Goal: Communication & Community: Answer question/provide support

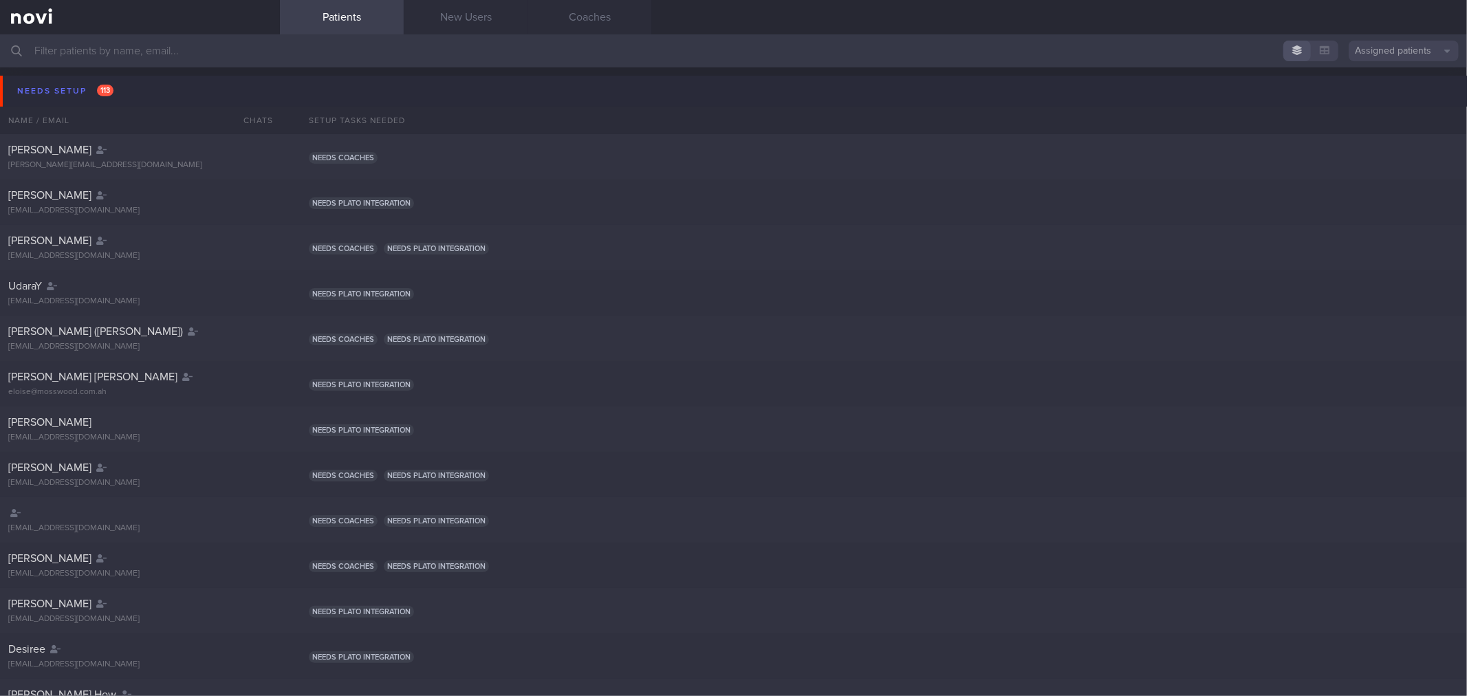
click at [166, 95] on button "Needs setup 113" at bounding box center [735, 91] width 1471 height 31
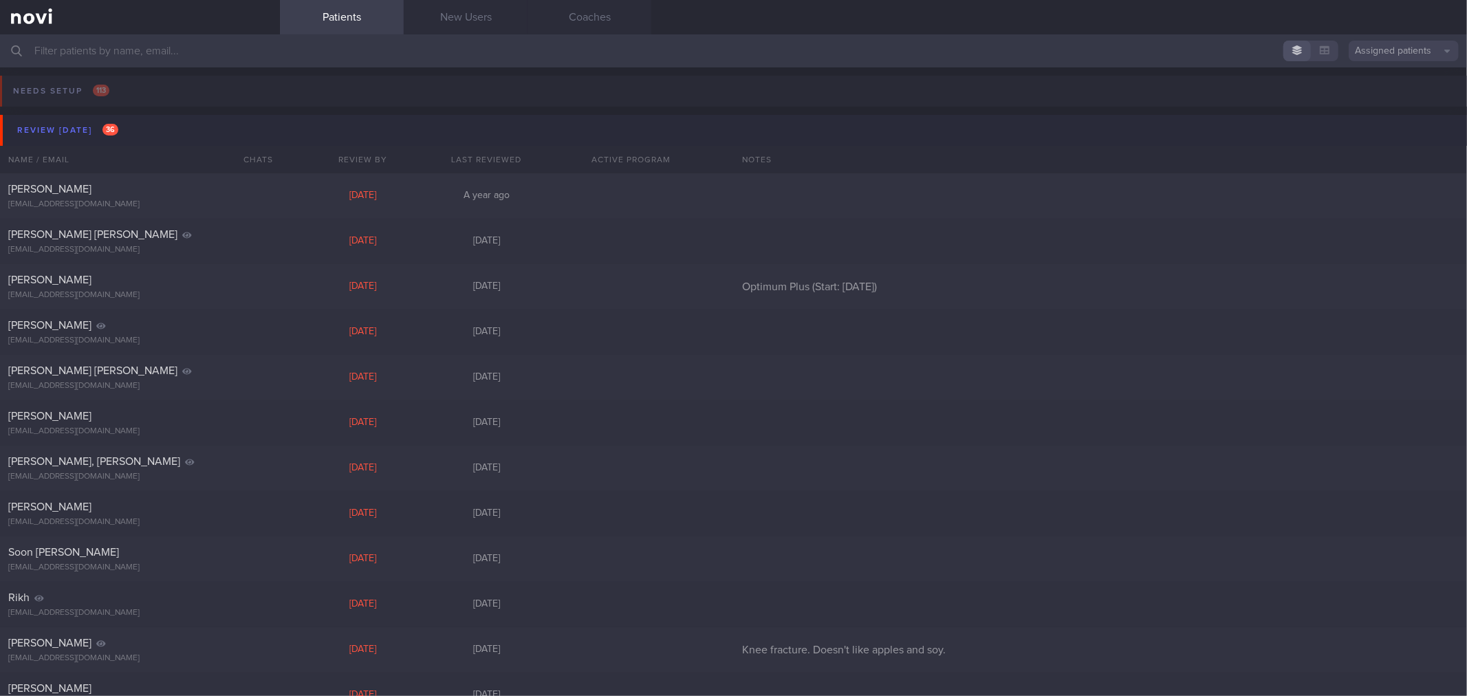
click at [166, 125] on button "Review today 36" at bounding box center [735, 130] width 1471 height 31
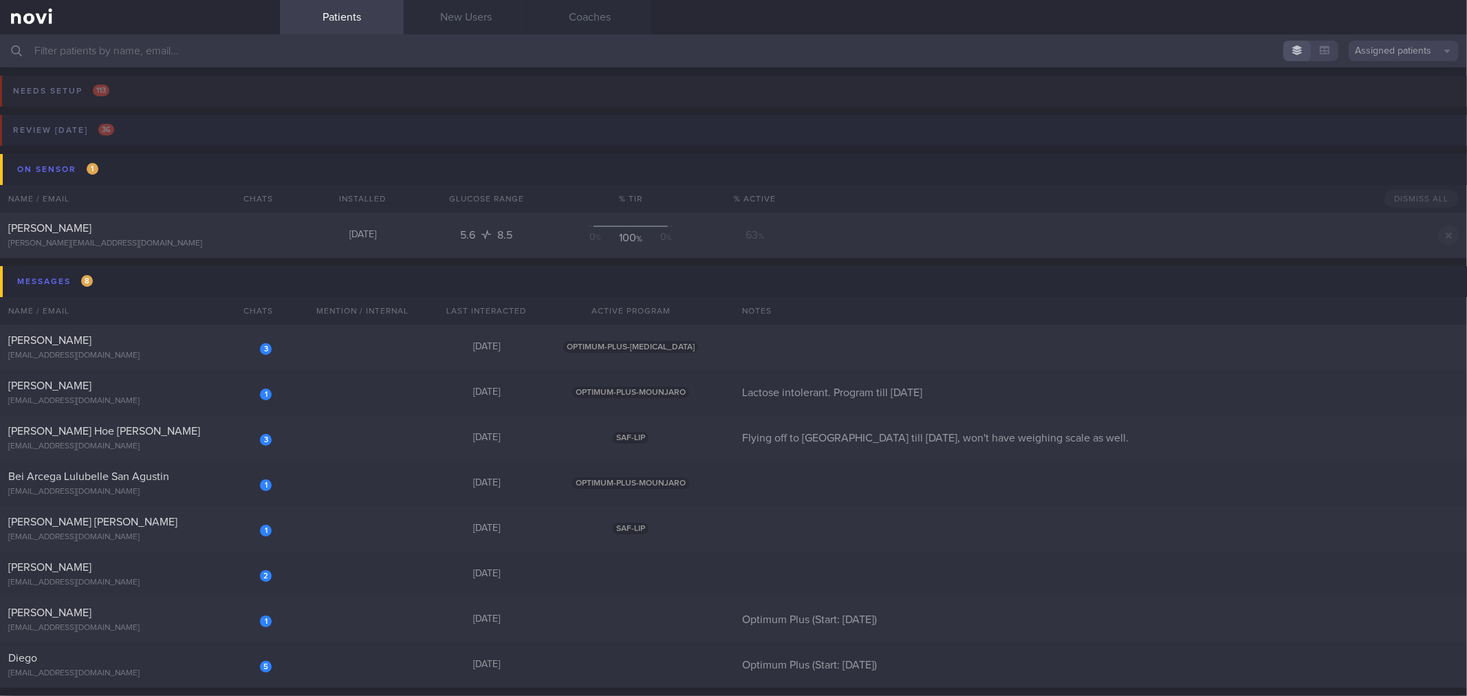
click at [166, 125] on button "Review today 36" at bounding box center [731, 134] width 1471 height 39
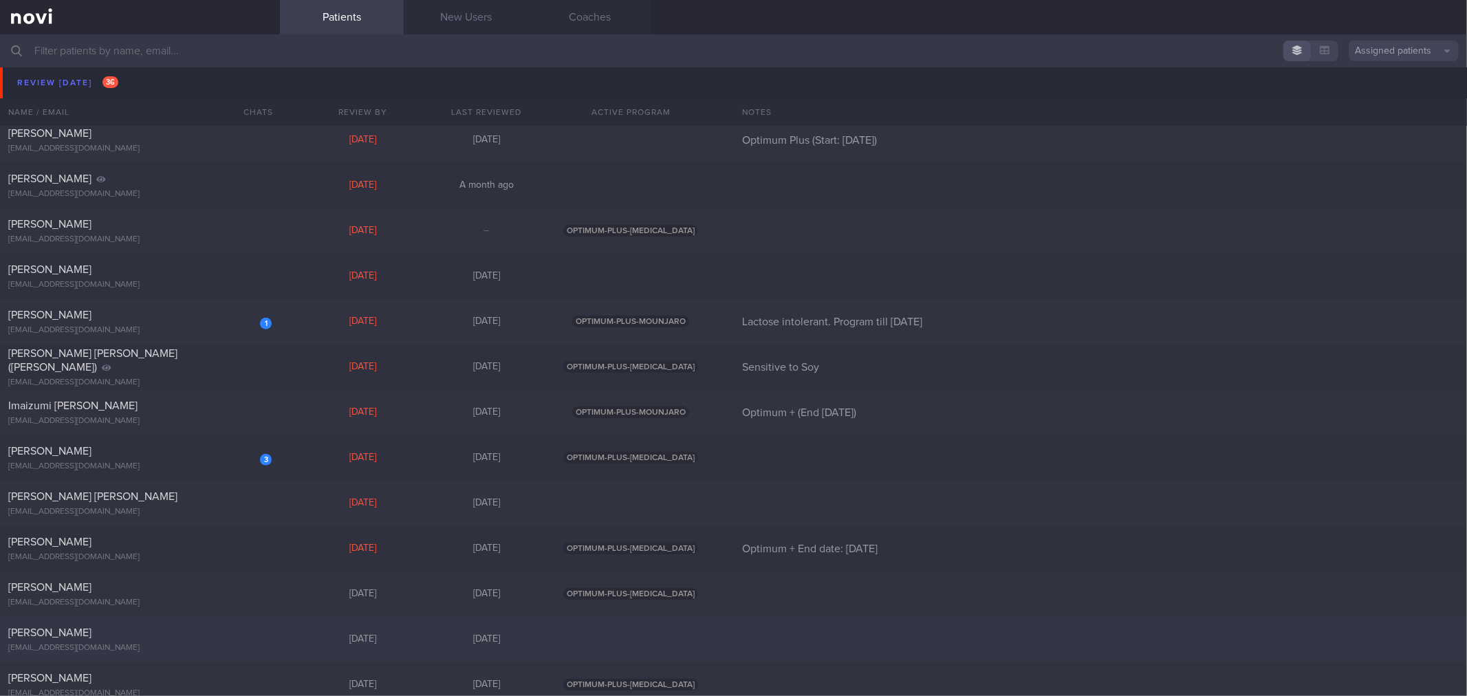
scroll to position [1375, 0]
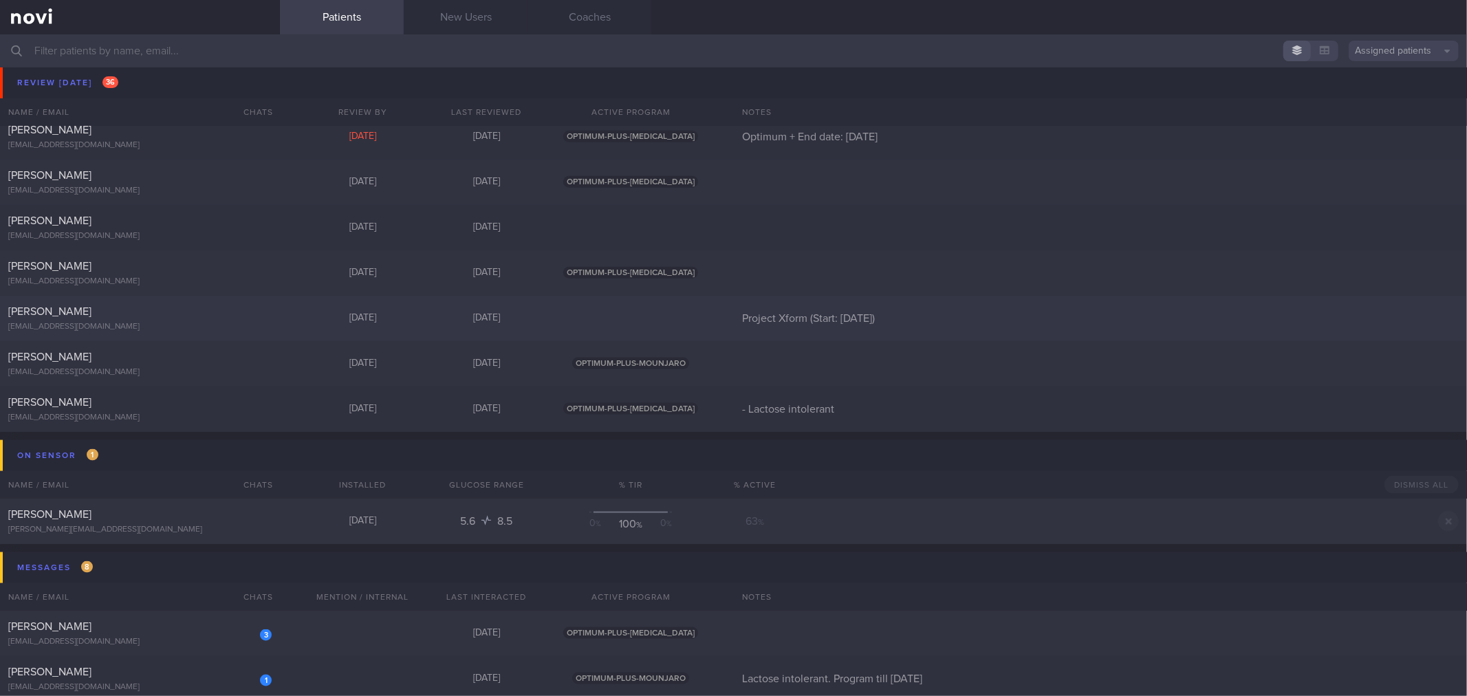
click at [191, 331] on div "[EMAIL_ADDRESS][DOMAIN_NAME]" at bounding box center [139, 327] width 263 height 10
select select "9"
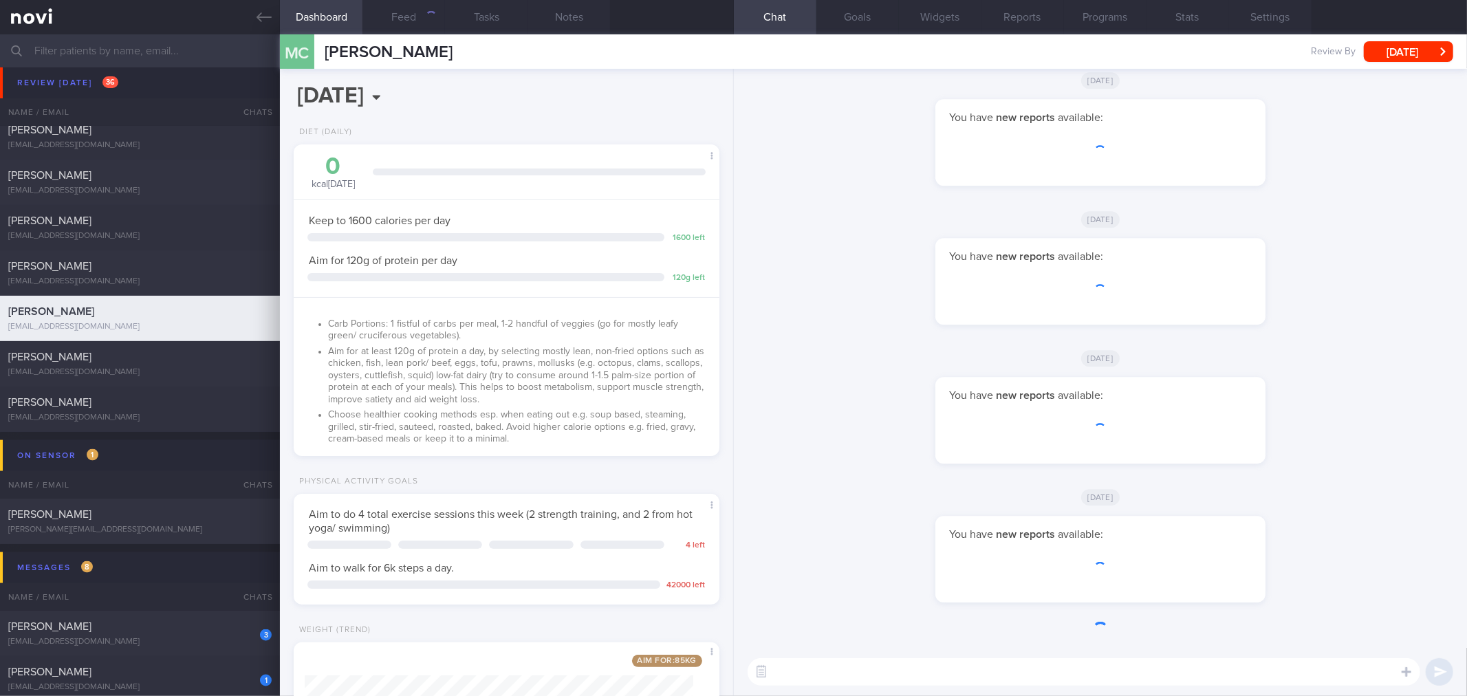
scroll to position [214, 389]
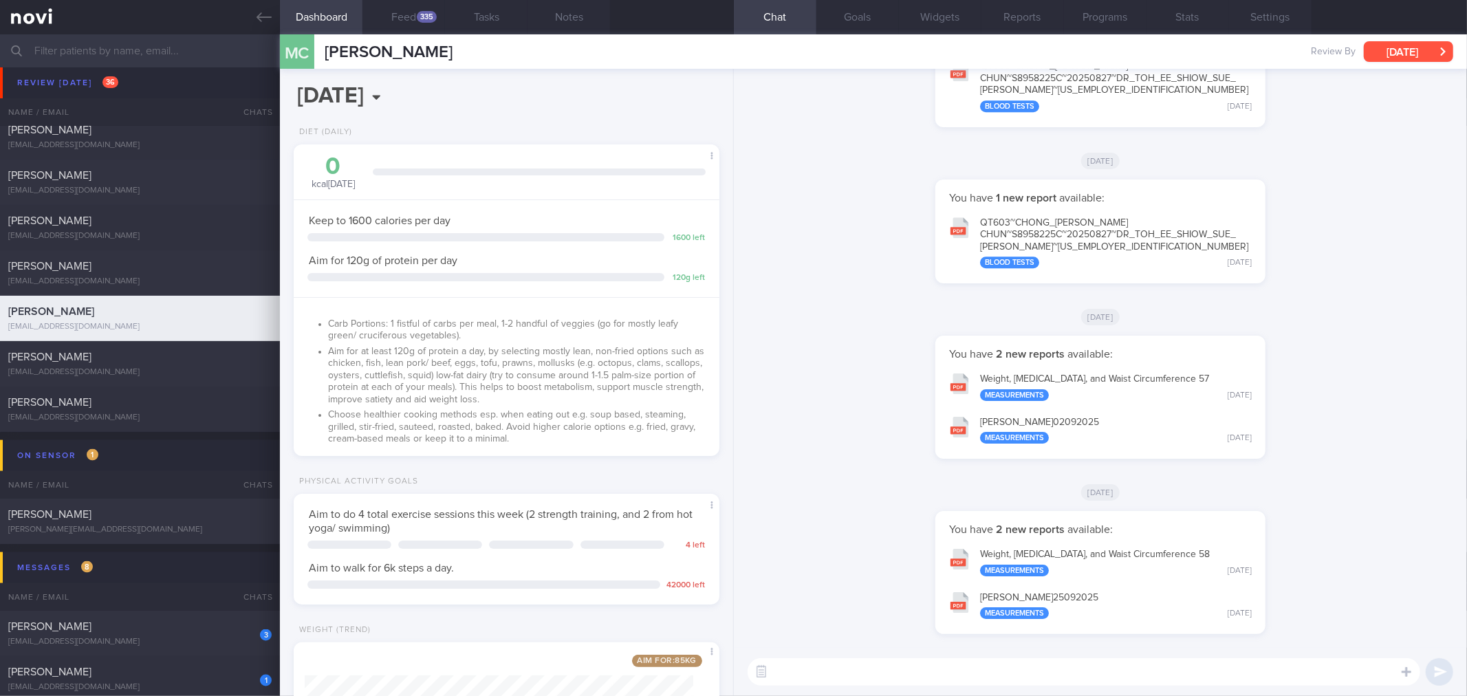
click at [1434, 48] on button "[DATE]" at bounding box center [1408, 51] width 89 height 21
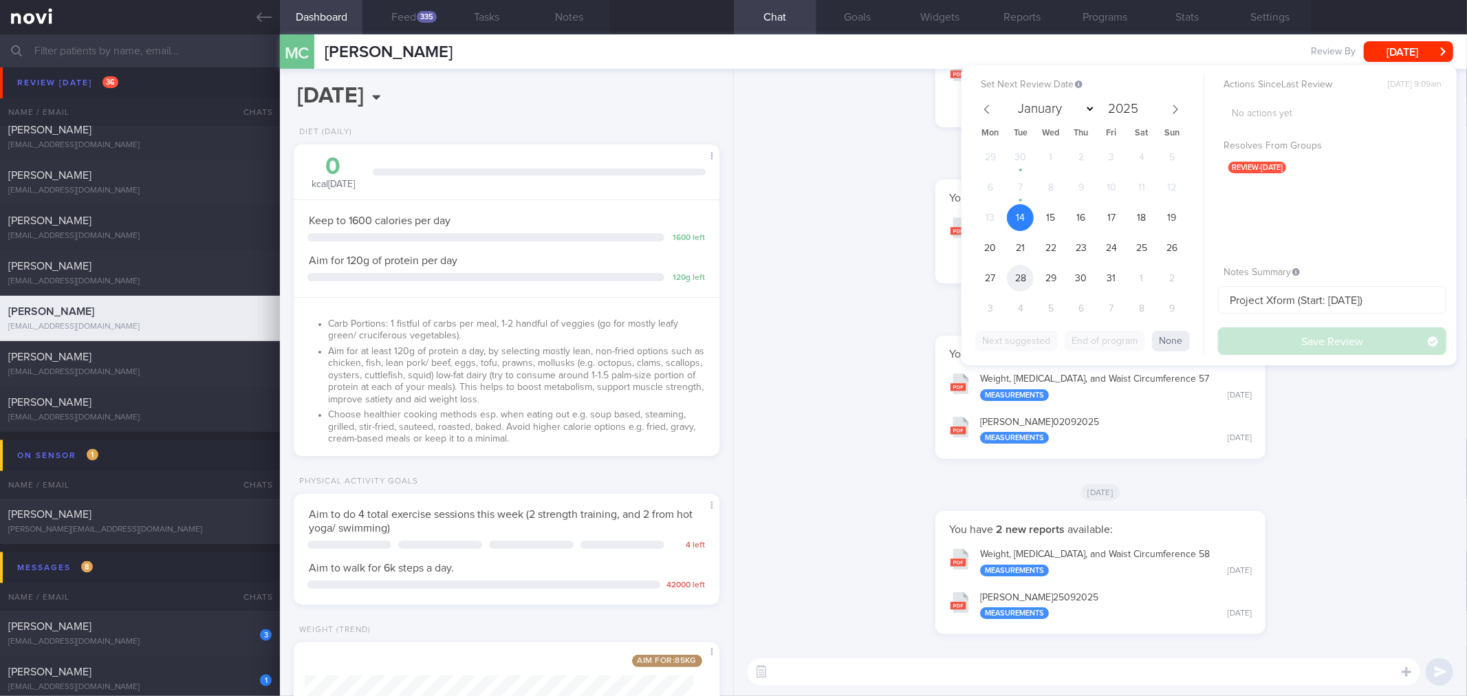
click at [1016, 272] on span "28" at bounding box center [1020, 278] width 27 height 27
click at [1280, 340] on button "Save Review" at bounding box center [1332, 341] width 228 height 28
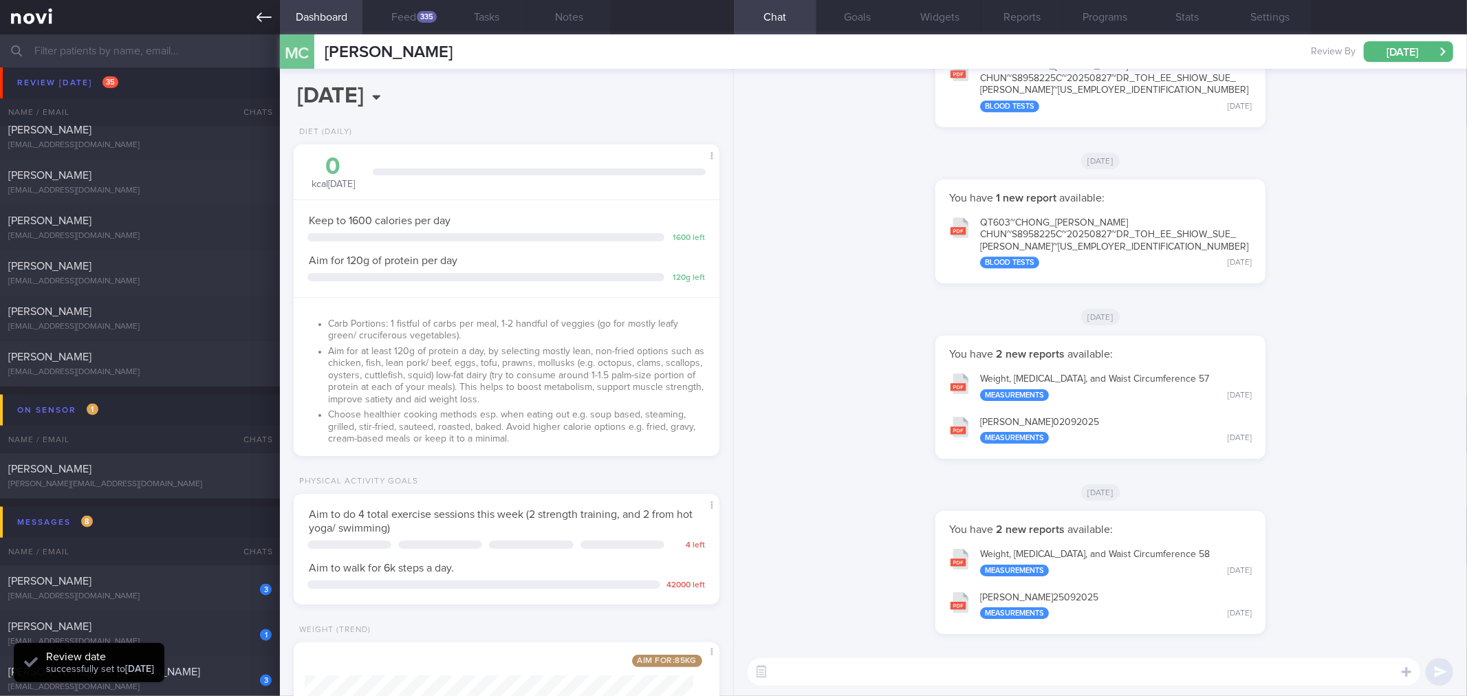
click at [263, 14] on icon at bounding box center [263, 17] width 15 height 15
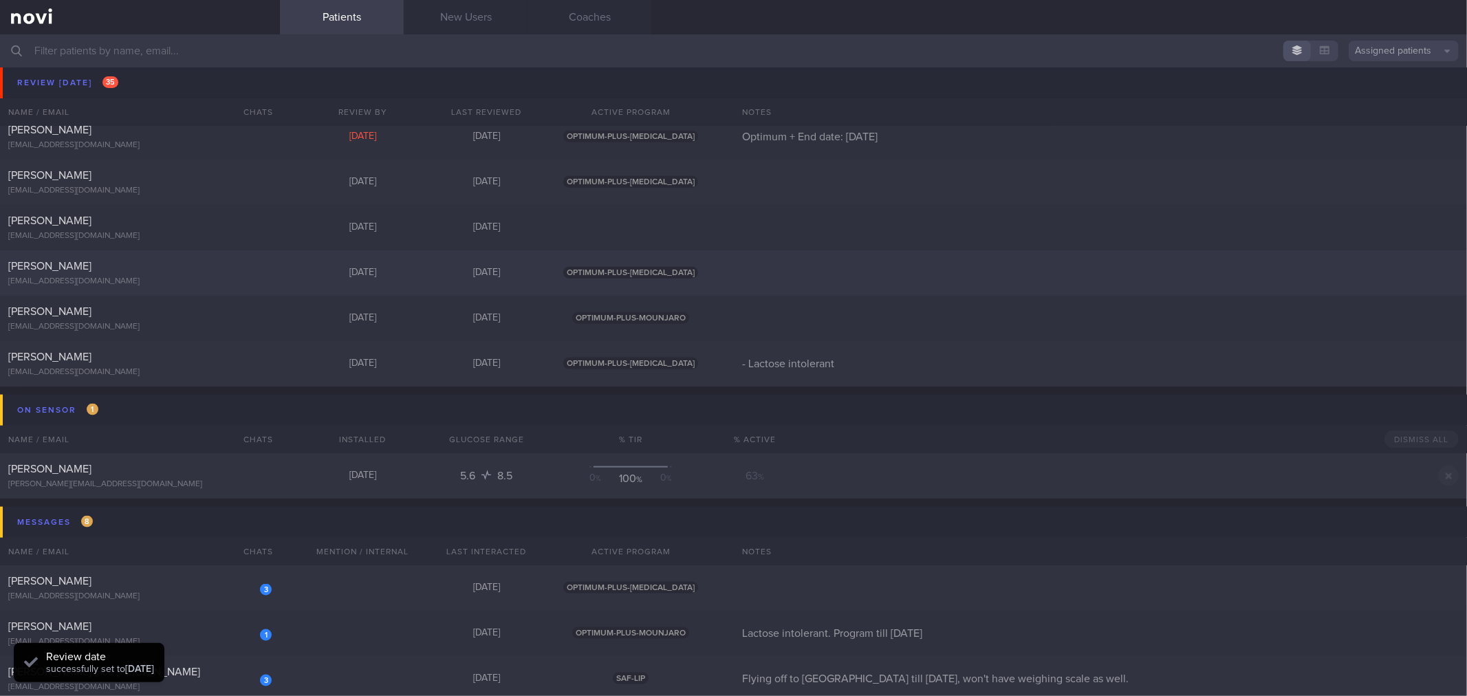
click at [161, 279] on div "2926257861@q.com" at bounding box center [139, 281] width 263 height 10
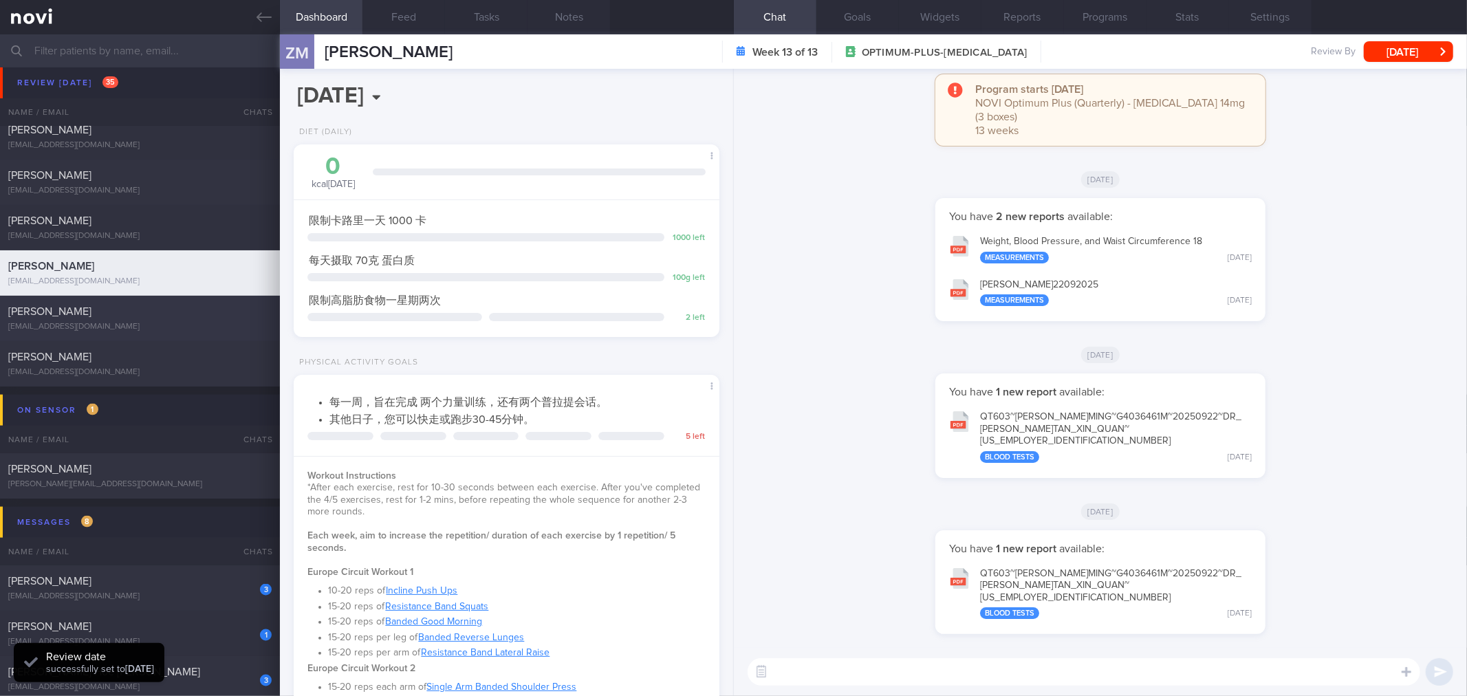
scroll to position [214, 389]
click at [1410, 52] on button "[DATE]" at bounding box center [1408, 51] width 89 height 21
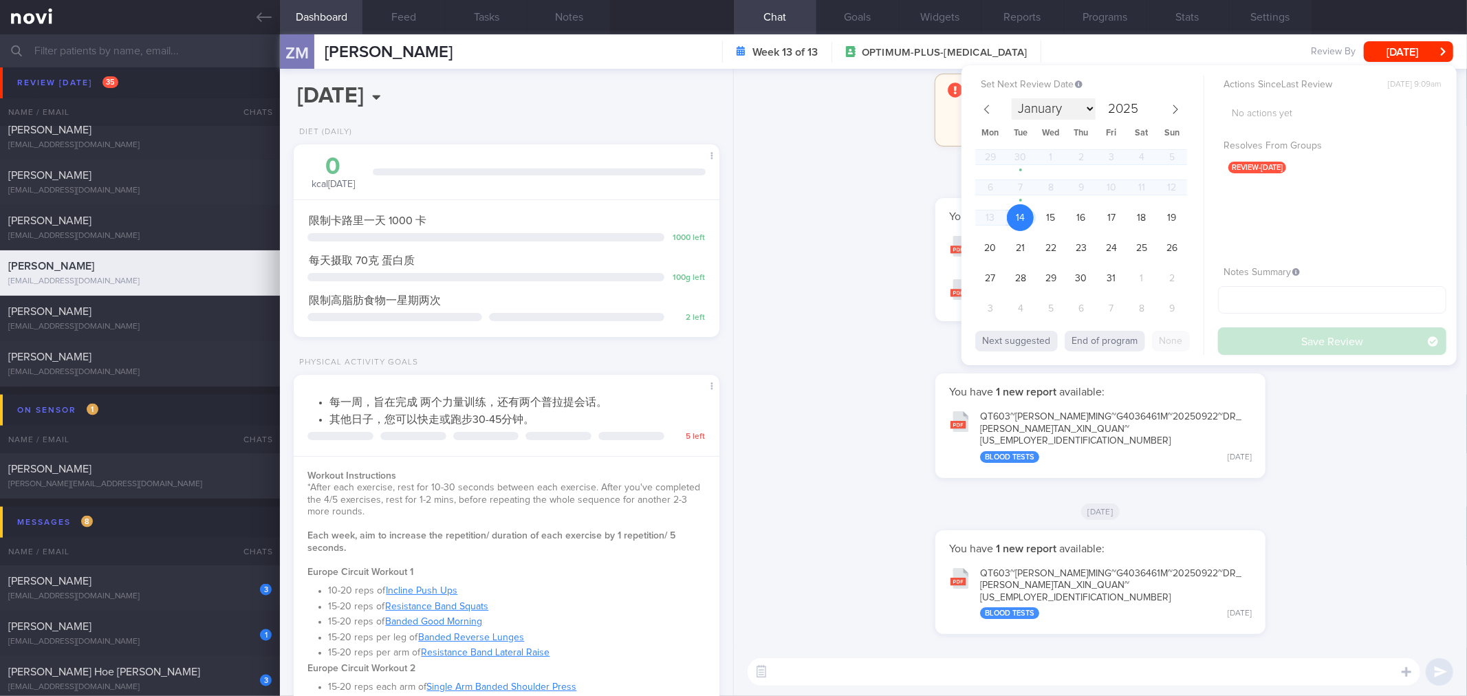
click at [1064, 102] on select "January February March April May June July August September October November De…" at bounding box center [1053, 108] width 84 height 21
select select "11"
click at [1011, 98] on select "January February March April May June July August September October November De…" at bounding box center [1053, 108] width 84 height 21
click at [1018, 184] on span "9" at bounding box center [1020, 187] width 27 height 27
click at [1306, 340] on button "Save Review" at bounding box center [1332, 341] width 228 height 28
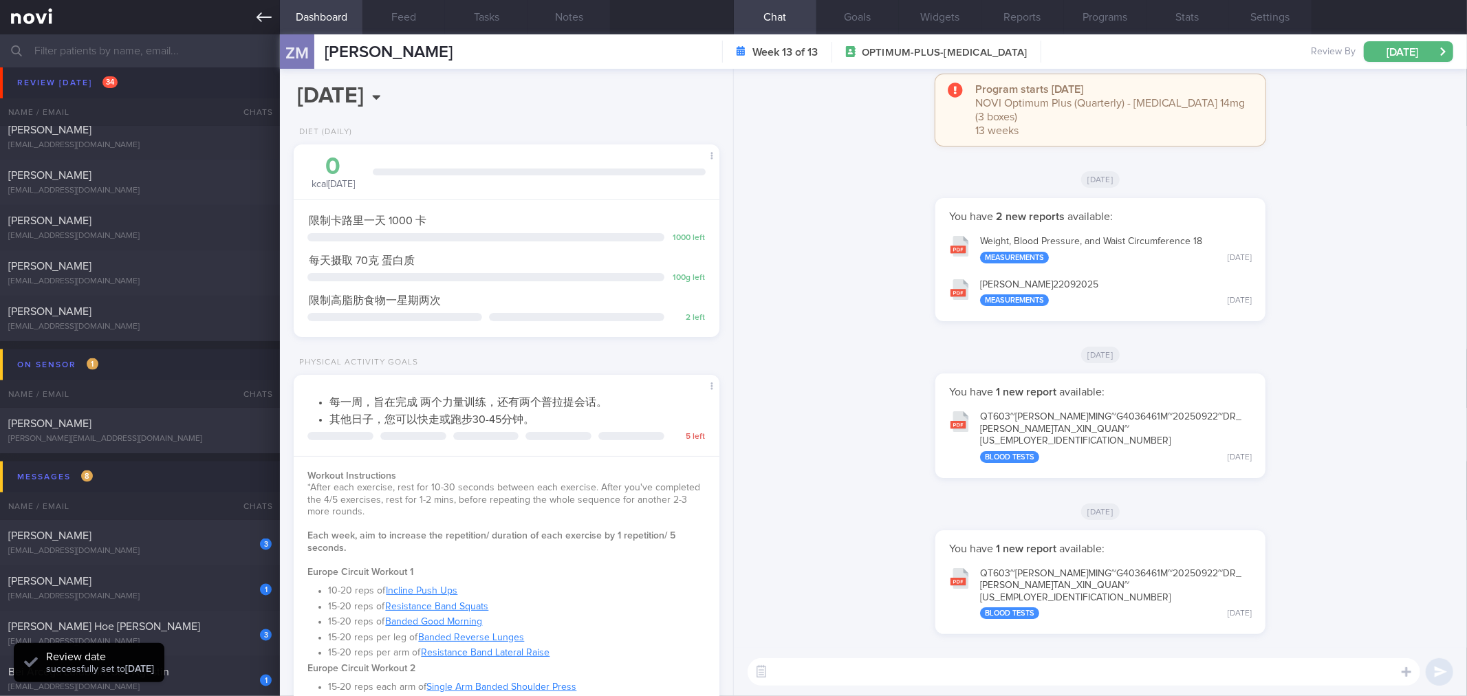
click at [261, 26] on link at bounding box center [140, 17] width 280 height 34
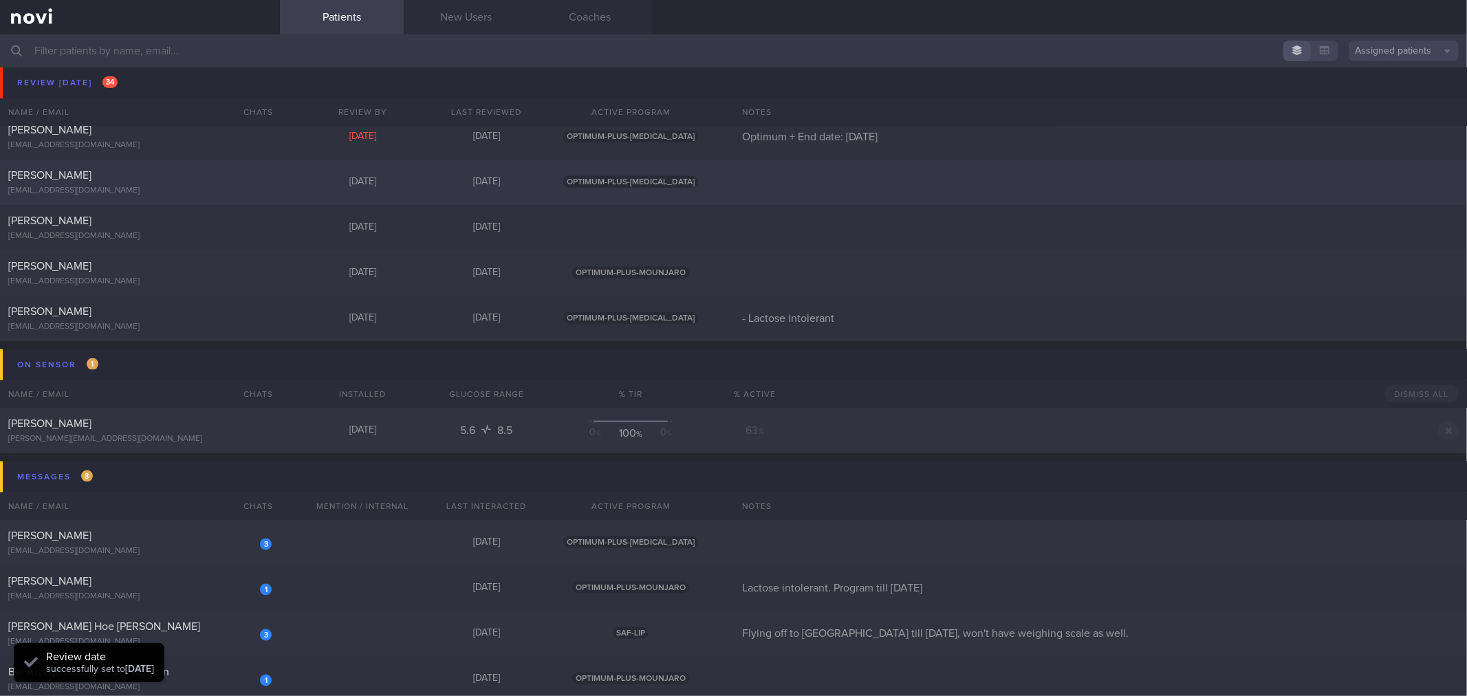
click at [194, 193] on div "[EMAIL_ADDRESS][DOMAIN_NAME]" at bounding box center [139, 191] width 263 height 10
select select "9"
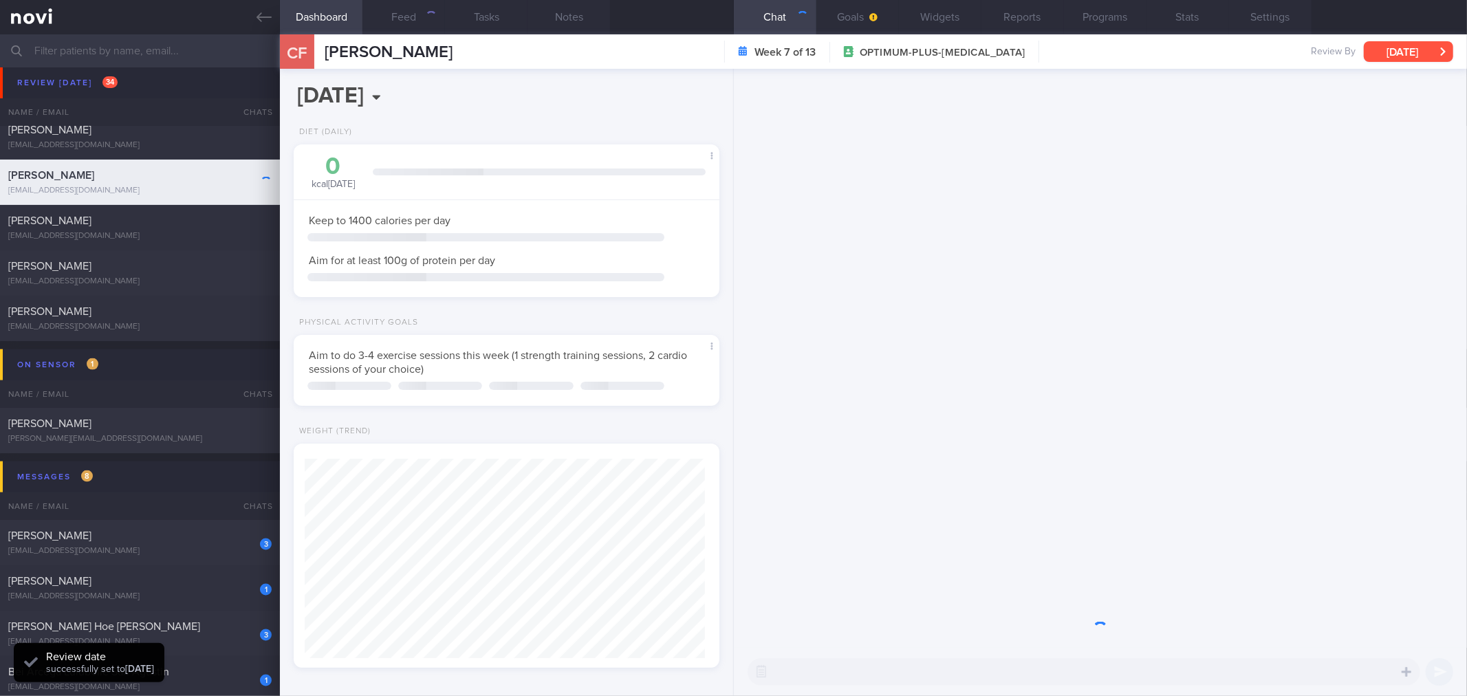
scroll to position [687419, 687213]
click at [1389, 48] on button "[DATE]" at bounding box center [1408, 51] width 89 height 21
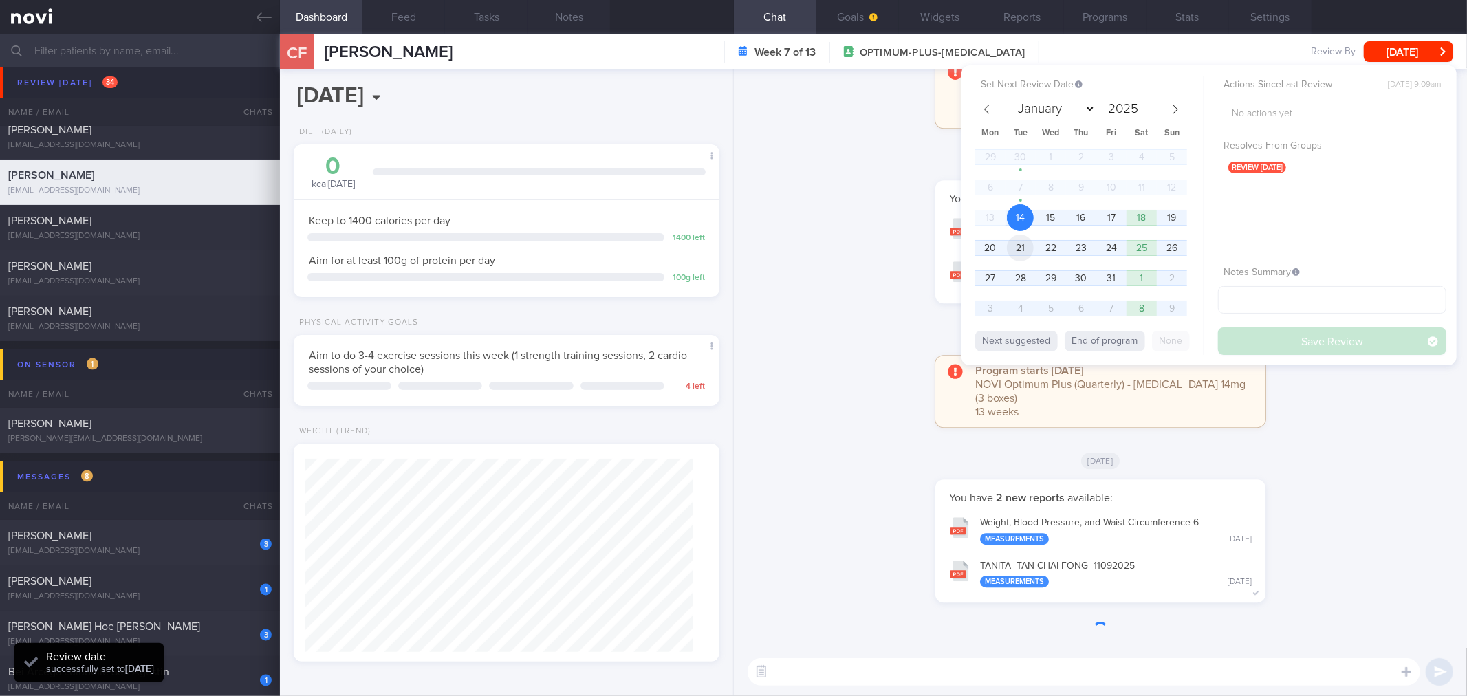
click at [1021, 254] on span "21" at bounding box center [1020, 247] width 27 height 27
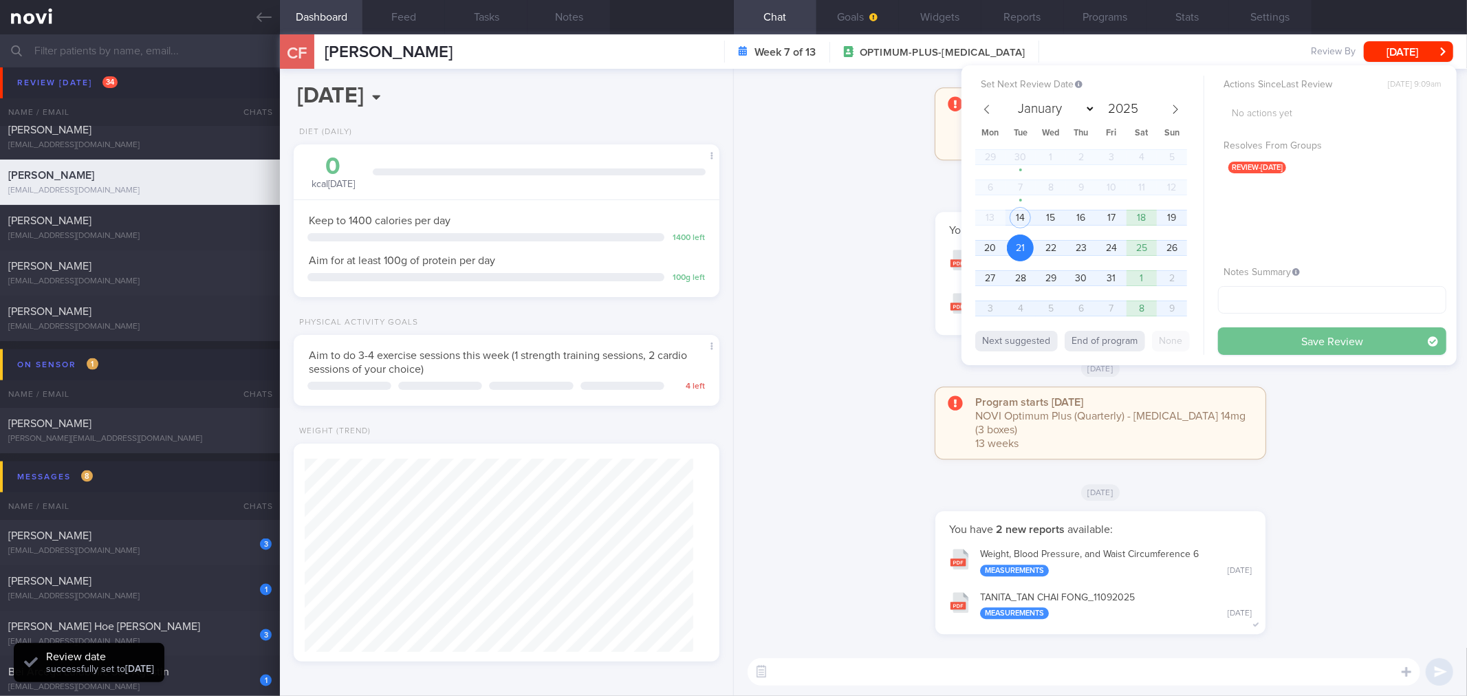
click at [1373, 347] on button "Save Review" at bounding box center [1332, 341] width 228 height 28
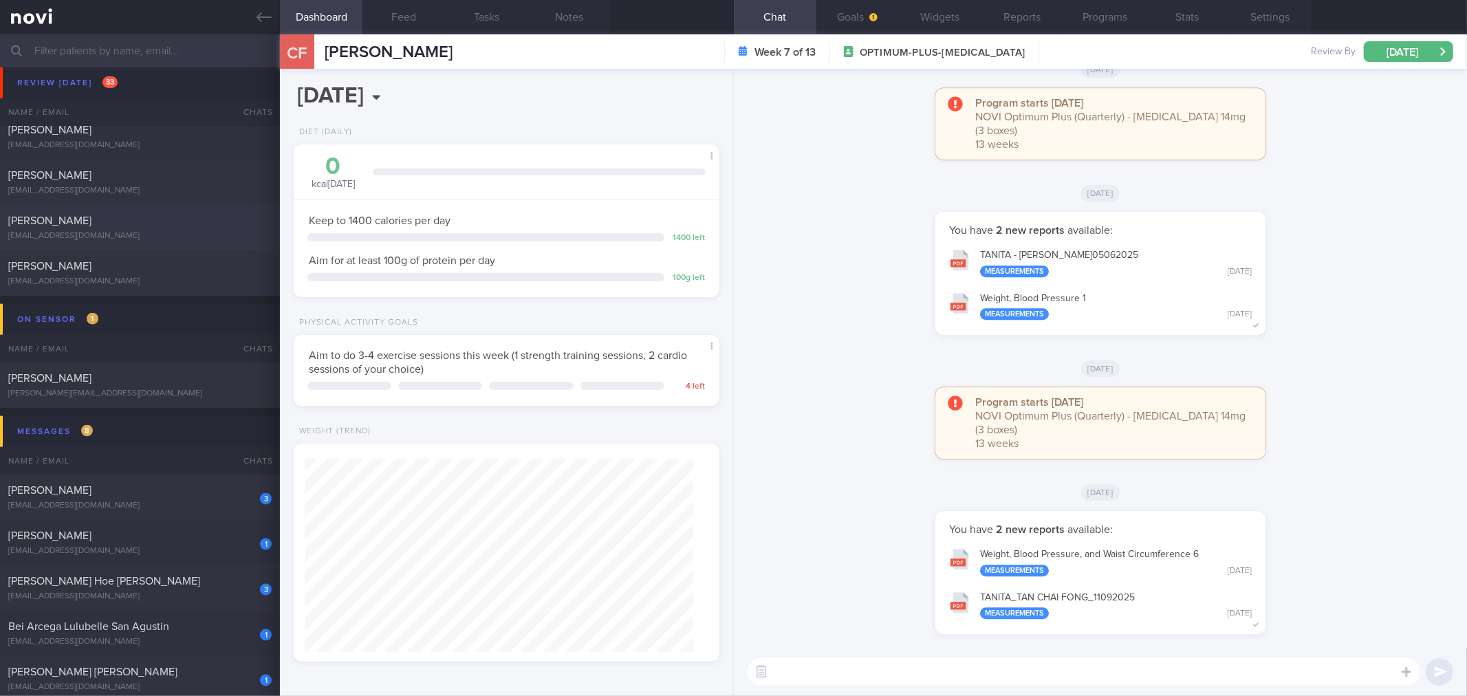
click at [142, 232] on div "[EMAIL_ADDRESS][DOMAIN_NAME]" at bounding box center [139, 236] width 263 height 10
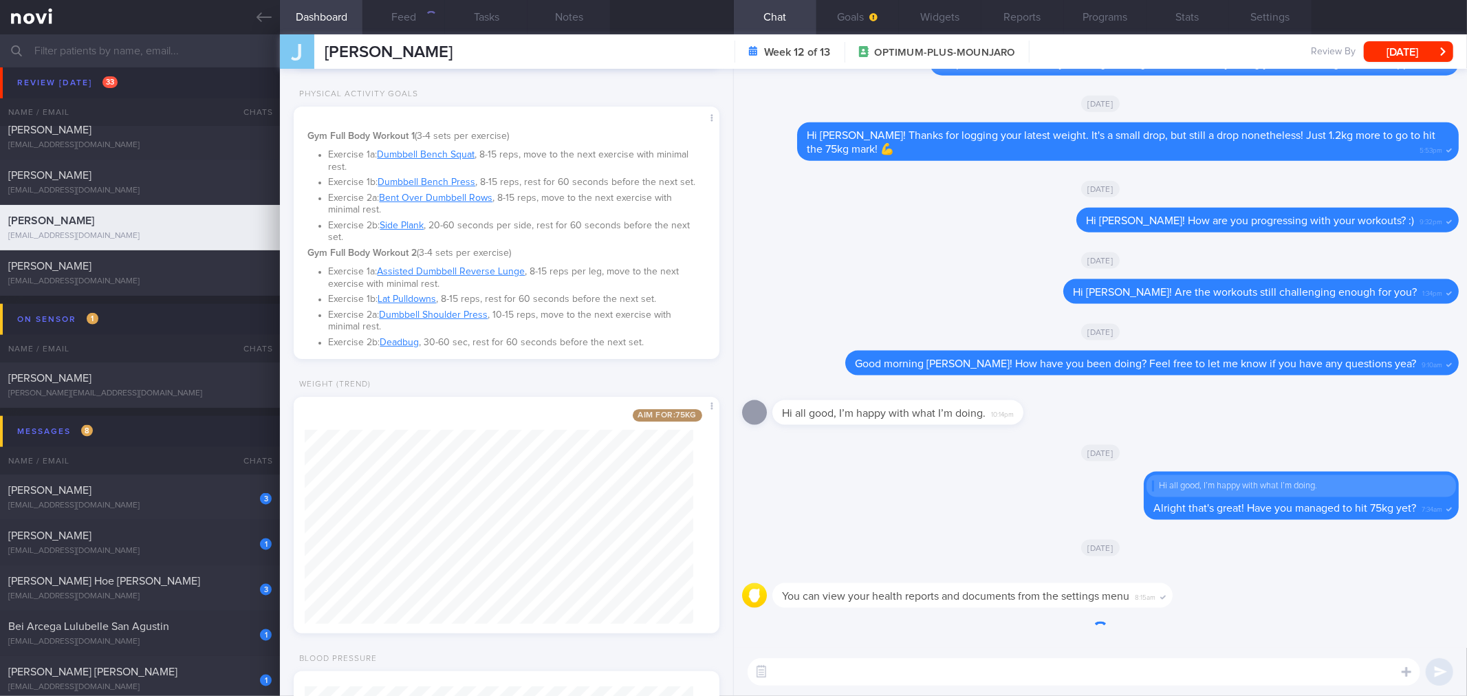
scroll to position [153, 0]
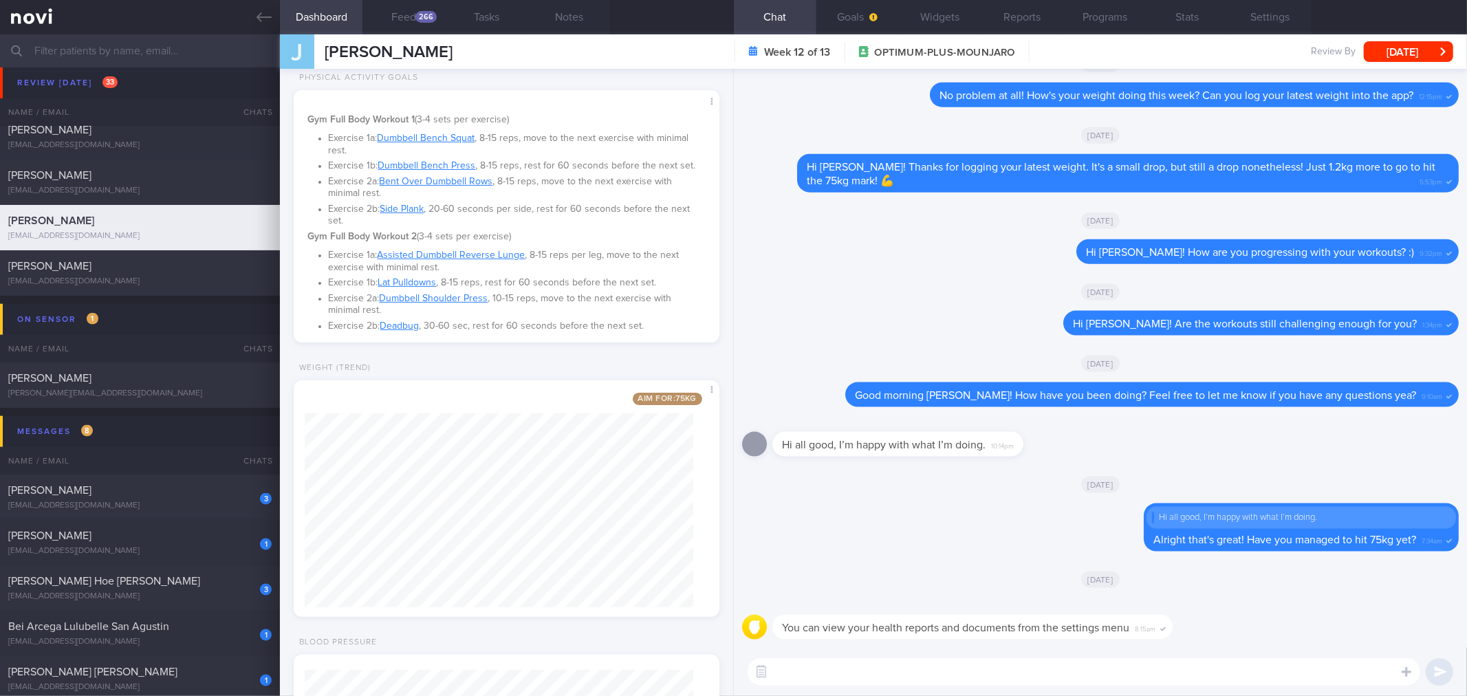
click at [978, 677] on textarea at bounding box center [1083, 672] width 672 height 28
click at [912, 668] on textarea at bounding box center [1083, 672] width 672 height 28
click at [915, 678] on textarea at bounding box center [1083, 672] width 672 height 28
click at [1043, 672] on textarea "Good morning Joanne! Great job breaking 76kg" at bounding box center [1083, 672] width 672 height 28
click at [1188, 667] on textarea "Good morning Joanne! Great job breaking 76kg on Saturday! You're" at bounding box center [1083, 672] width 672 height 28
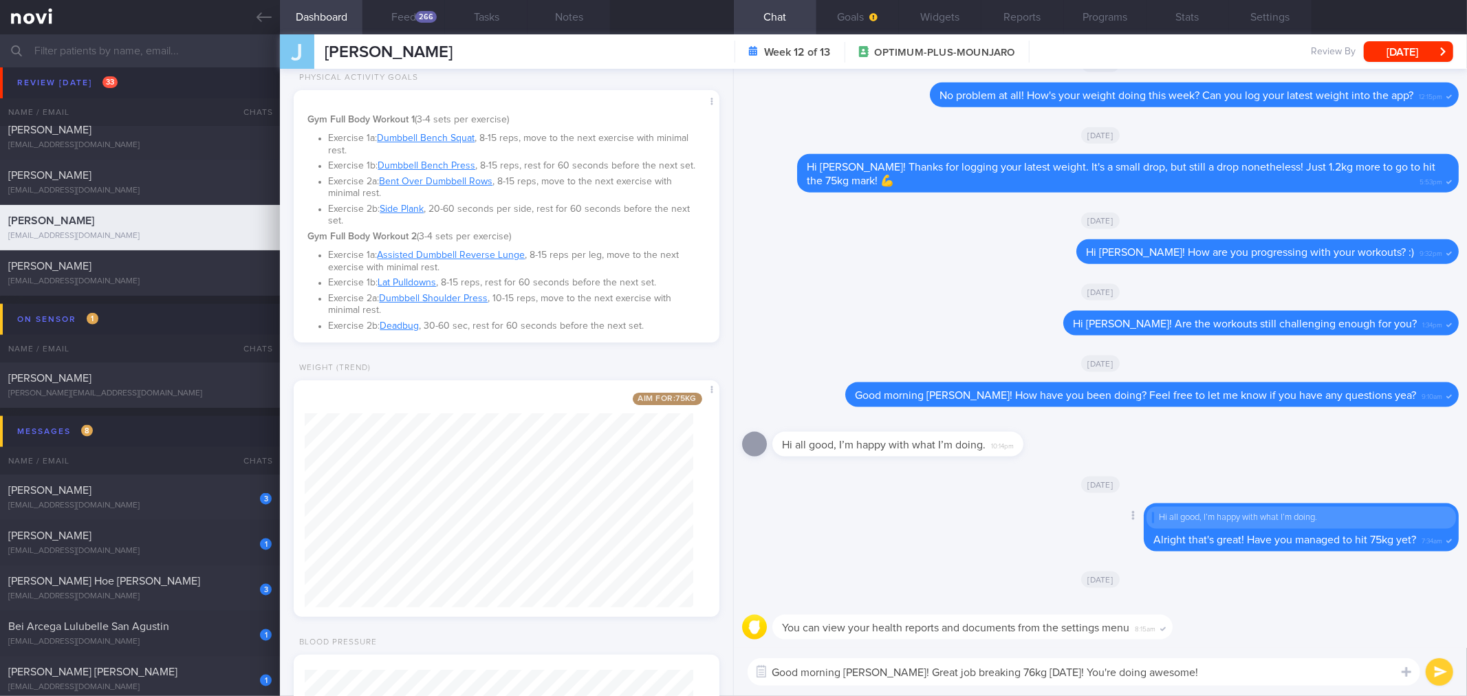
type textarea "Good morning Joanne! Great job breaking 76kg on Saturday! You're doing awesome!"
click at [1217, 664] on textarea "Good morning Joanne! Great job breaking 76kg on Saturday! You're doing awesome!" at bounding box center [1083, 672] width 672 height 28
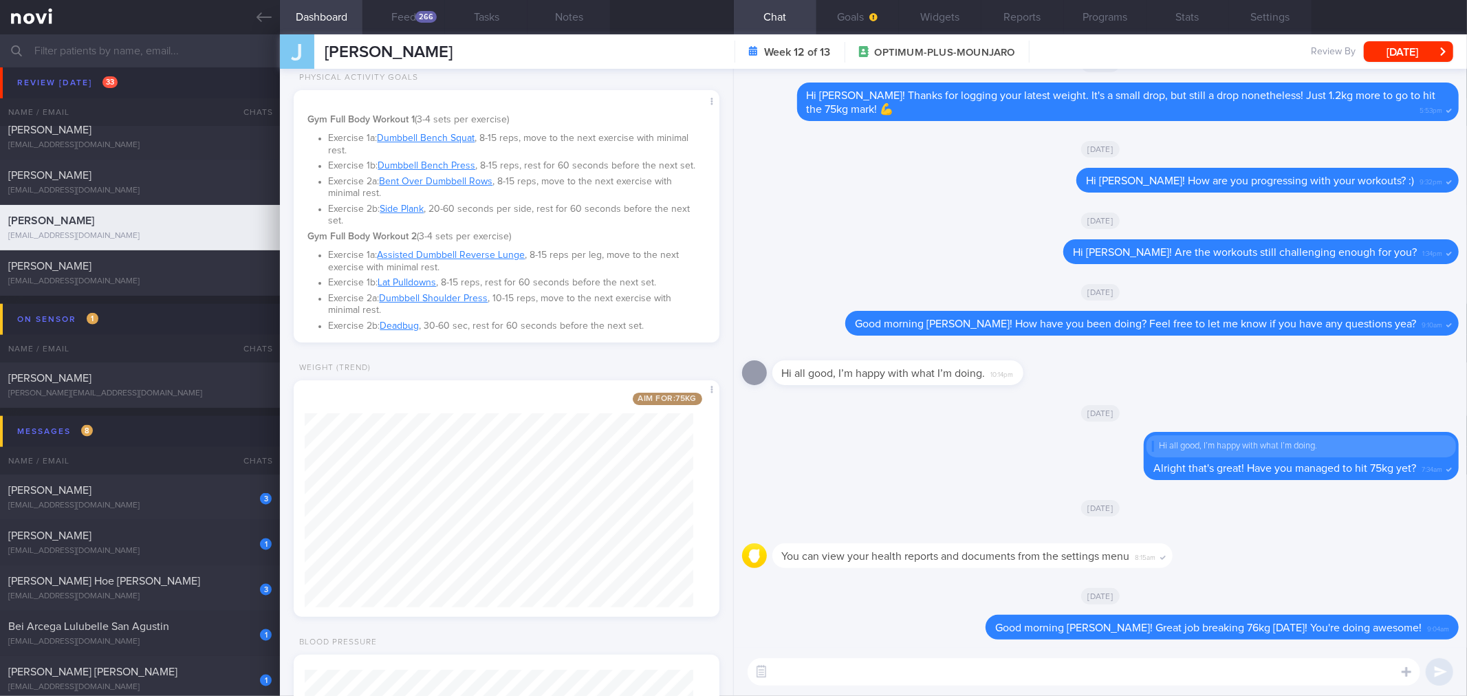
click at [1403, 71] on div "[DATE]" at bounding box center [1100, 63] width 716 height 39
click at [1401, 52] on button "[DATE]" at bounding box center [1408, 51] width 89 height 21
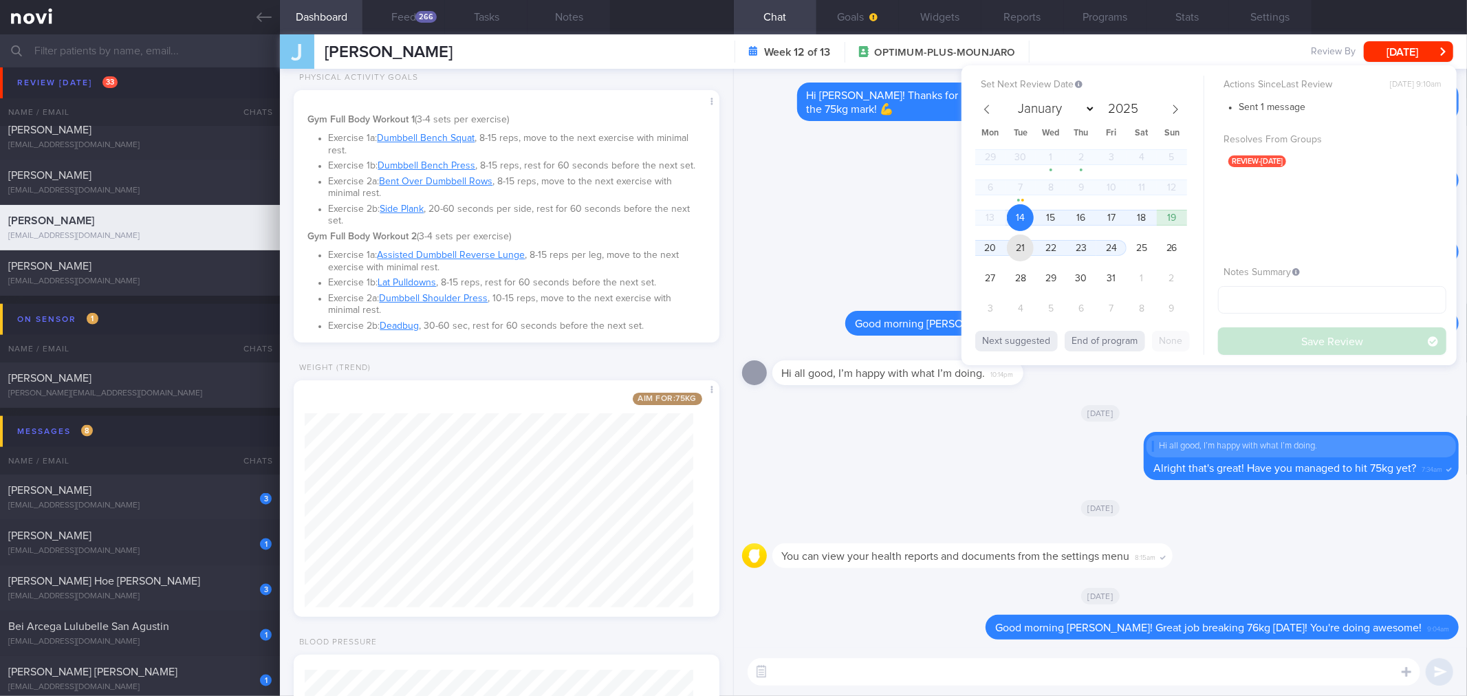
click at [1018, 248] on span "21" at bounding box center [1020, 247] width 27 height 27
click at [1245, 349] on button "Save Review" at bounding box center [1332, 341] width 228 height 28
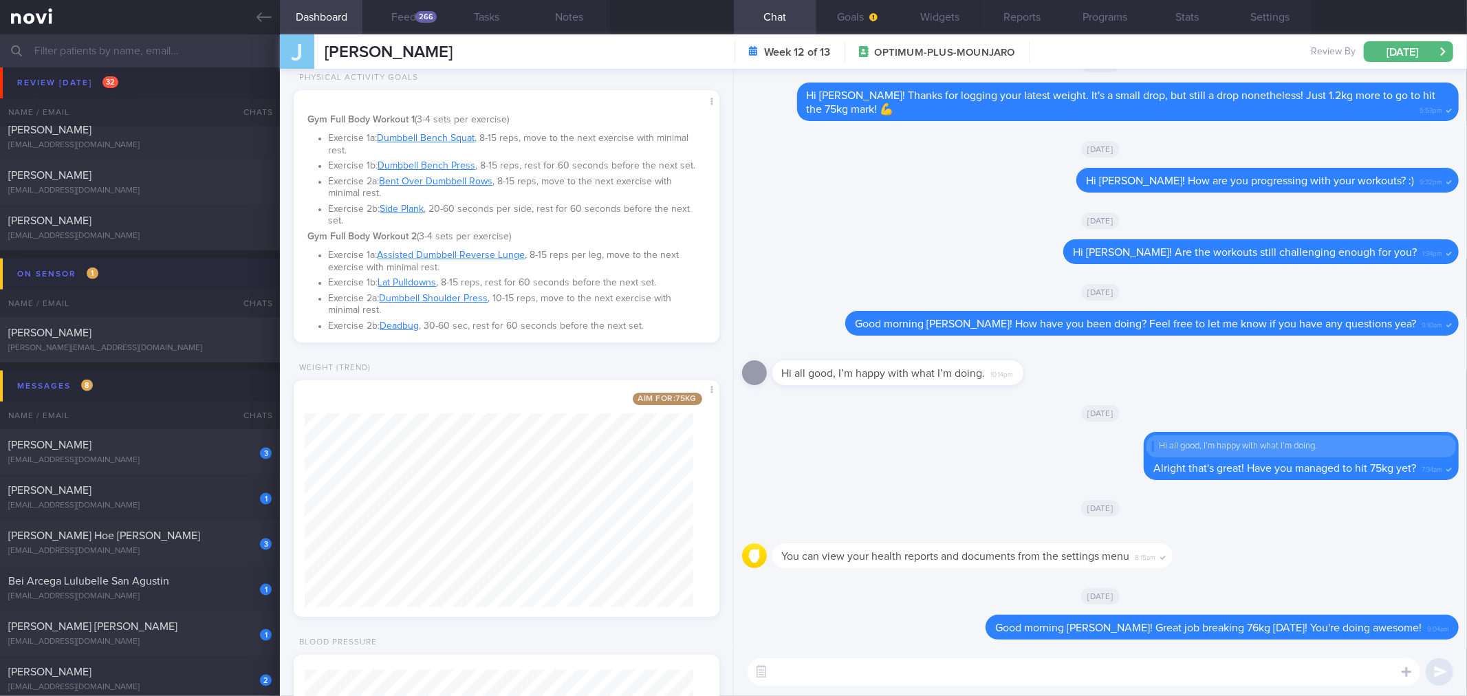
scroll to position [1222, 0]
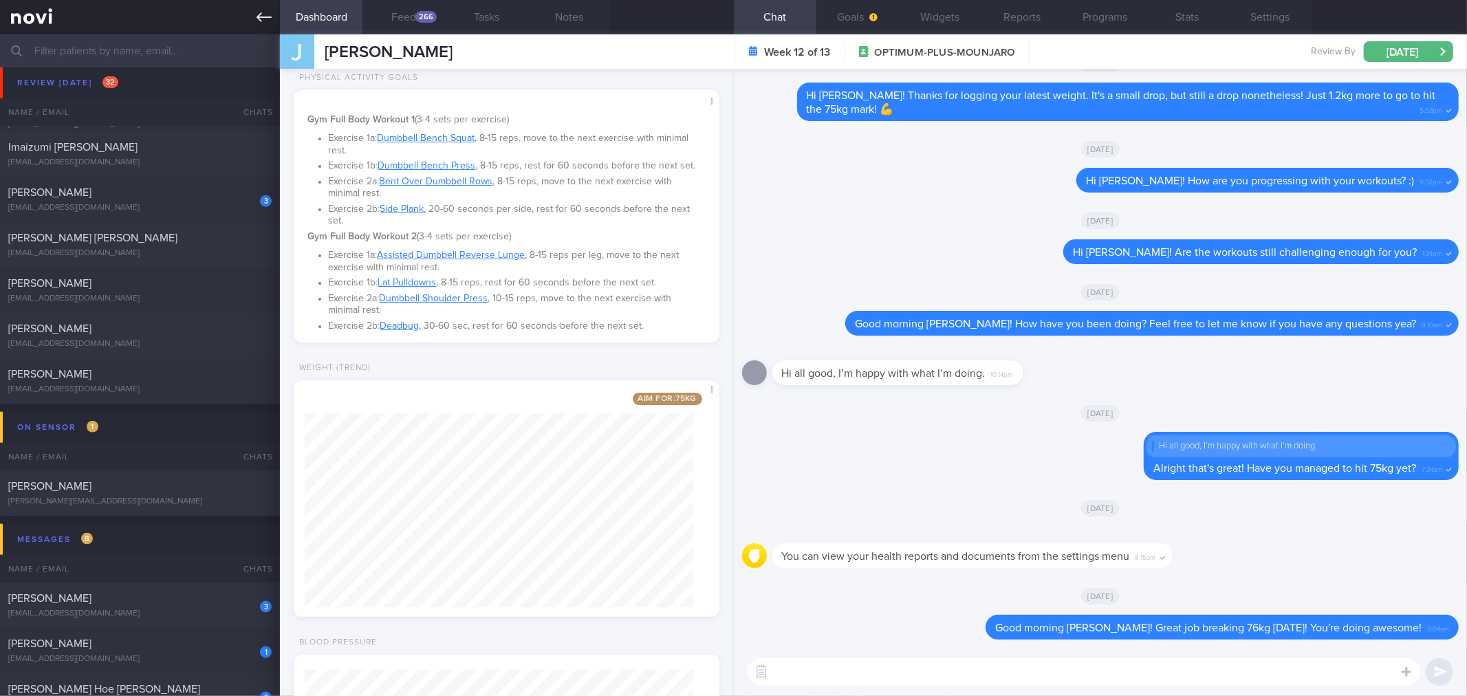
click at [265, 29] on link at bounding box center [140, 17] width 280 height 34
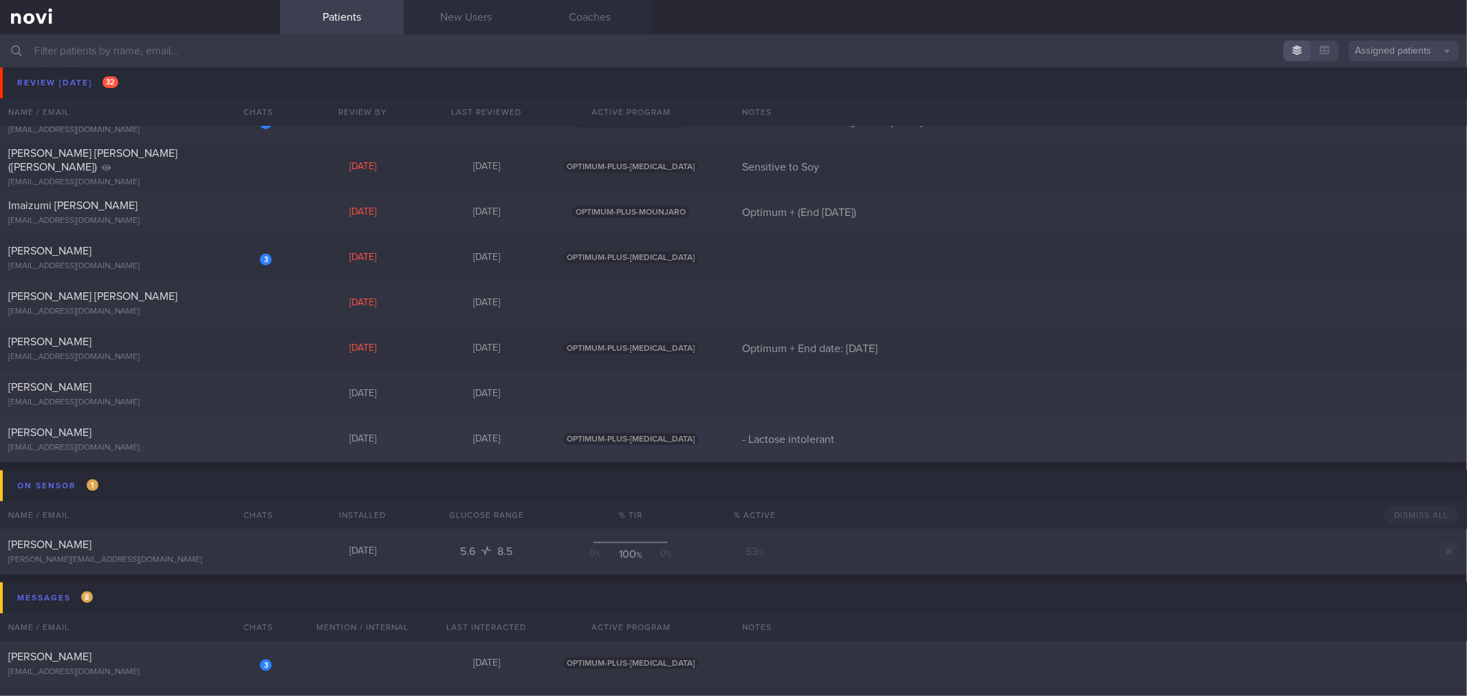
scroll to position [1146, 0]
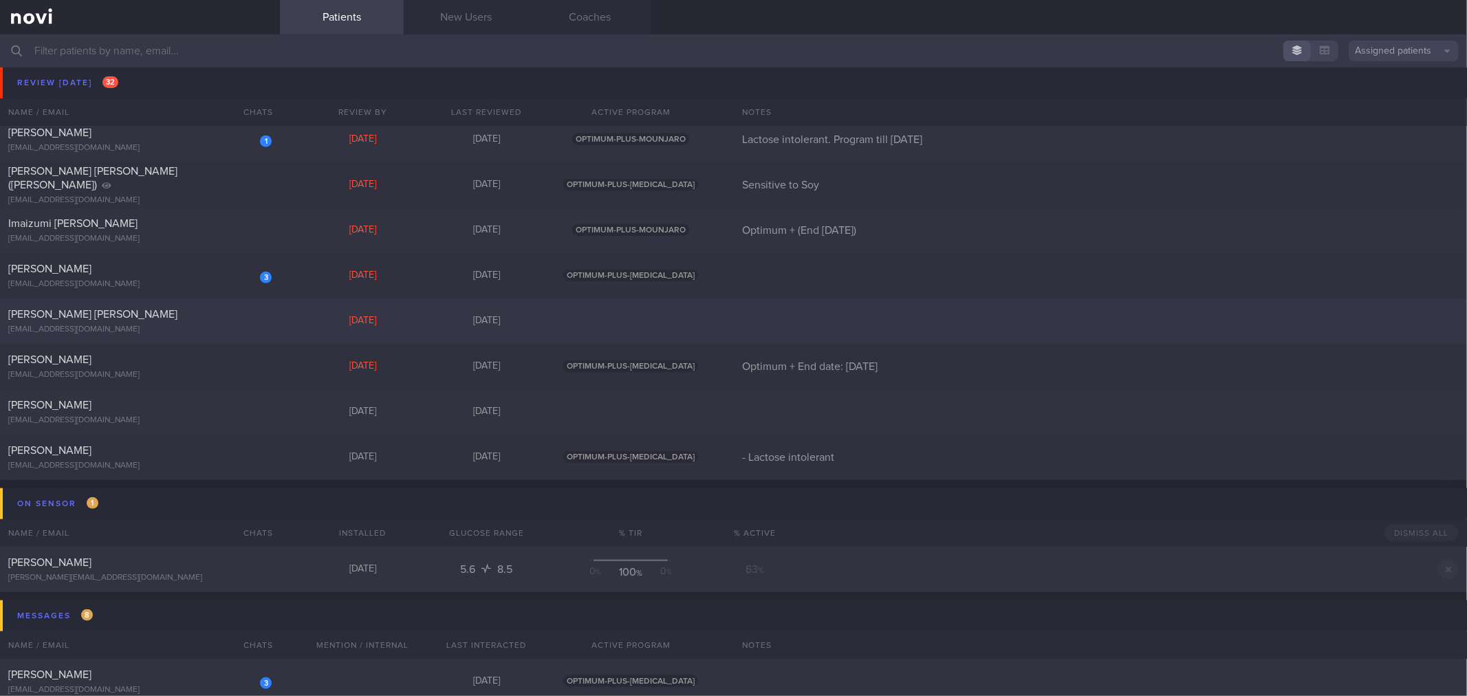
click at [210, 322] on div "Jun Wei Yee eeijoonway@gmail.com" at bounding box center [140, 321] width 280 height 28
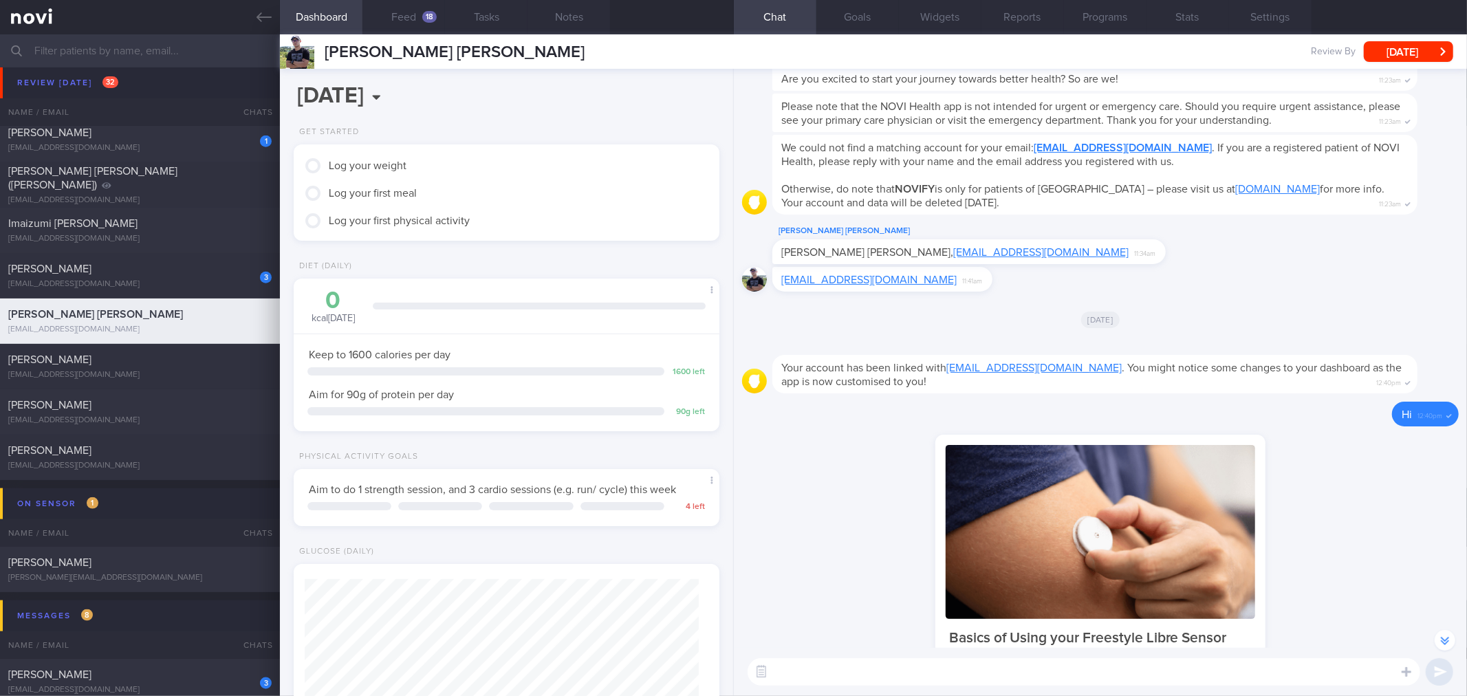
scroll to position [-1358, 0]
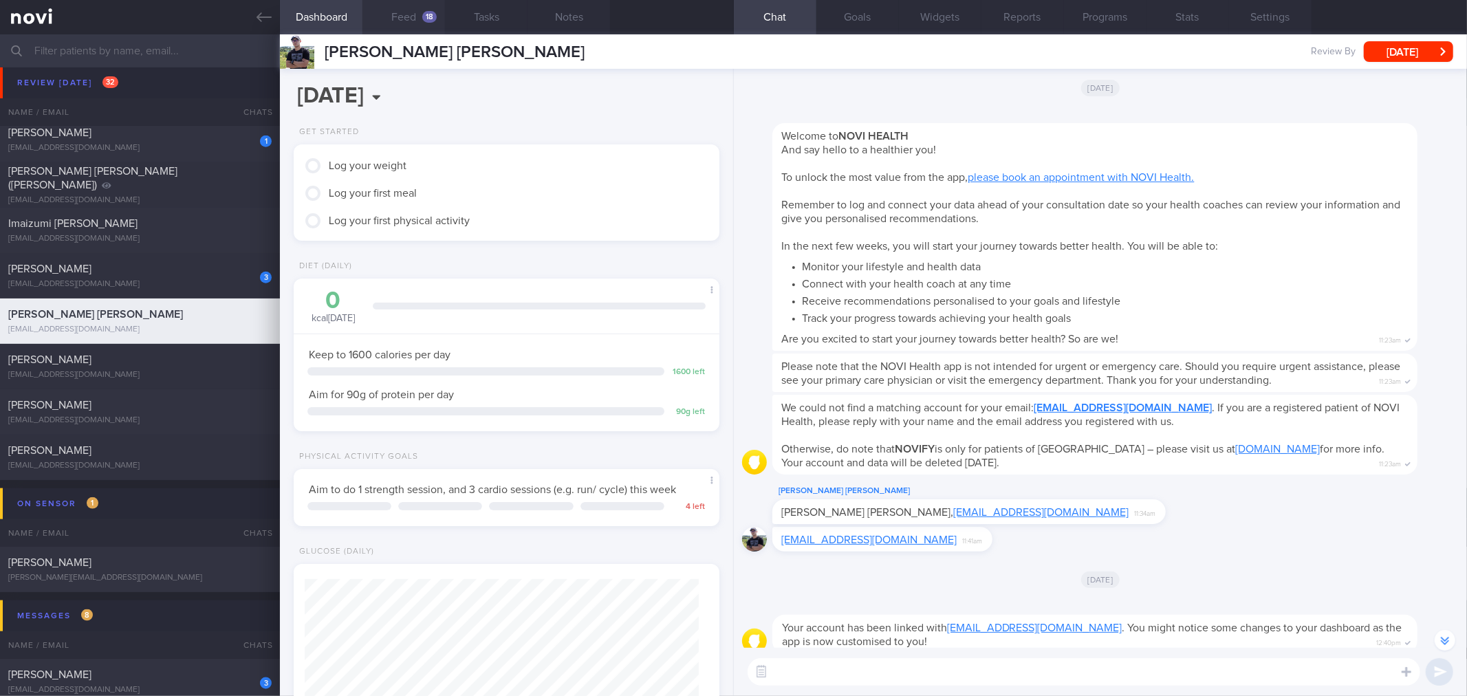
click at [402, 8] on button "Feed 18" at bounding box center [403, 17] width 83 height 34
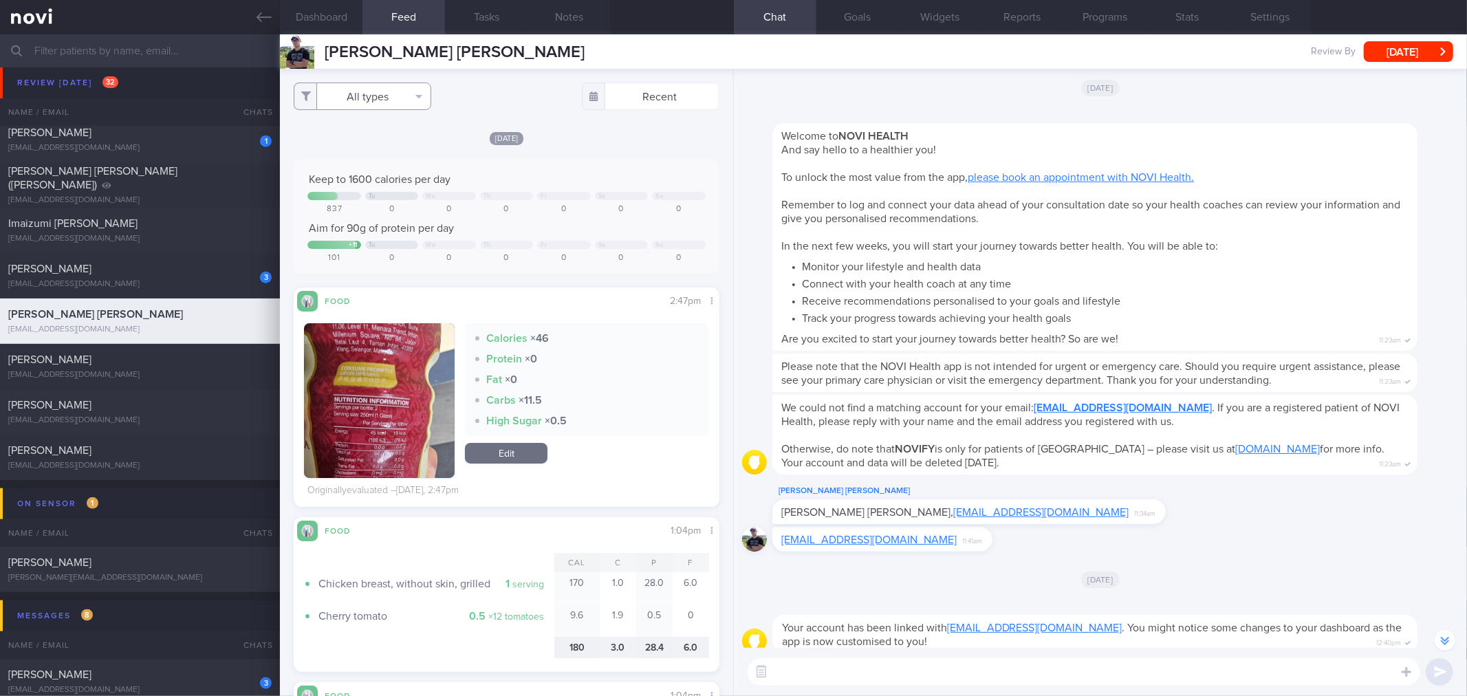
click at [380, 102] on button "All types" at bounding box center [363, 97] width 138 height 28
click at [388, 139] on button "Activity" at bounding box center [362, 143] width 136 height 21
checkbox input "false"
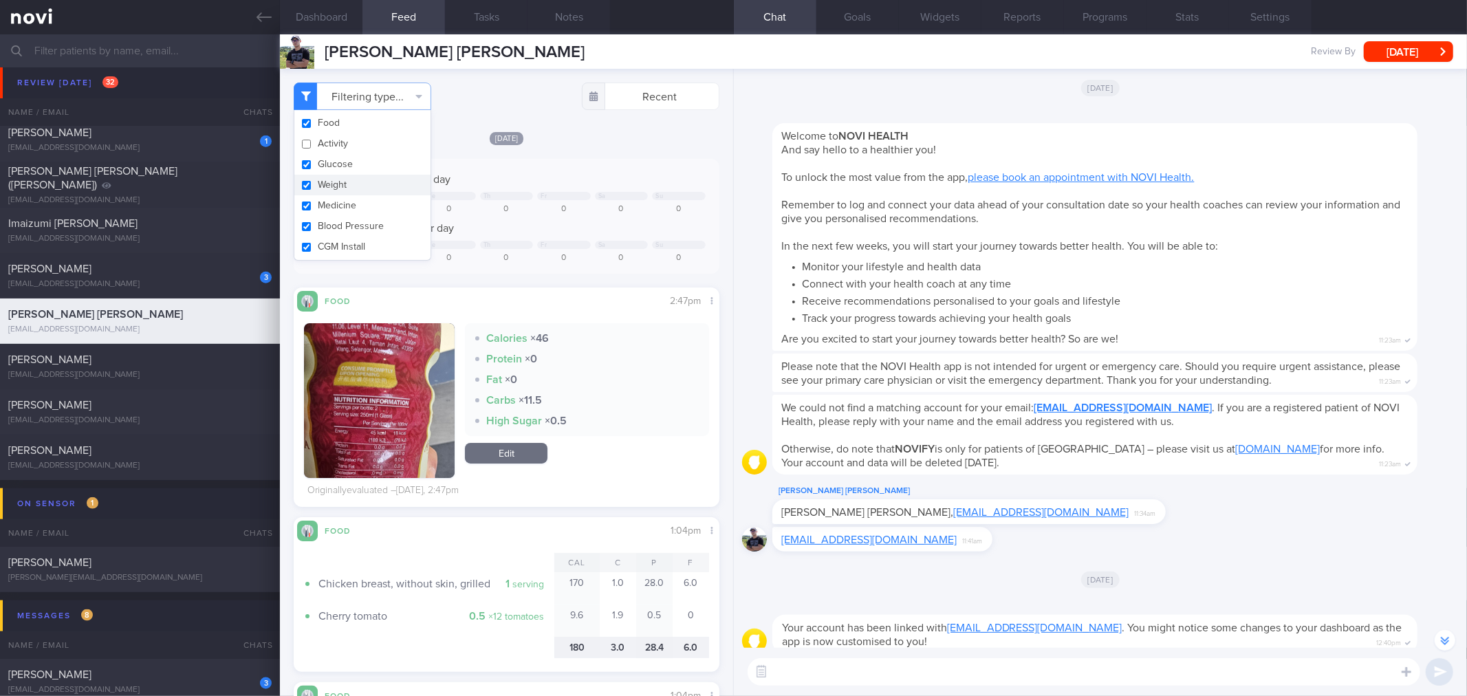
click at [388, 187] on button "Weight" at bounding box center [362, 185] width 136 height 21
checkbox input "false"
click at [590, 141] on div "[DATE]" at bounding box center [506, 138] width 425 height 14
click at [1255, 33] on button "Settings" at bounding box center [1270, 17] width 83 height 34
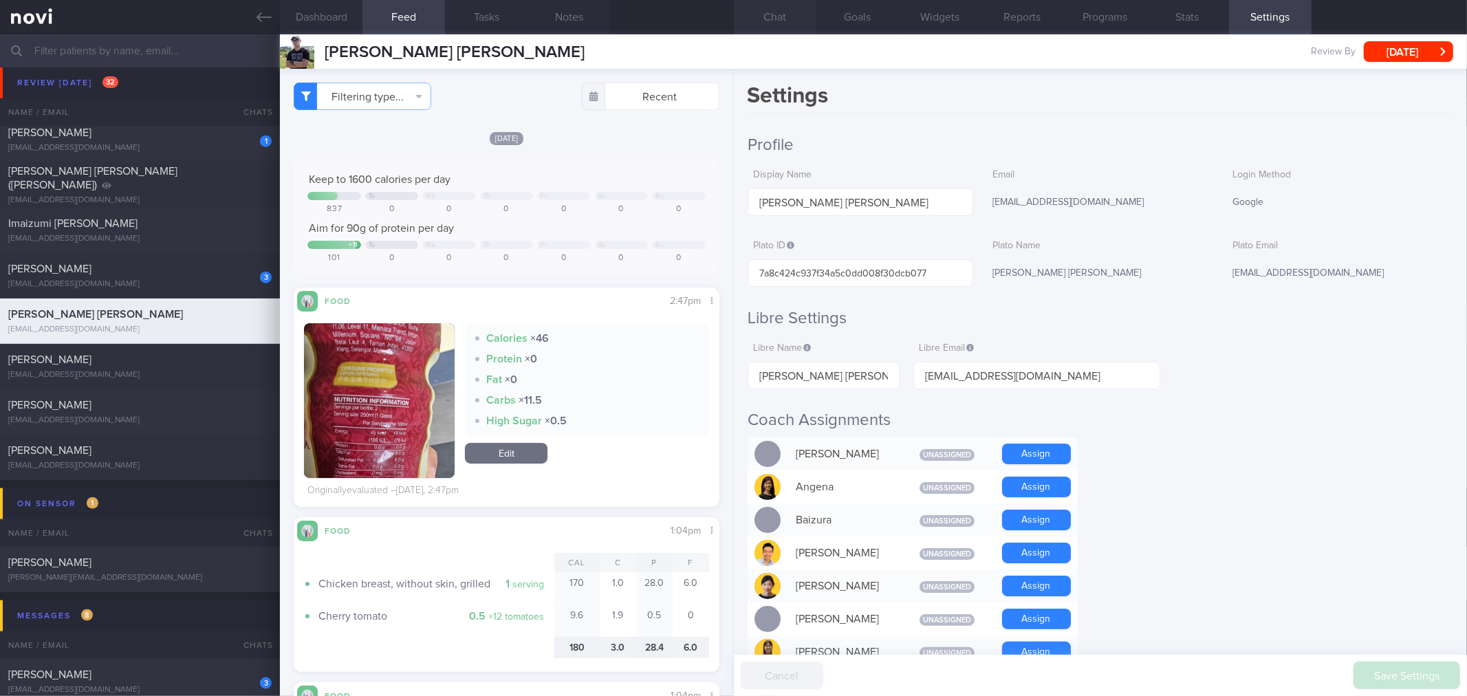
click at [785, 17] on button "Chat" at bounding box center [775, 17] width 83 height 34
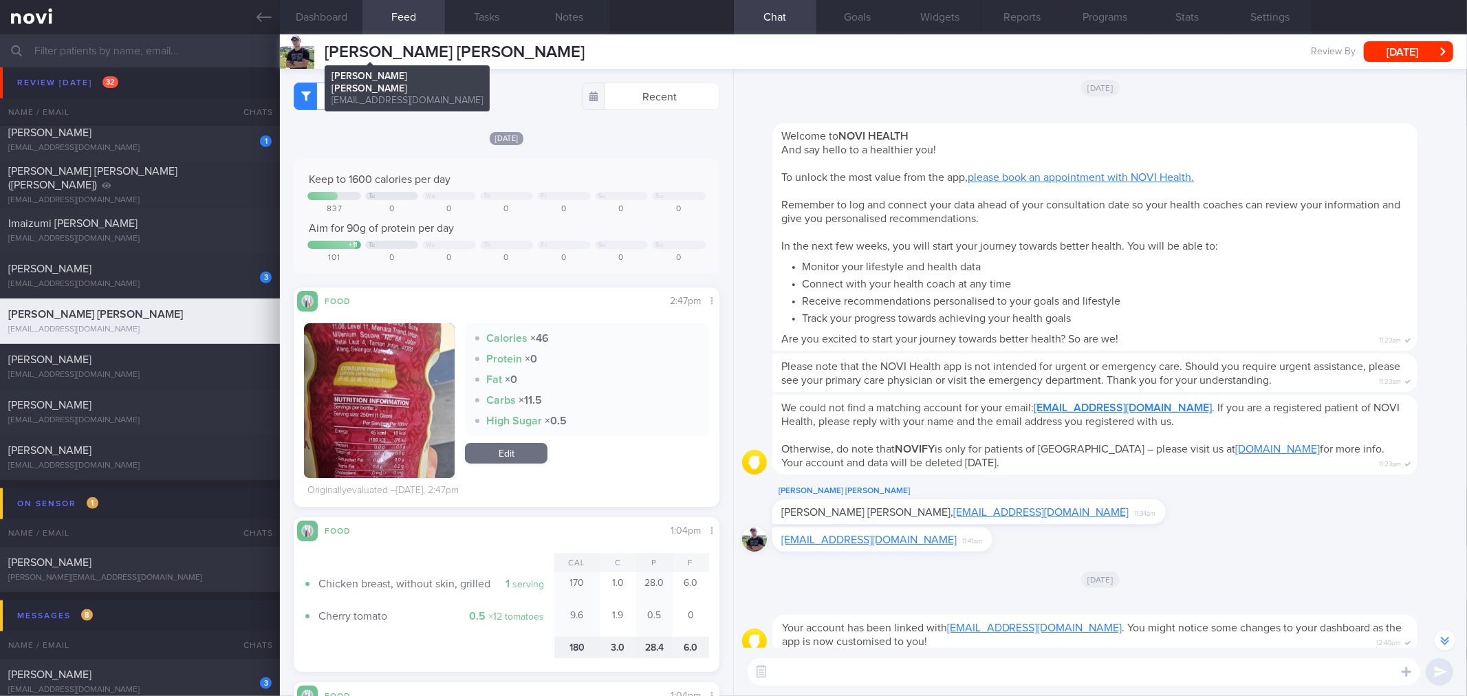
click at [386, 55] on span "[PERSON_NAME] [PERSON_NAME]" at bounding box center [455, 52] width 260 height 17
copy div "Jun Wei Yee Jun Wei Yee eeijoonway@gmail.com"
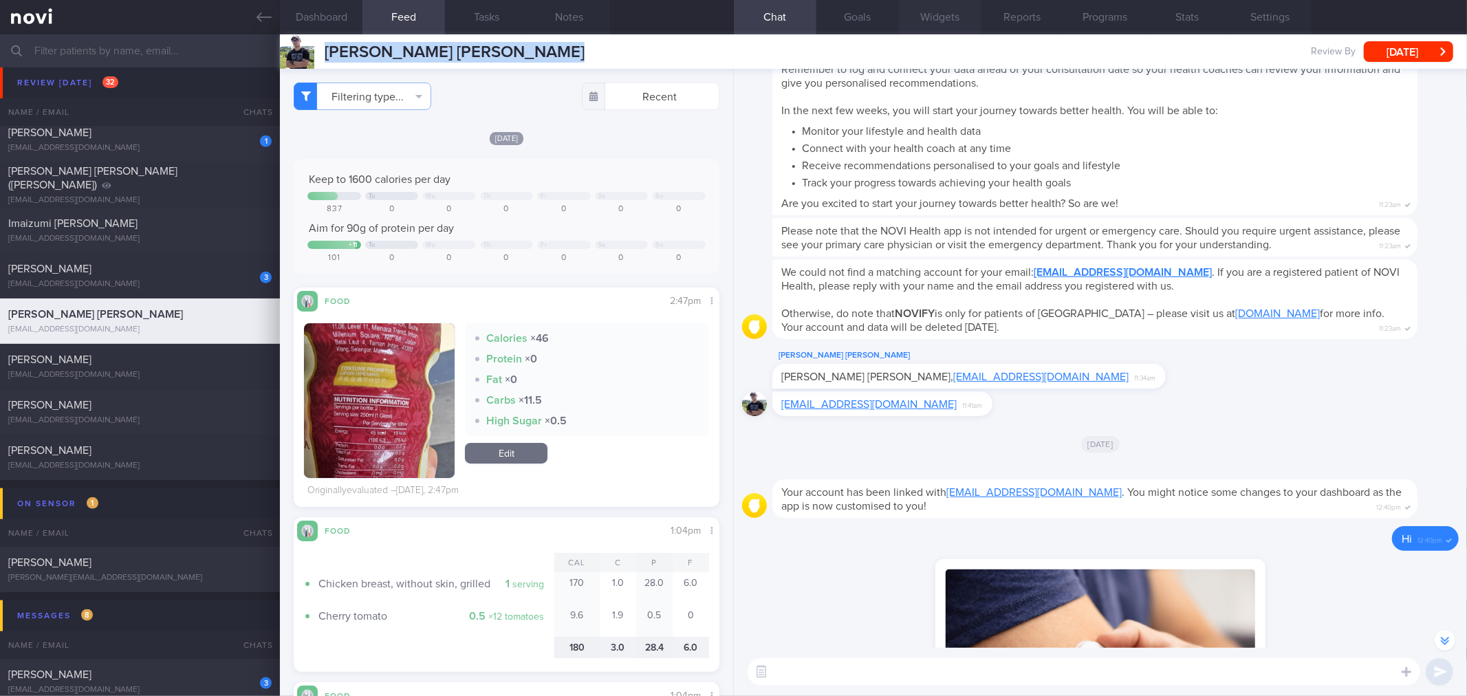
scroll to position [-1053, 0]
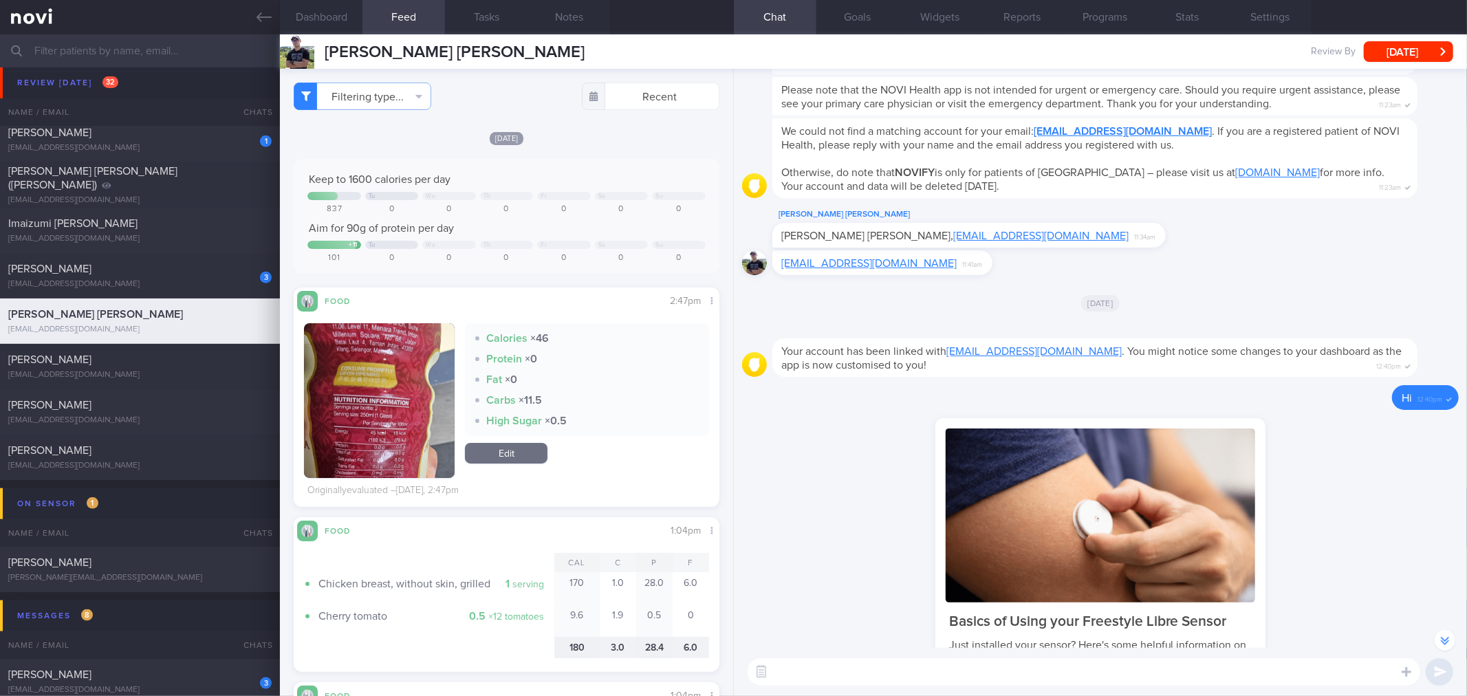
click at [816, 660] on textarea at bounding box center [1083, 672] width 672 height 28
type textarea "Good morning [PERSON_NAME]! Let's go through some of your blood sugar readings …"
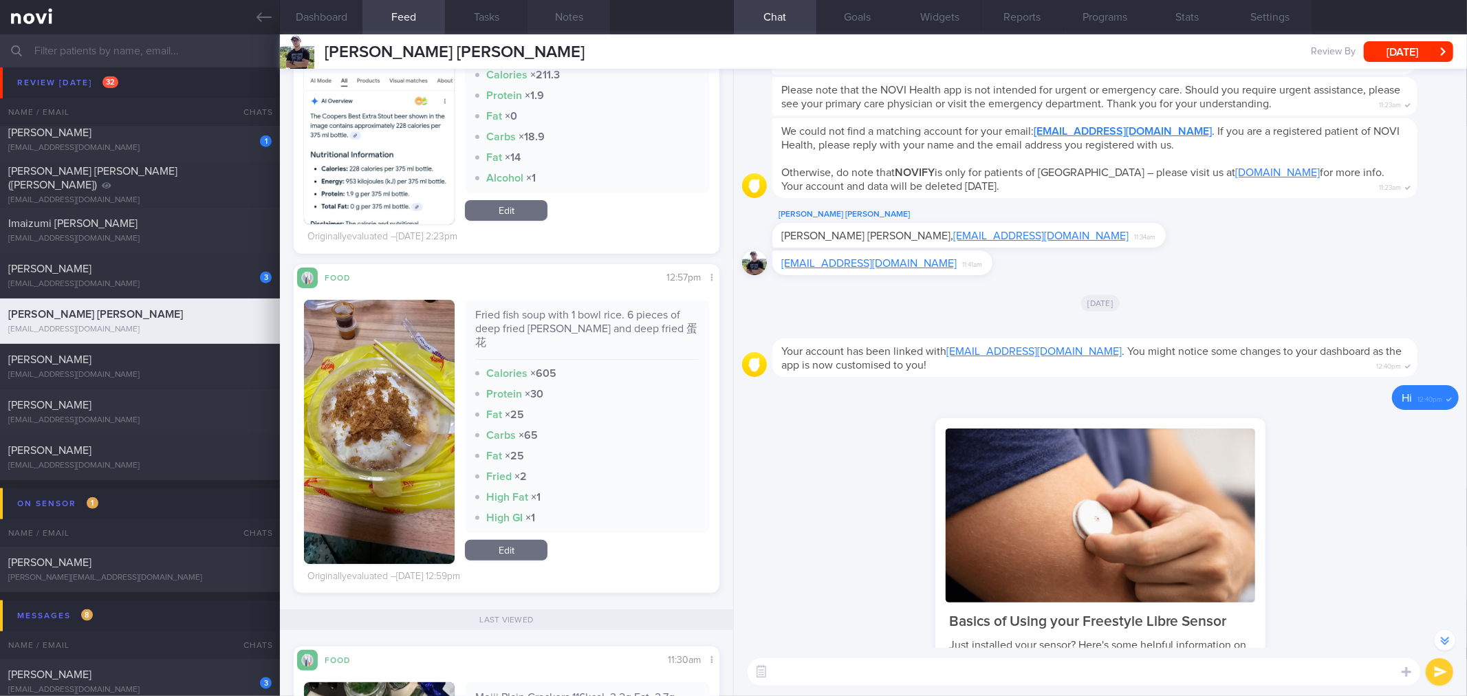
scroll to position [0, 0]
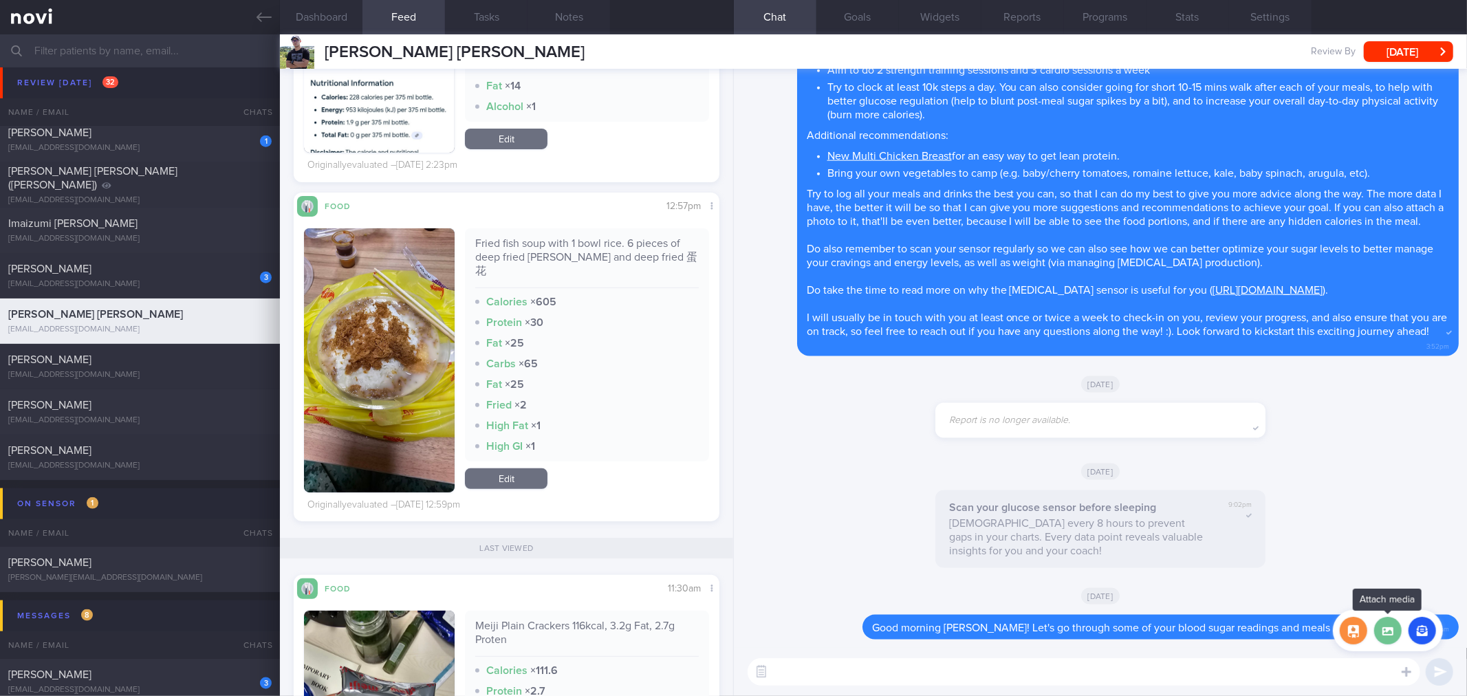
click at [1384, 637] on label at bounding box center [1388, 631] width 28 height 28
click at [0, 0] on input "file" at bounding box center [0, 0] width 0 height 0
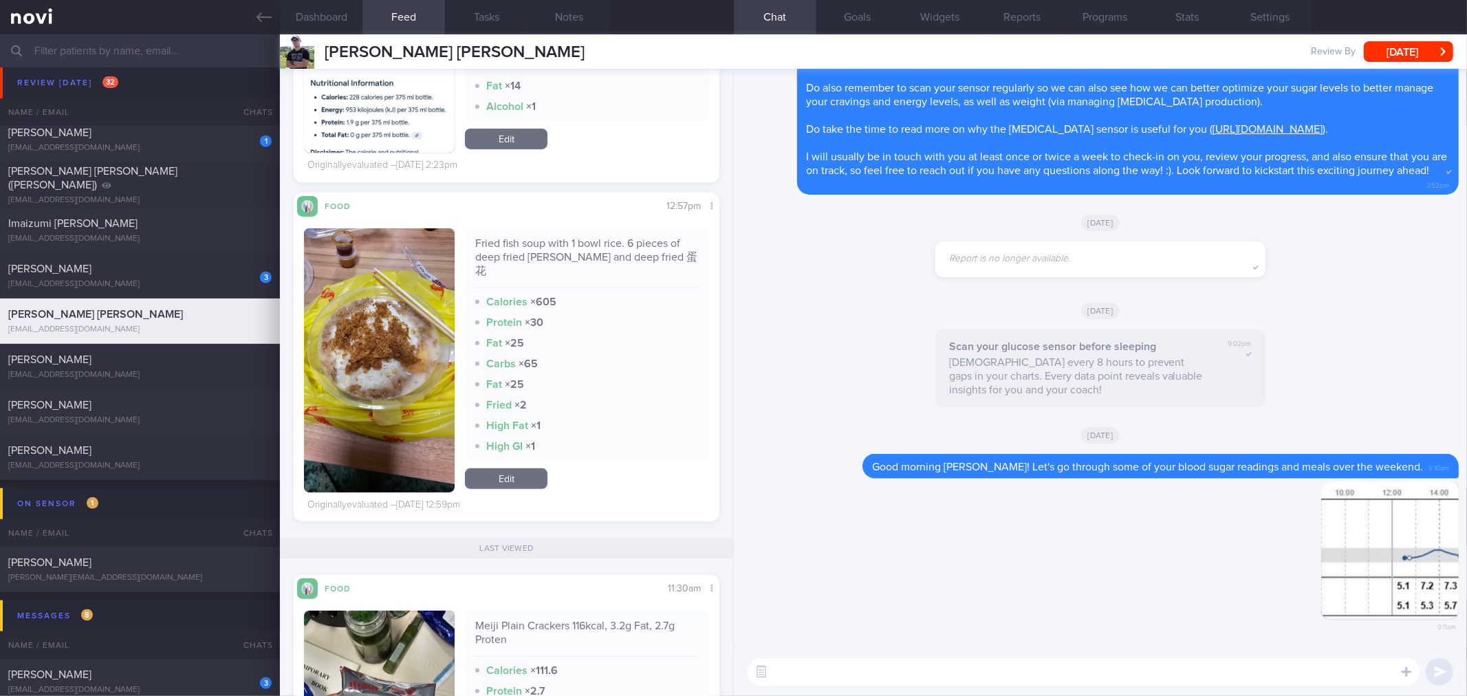
click at [1121, 677] on textarea at bounding box center [1083, 672] width 672 height 28
click at [1011, 671] on textarea "On Thurs night, your blood sugar" at bounding box center [1083, 672] width 672 height 28
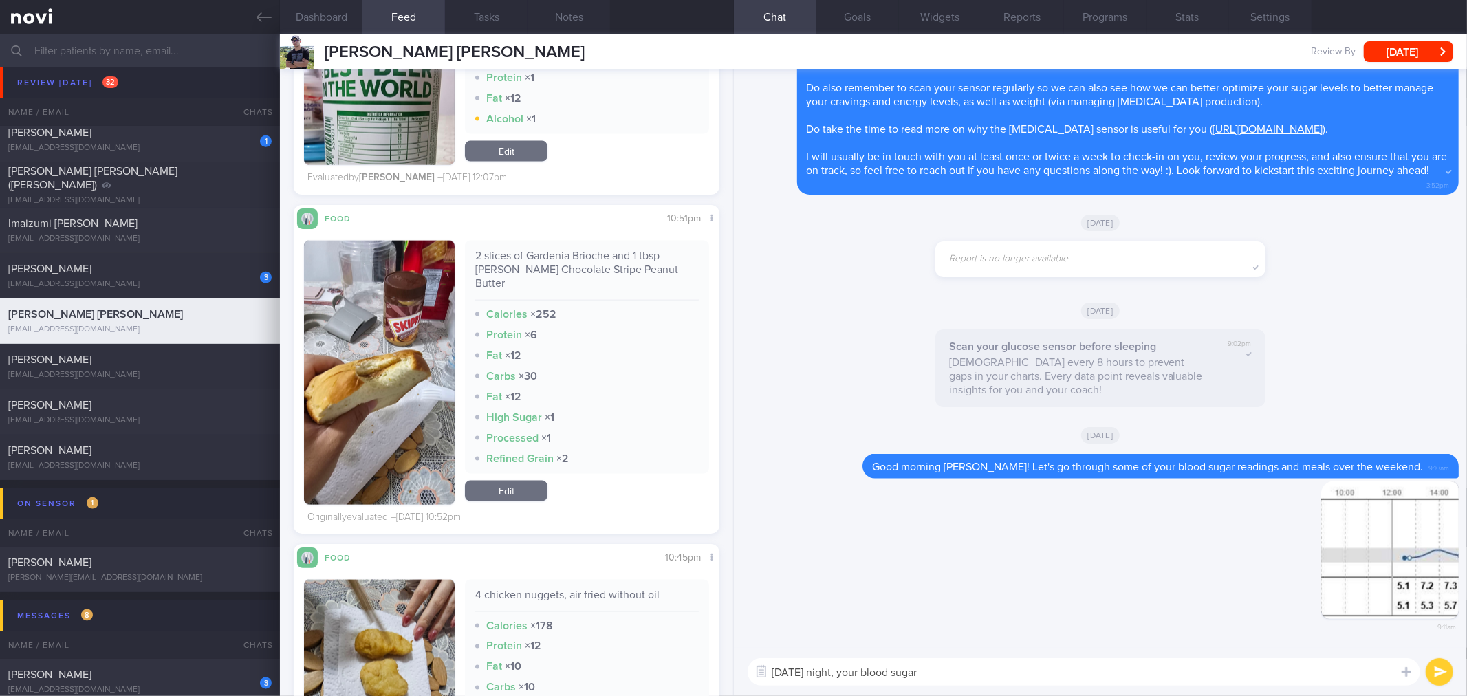
scroll to position [6035, 0]
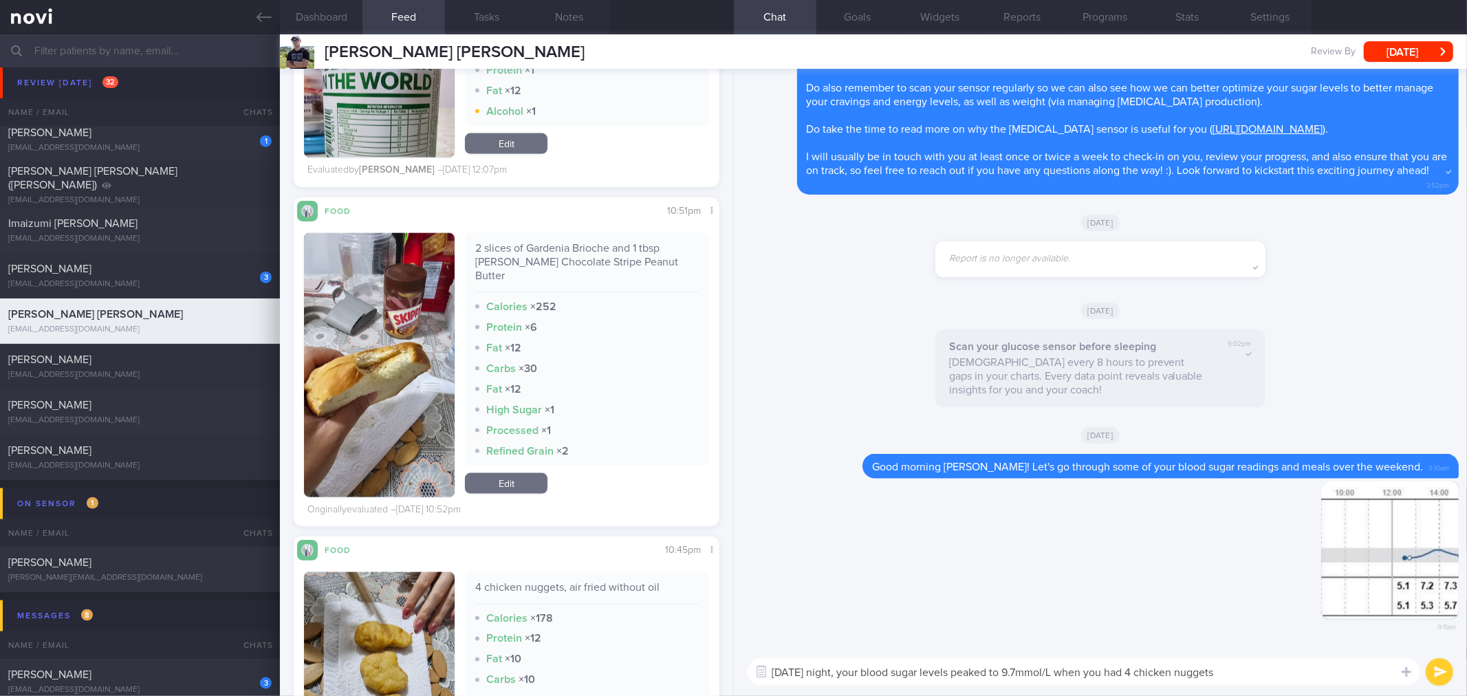
click at [1277, 682] on textarea "On Thurs night, your blood sugar levels peaked to 9.7mmol/L when you had 4 chic…" at bounding box center [1083, 672] width 672 height 28
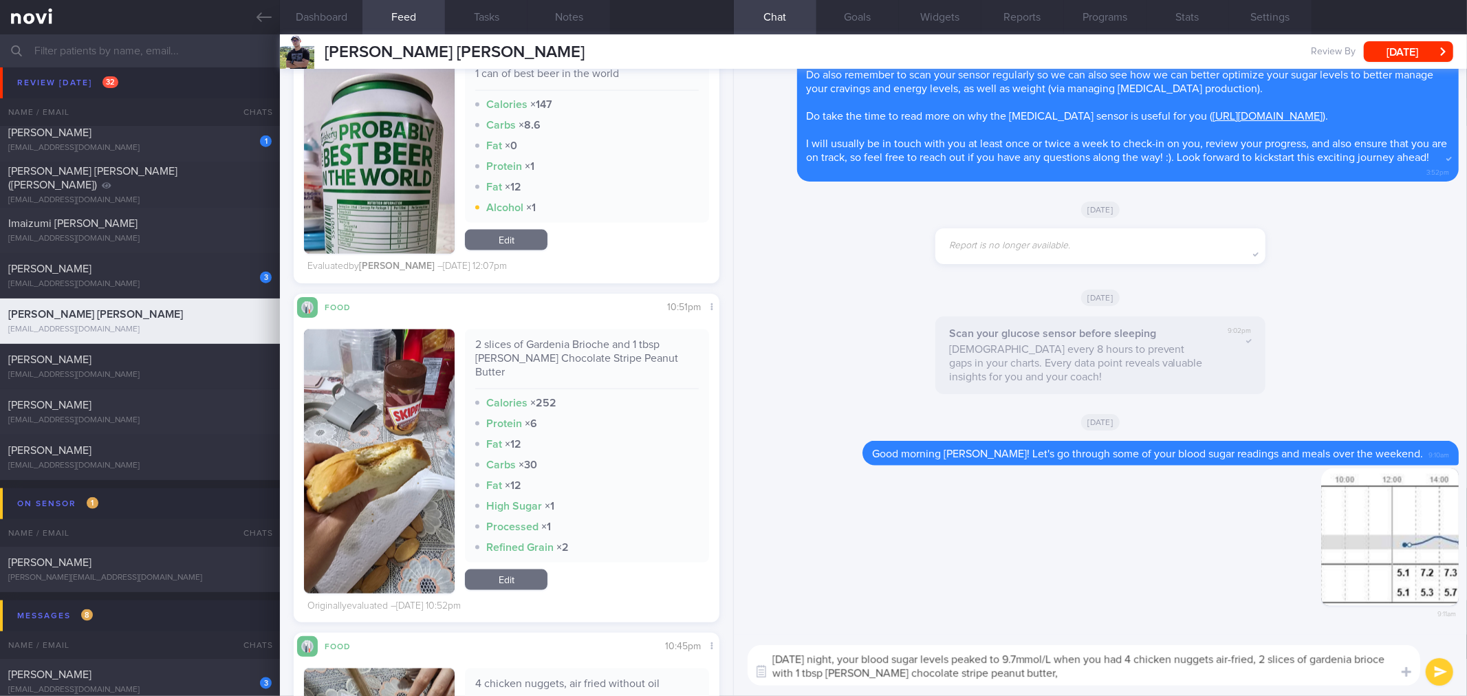
scroll to position [5730, 0]
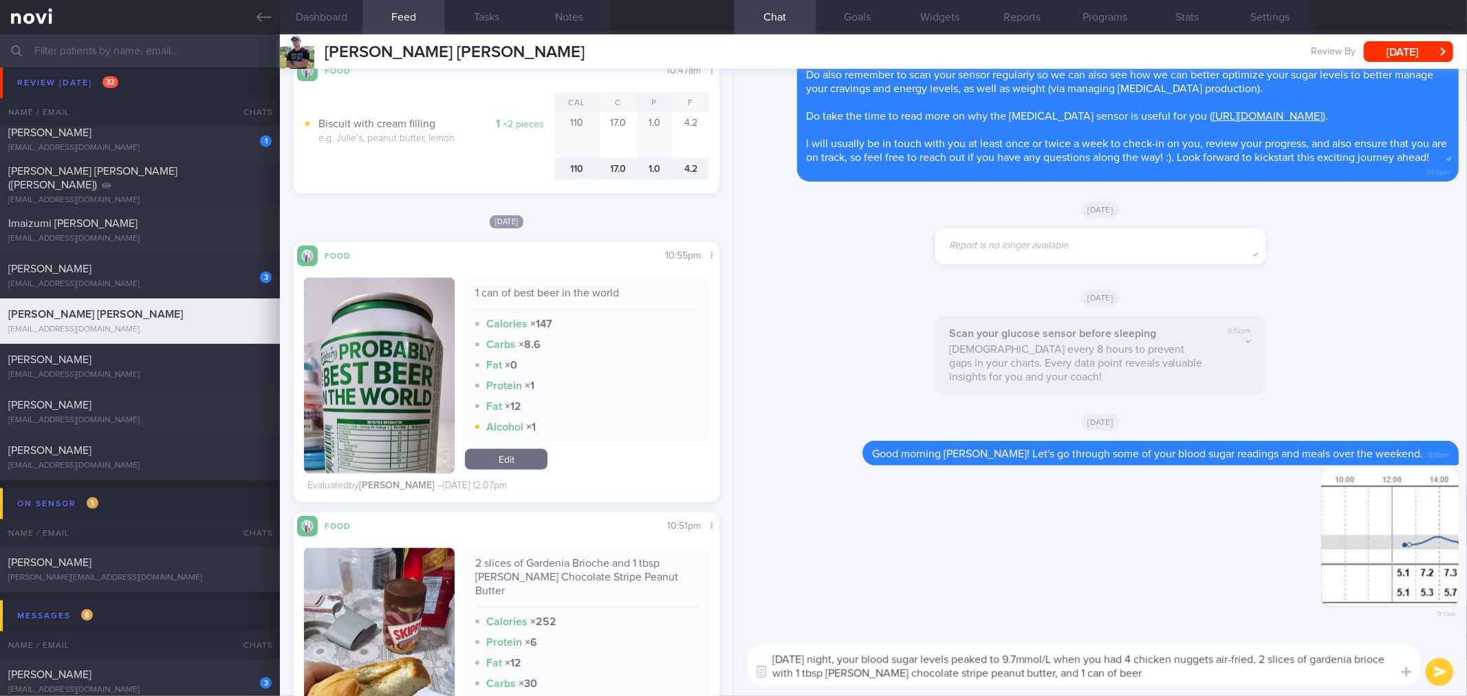
type textarea "[DATE] night, your blood sugar levels peaked to 9.7mmol/L when you had 4 chicke…"
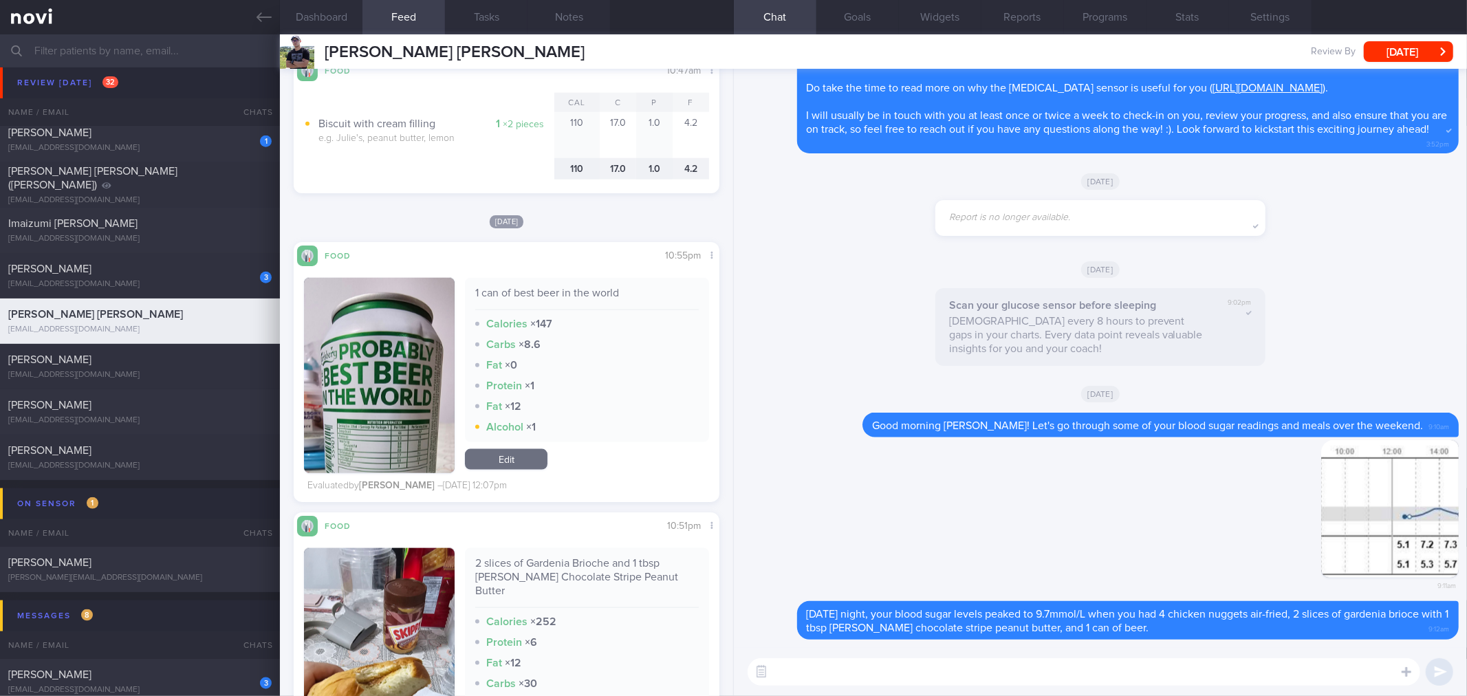
click at [1049, 672] on textarea at bounding box center [1083, 672] width 672 height 28
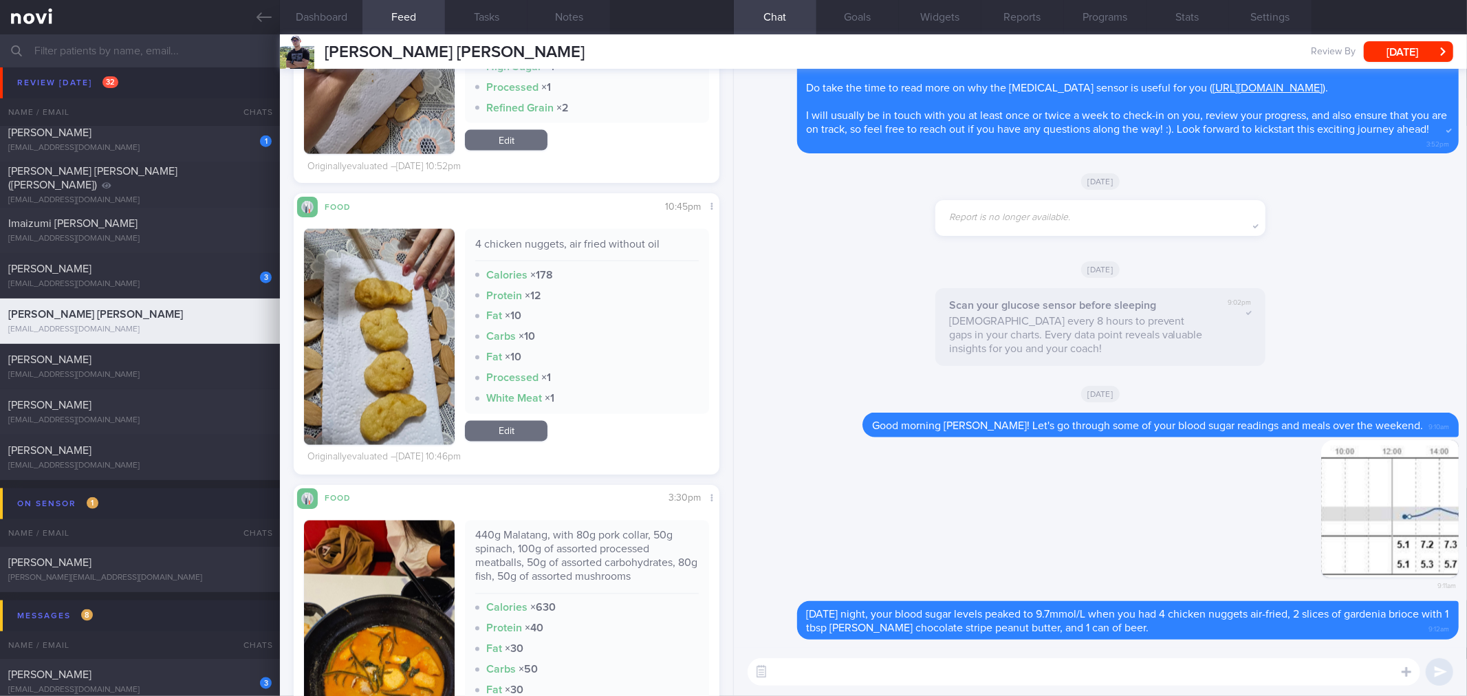
scroll to position [6189, 0]
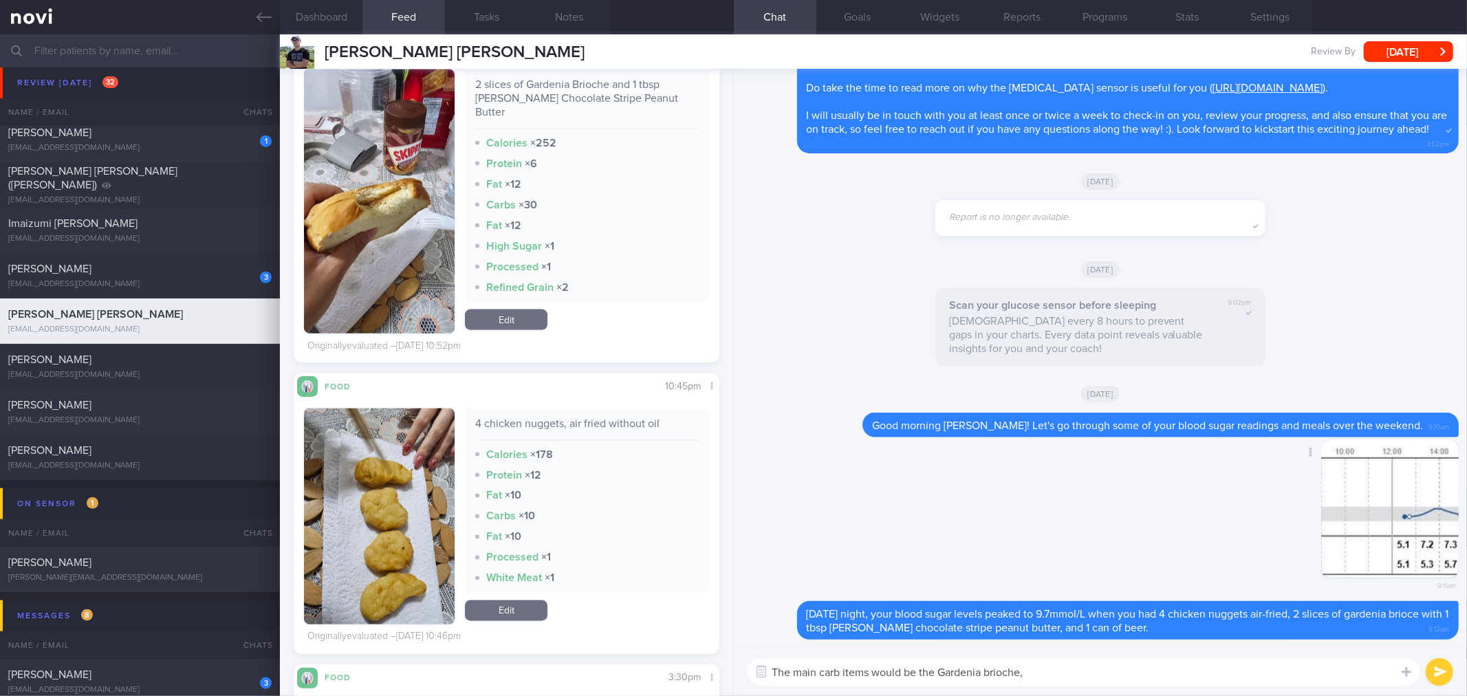
click at [1071, 528] on div "Delete 9:11am" at bounding box center [1100, 521] width 716 height 162
click at [1076, 683] on textarea "The main carb items would be the Gardenia brioche," at bounding box center [1083, 672] width 672 height 28
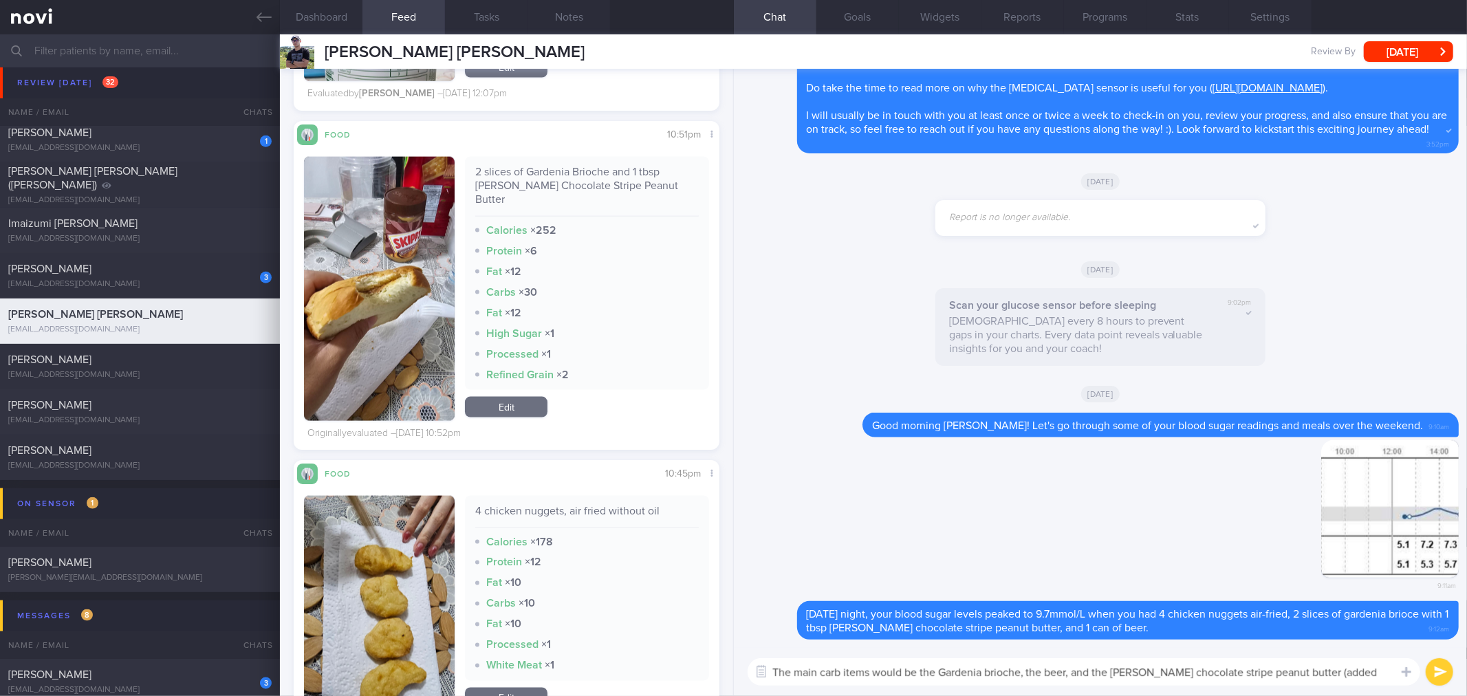
scroll to position [0, 0]
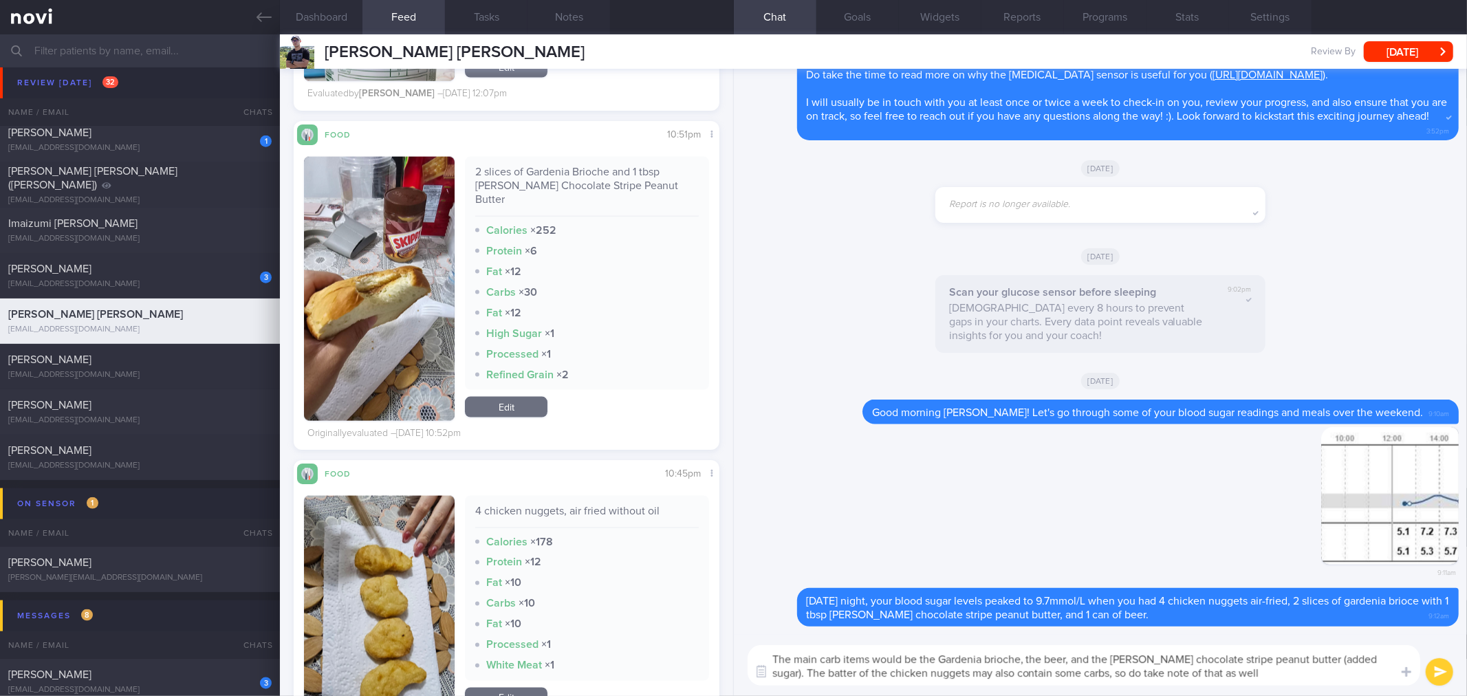
type textarea "The main carb items would be the Gardenia brioche, the beer, and the [PERSON_NA…"
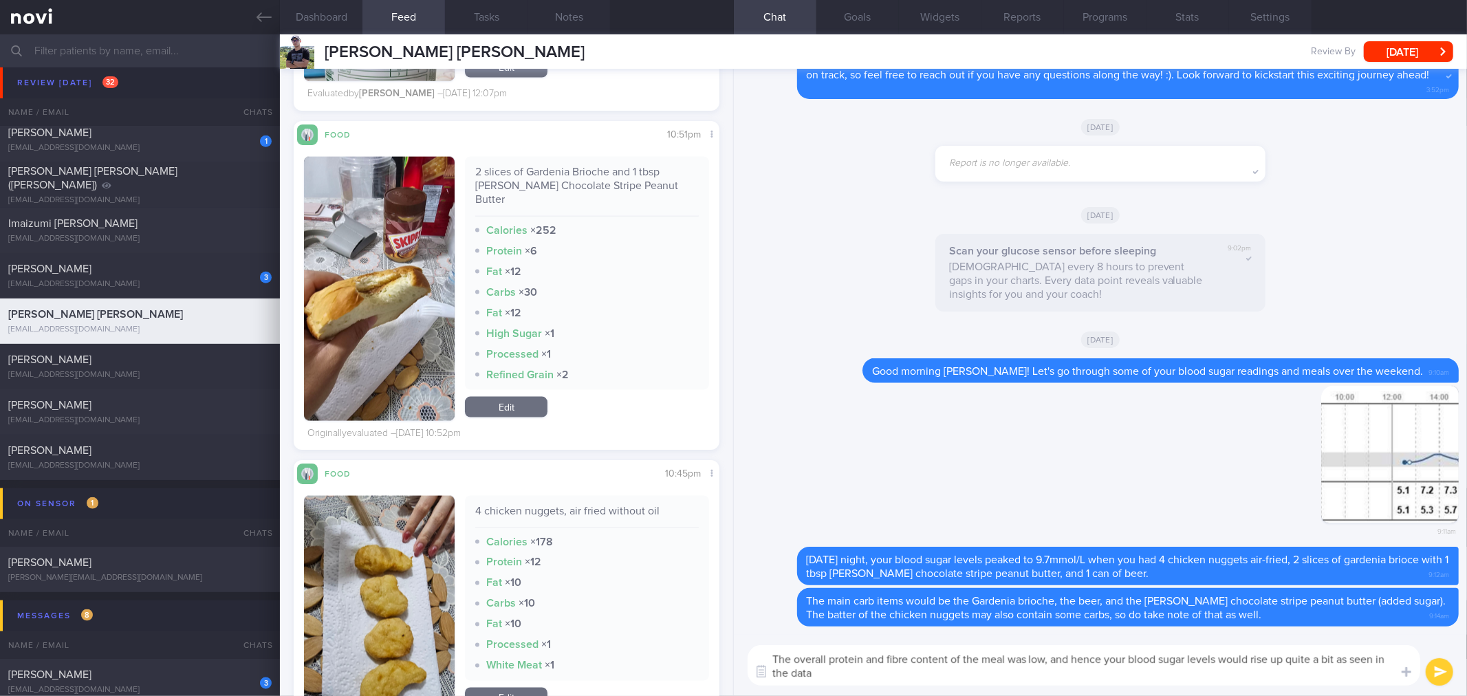
type textarea "The overall protein and fibre content of the meal was low, and hence your blood…"
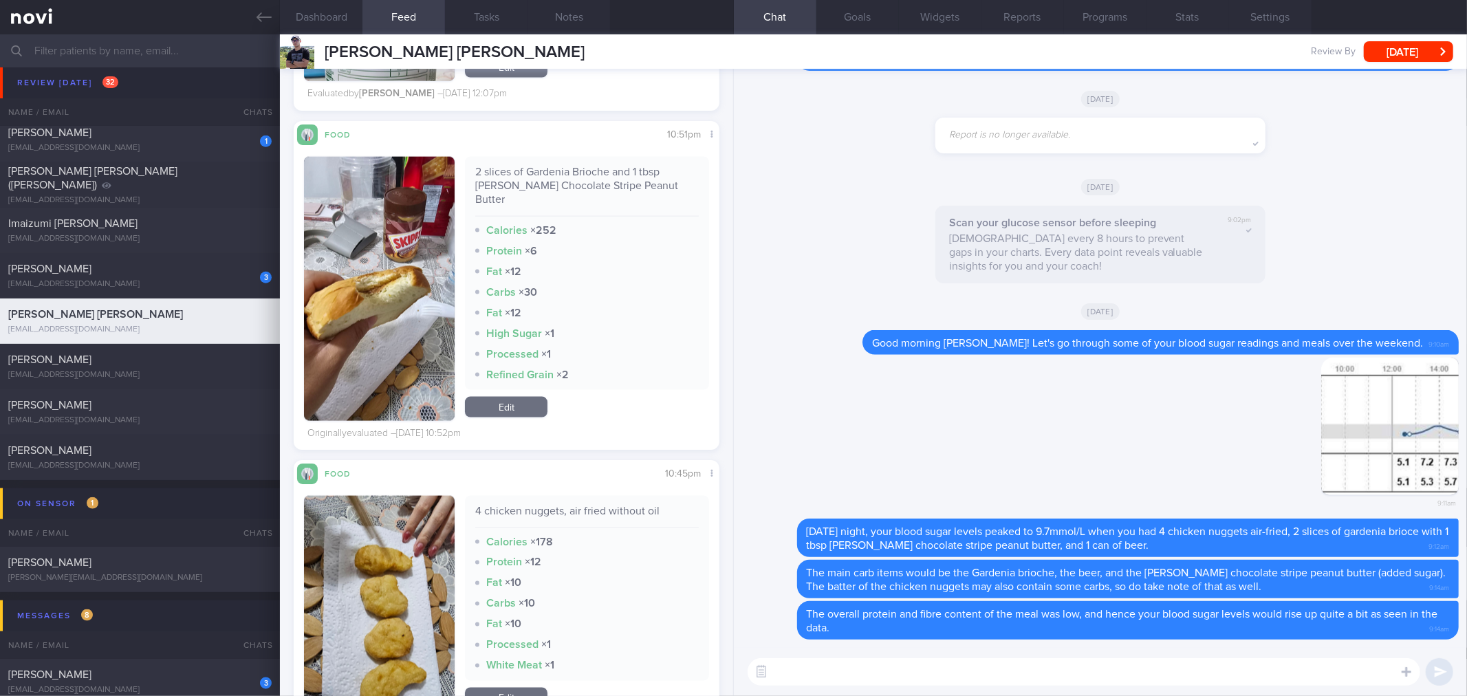
click at [1082, 686] on div "​ ​" at bounding box center [1100, 672] width 733 height 48
click at [1085, 677] on textarea at bounding box center [1083, 672] width 672 height 28
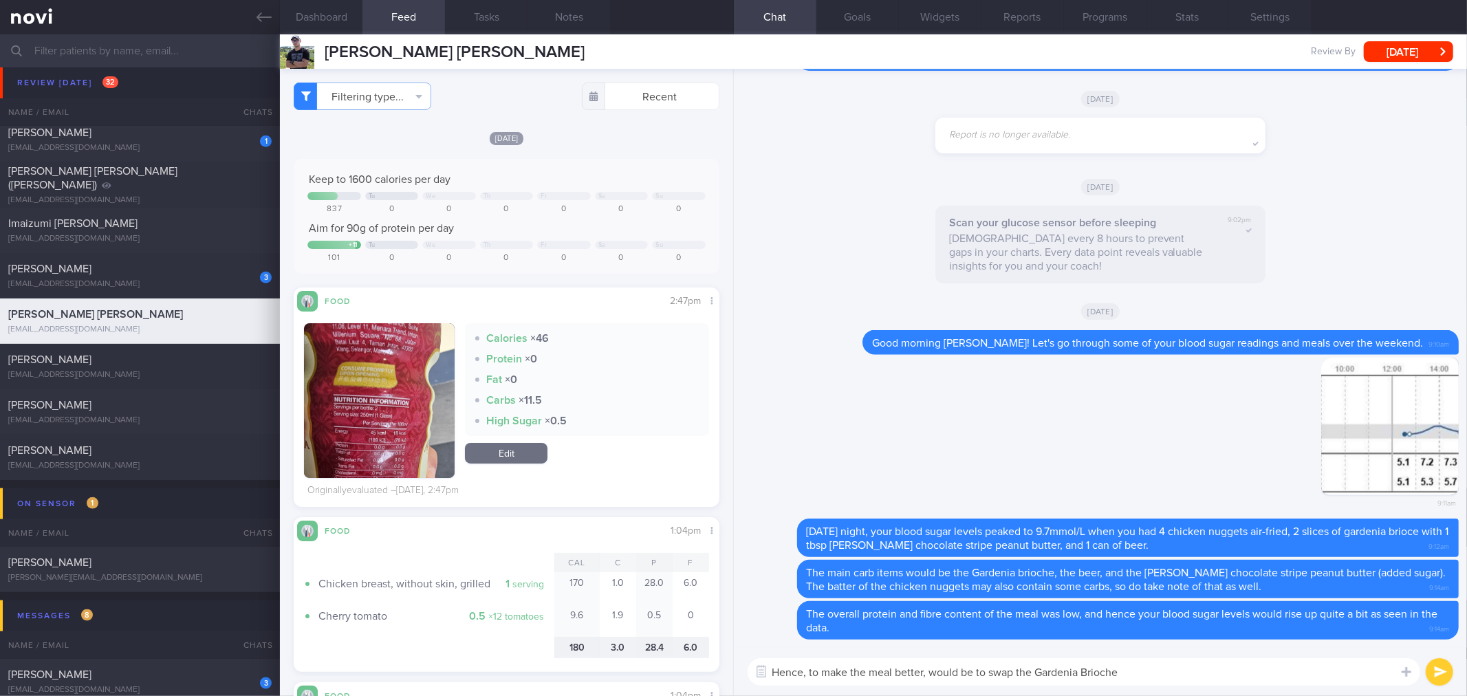
click at [1157, 671] on textarea "Hence, to make the meal better, would be to swap the Gardenia Brioche" at bounding box center [1083, 672] width 672 height 28
paste textarea "https://www.fairprice.com.sg/product/sunshine-smart-carb-low-gi-bread-360g-1308…"
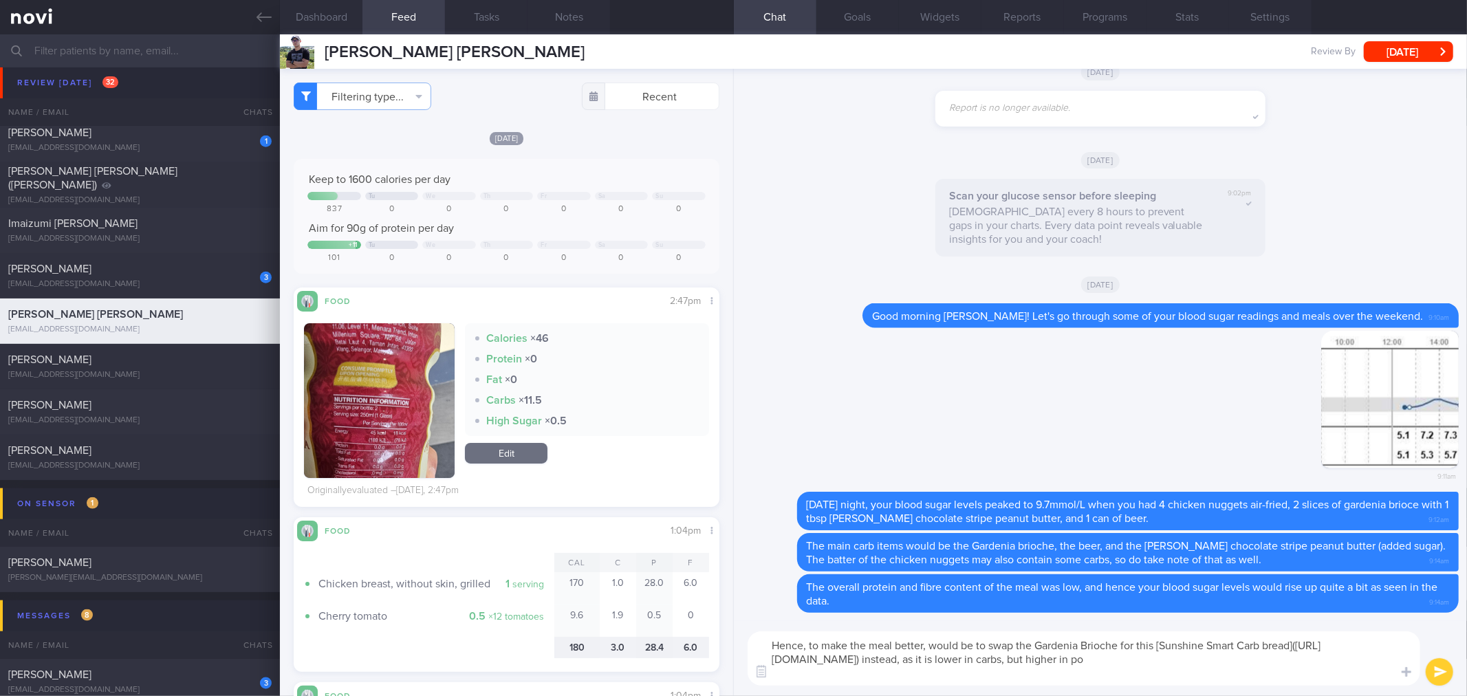
type textarea "Hence, to make the meal better, would be to swap the Gardenia Brioche for this …"
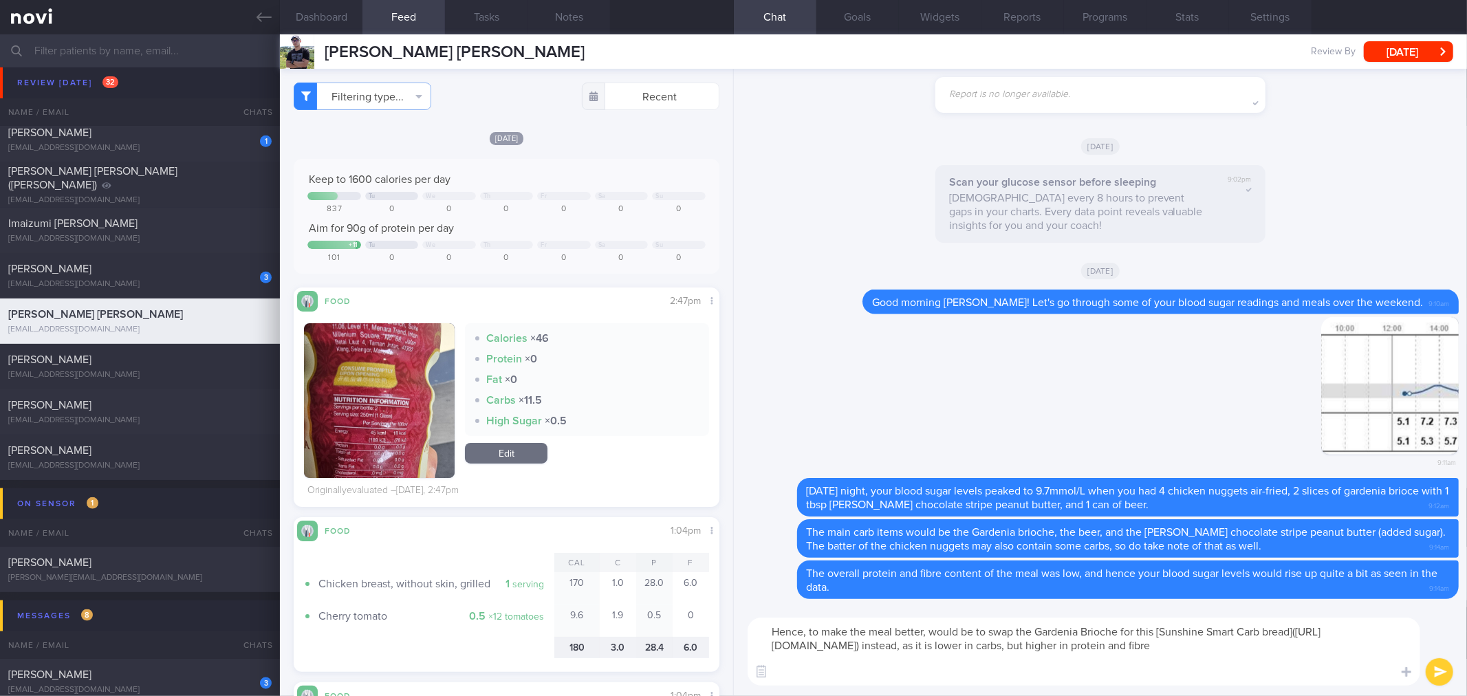
type textarea "Hence, to make the meal better, would be to swap the Gardenia Brioche for this …"
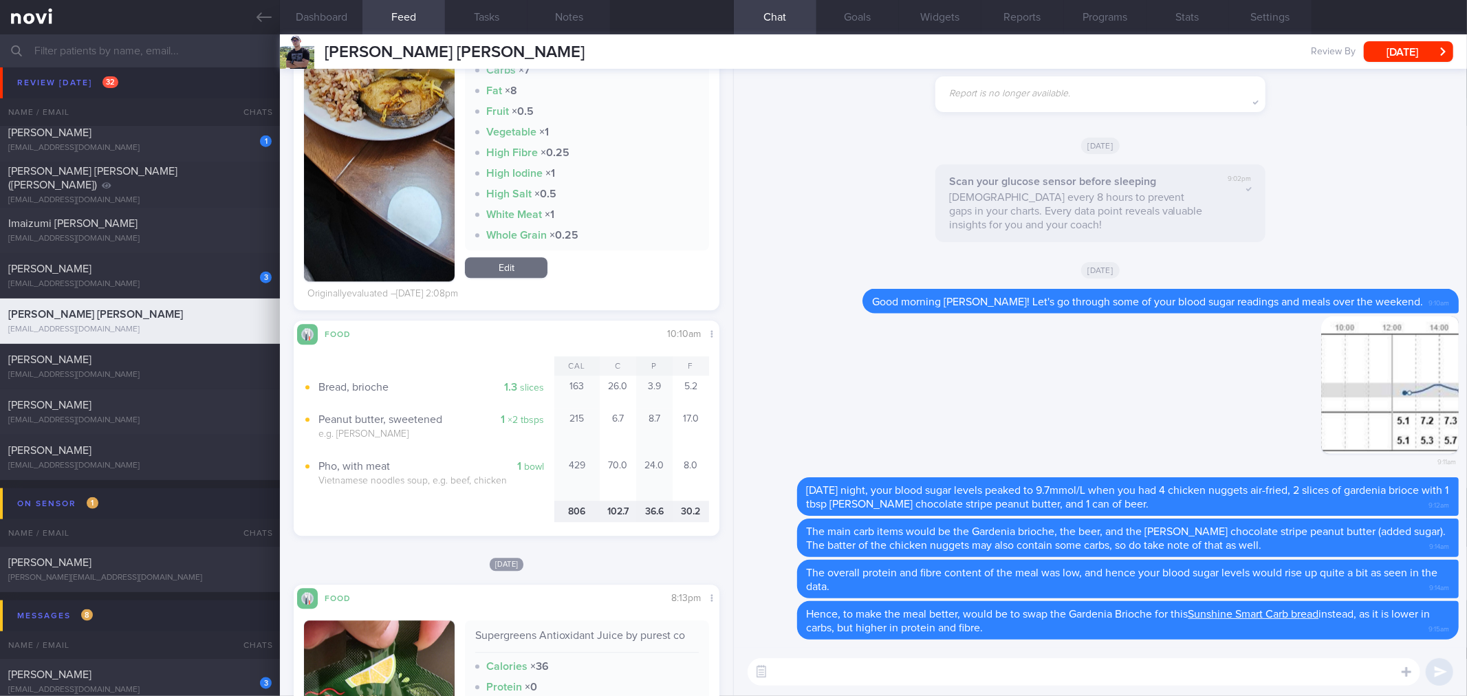
scroll to position [3056, 0]
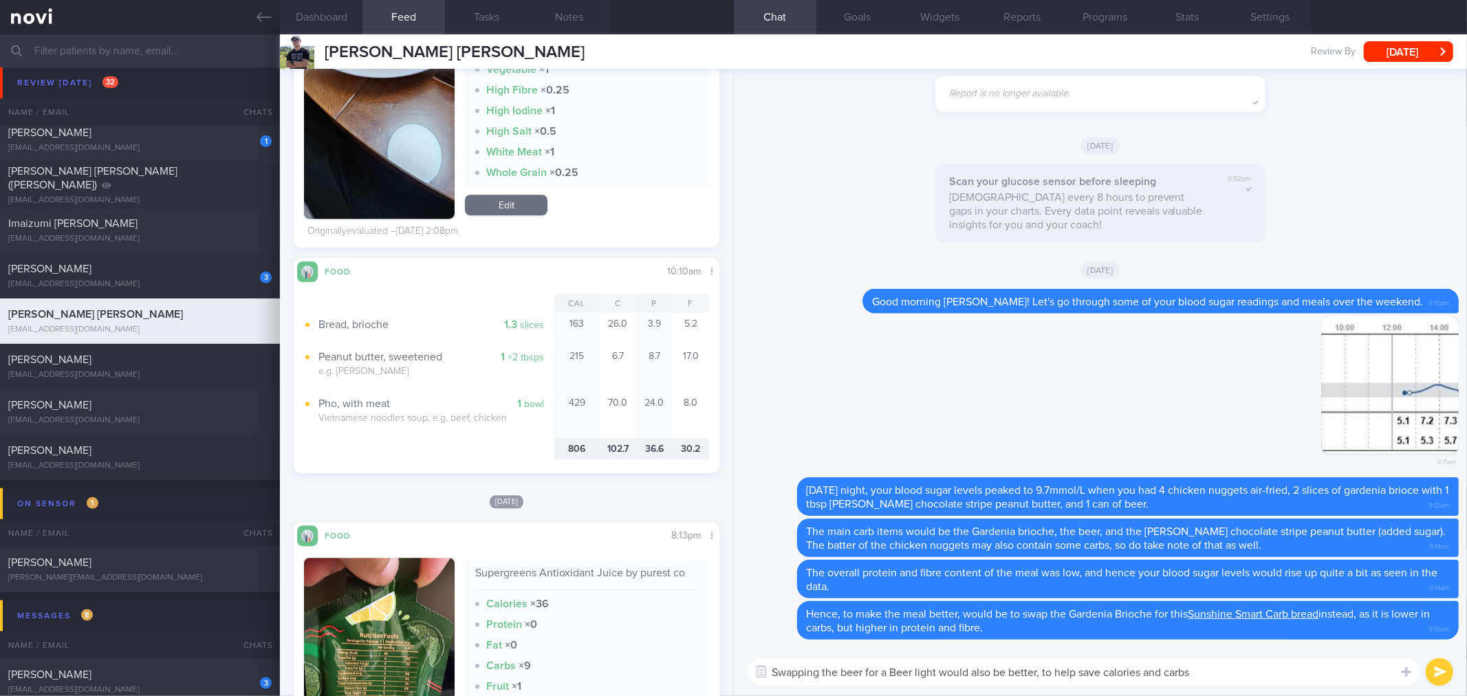
type textarea "Swapping the beer for a Beer light would also be better, to help save calories …"
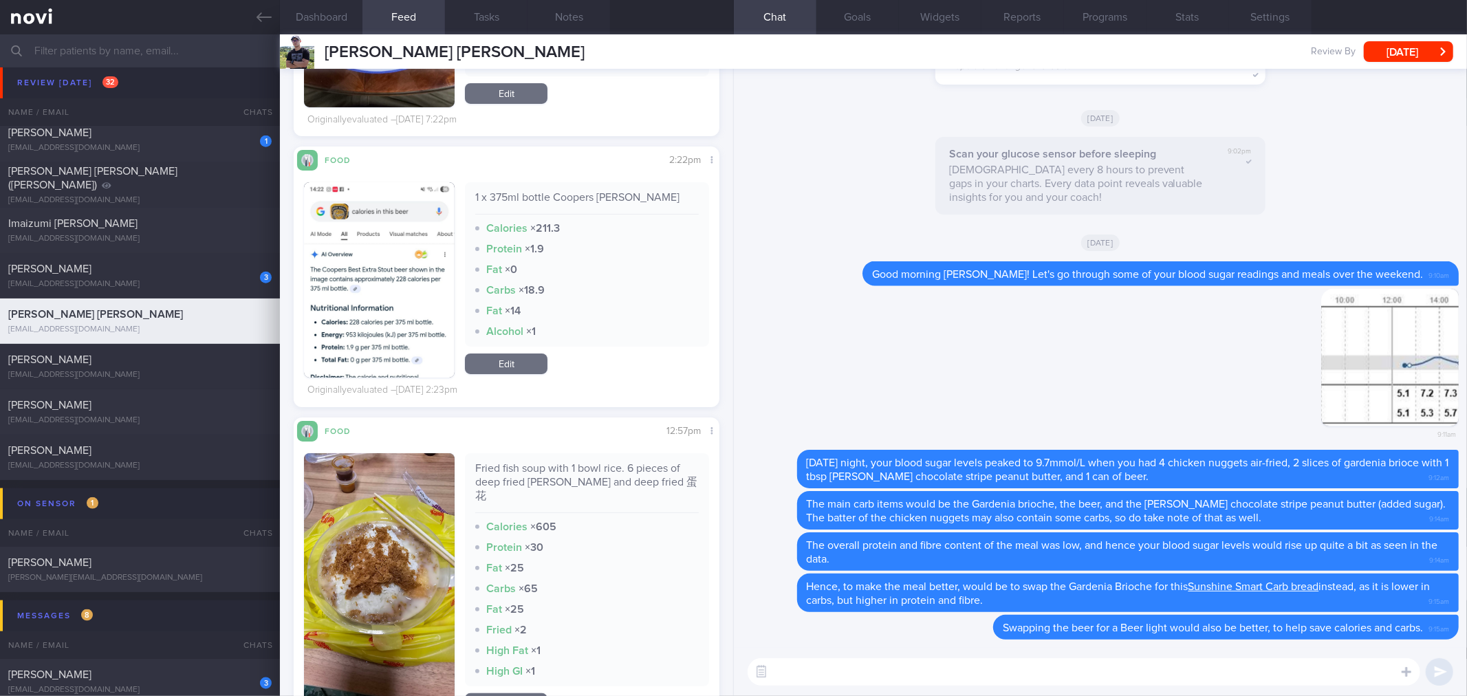
scroll to position [4507, 0]
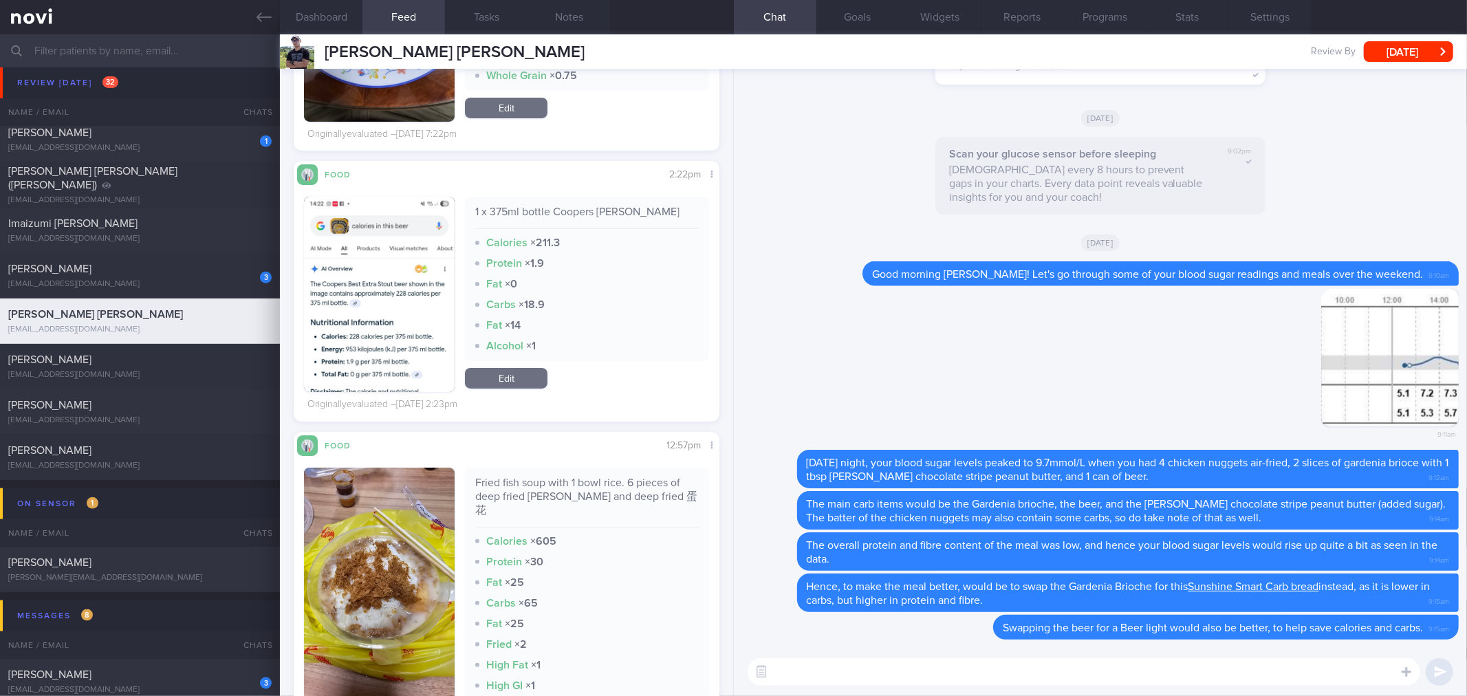
click at [947, 681] on textarea at bounding box center [1083, 672] width 672 height 28
click at [659, 501] on div "Fried fish soup with 1 bowl rice. 6 pieces of deep fried [PERSON_NAME] and deep…" at bounding box center [586, 502] width 223 height 52
copy div "蛋花"
click at [1069, 670] on textarea "[DATE], your blood sugar levels were within" at bounding box center [1083, 672] width 672 height 28
type textarea "[DATE], your blood sugar levels were within range, so that was good to see."
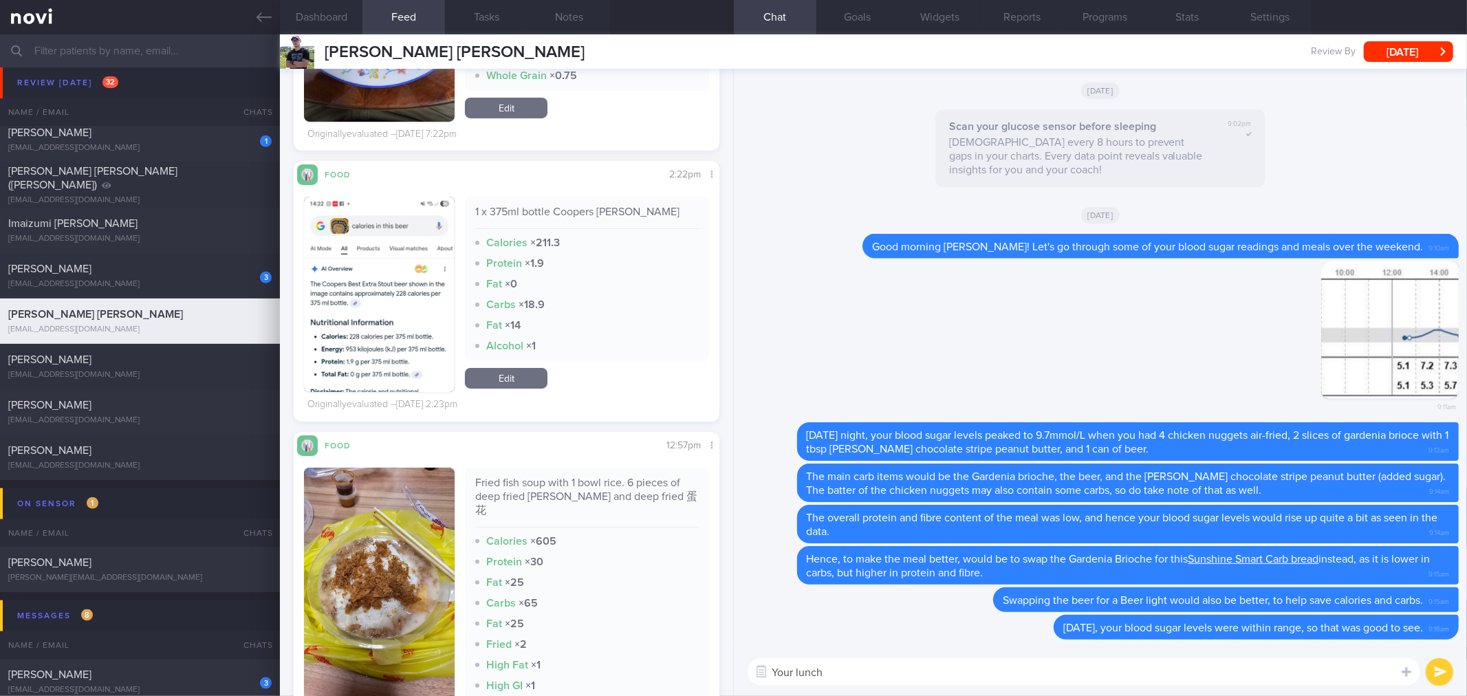
click at [635, 500] on div "Fried fish soup with 1 bowl rice. 6 pieces of deep fried [PERSON_NAME] and deep…" at bounding box center [586, 502] width 223 height 52
copy div "Fried fish soup with 1 bowl rice. 6 pieces of deep fried [PERSON_NAME] and deep…"
click at [866, 675] on textarea "Your lunch" at bounding box center [1083, 672] width 672 height 28
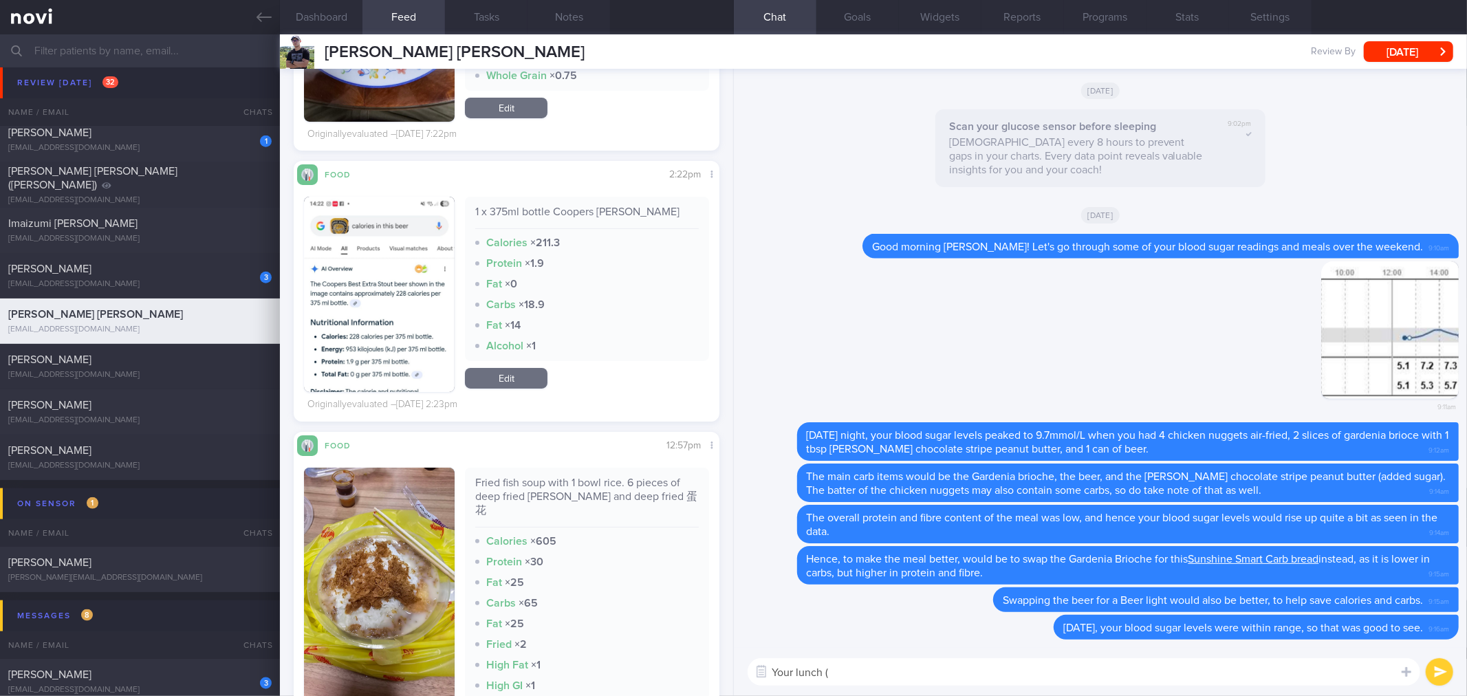
paste textarea "Fried fish soup with 1 bowl rice. 6 pieces of deep fried [PERSON_NAME] and deep…"
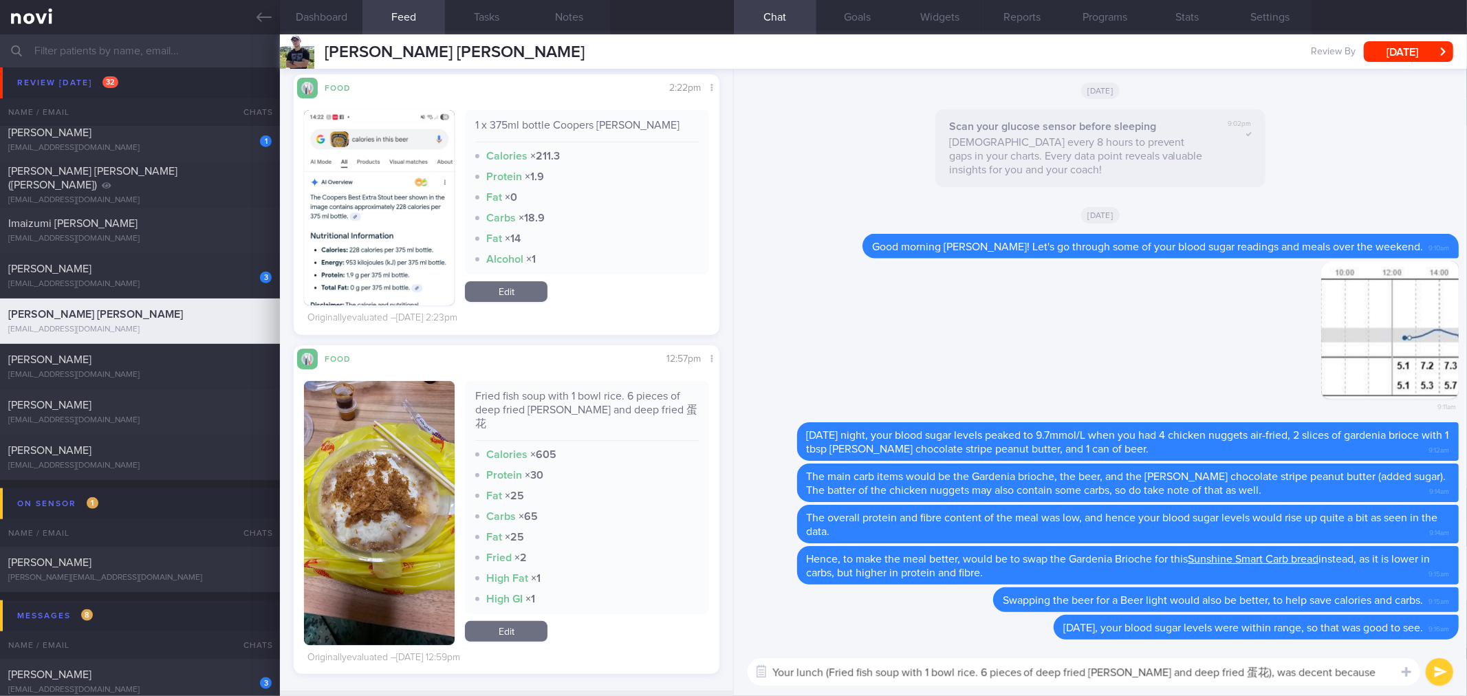
scroll to position [0, 0]
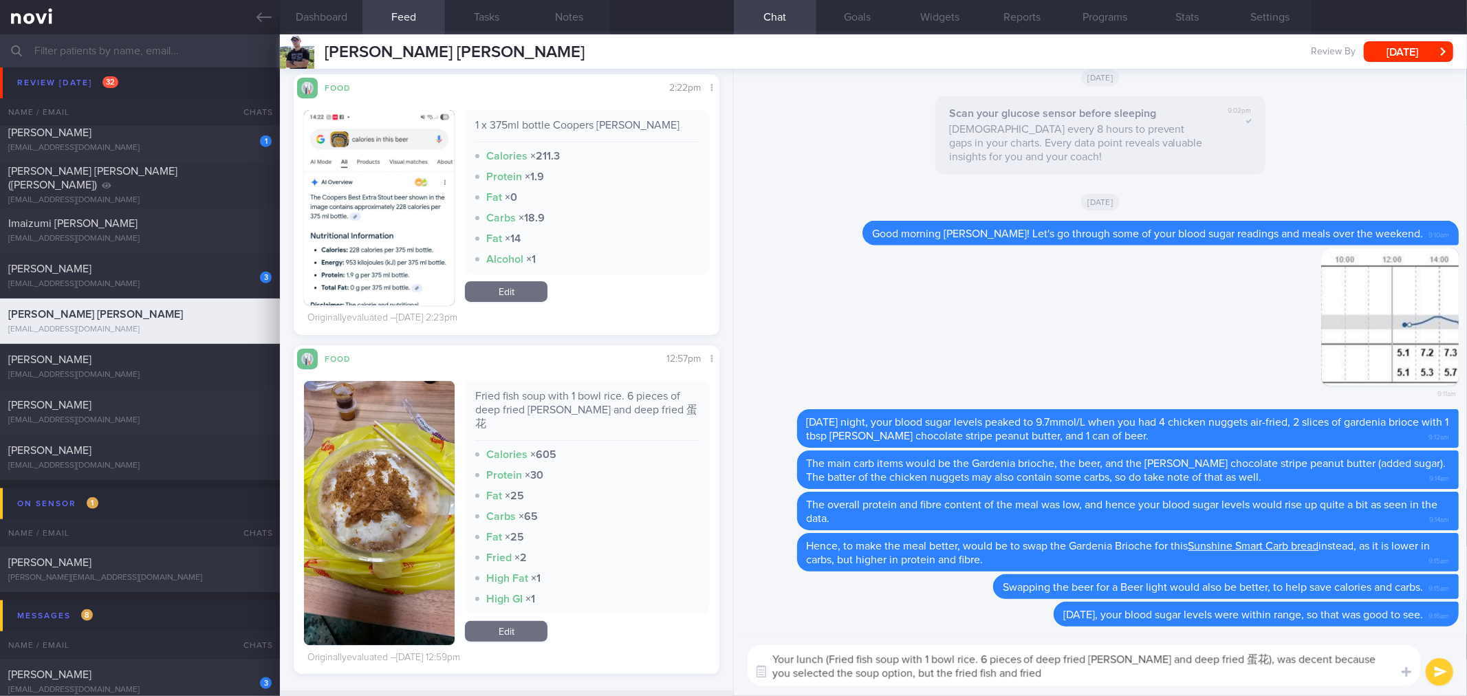
paste textarea "Fried fish soup with 1 bowl rice. 6 pieces of deep fried [PERSON_NAME] and deep…"
click at [1062, 683] on textarea "Your lunch (Fried fish soup with 1 bowl rice. 6 pieces of deep fried [PERSON_NA…" at bounding box center [1083, 665] width 672 height 41
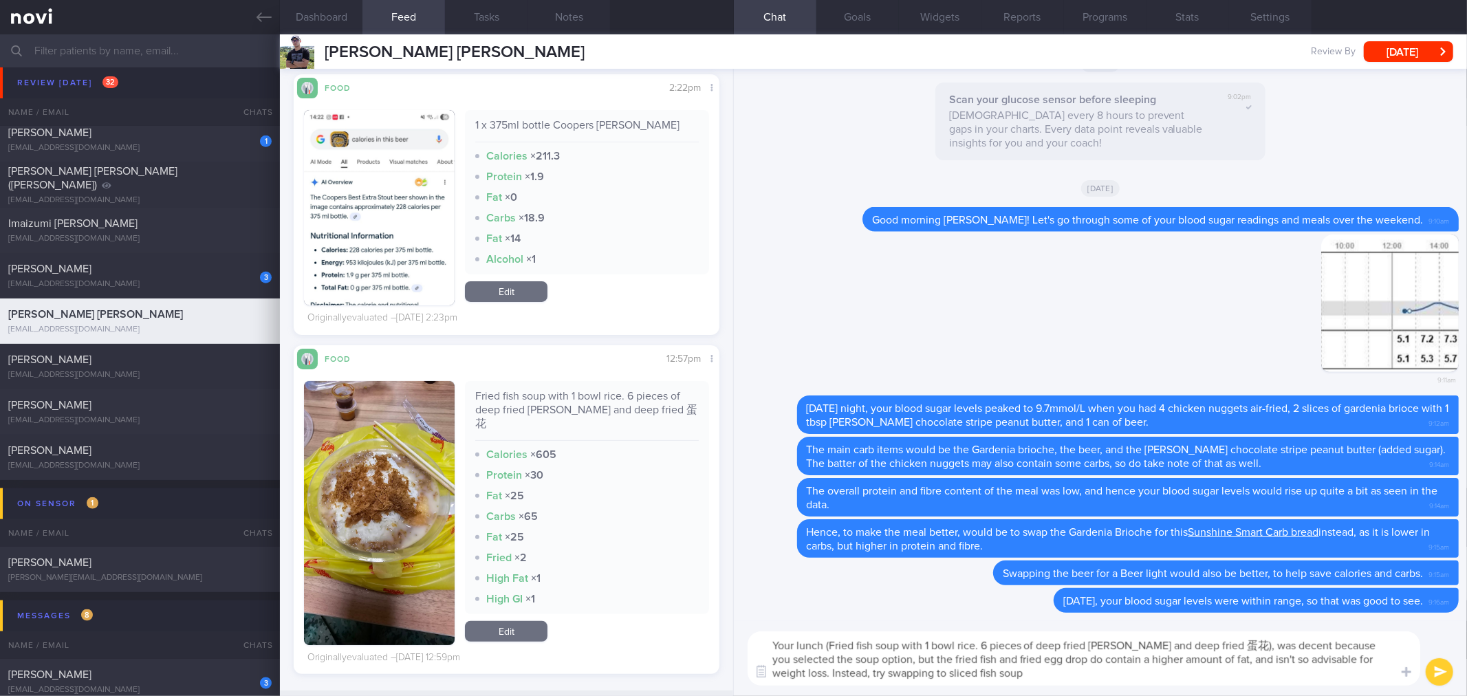
type textarea "Your lunch (Fried fish soup with 1 bowl rice. 6 pieces of deep fried [PERSON_NA…"
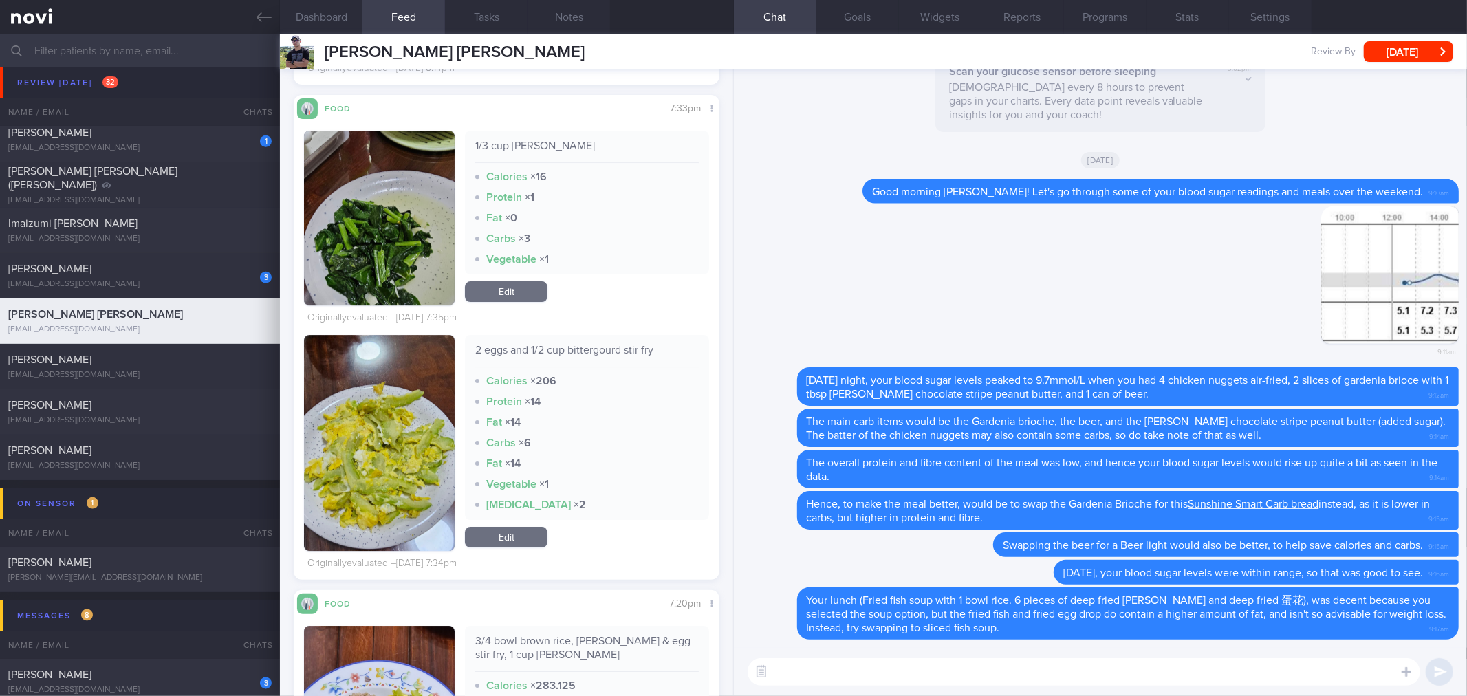
scroll to position [3896, 0]
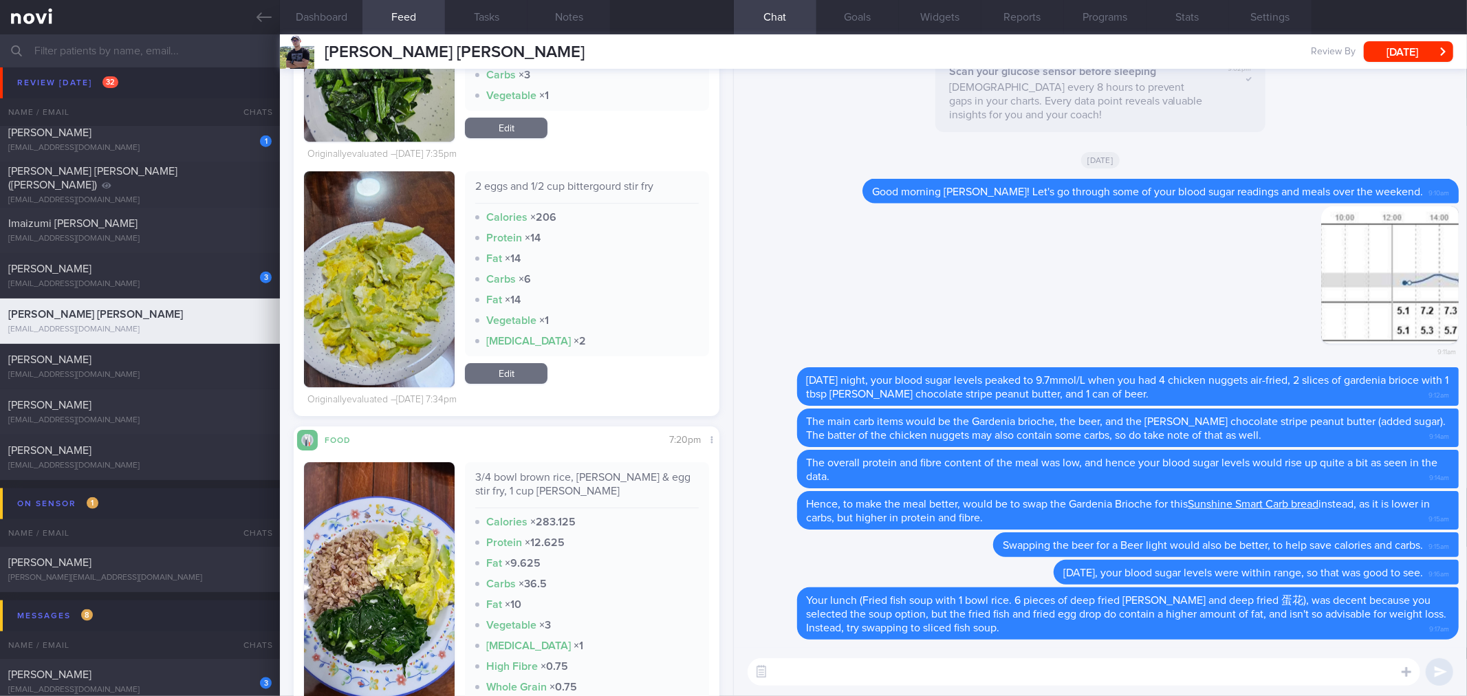
click at [1059, 677] on textarea at bounding box center [1083, 672] width 672 height 28
click at [551, 481] on div "3/4 bowl brown rice, [PERSON_NAME] & egg stir fry, 1 cup [PERSON_NAME]" at bounding box center [586, 489] width 223 height 38
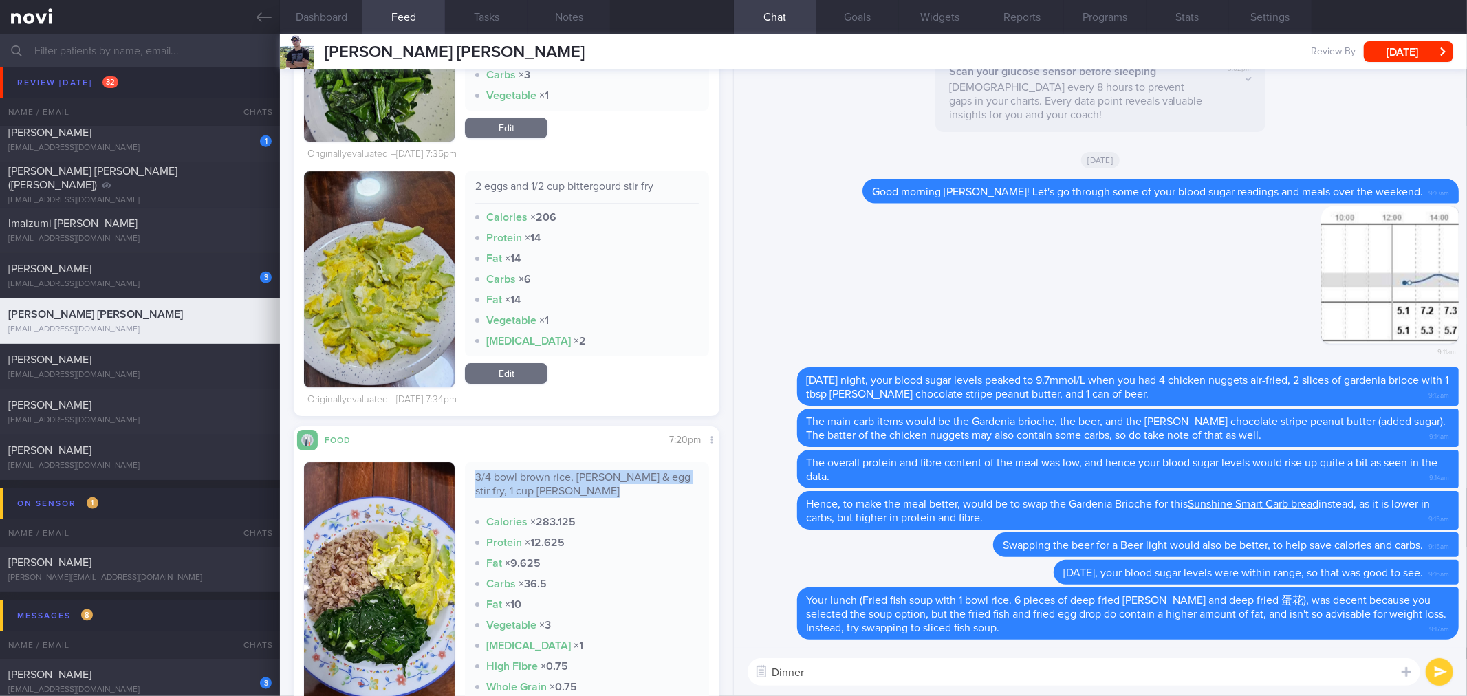
copy div "3/4 bowl brown rice, [PERSON_NAME] & egg stir fry, 1 cup [PERSON_NAME]"
click at [844, 677] on textarea "Dinner" at bounding box center [1083, 672] width 672 height 28
paste textarea "3/4 bowl brown rice, [PERSON_NAME] & egg stir fry, 1 cup [PERSON_NAME]"
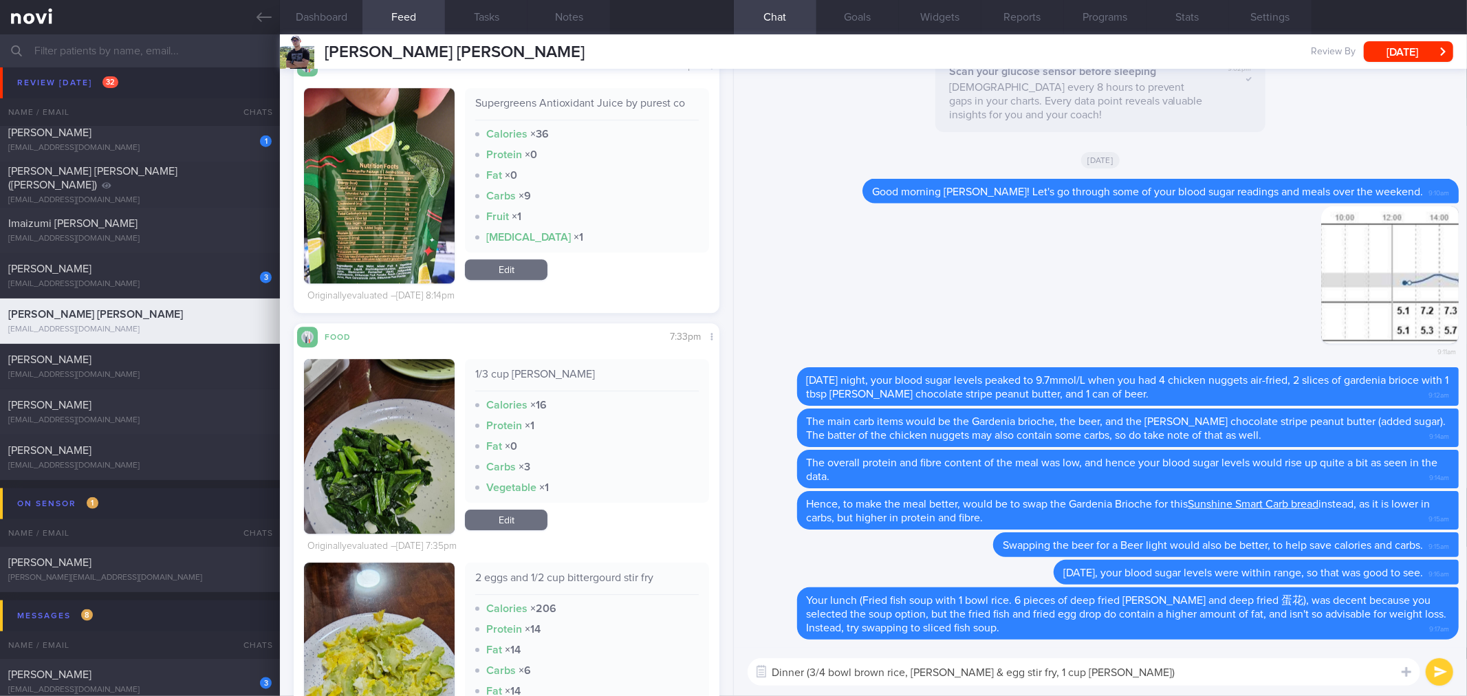
scroll to position [3285, 0]
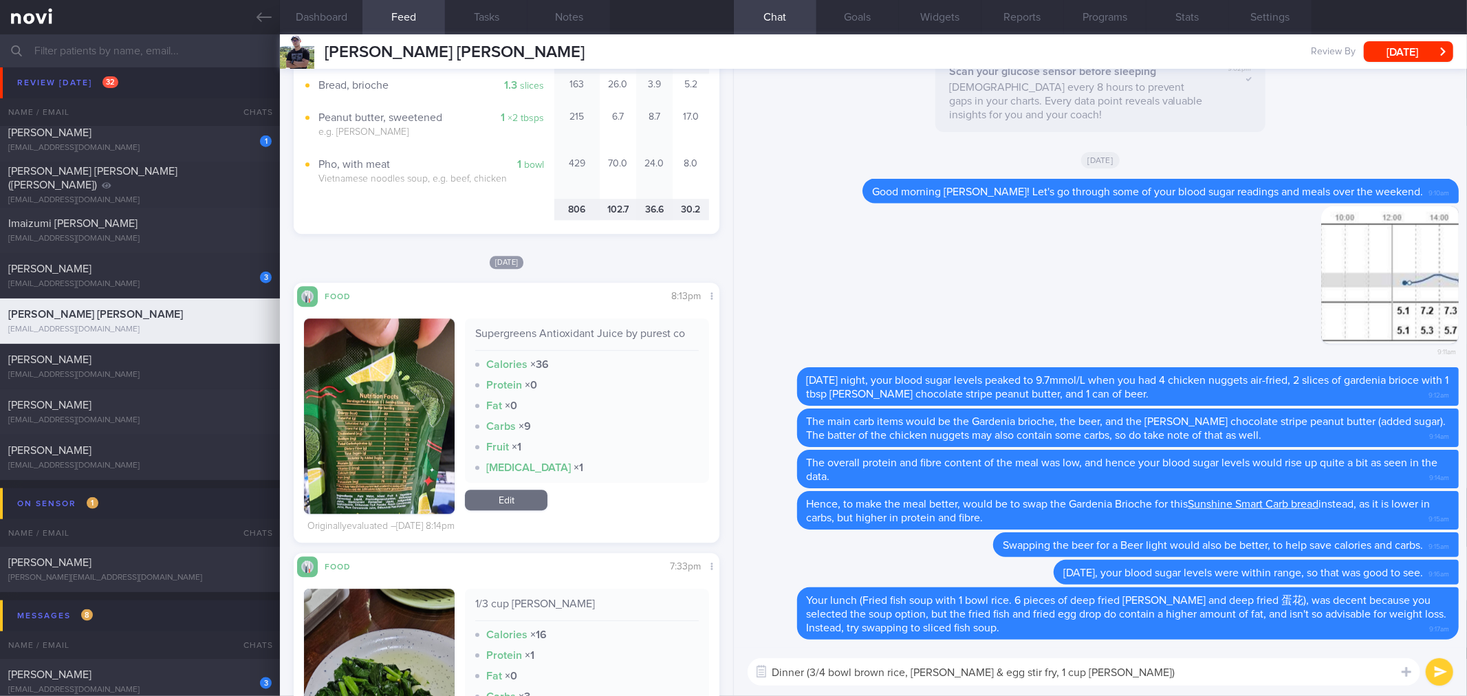
click at [384, 459] on button "button" at bounding box center [379, 415] width 151 height 195
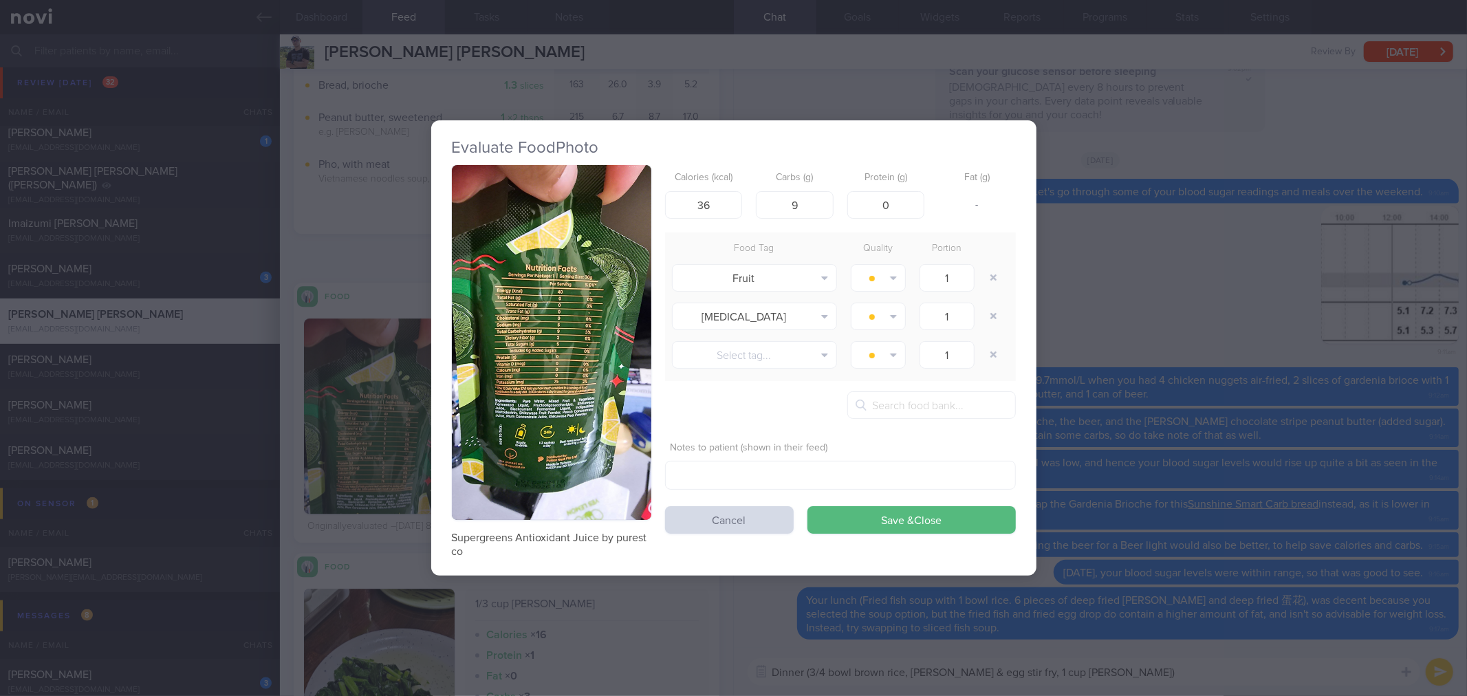
click at [1114, 404] on div "Evaluate Food Photo Supergreens Antioxidant Juice by purest co Calories (kcal) …" at bounding box center [733, 348] width 1467 height 696
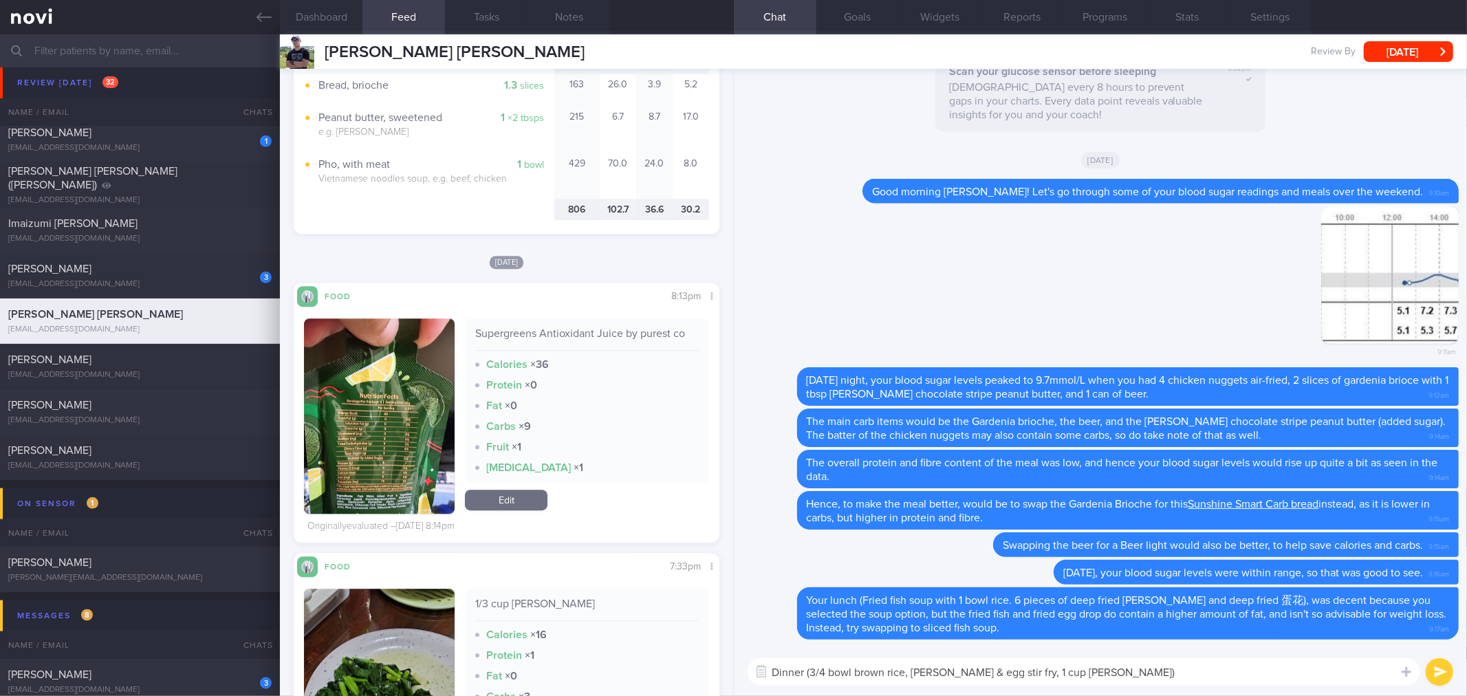
click at [1117, 677] on textarea "Dinner (3/4 bowl brown rice, [PERSON_NAME] & egg stir fry, 1 cup [PERSON_NAME])" at bounding box center [1083, 672] width 672 height 28
type textarea "Dinner (3/4 bowl brown rice, [PERSON_NAME] & egg stir fry, 1 cup Kai Lan), was …"
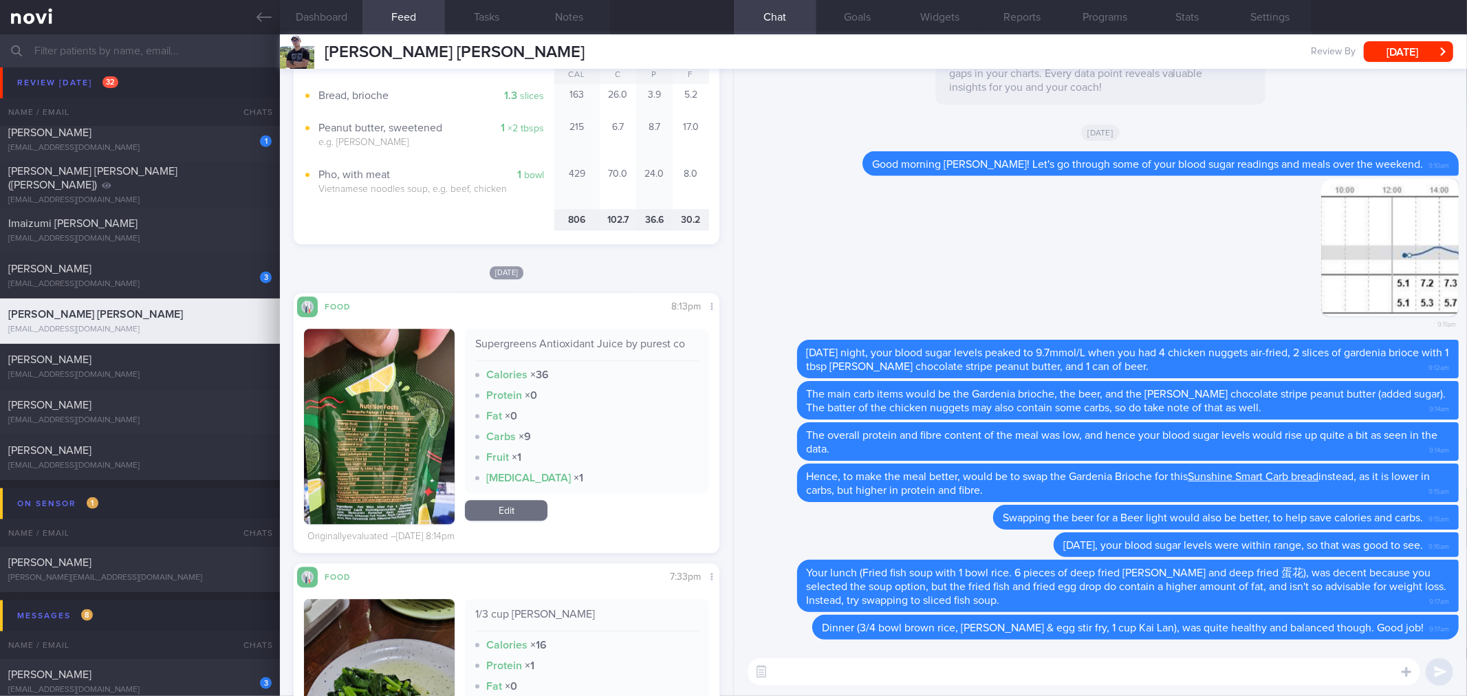
scroll to position [2750, 0]
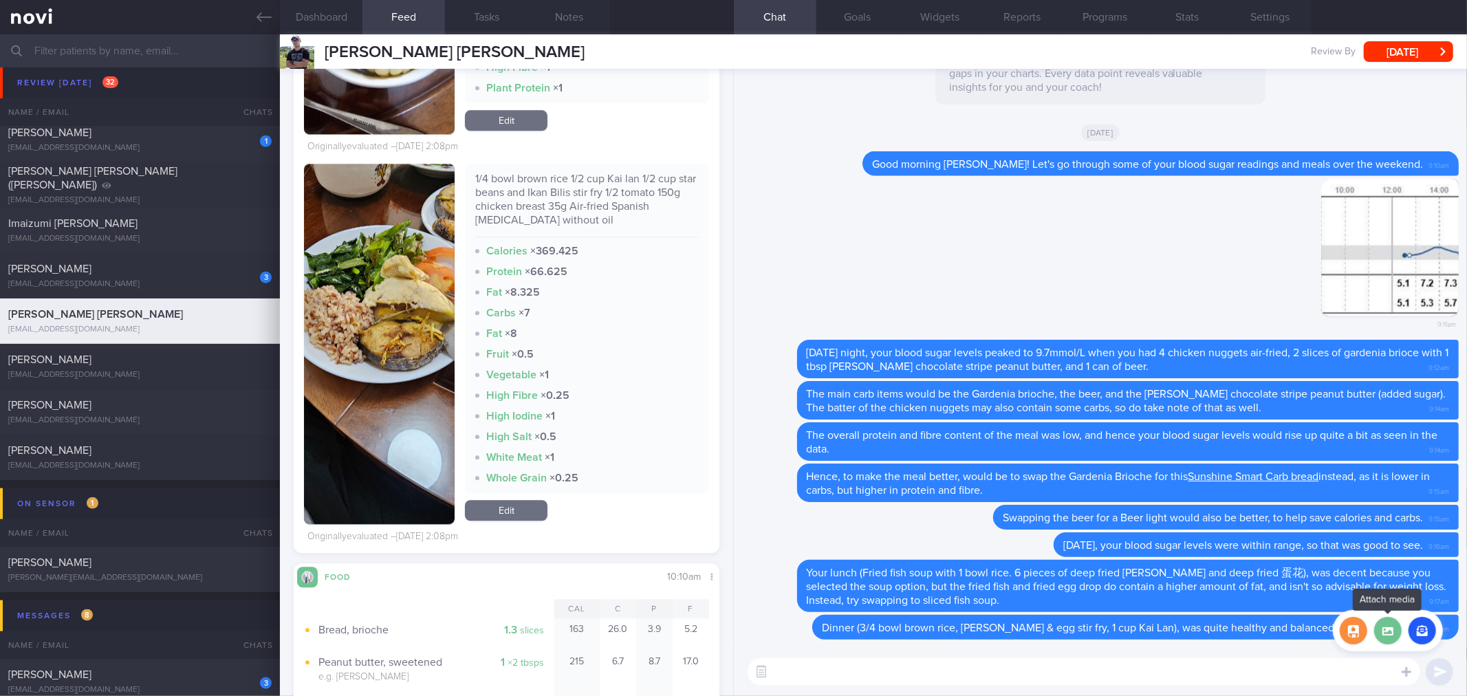
click at [1381, 637] on label at bounding box center [1388, 631] width 28 height 28
click at [0, 0] on input "file" at bounding box center [0, 0] width 0 height 0
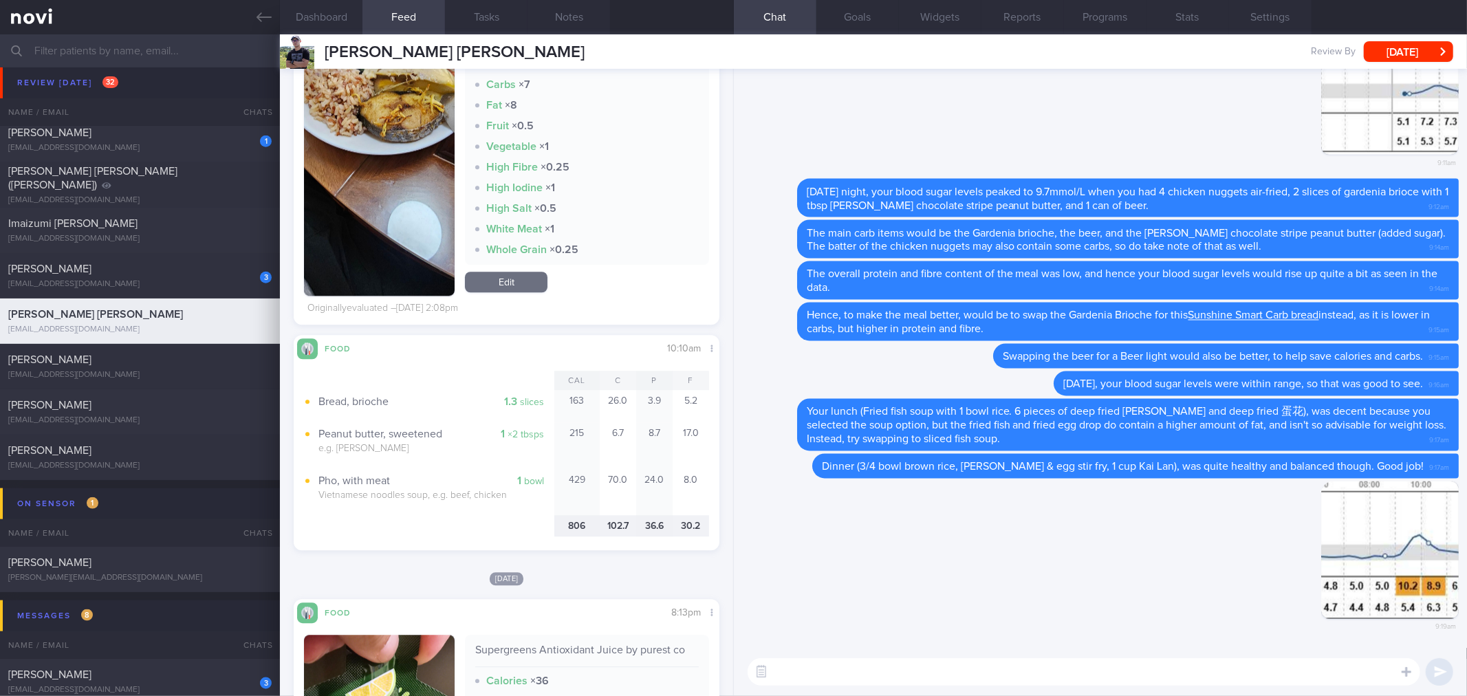
scroll to position [2979, 0]
click at [849, 675] on textarea at bounding box center [1083, 672] width 672 height 28
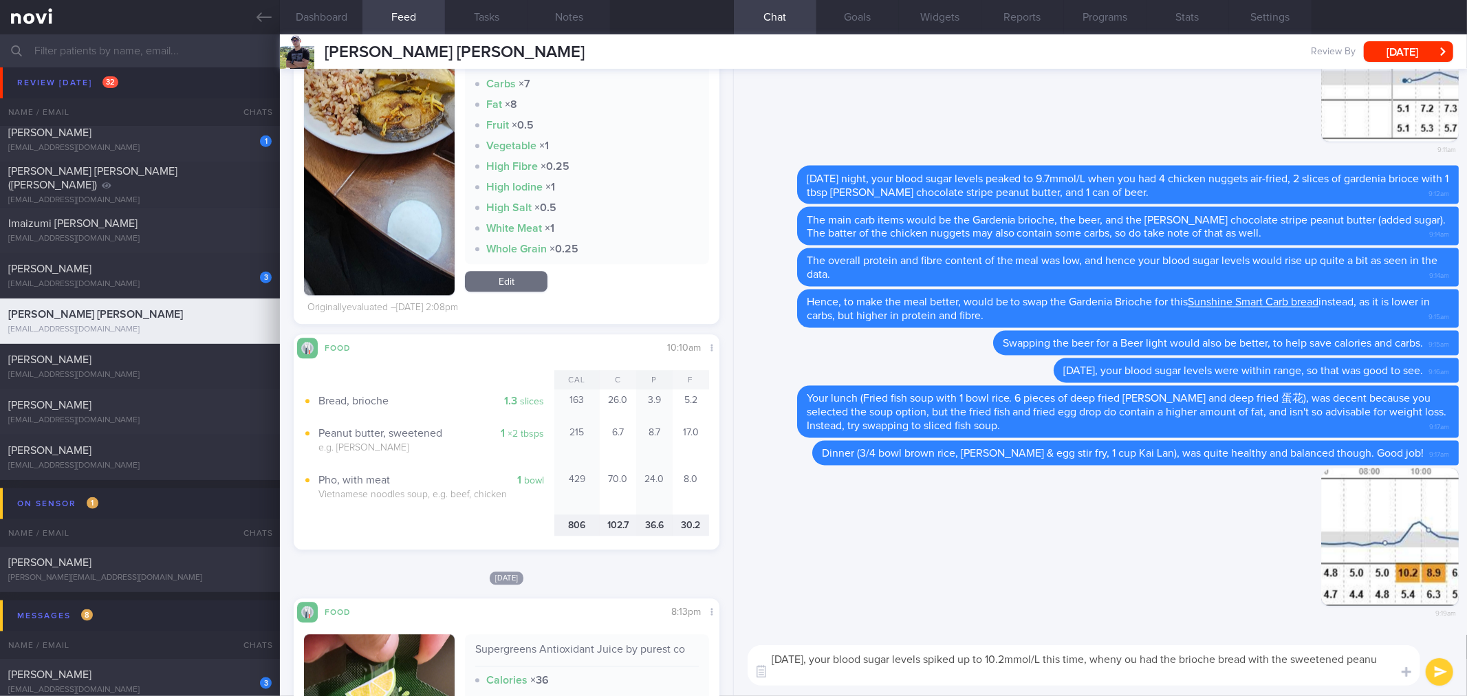
scroll to position [0, 0]
type textarea "[DATE], your blood sugar levels spiked up to 10.2mmol/L this time, wheny ou had…"
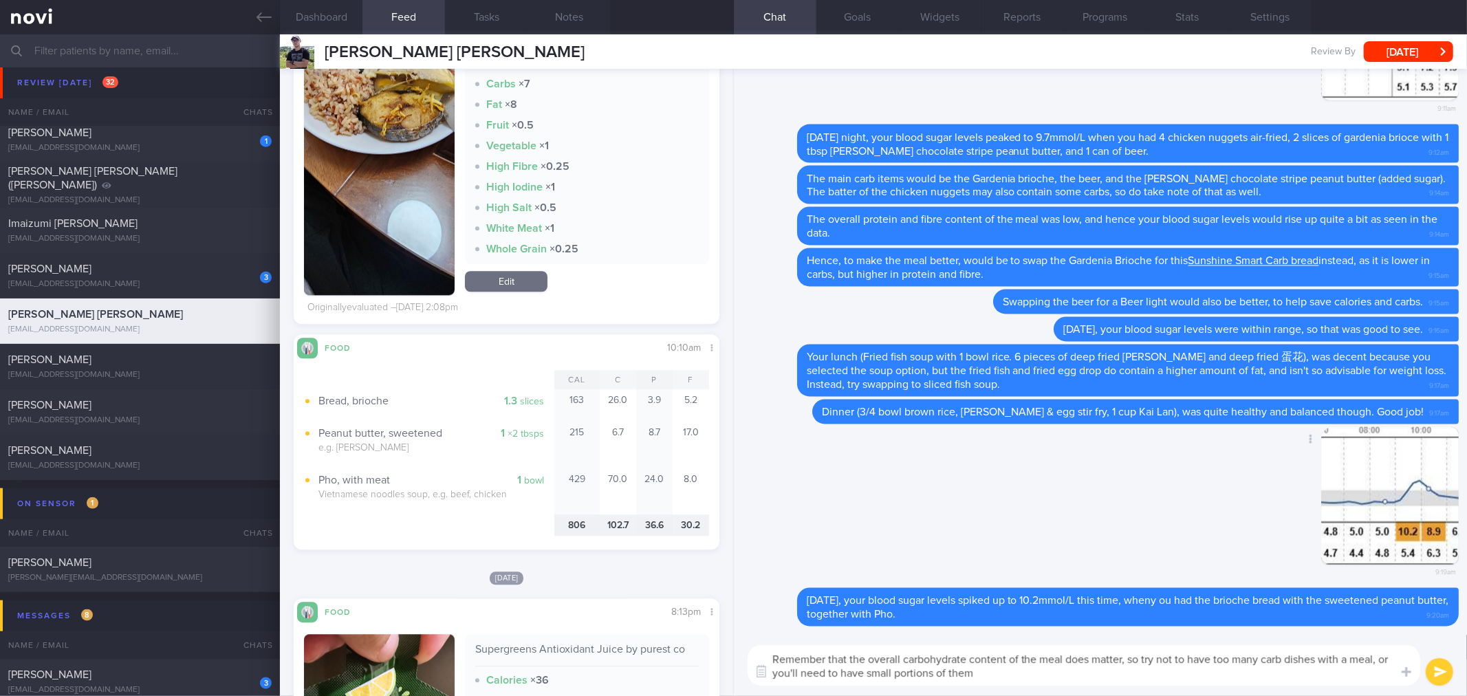
type textarea "Remember that the overall carbohydrate content of the meal does matter, so try …"
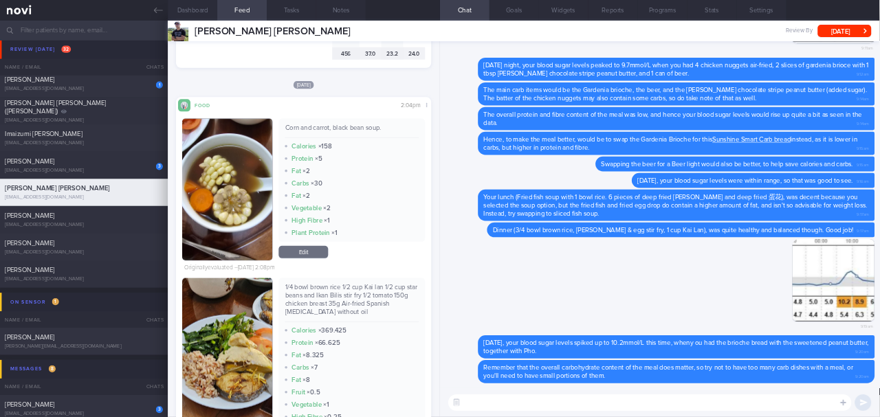
scroll to position [2597, 0]
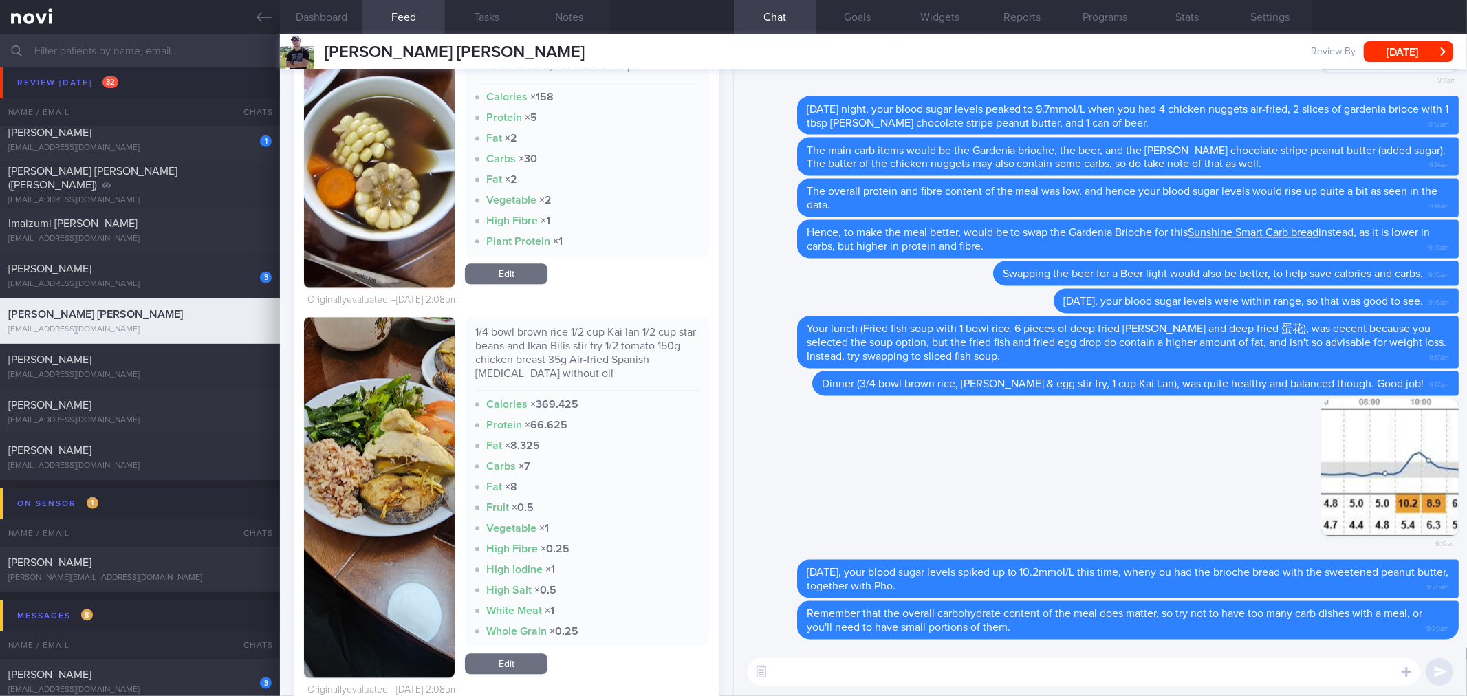
click at [596, 338] on div "1/4 bowl brown rice 1/2 cup Kai lan 1/2 cup star beans and Ikan Bilis stir fry …" at bounding box center [586, 357] width 223 height 65
copy div "1/4 bowl brown rice 1/2 cup Kai lan 1/2 cup star beans and Ikan Bilis stir fry …"
click at [930, 675] on textarea at bounding box center [1083, 672] width 672 height 28
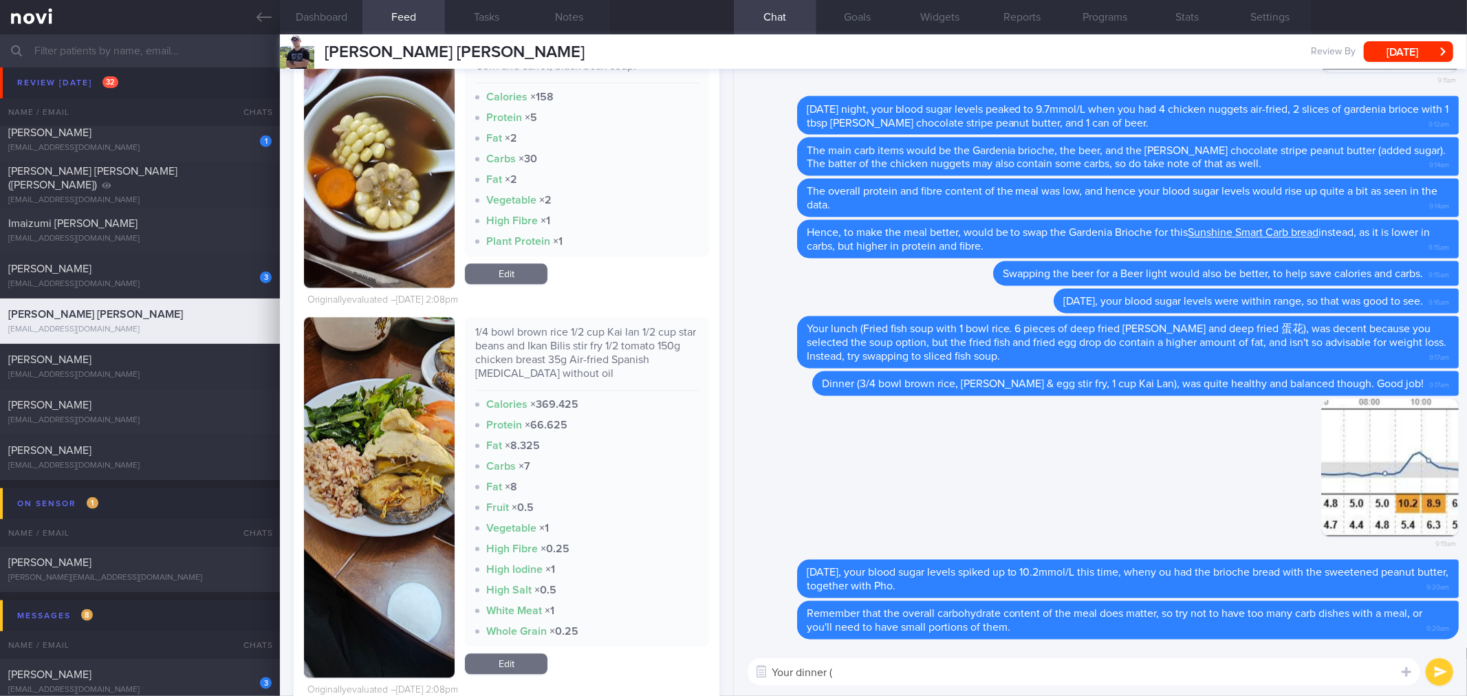
paste textarea "1/4 bowl brown rice 1/2 cup Kai lan 1/2 cup star beans and Ikan Bilis stir fry …"
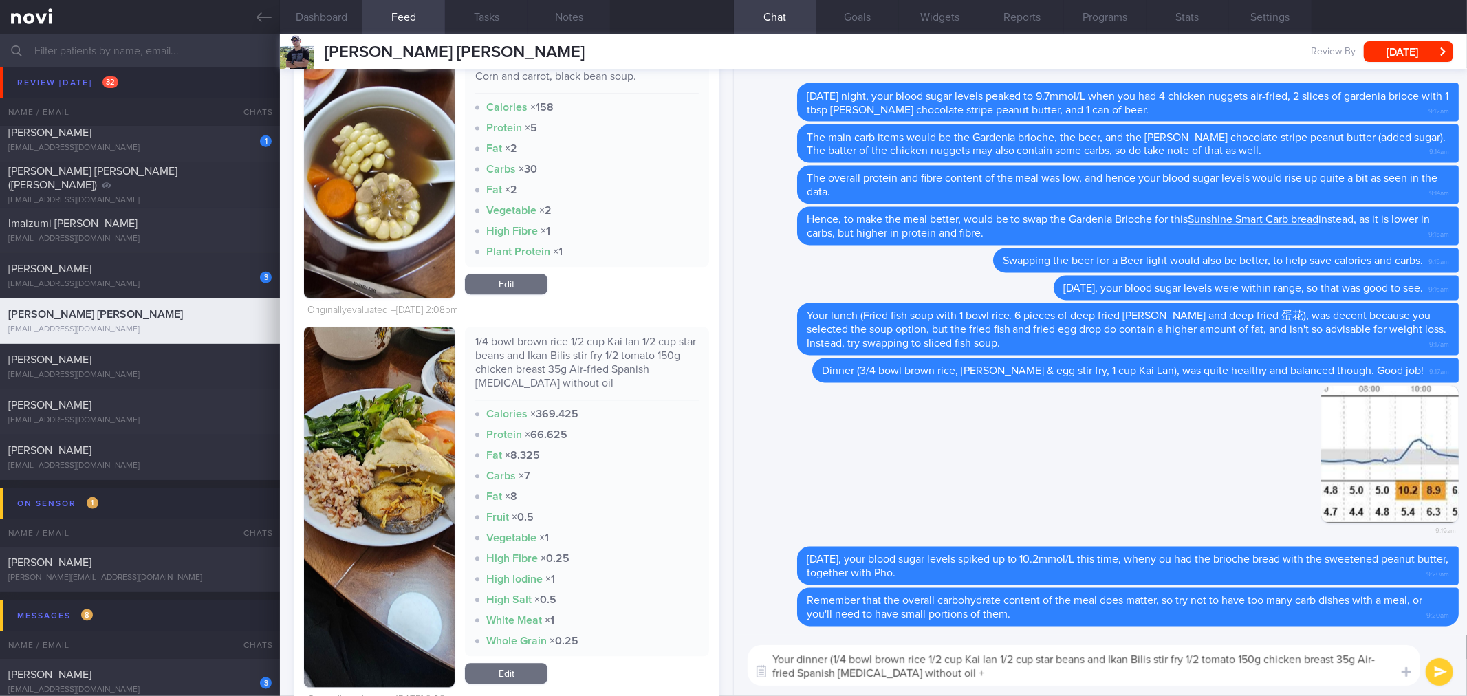
scroll to position [2292, 0]
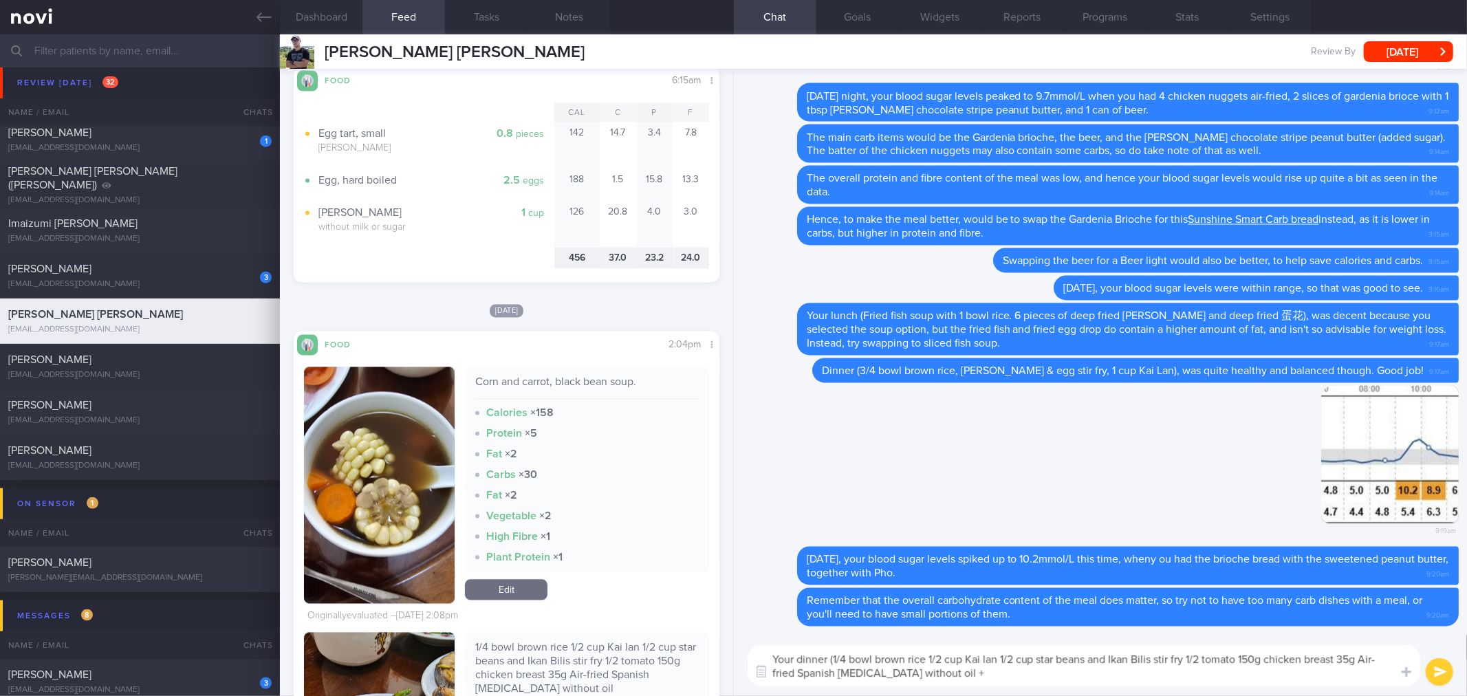
click at [603, 385] on div "Corn and carrot, black bean soup." at bounding box center [586, 387] width 223 height 24
copy div "Corn and carrot, black bean soup."
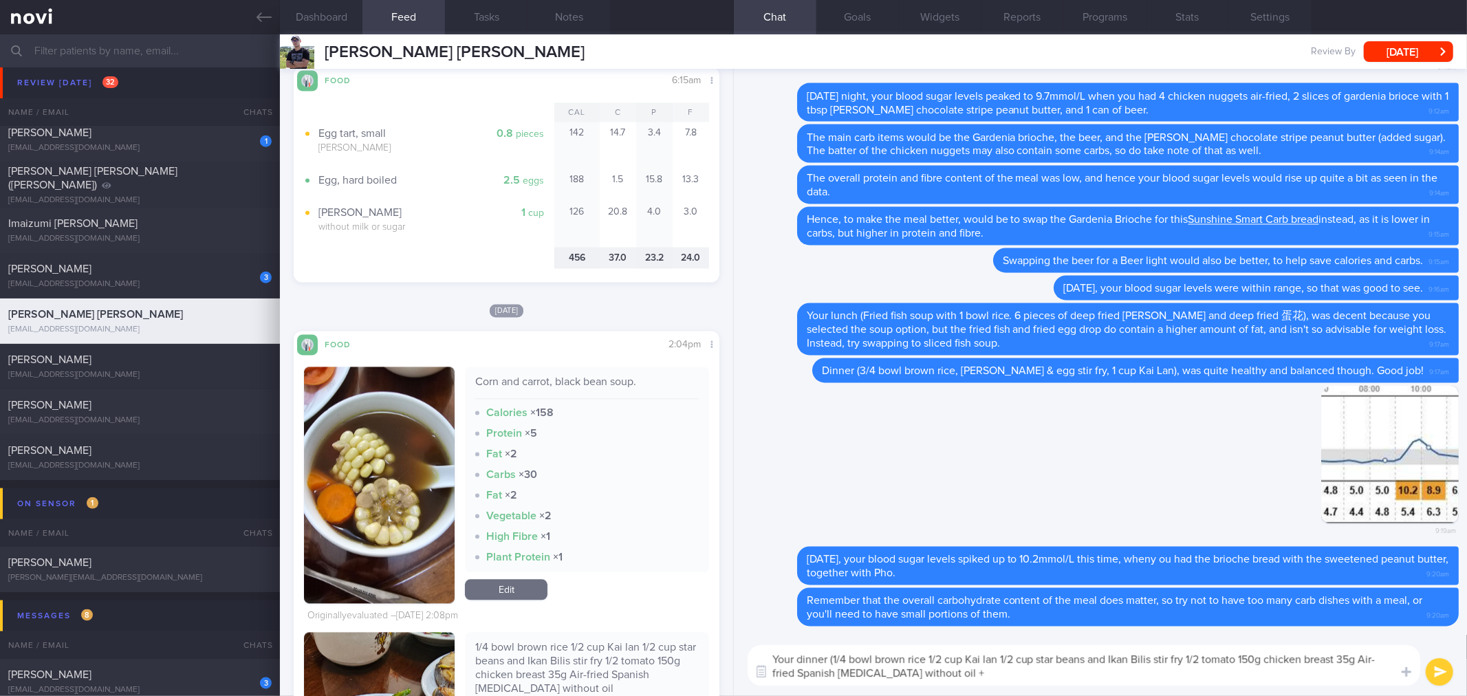
click at [1036, 672] on textarea "Your dinner (1/4 bowl brown rice 1/2 cup Kai lan 1/2 cup star beans and Ikan Bi…" at bounding box center [1083, 665] width 672 height 41
paste textarea "Corn and carrot, black bean soup."
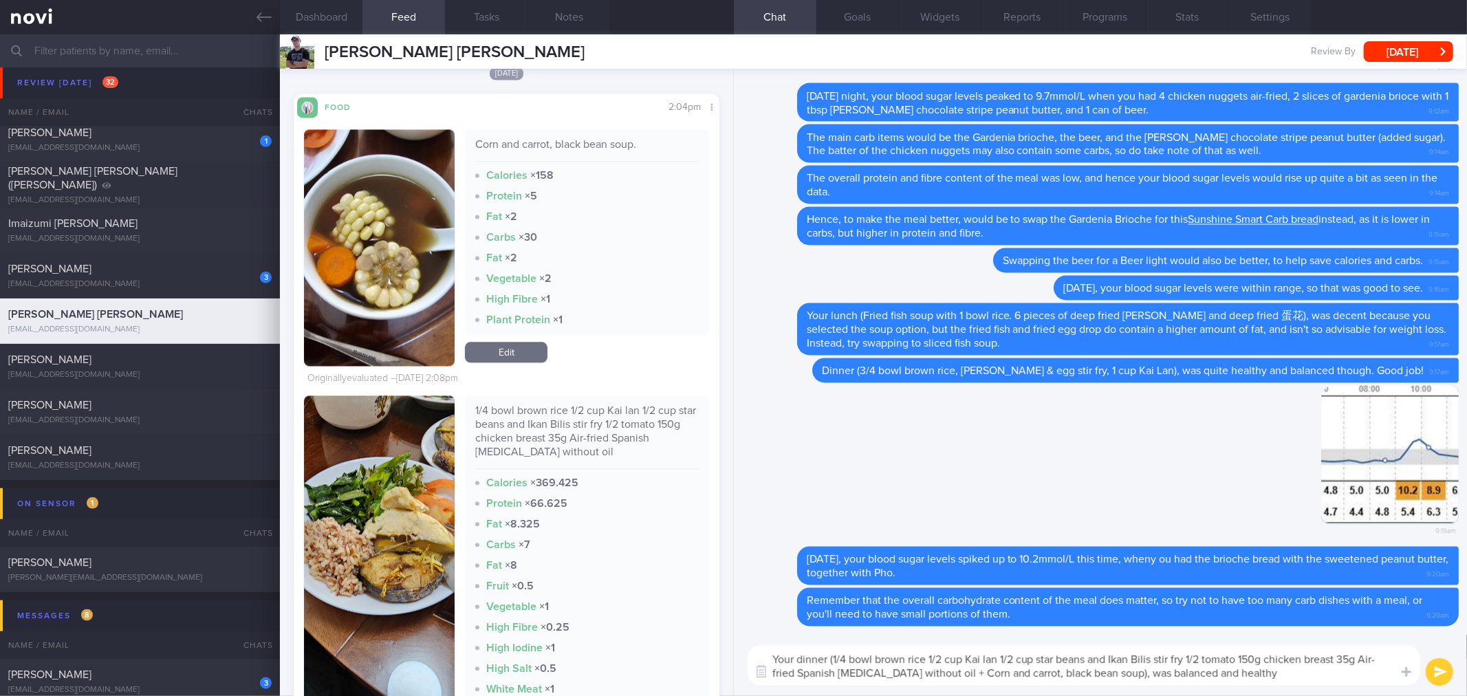
scroll to position [2597, 0]
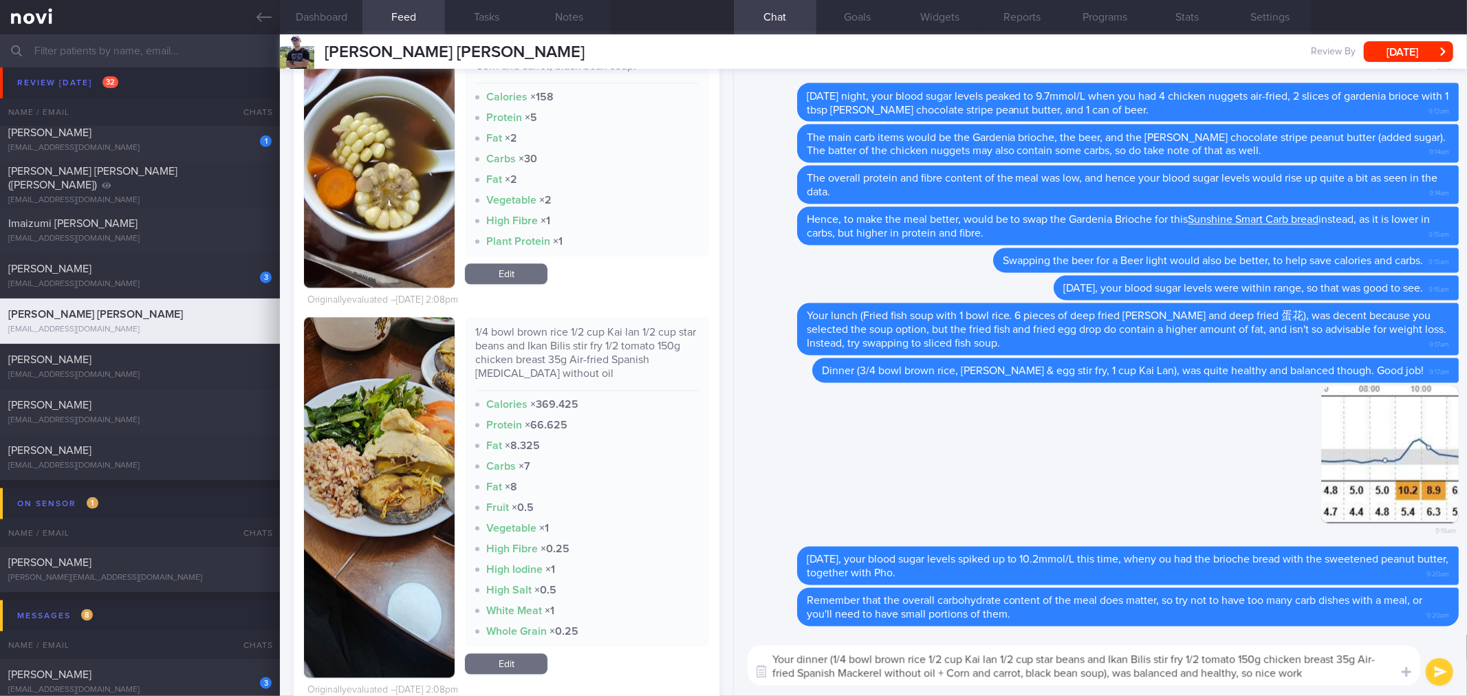
type textarea "Your dinner (1/4 bowl brown rice 1/2 cup Kai lan 1/2 cup star beans and Ikan Bi…"
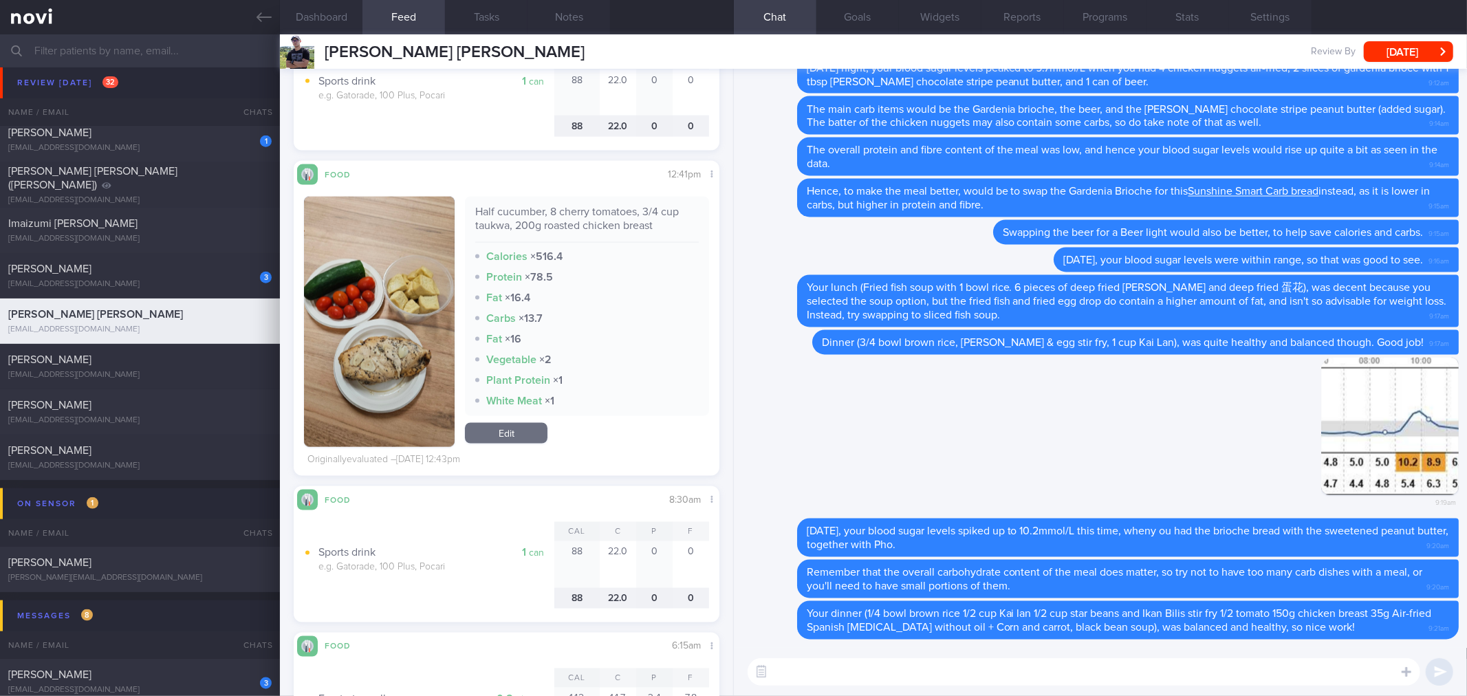
scroll to position [1528, 0]
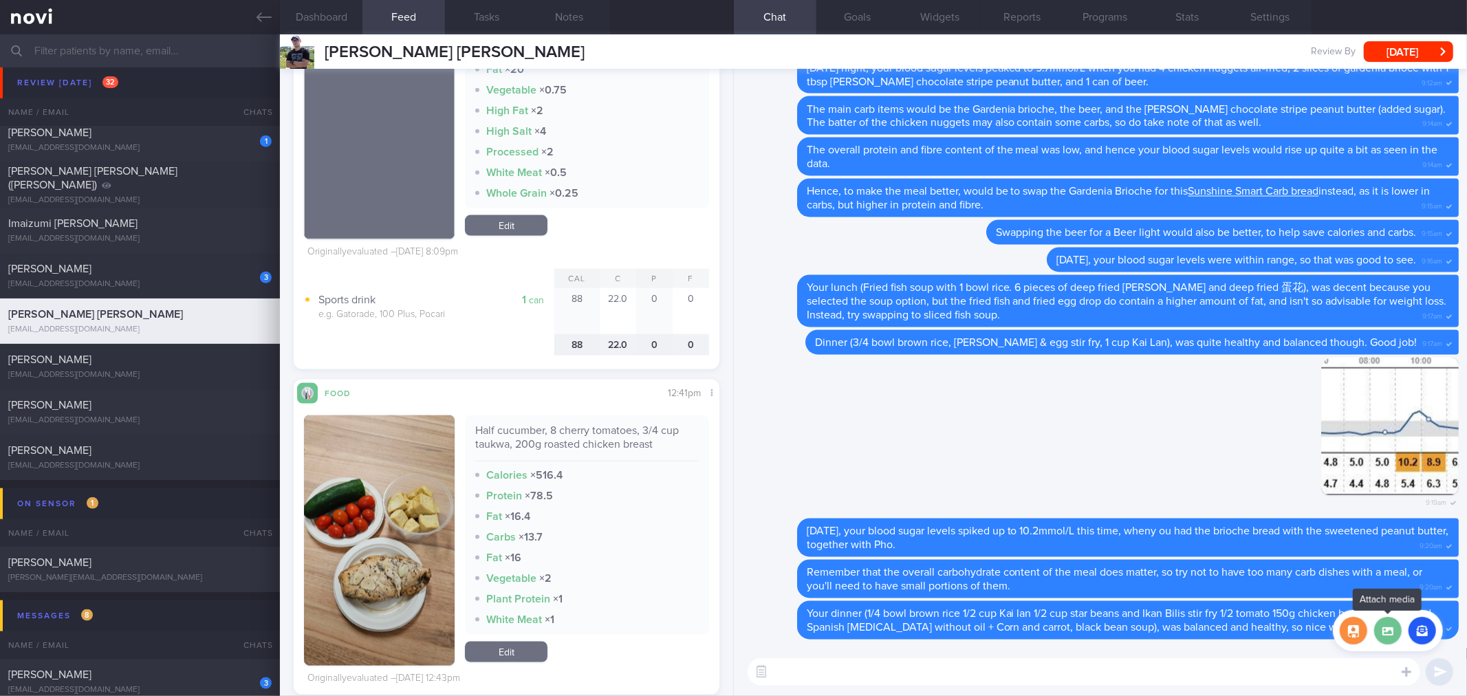
click at [1392, 631] on label at bounding box center [1388, 631] width 28 height 28
click at [0, 0] on input "file" at bounding box center [0, 0] width 0 height 0
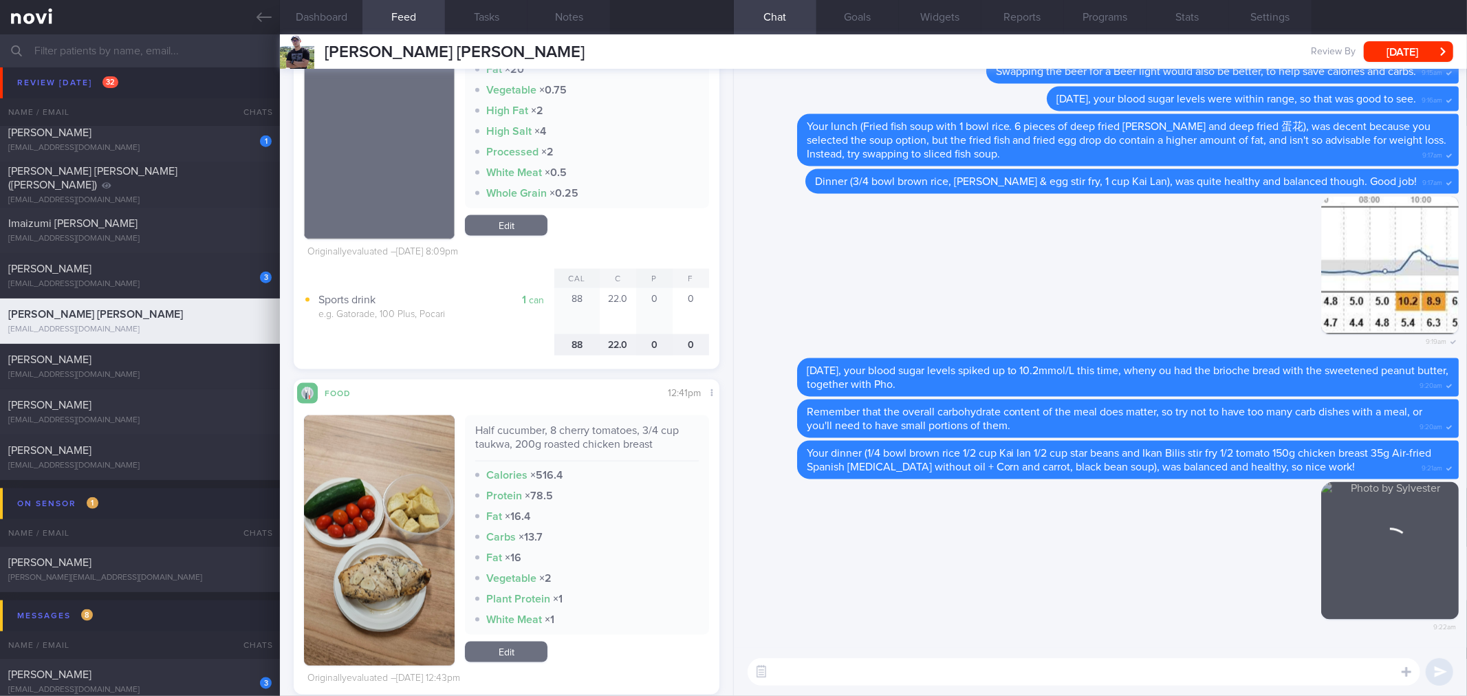
click at [894, 682] on textarea at bounding box center [1083, 672] width 672 height 28
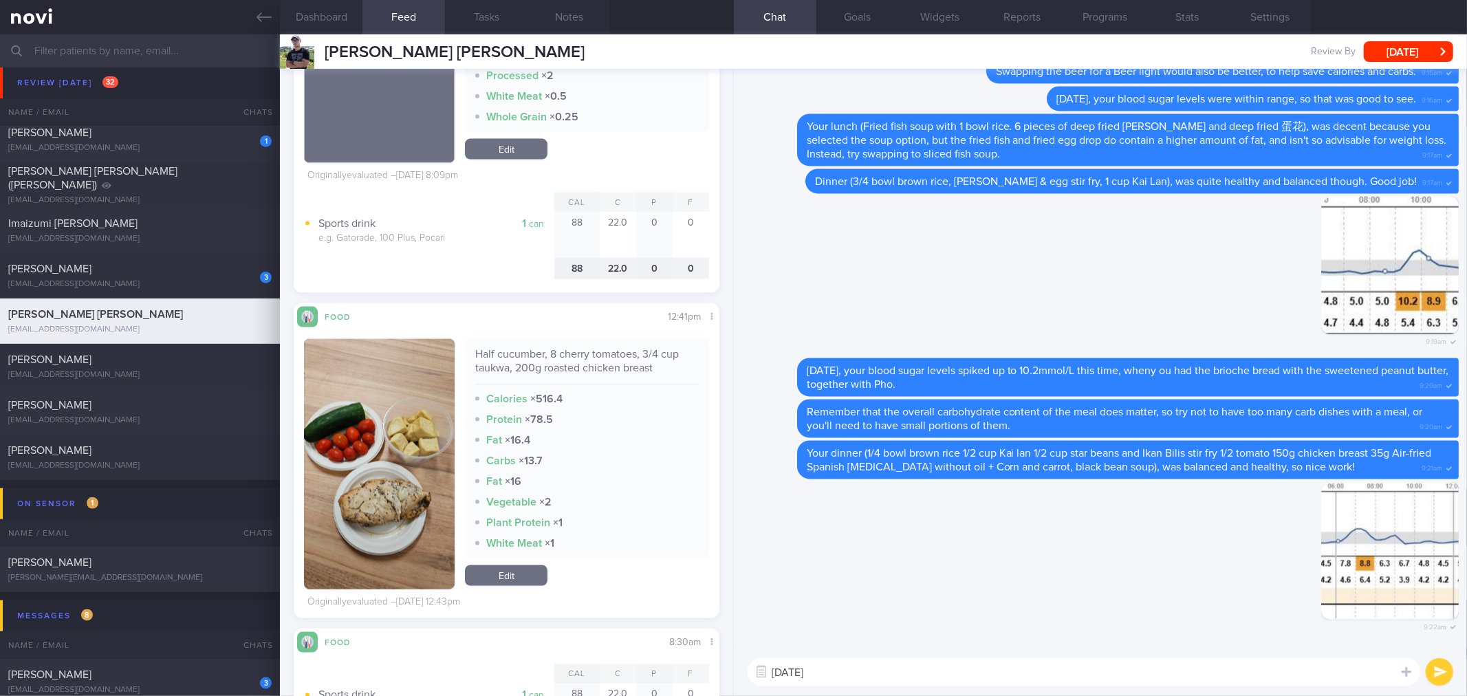
scroll to position [1986, 0]
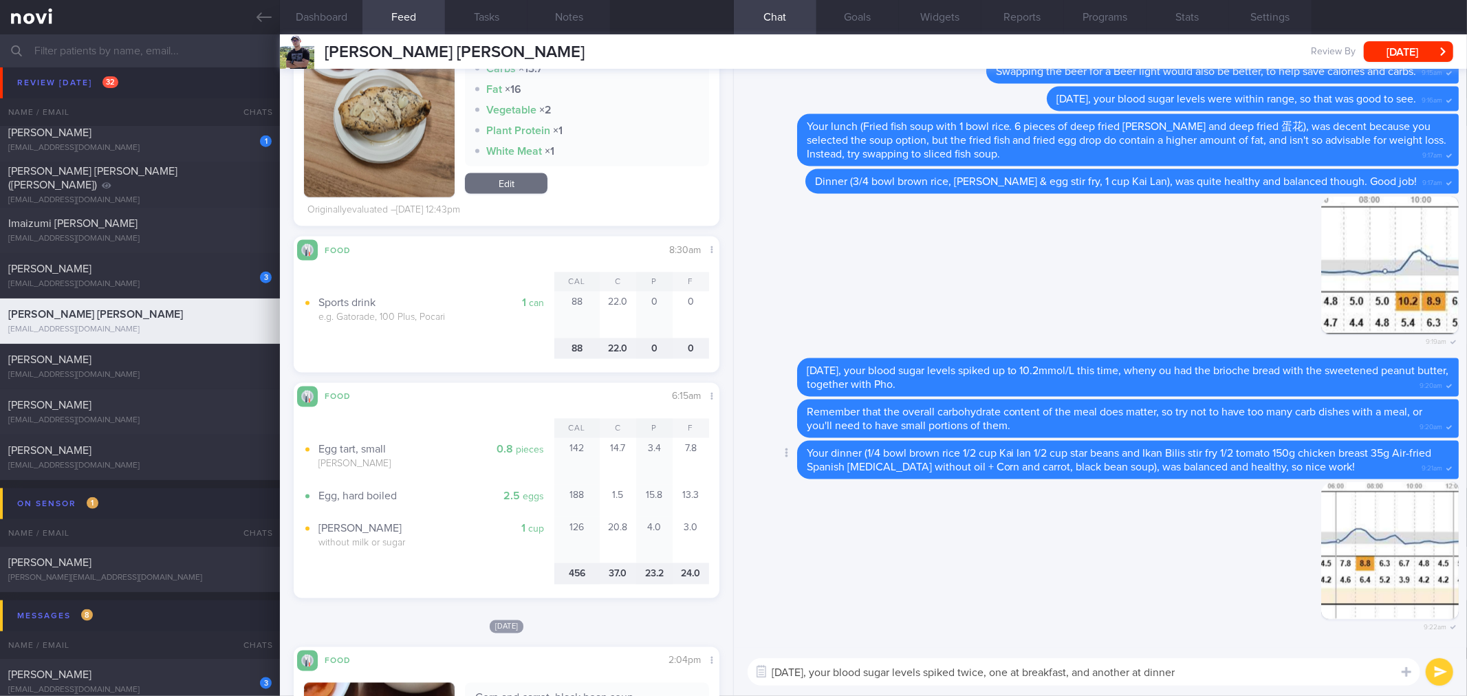
type textarea "[DATE], your blood sugar levels spiked twice, one at breakfast, and another at …"
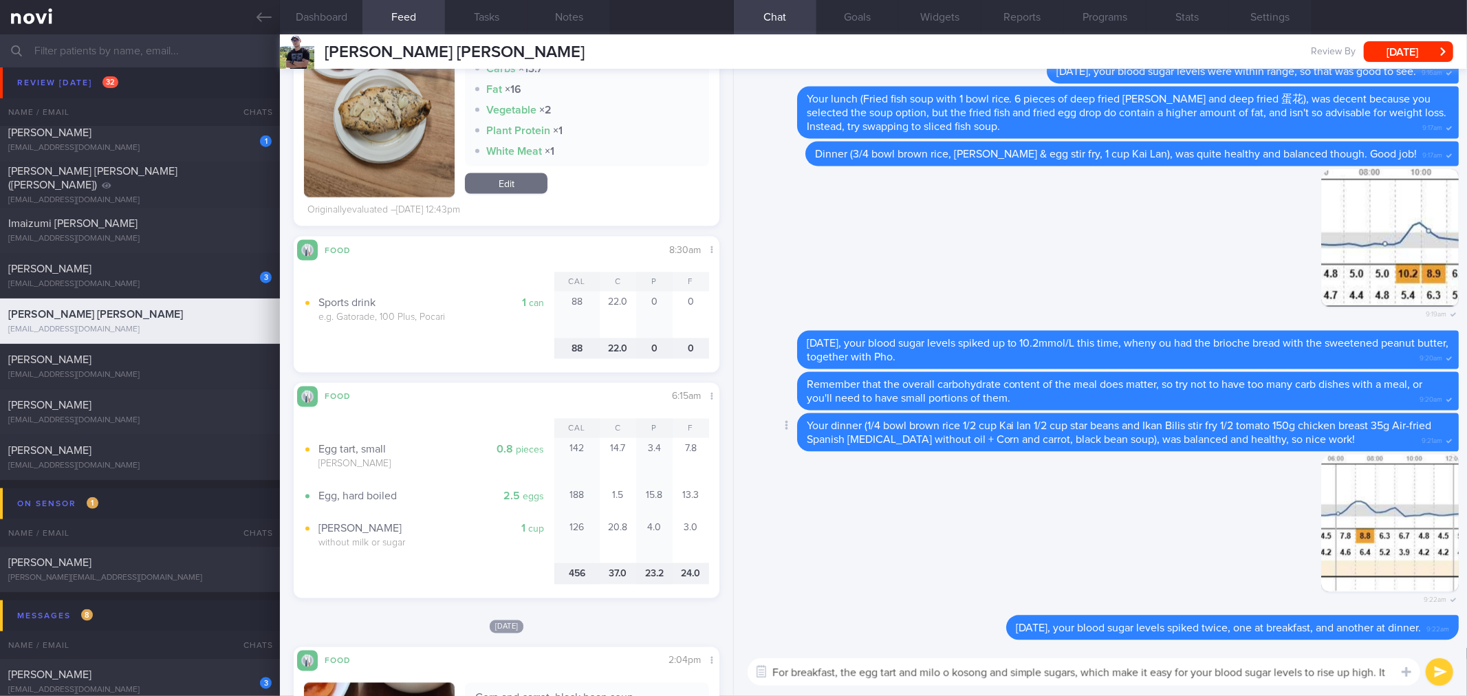
scroll to position [0, 0]
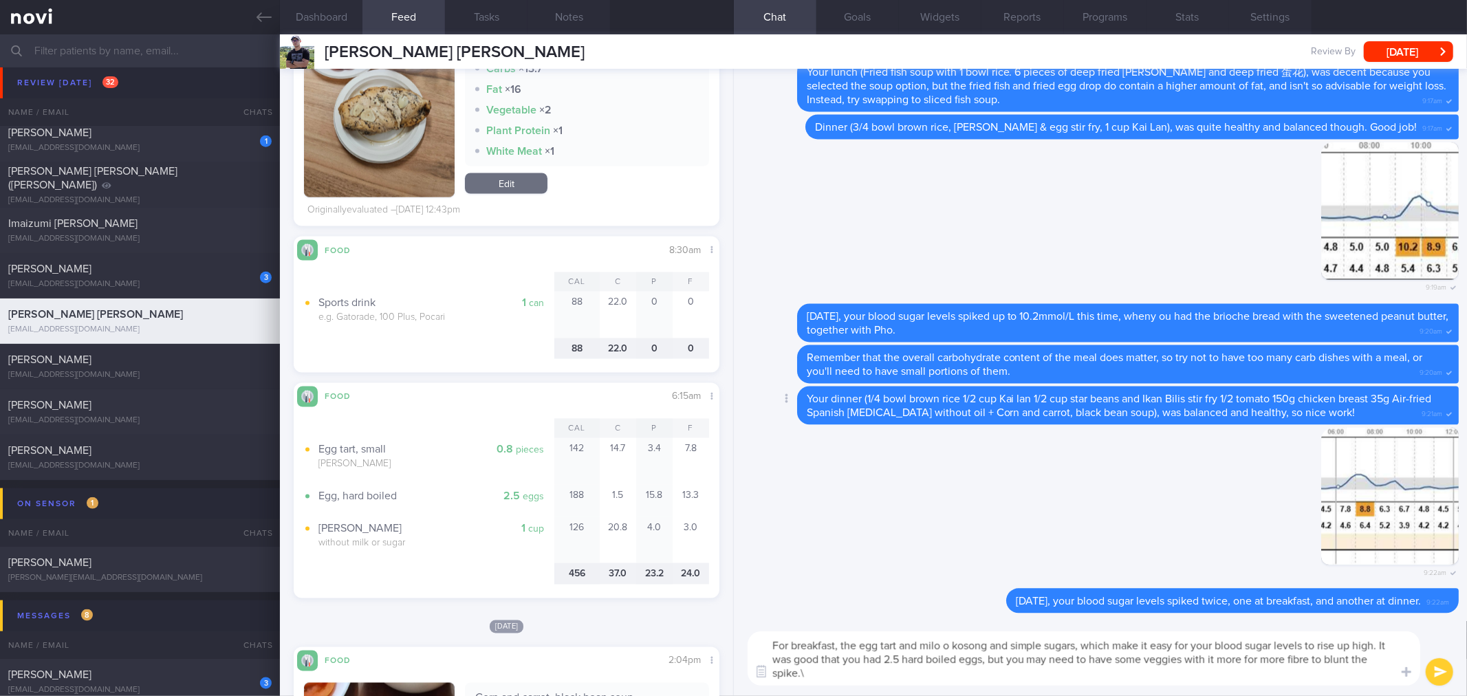
type textarea "For breakfast, the egg tart and milo o kosong and simple sugars, which make it …"
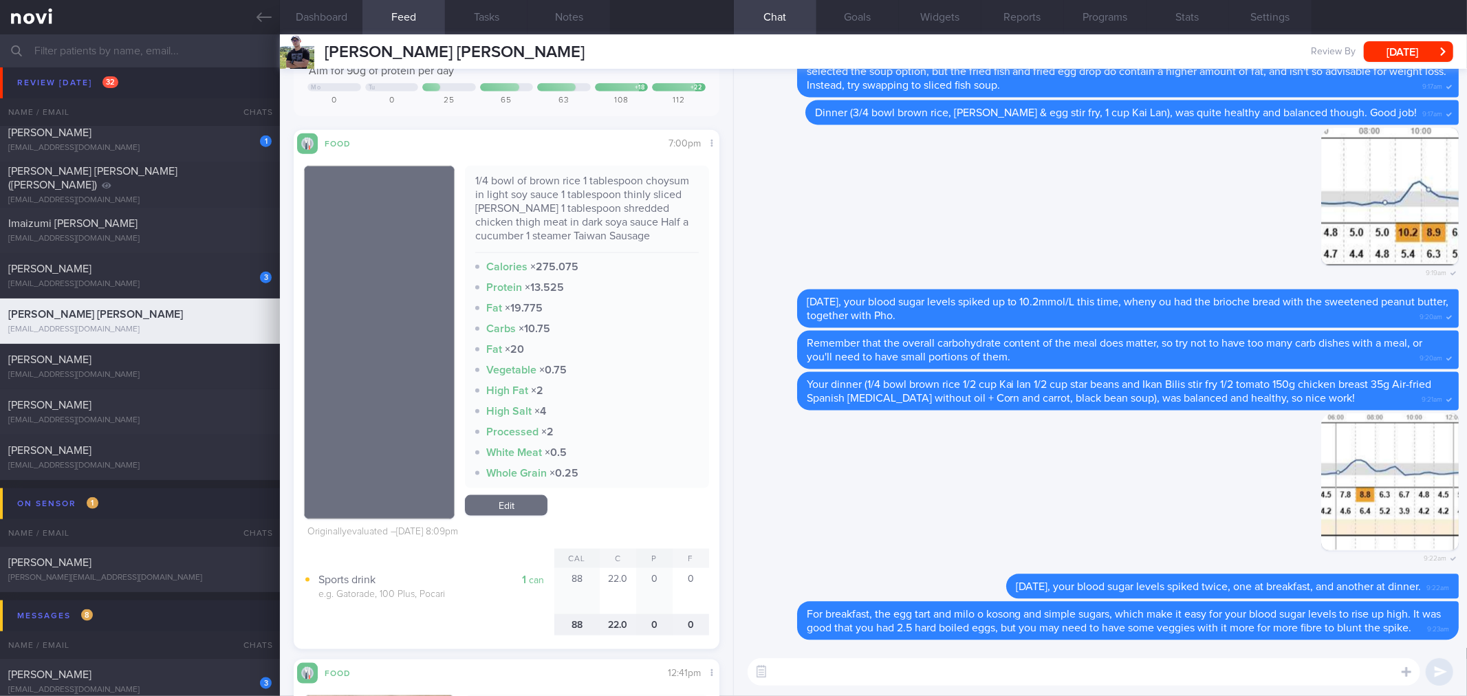
scroll to position [1222, 0]
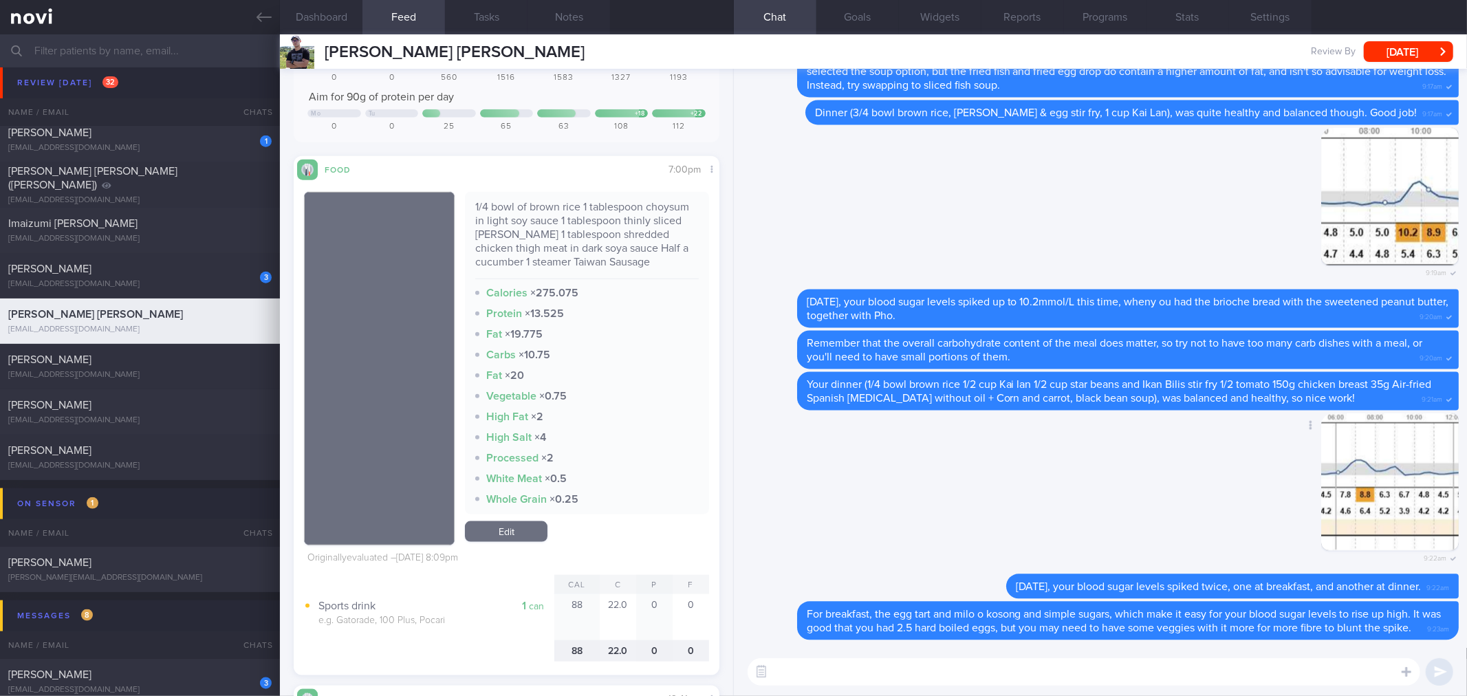
click at [1418, 463] on button "button" at bounding box center [1390, 482] width 138 height 138
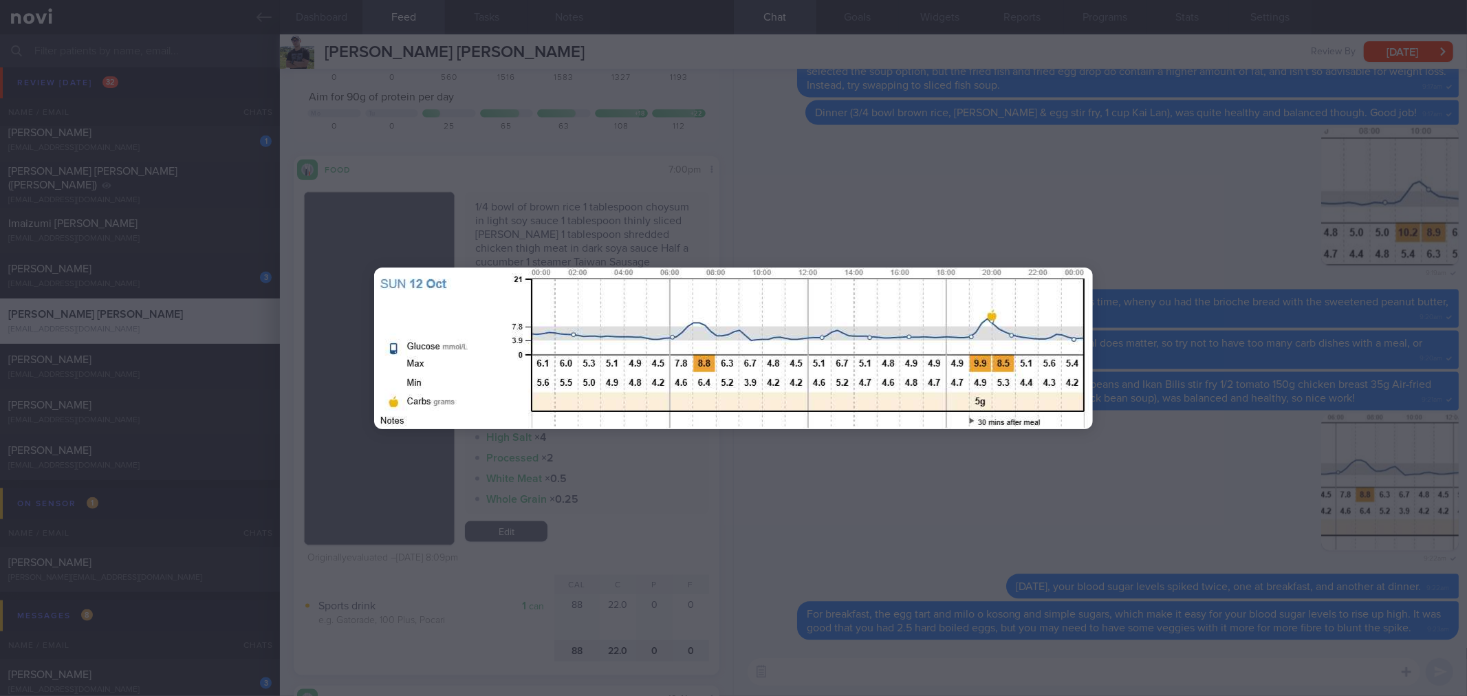
click at [847, 120] on div at bounding box center [733, 348] width 829 height 696
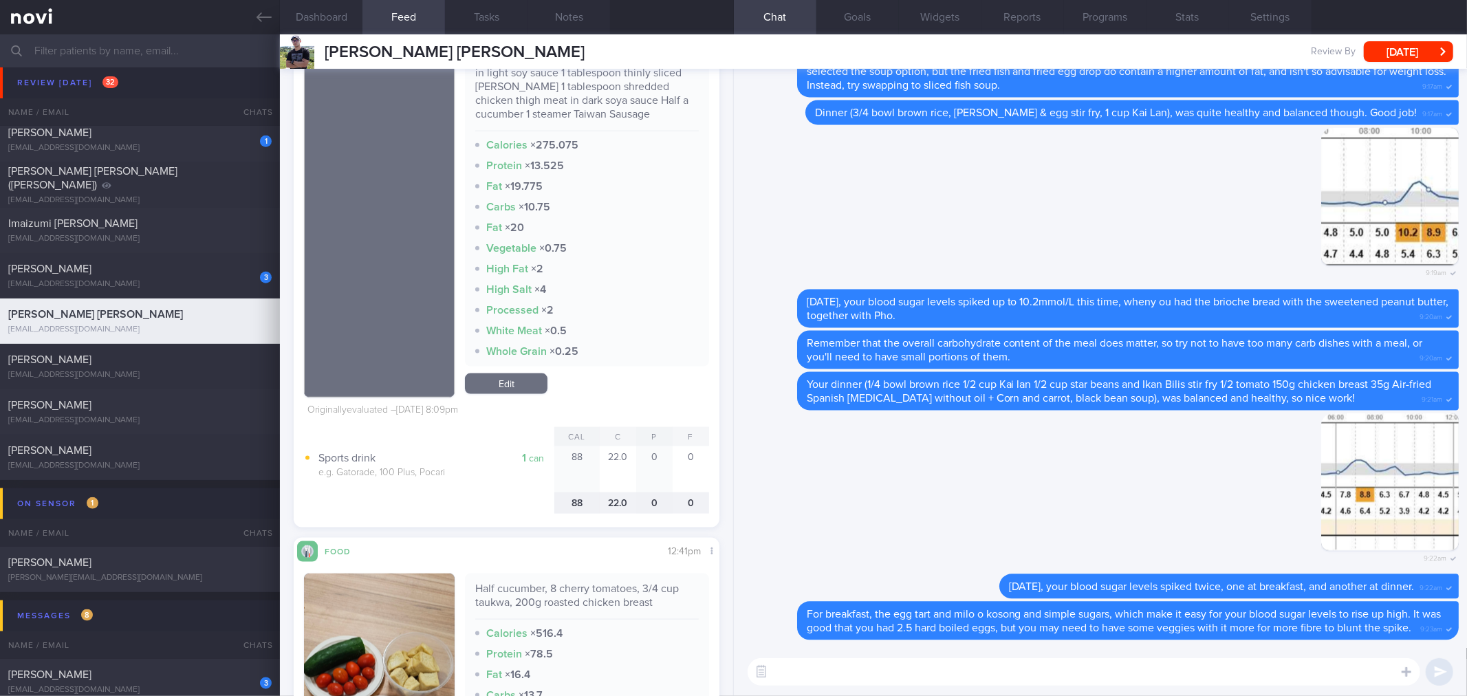
scroll to position [1604, 0]
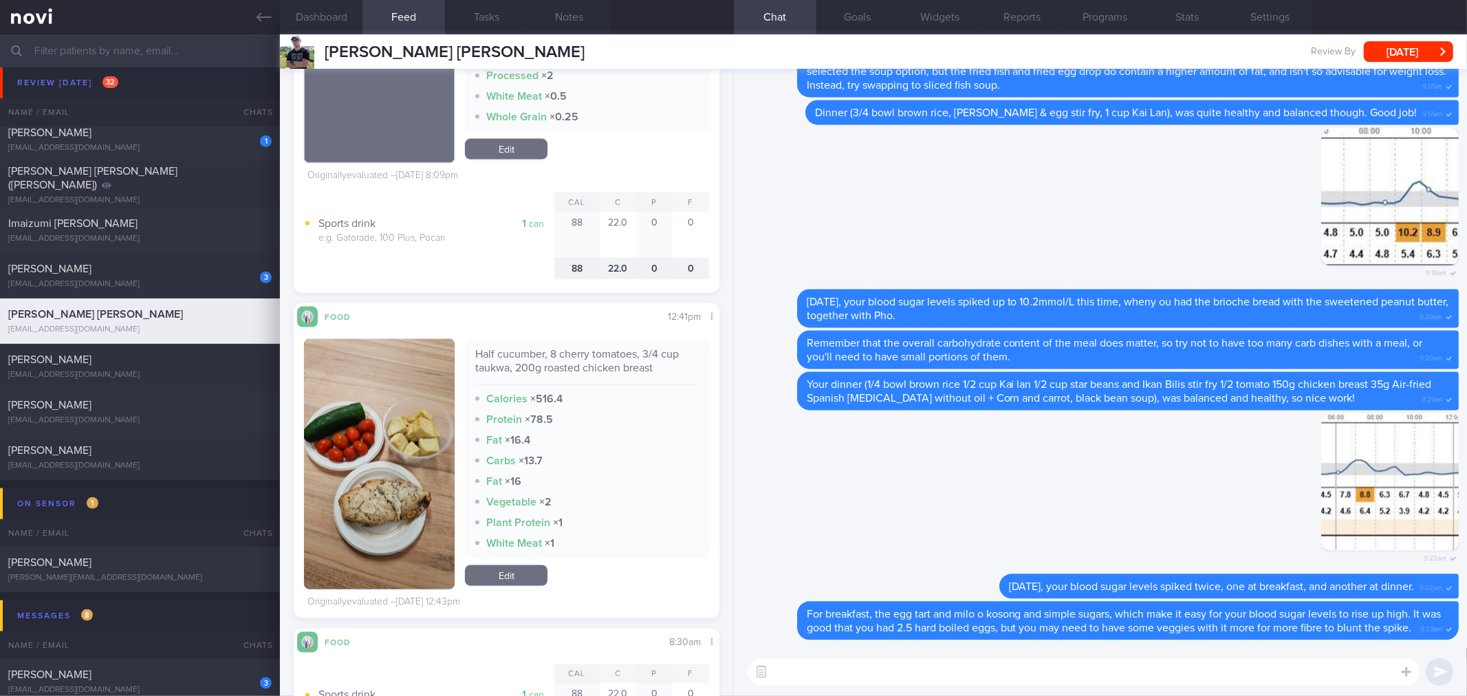
click at [855, 679] on textarea at bounding box center [1083, 672] width 672 height 28
click at [640, 360] on div "Half cucumber, 8 cherry tomatoes, 3/4 cup taukwa, 200g roasted chicken breast" at bounding box center [586, 366] width 223 height 38
copy div "Half cucumber, 8 cherry tomatoes, 3/4 cup taukwa, 200g roasted chicken breast"
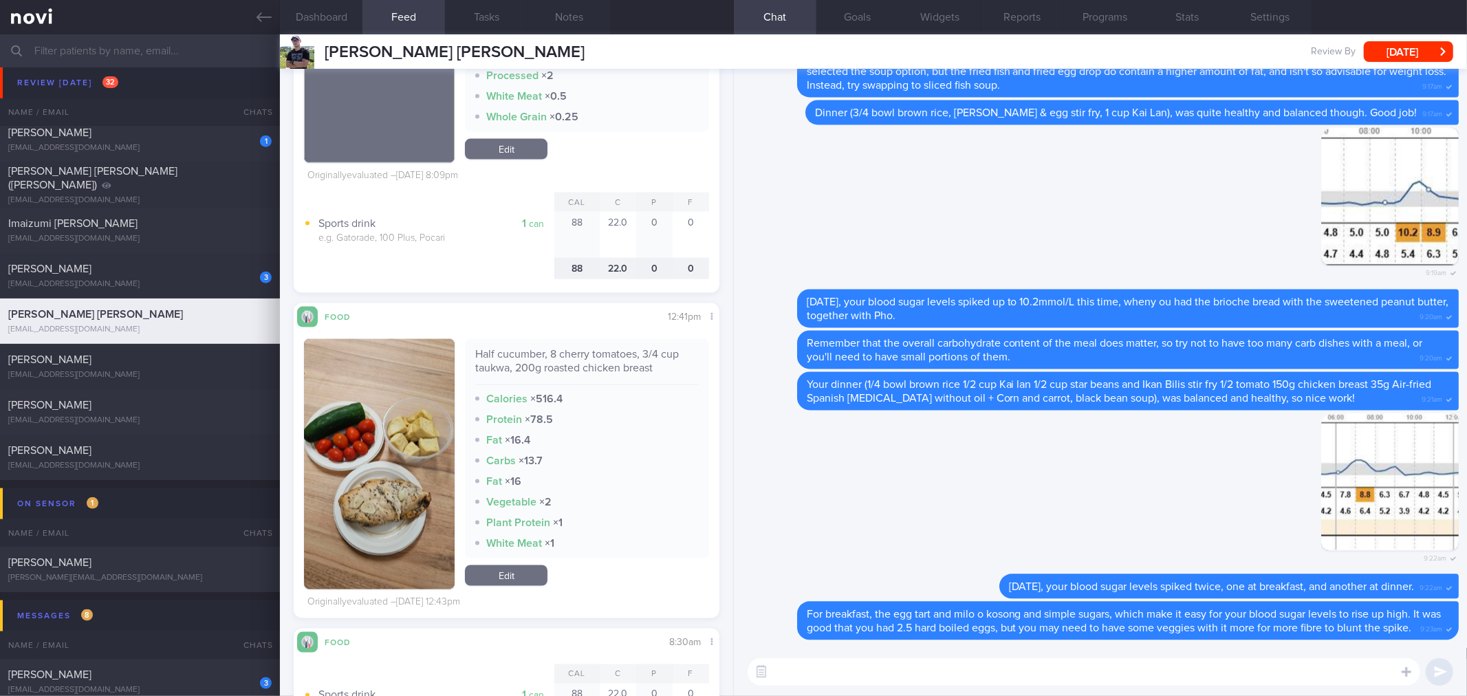
click at [932, 675] on textarea at bounding box center [1083, 672] width 672 height 28
paste textarea "Half cucumber, 8 cherry tomatoes, 3/4 cup taukwa, 200g roasted chicken breast"
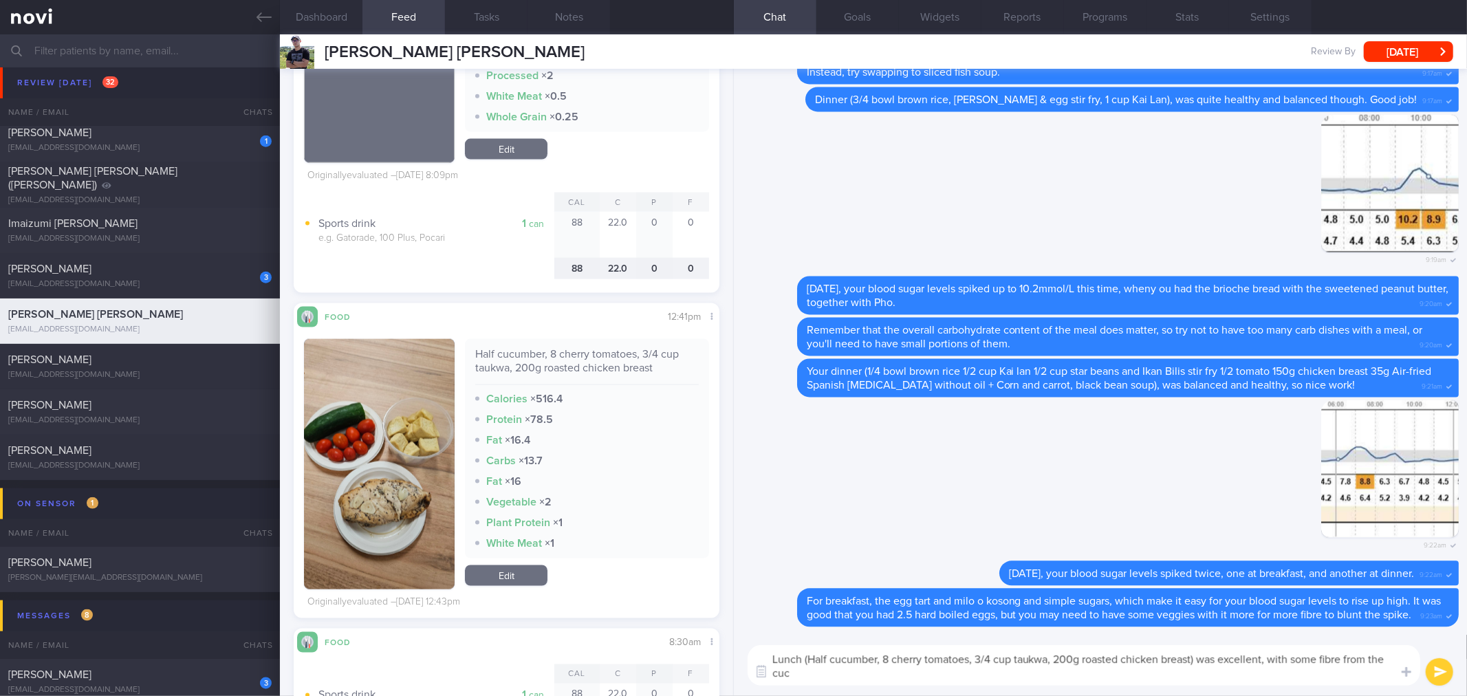
scroll to position [0, 0]
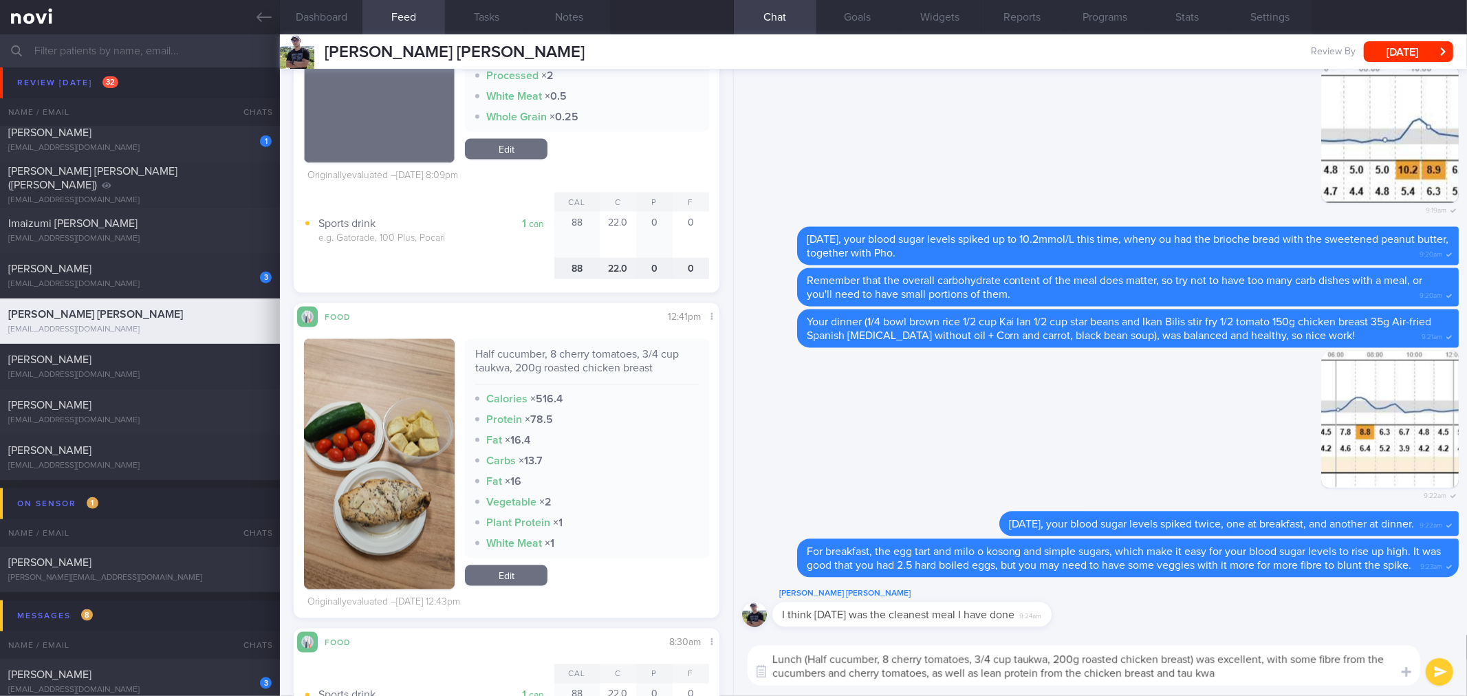
type textarea "Lunch (Half cucumber, 8 cherry tomatoes, 3/4 cup taukwa, 200g roasted chicken b…"
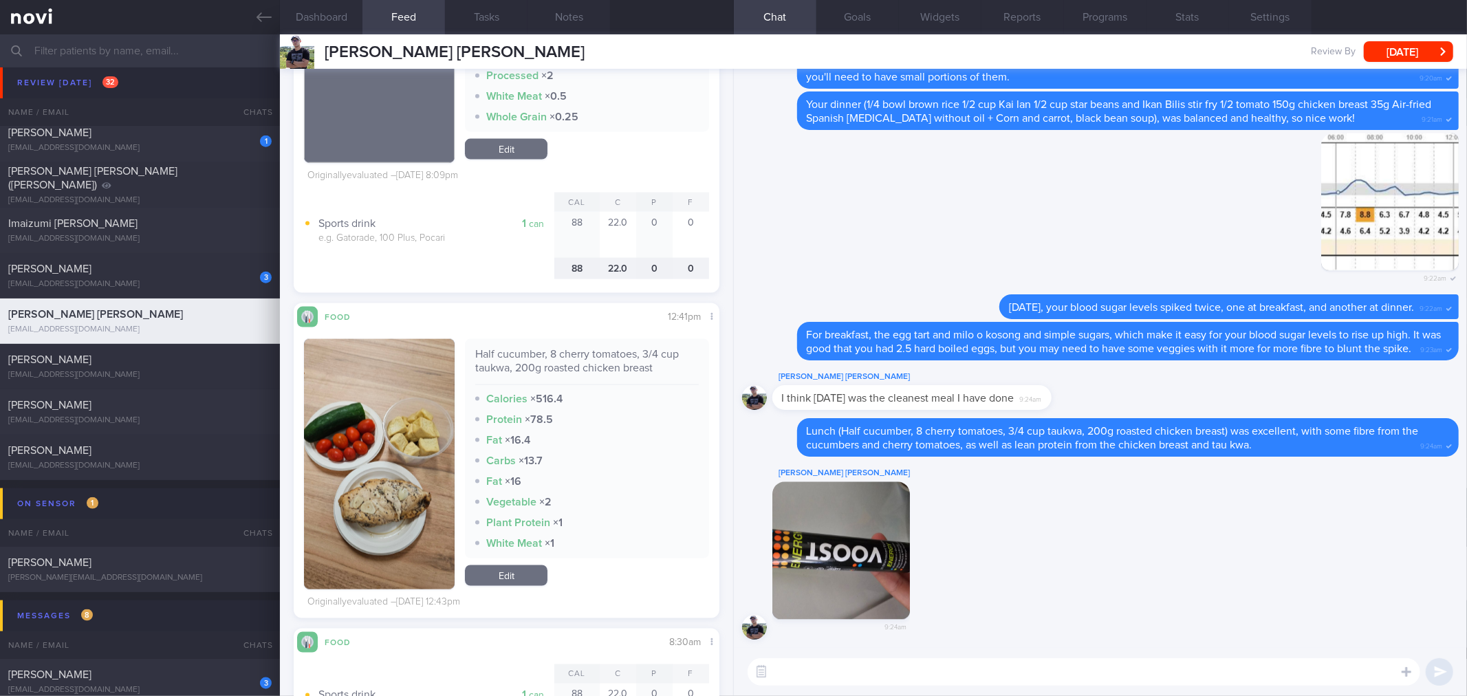
scroll to position [1146, 0]
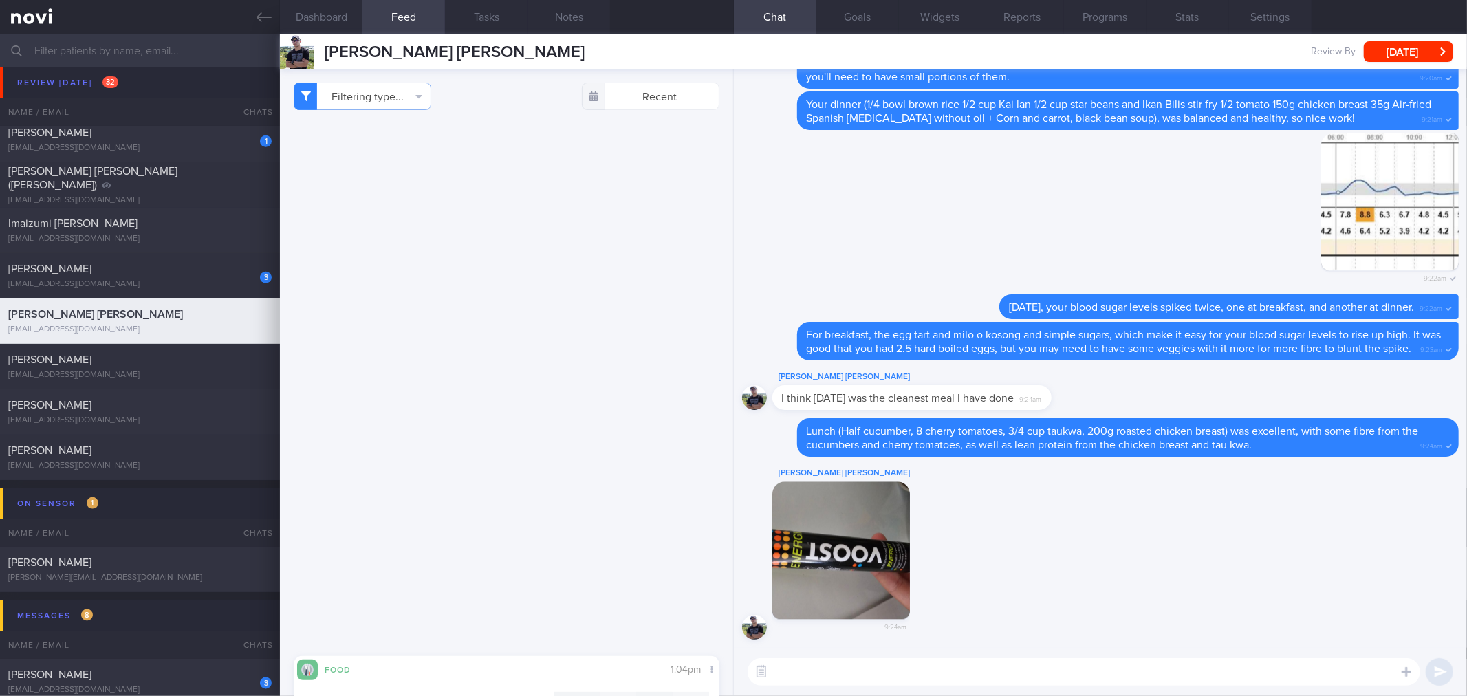
scroll to position [1146, 0]
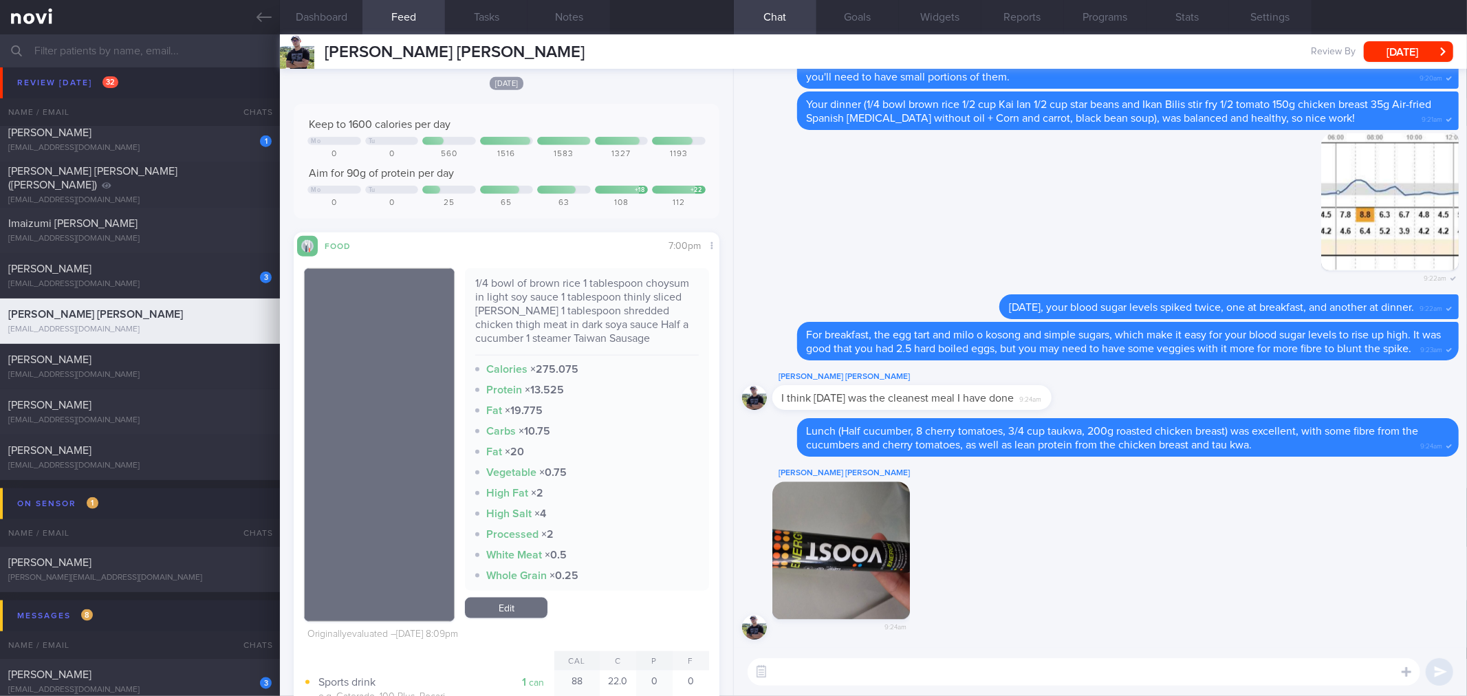
click at [1141, 596] on div "Jun Wei Yee 9:24am" at bounding box center [1100, 557] width 716 height 184
drag, startPoint x: 1029, startPoint y: 408, endPoint x: 1156, endPoint y: 408, distance: 126.5
click at [1156, 408] on div "Jun Wei Yee I think yesterday was the cleanest meal I have done 9:24am" at bounding box center [1100, 394] width 716 height 50
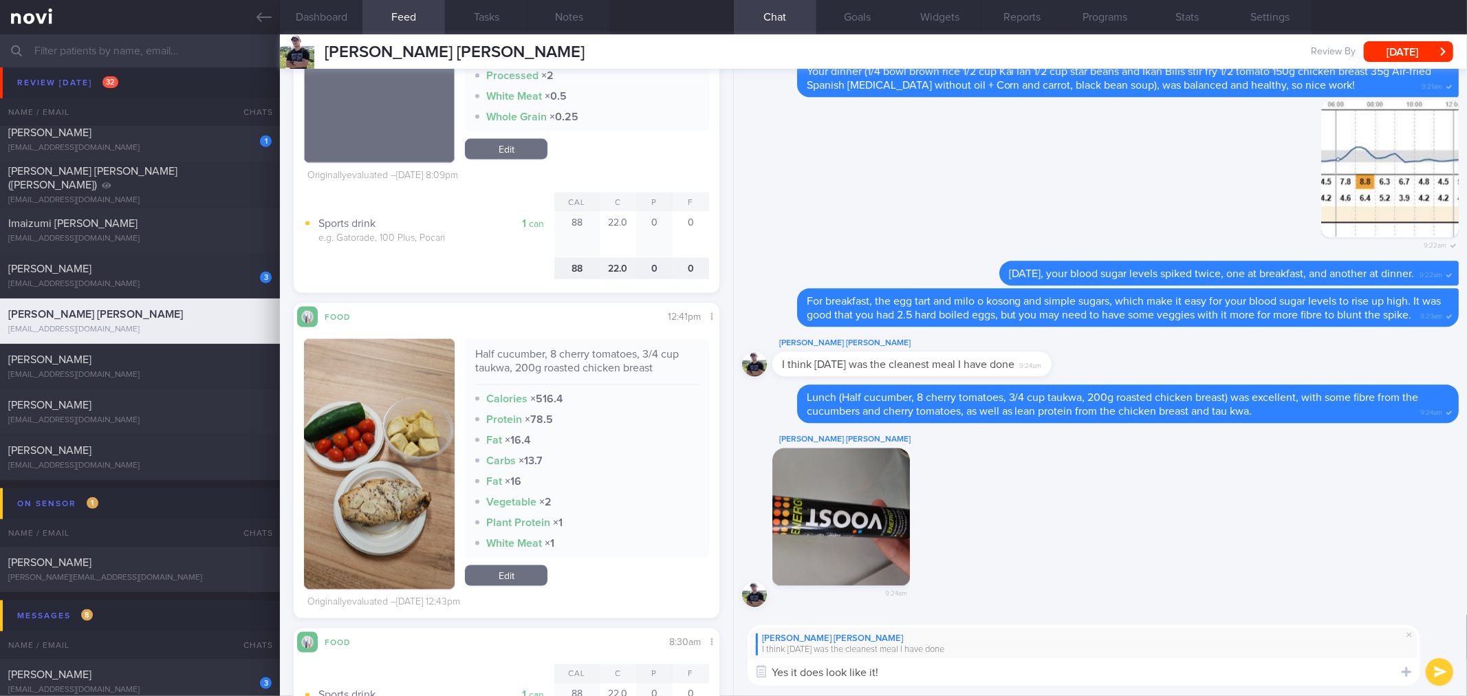
scroll to position [1757, 0]
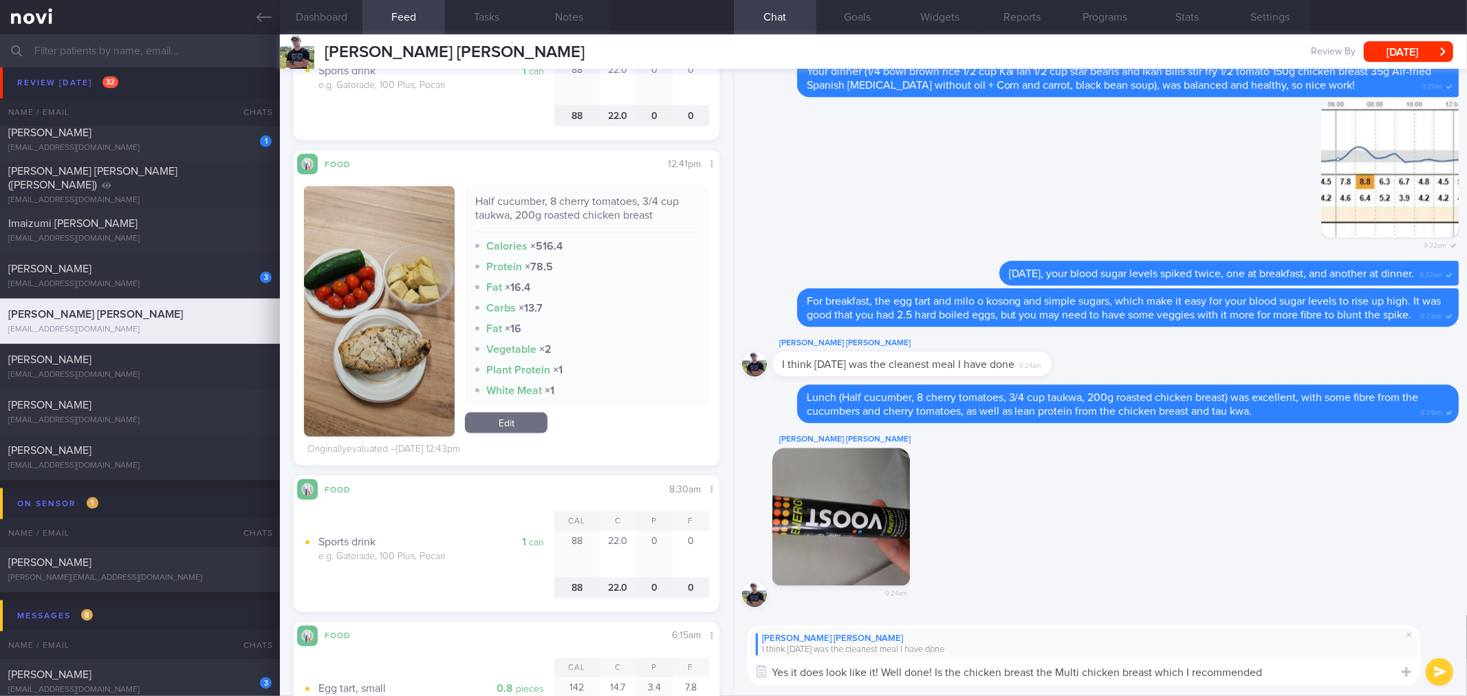
type textarea "Yes it does look like it! Well done! Is the chicken breast the Multi chicken br…"
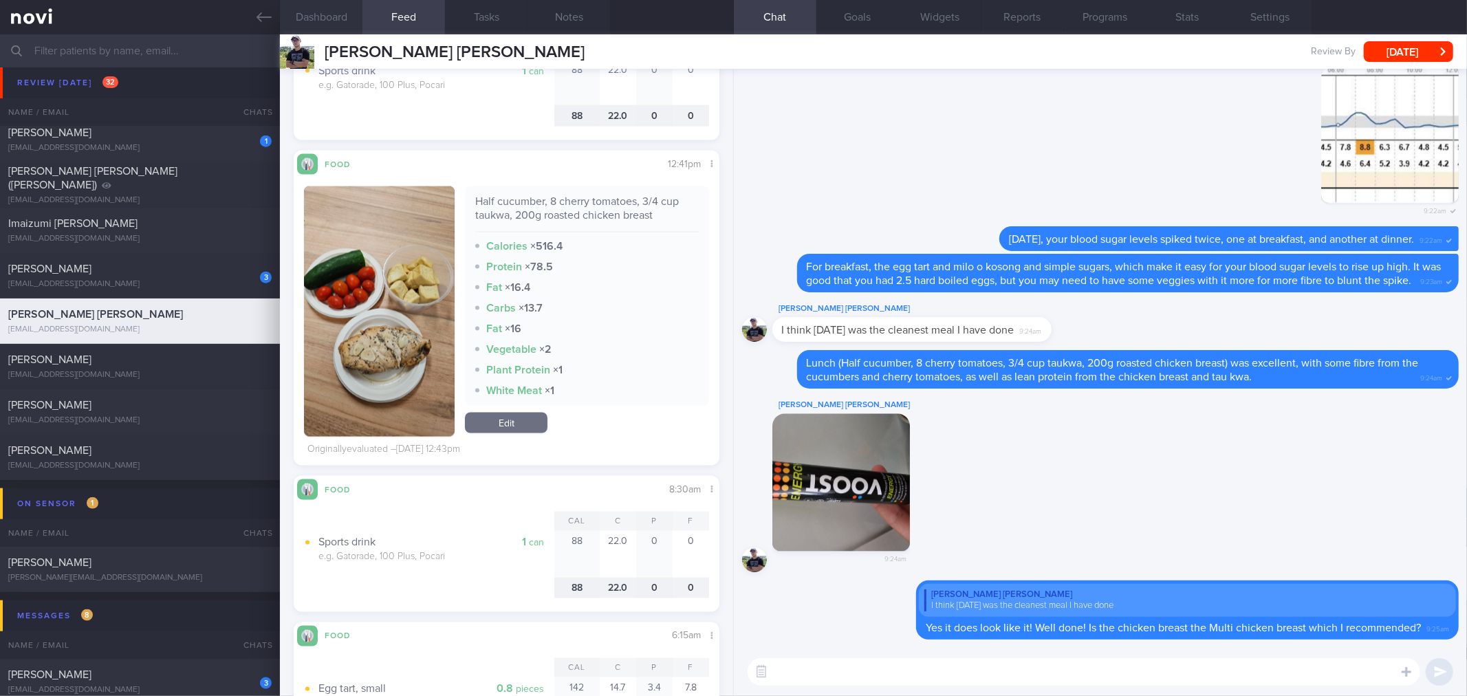
click at [342, 3] on button "Dashboard" at bounding box center [321, 17] width 83 height 34
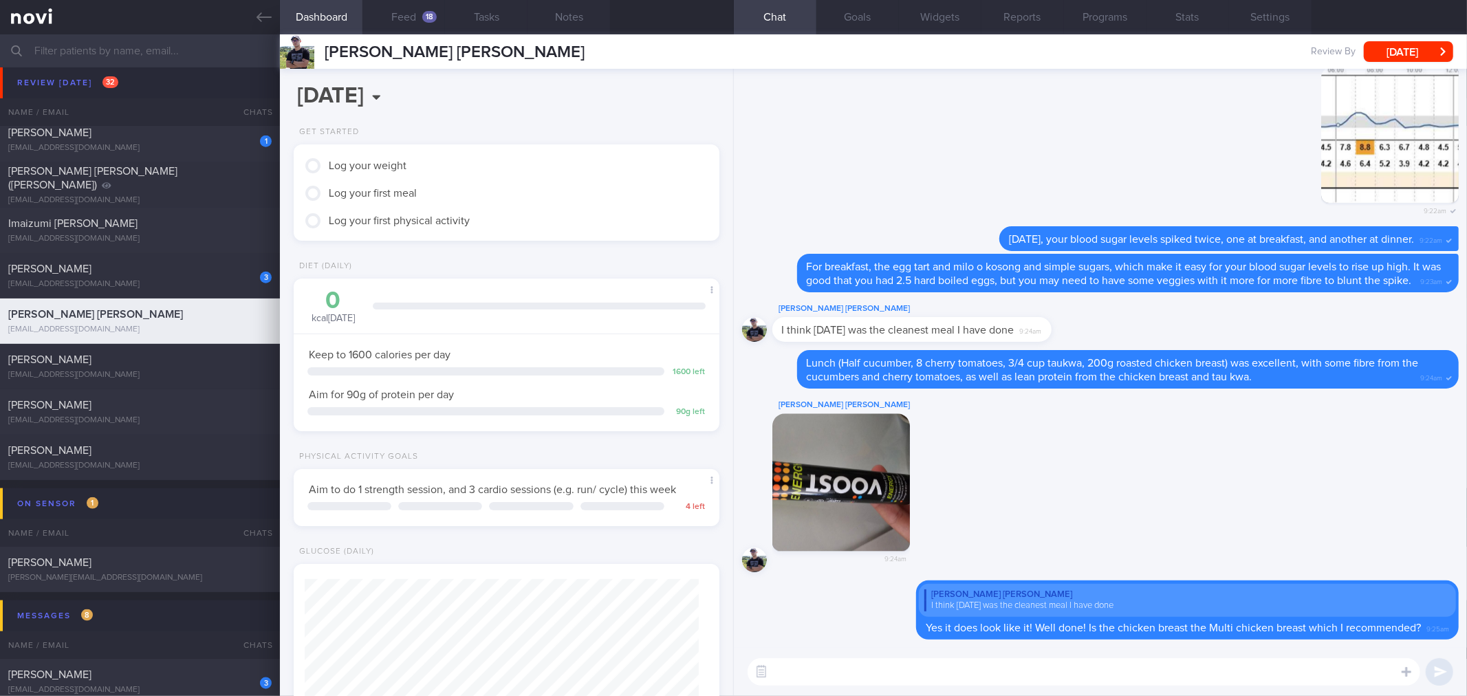
scroll to position [397, 0]
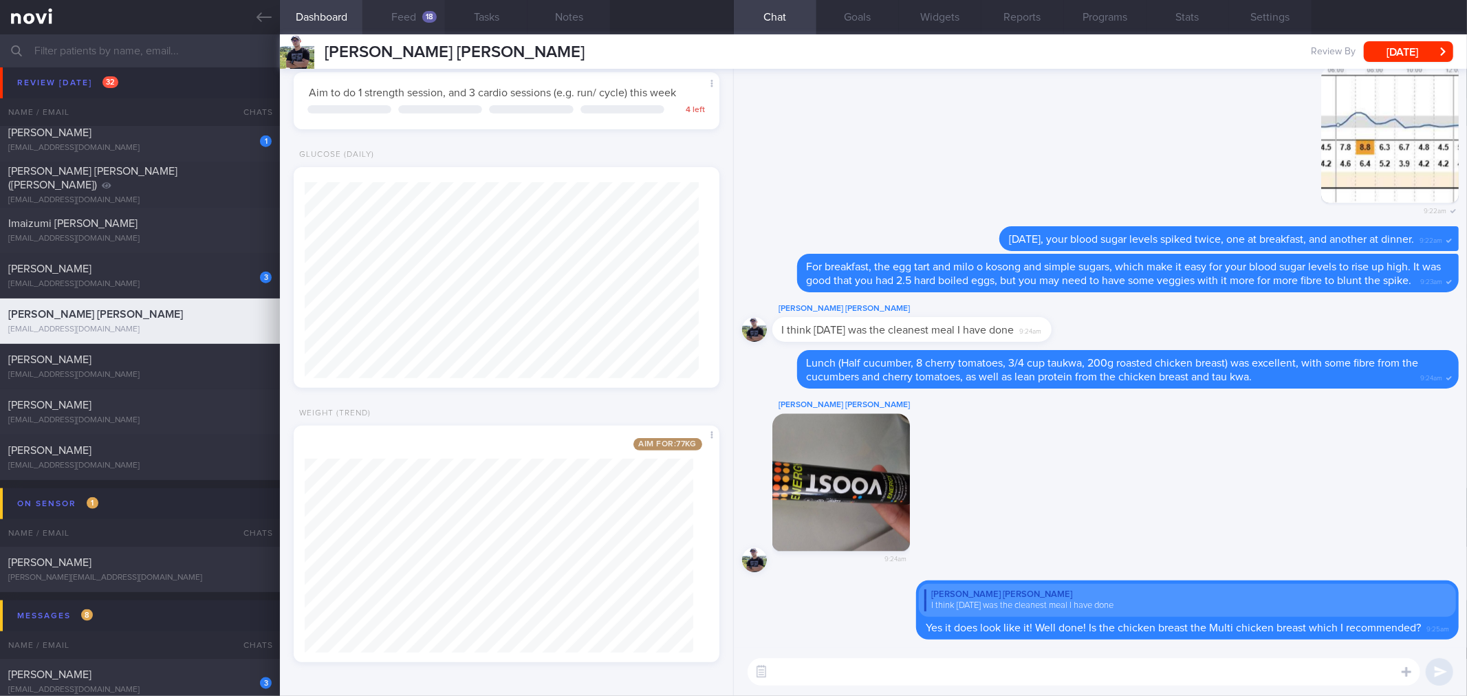
click at [409, 23] on button "Feed 18" at bounding box center [403, 17] width 83 height 34
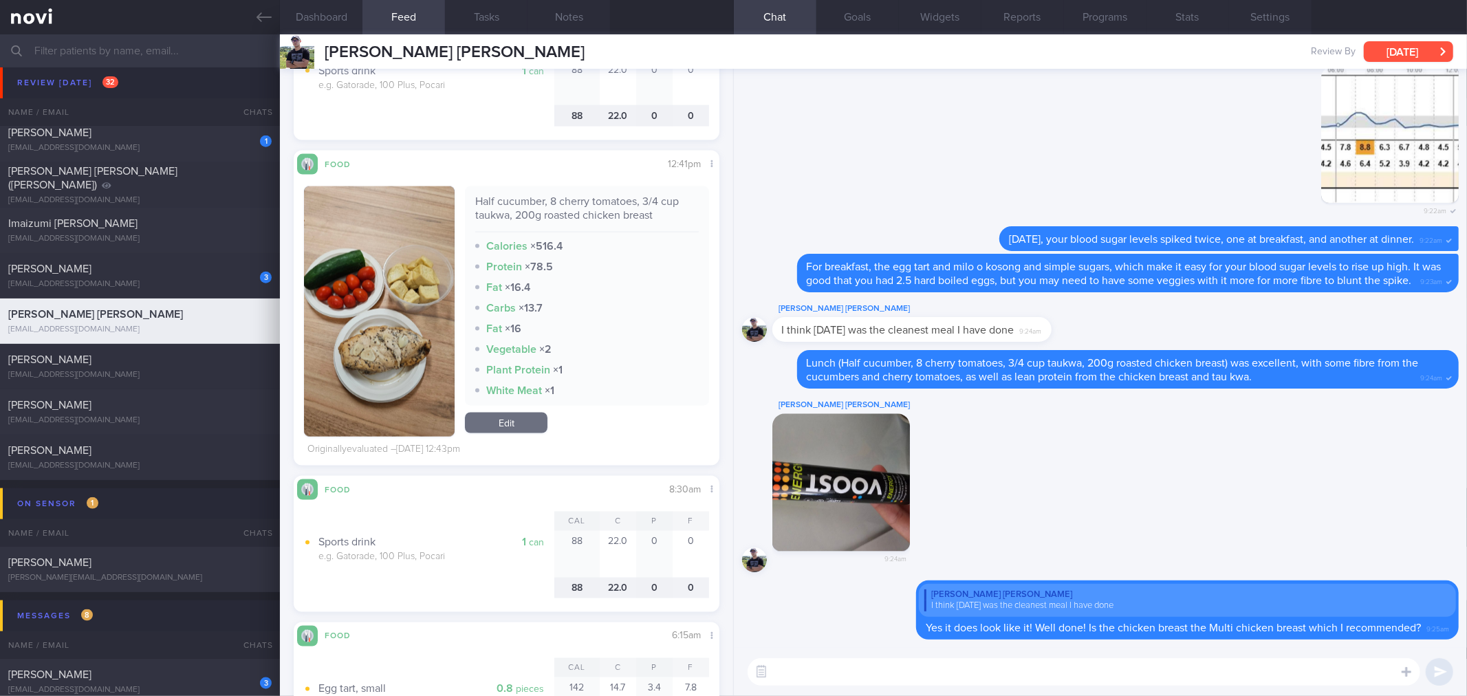
click at [1376, 47] on button "[DATE]" at bounding box center [1408, 51] width 89 height 21
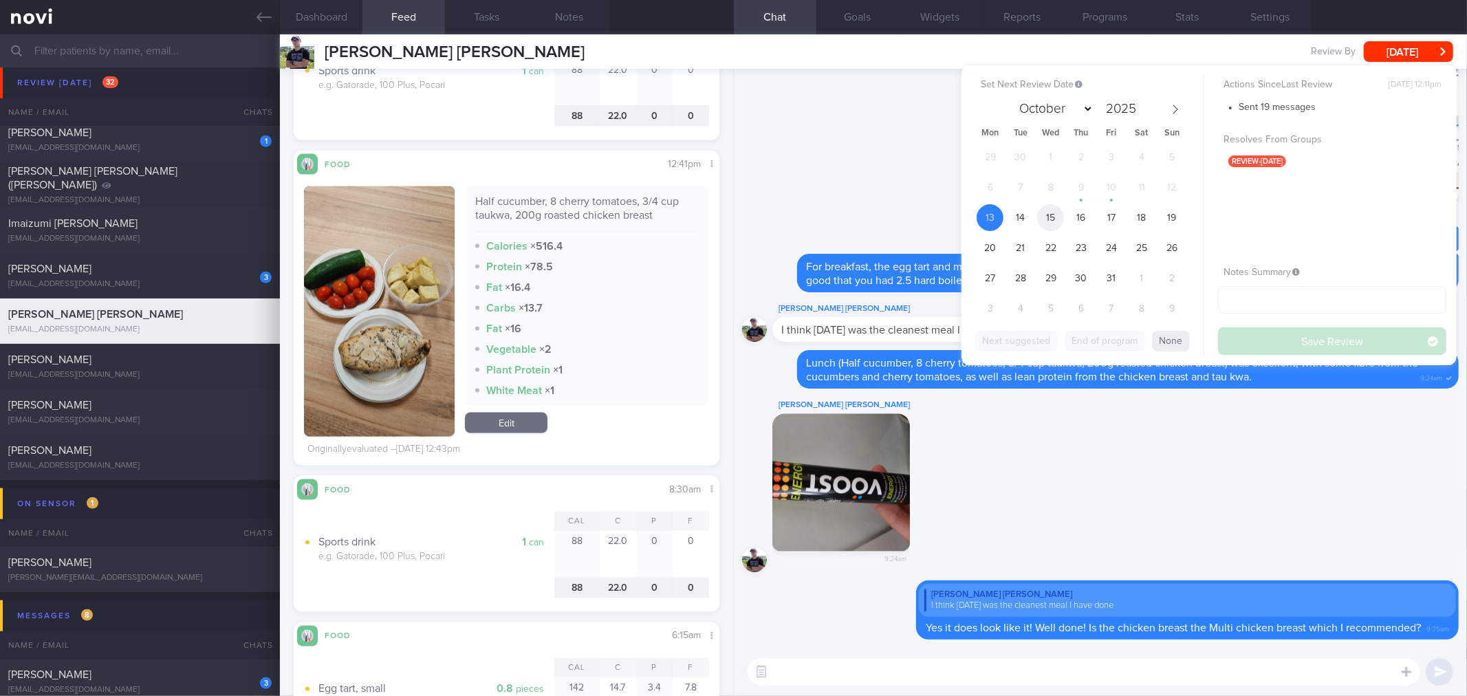
click at [1053, 217] on span "15" at bounding box center [1050, 217] width 27 height 27
click at [1247, 335] on button "Save Review" at bounding box center [1332, 341] width 228 height 28
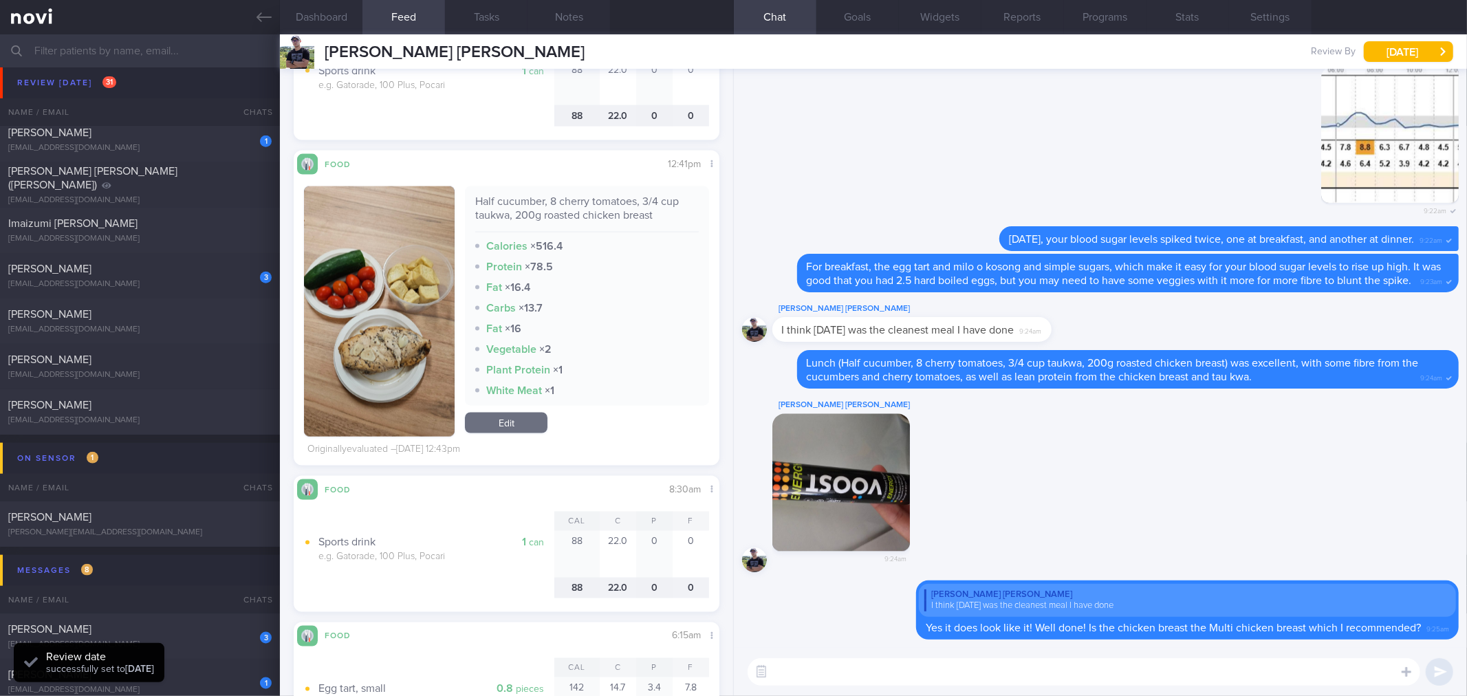
scroll to position [197, 394]
click at [386, 39] on div "Jun Wei Yee Jun Wei Yee eeijoonway@gmail.com" at bounding box center [432, 51] width 305 height 34
copy div "Jun Wei Yee Jun Wei Yee eeijoonway@gmail.com"
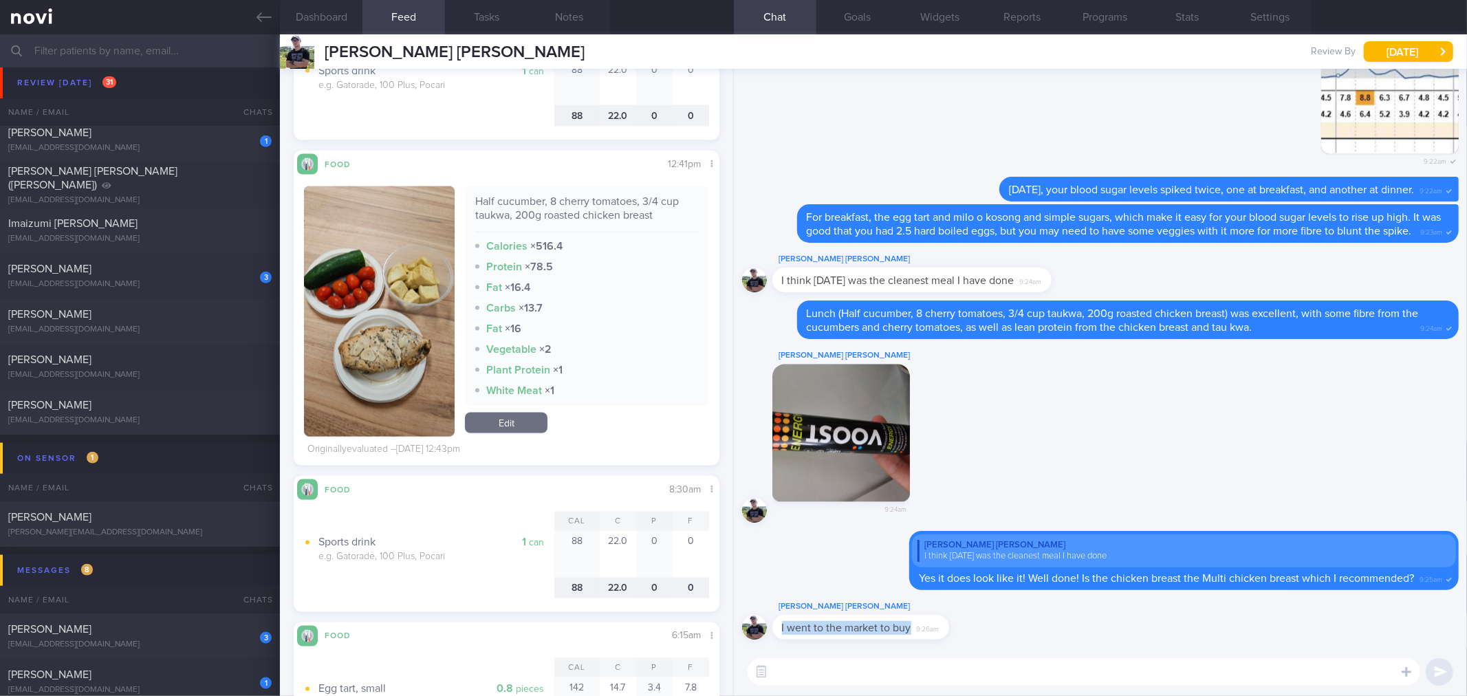
drag, startPoint x: 939, startPoint y: 636, endPoint x: 1157, endPoint y: 631, distance: 218.7
click at [1157, 631] on div "Jun Wei Yee I went to the market to buy 9:26am" at bounding box center [1100, 623] width 716 height 50
click at [961, 635] on div "Jun Wei Yee I went to the market to buy 9:26am" at bounding box center [881, 618] width 218 height 41
click at [946, 633] on div "I went to the market to buy 9:26am" at bounding box center [860, 627] width 177 height 25
drag, startPoint x: 939, startPoint y: 633, endPoint x: 1067, endPoint y: 631, distance: 128.6
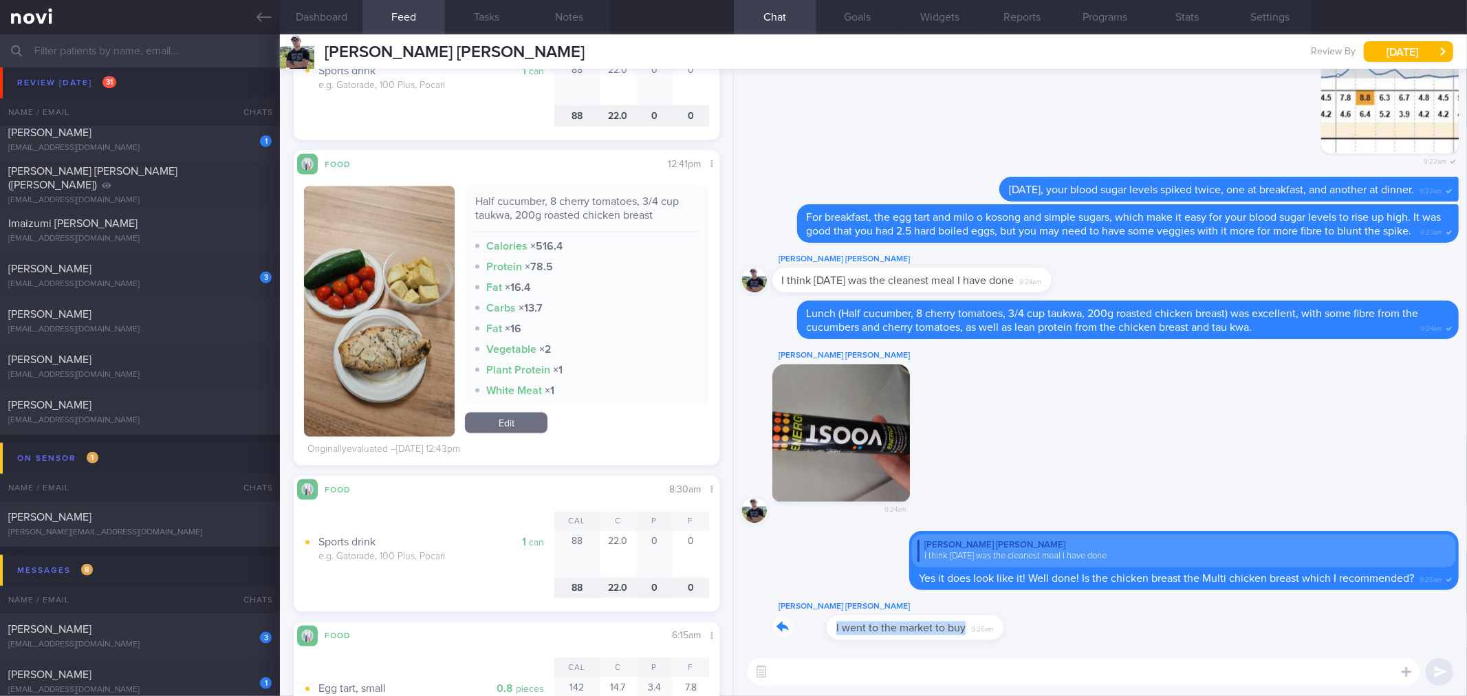
click at [1067, 631] on div "Jun Wei Yee I went to the market to buy 9:26am" at bounding box center [1100, 623] width 716 height 50
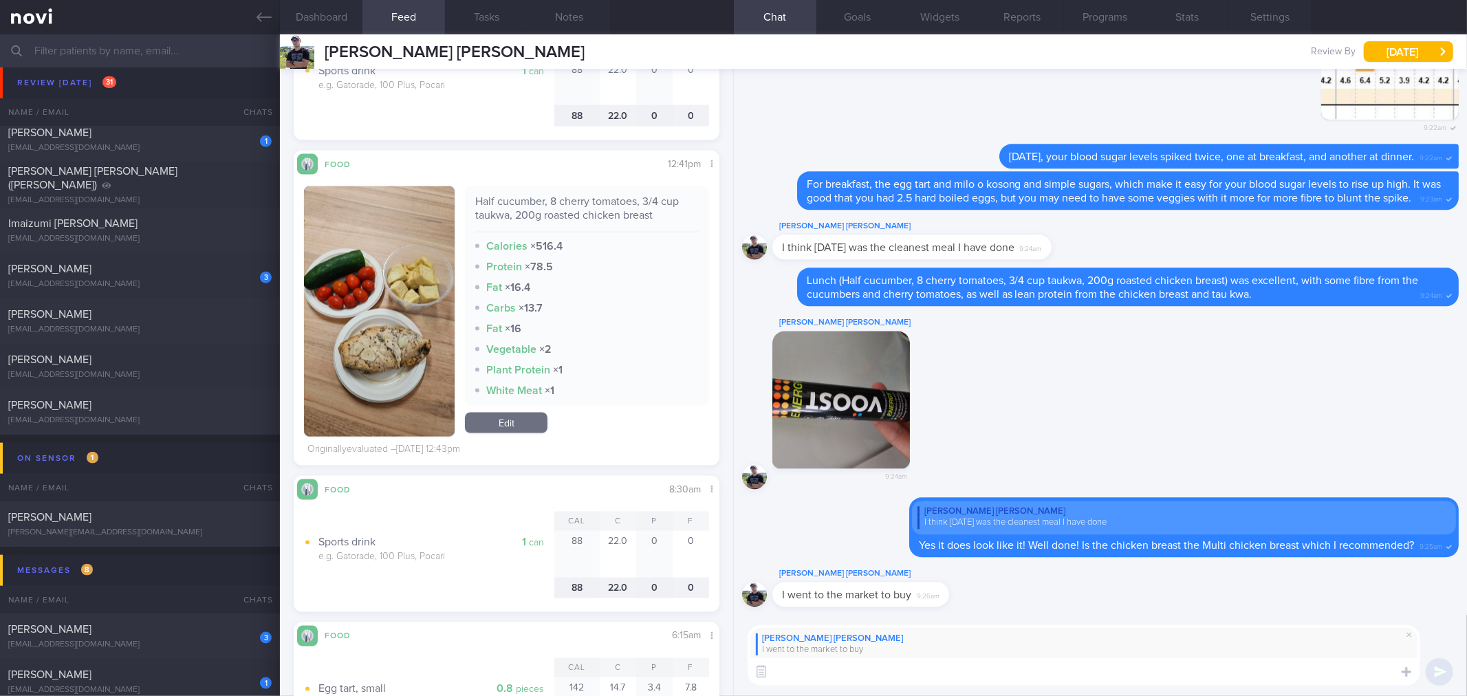
click at [1051, 668] on textarea at bounding box center [1083, 672] width 672 height 28
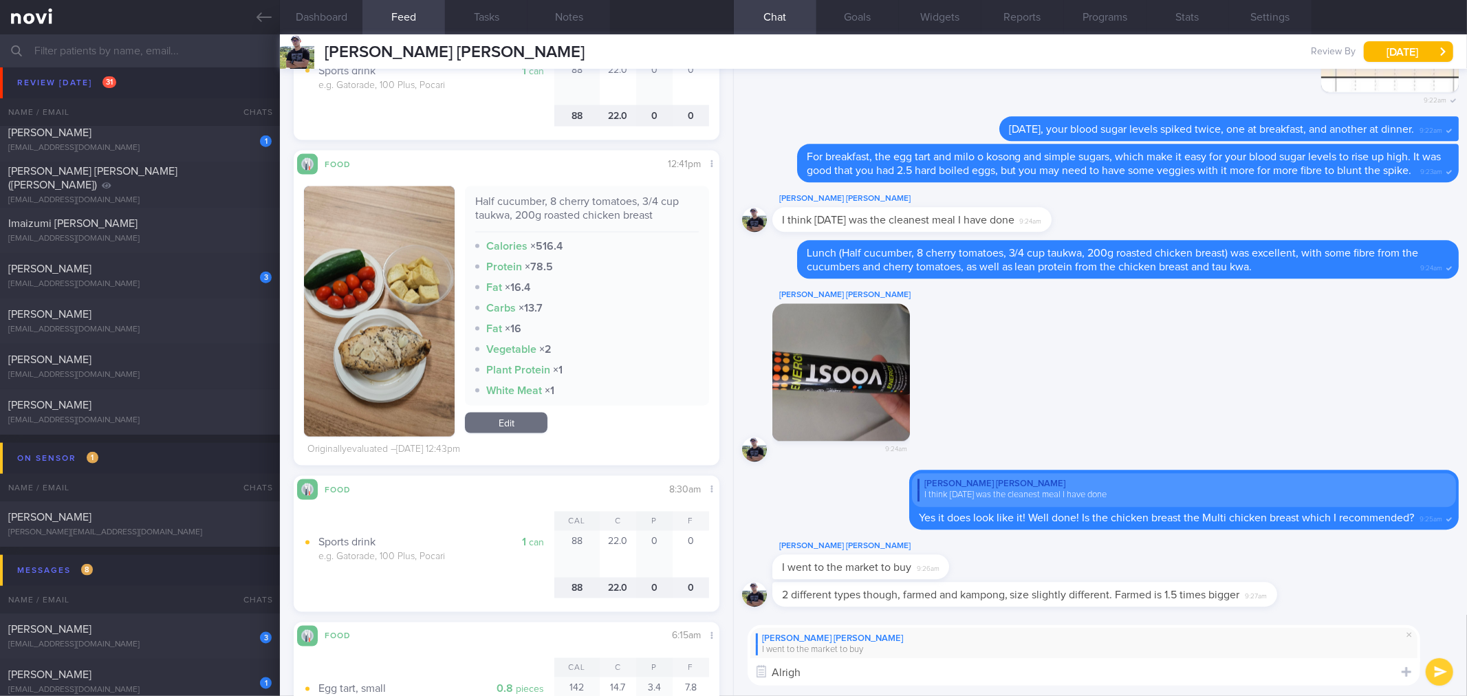
type textarea "Alright"
click at [1414, 635] on span at bounding box center [1409, 634] width 17 height 17
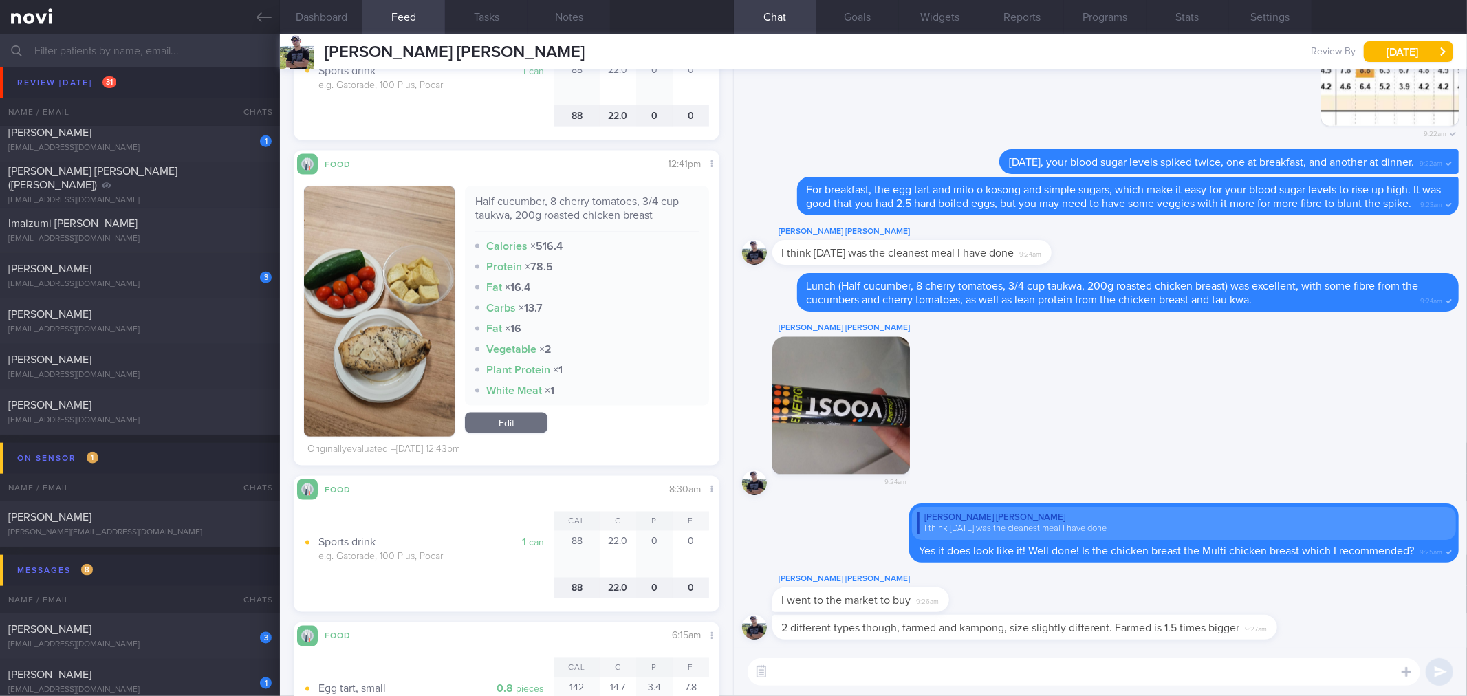
click at [1323, 664] on textarea at bounding box center [1083, 672] width 672 height 28
type textarea "Oh that's nice! How do you find it so far?"
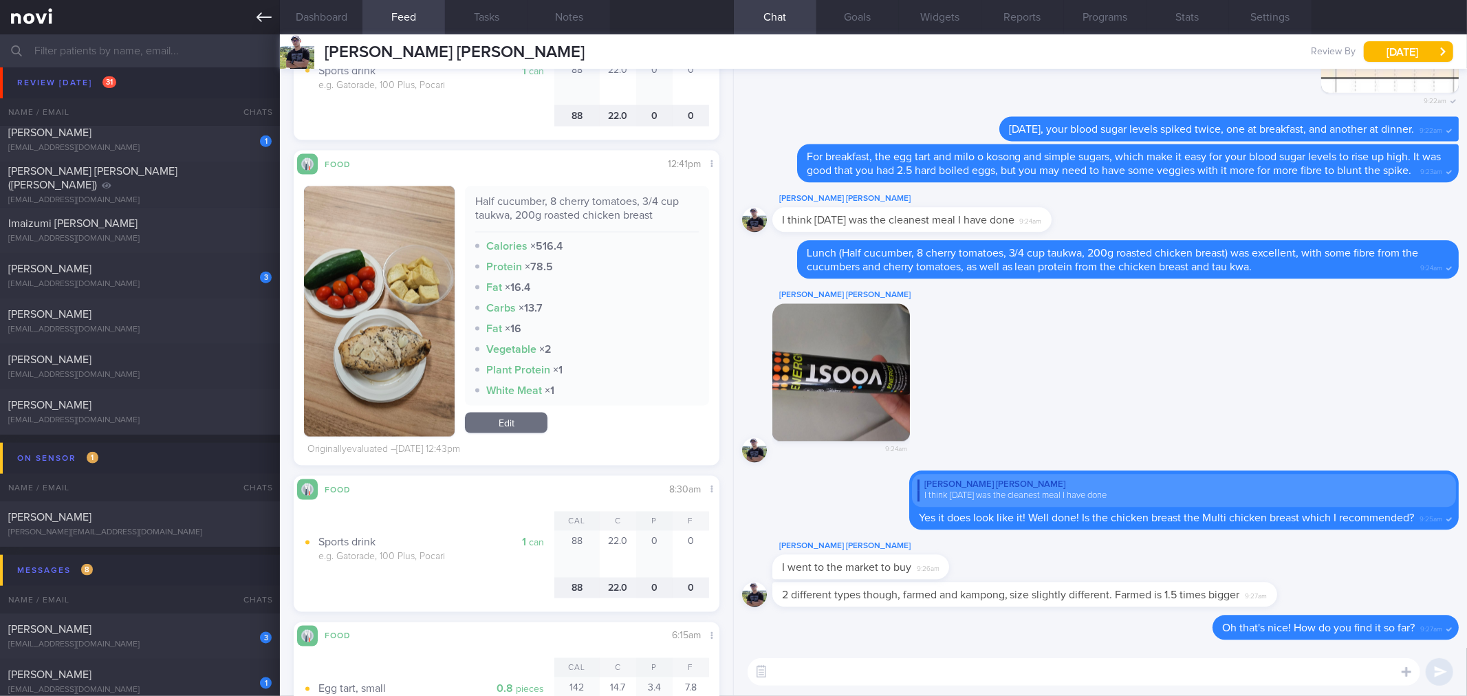
click at [252, 19] on link at bounding box center [140, 17] width 280 height 34
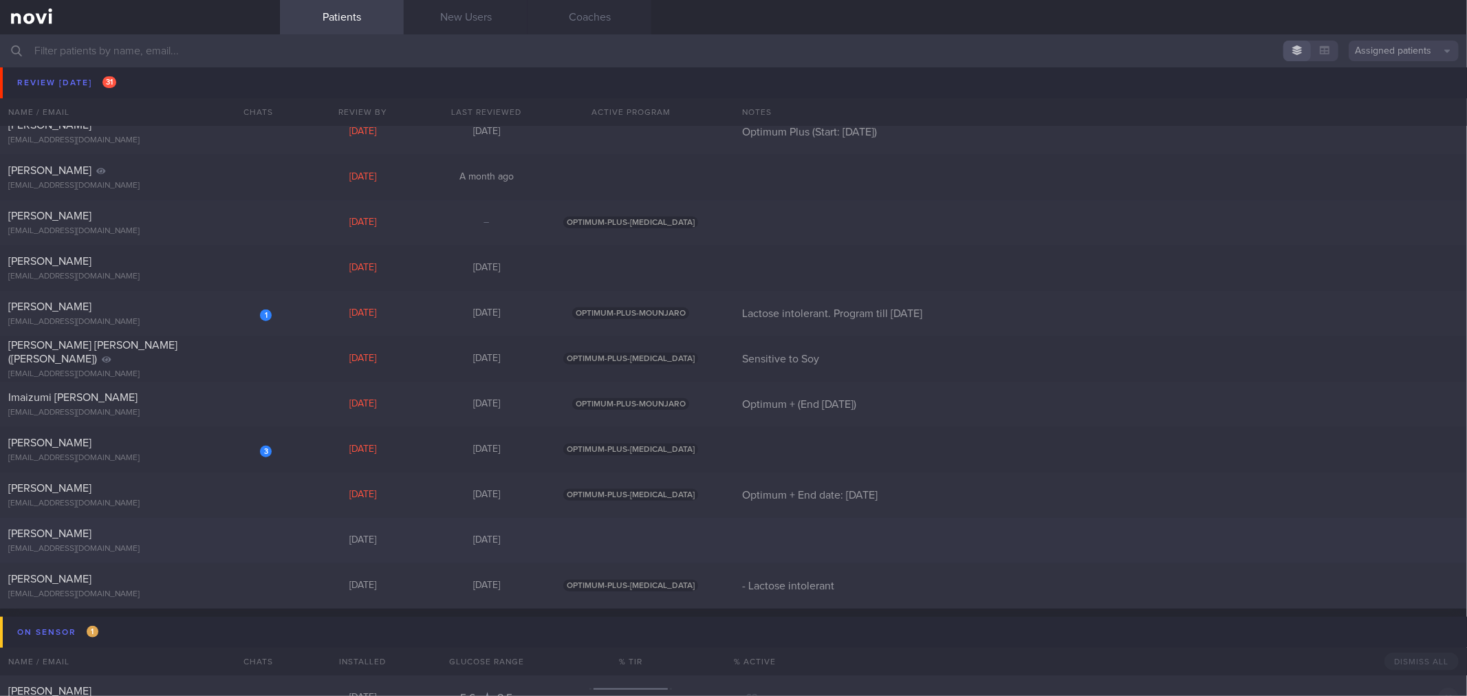
scroll to position [917, 0]
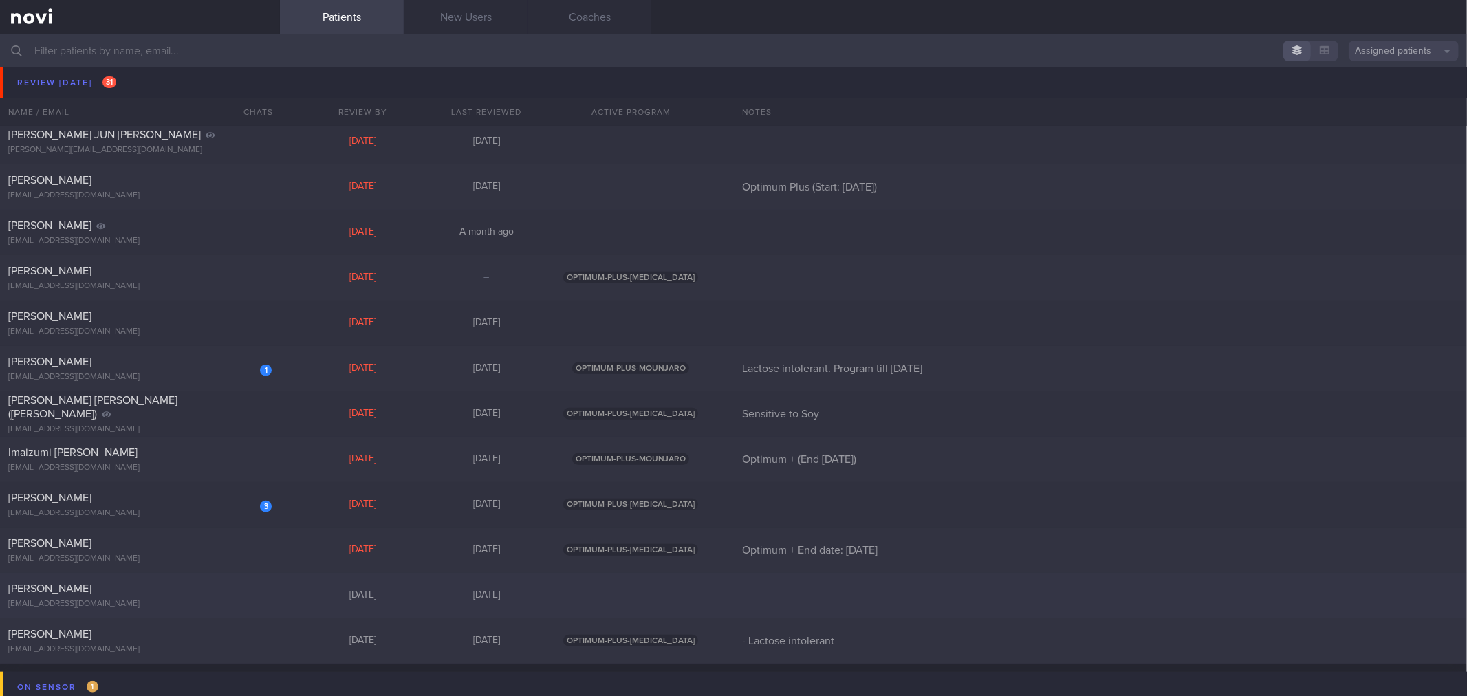
click at [285, 582] on div "Gao Yin gaoeiffie@gmail.com Today 7 days ago" at bounding box center [733, 595] width 1467 height 45
select select "9"
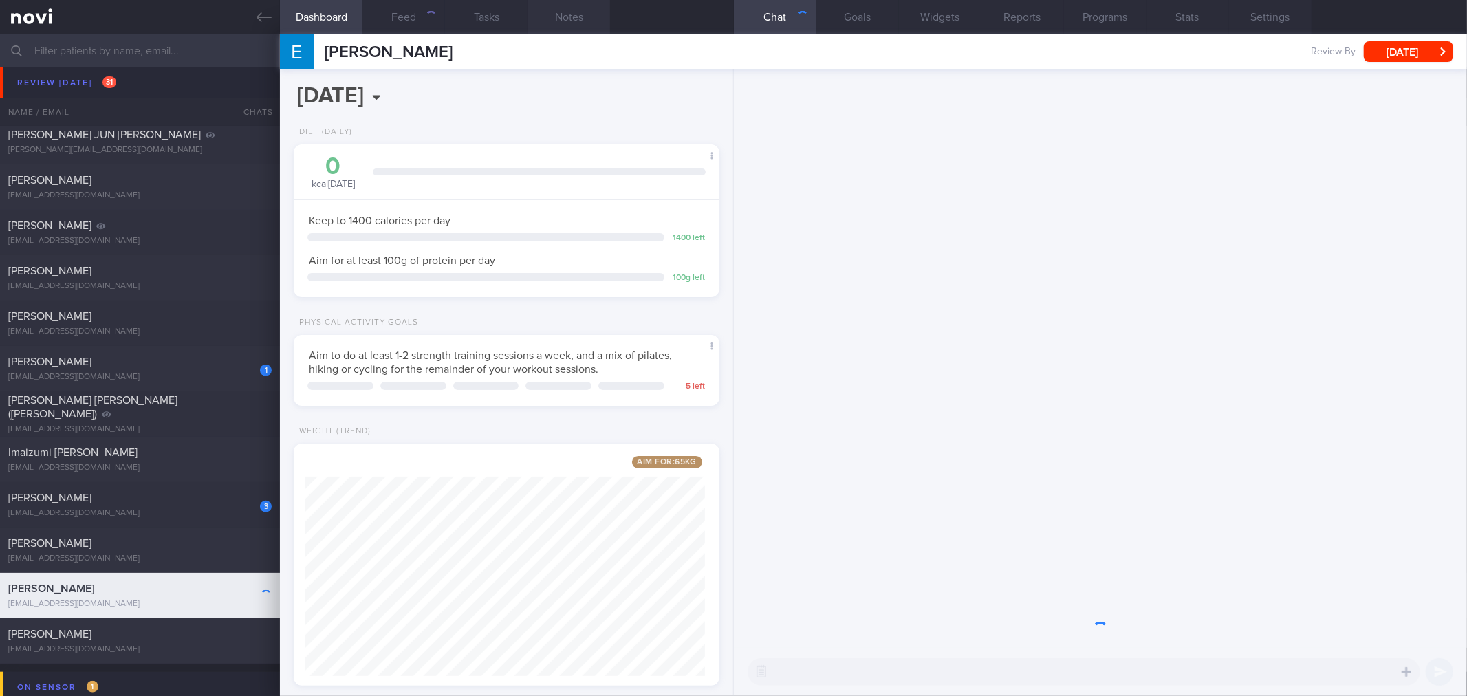
scroll to position [214, 389]
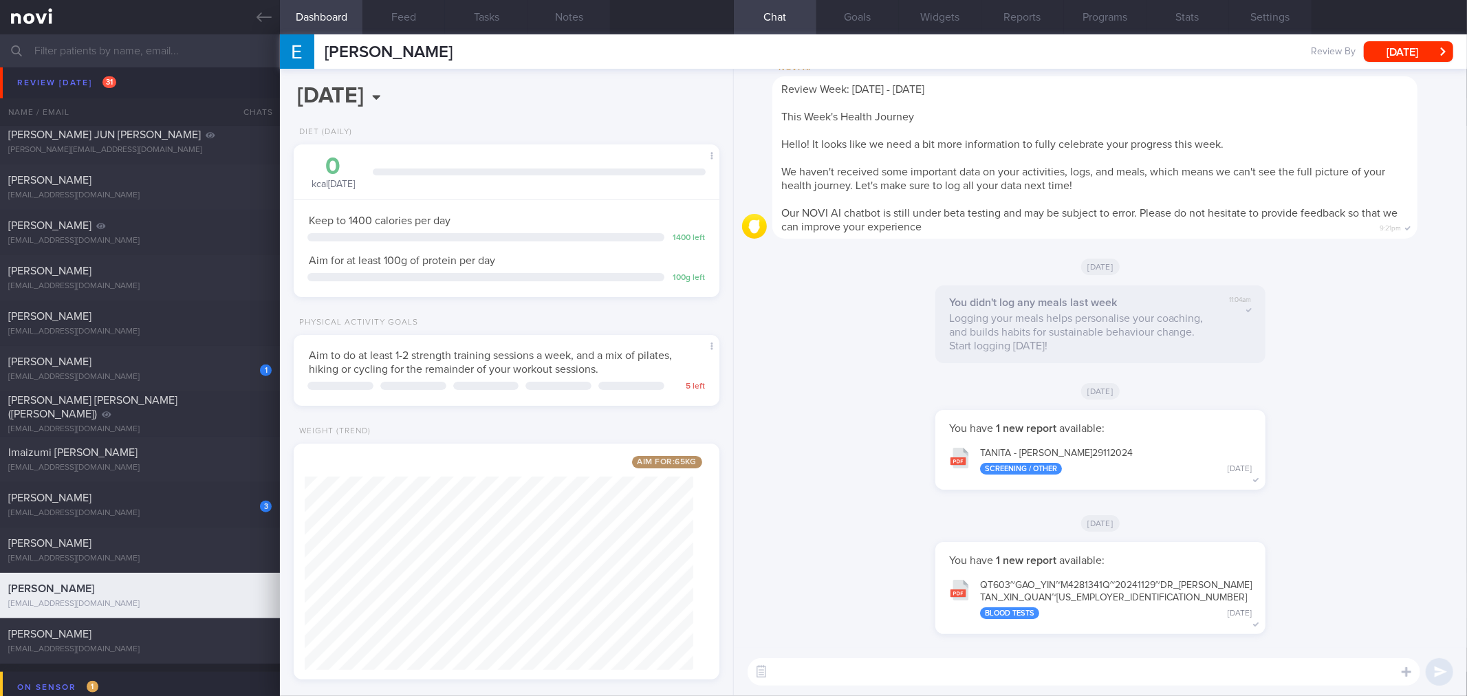
click at [1394, 64] on div "Gao Yin Review By Tue, 14 Oct Set Next Review Date 14 Oct 2025 January February…" at bounding box center [873, 51] width 1187 height 34
click at [1403, 52] on button "[DATE]" at bounding box center [1408, 51] width 89 height 21
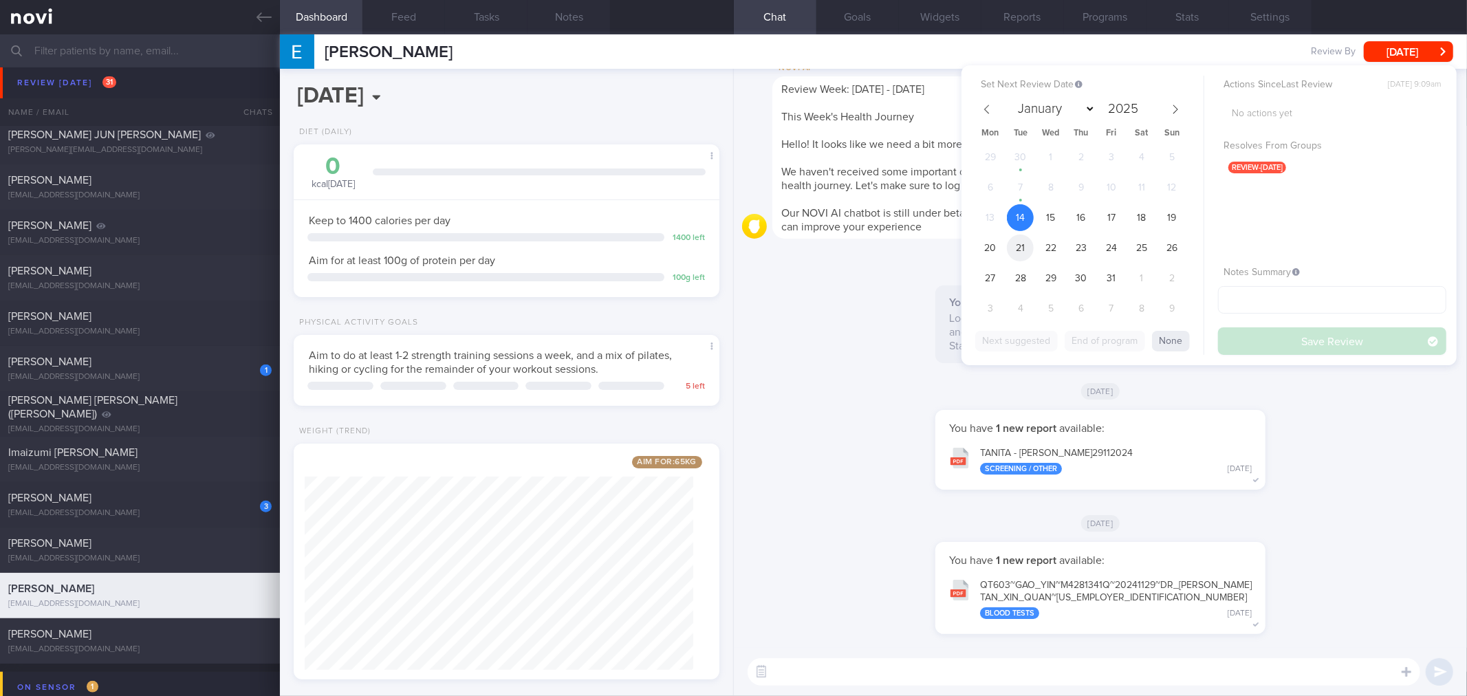
click at [1019, 248] on span "21" at bounding box center [1020, 247] width 27 height 27
drag, startPoint x: 1250, startPoint y: 336, endPoint x: 496, endPoint y: 136, distance: 779.6
click at [1249, 336] on button "Save Review" at bounding box center [1332, 341] width 228 height 28
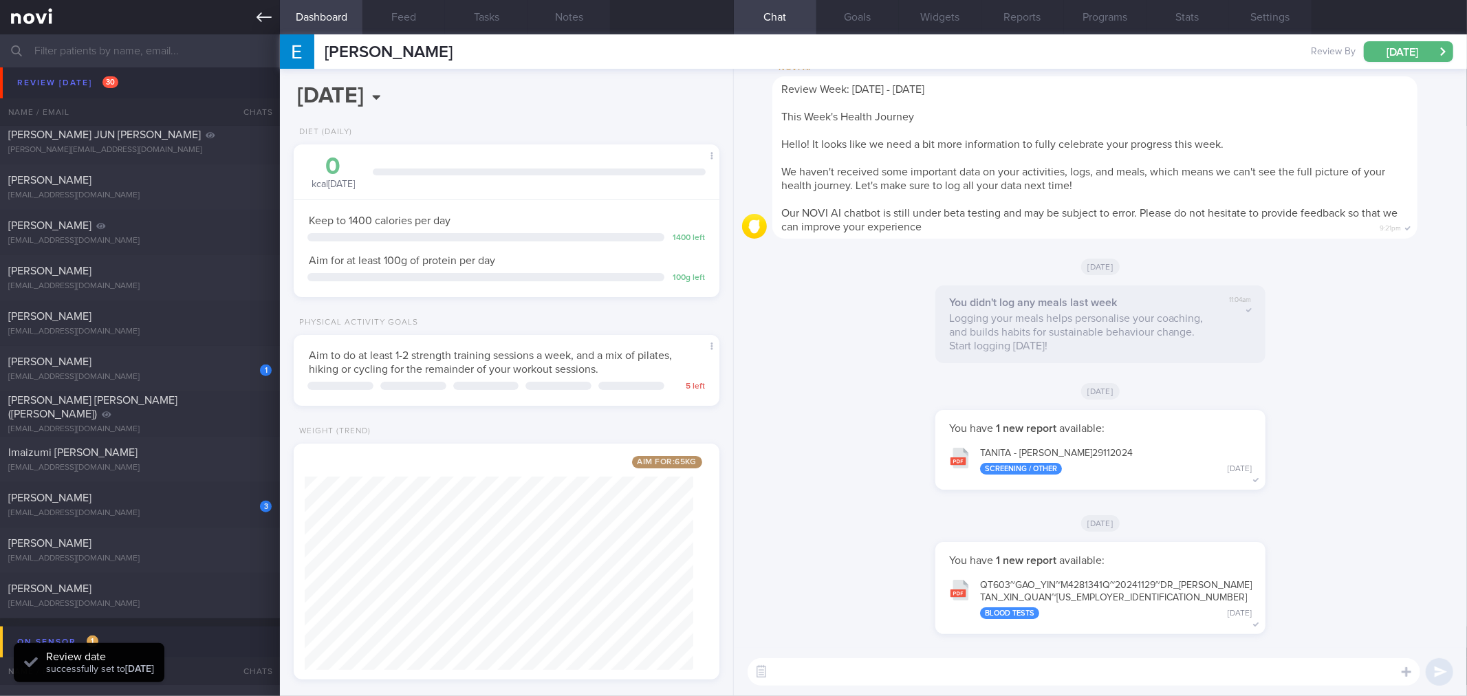
click at [261, 26] on link at bounding box center [140, 17] width 280 height 34
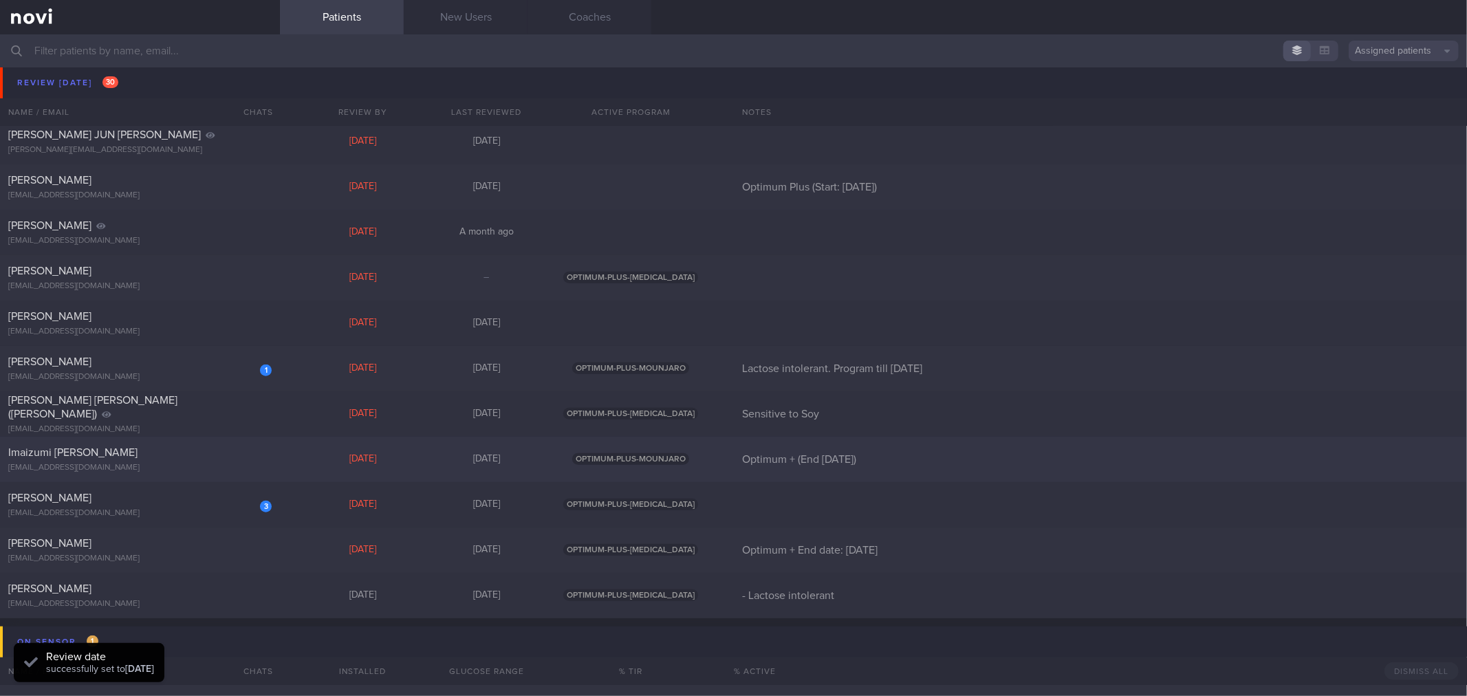
click at [202, 461] on div "Imaizumi Miza Faina mizafaina@gmail.com" at bounding box center [140, 460] width 280 height 28
select select "9"
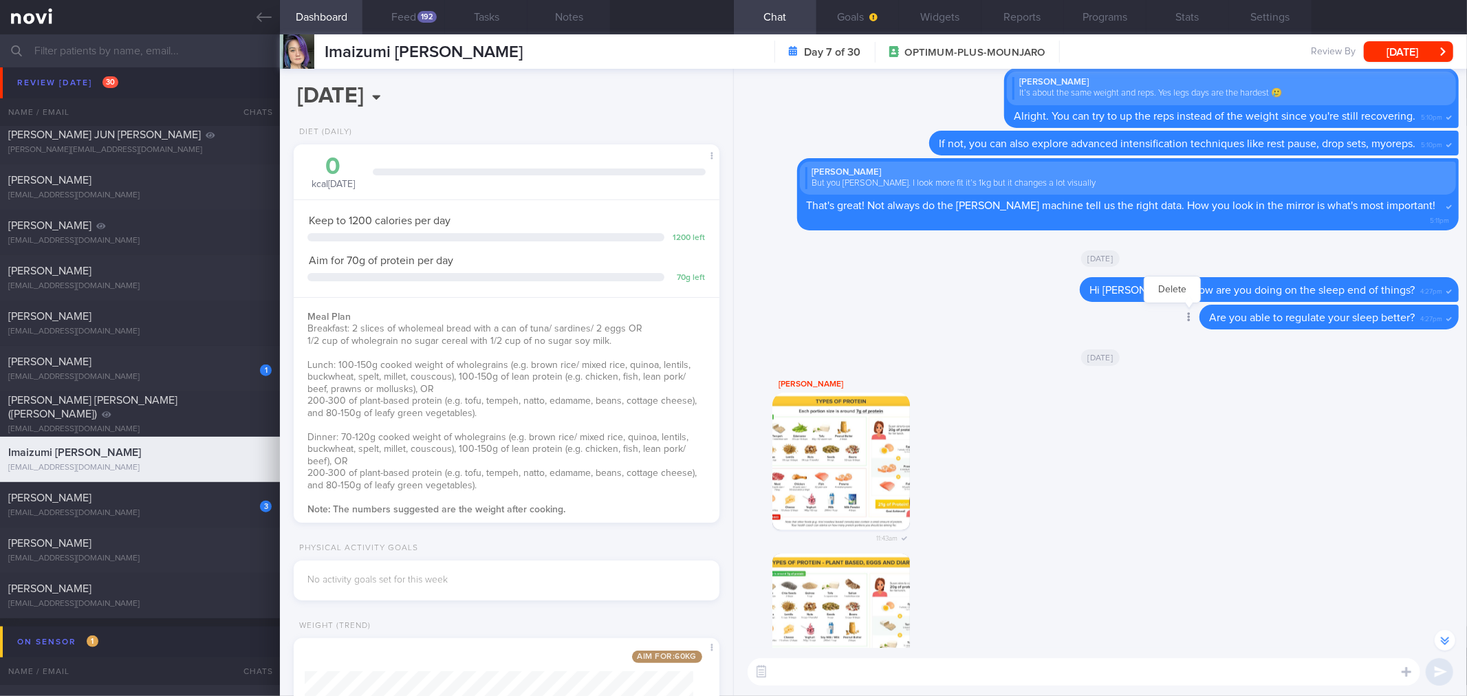
scroll to position [-305, 0]
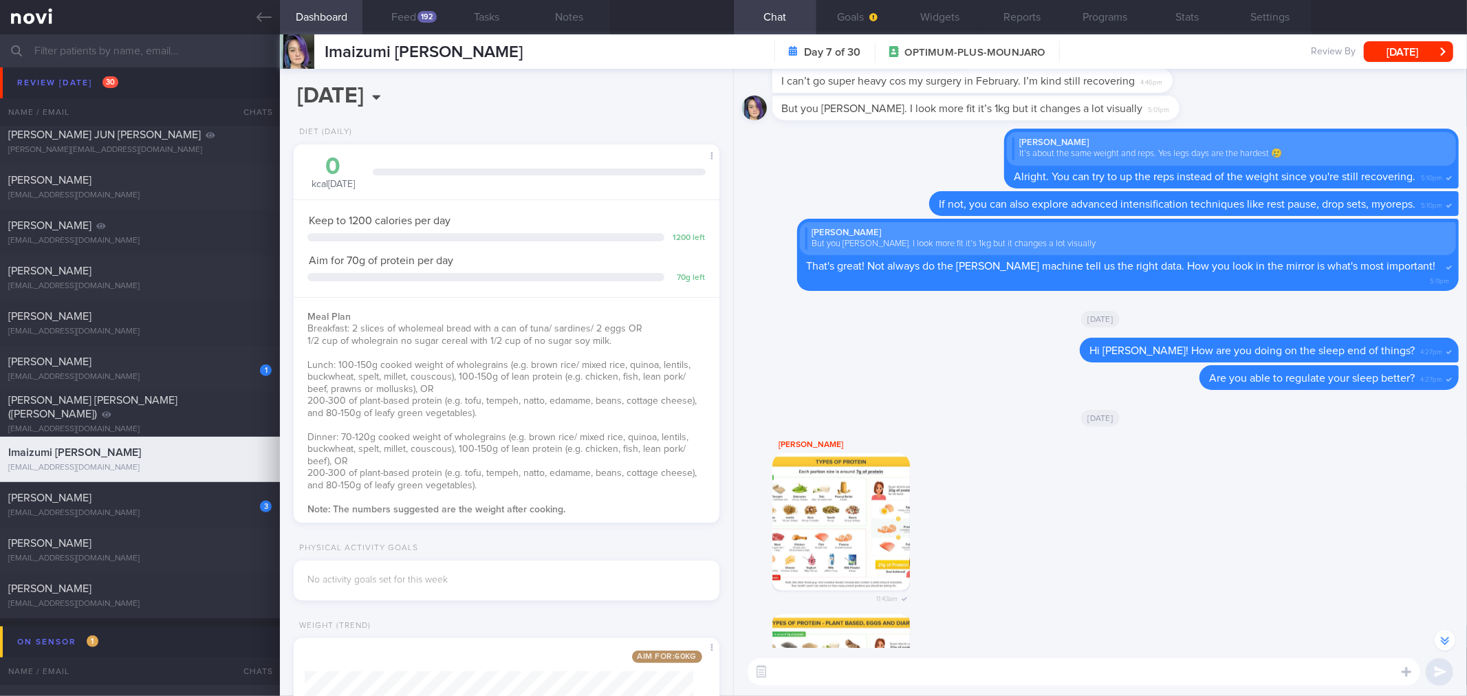
drag, startPoint x: 1398, startPoint y: 54, endPoint x: 1308, endPoint y: 111, distance: 107.0
click at [1398, 54] on button "[DATE]" at bounding box center [1408, 51] width 89 height 21
click at [1095, 663] on textarea at bounding box center [1083, 672] width 672 height 28
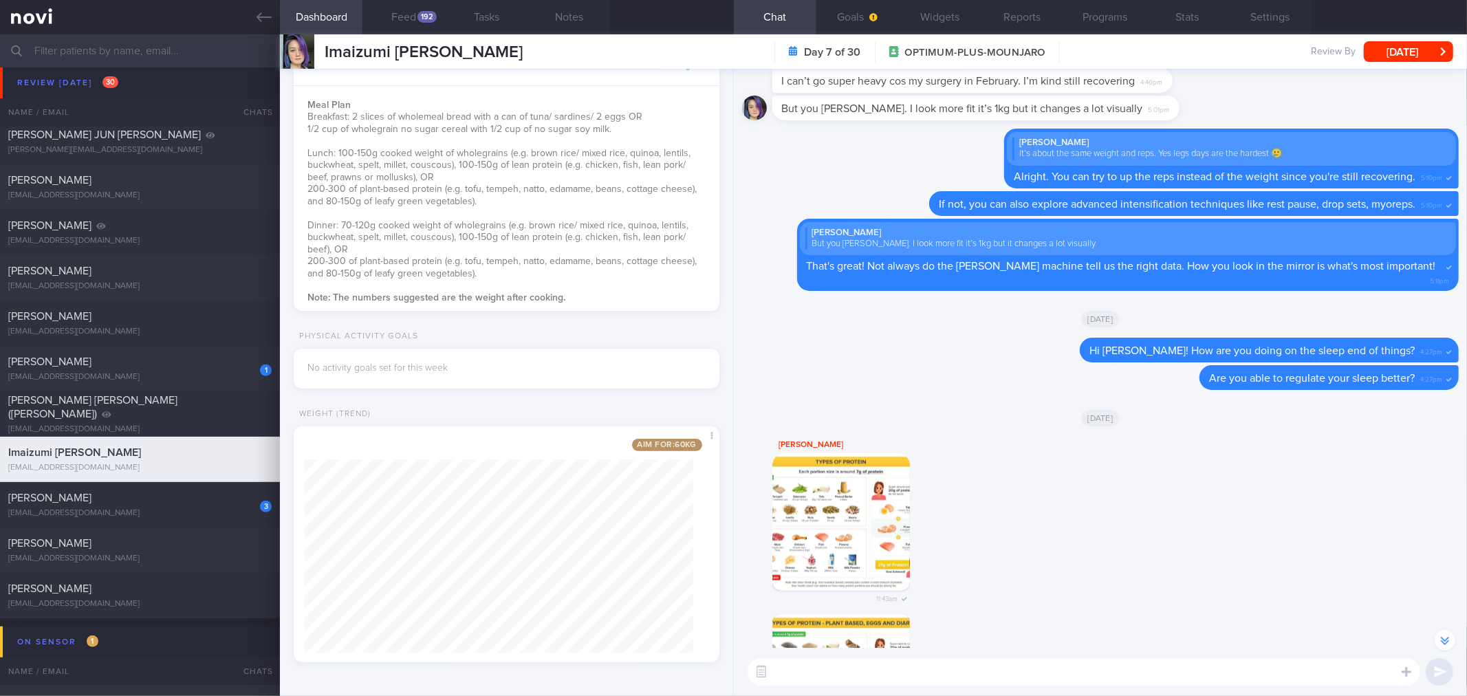
scroll to position [0, 0]
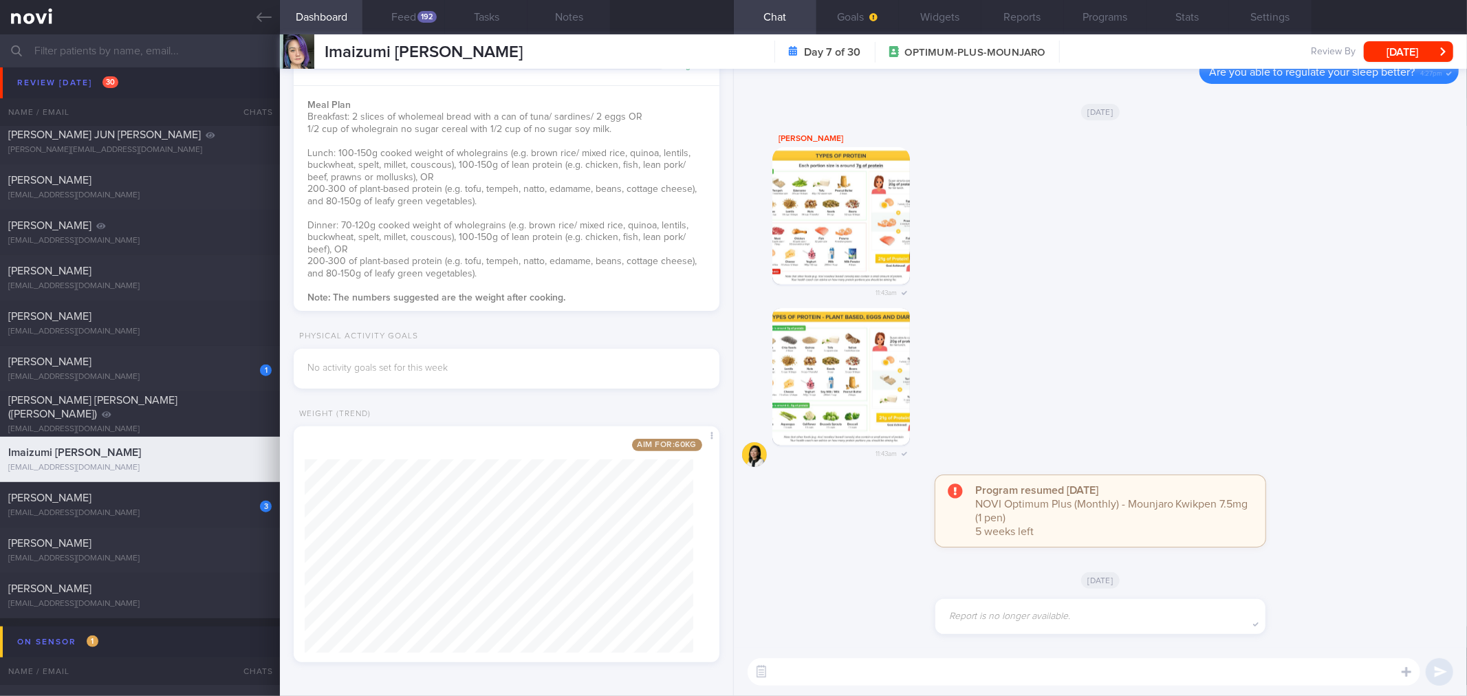
click at [923, 676] on textarea at bounding box center [1083, 672] width 672 height 28
type textarea "Good morning Miza!"
click at [950, 668] on textarea "Good morning Miza!" at bounding box center [1083, 672] width 672 height 28
click at [413, 25] on button "Feed 192" at bounding box center [403, 17] width 83 height 34
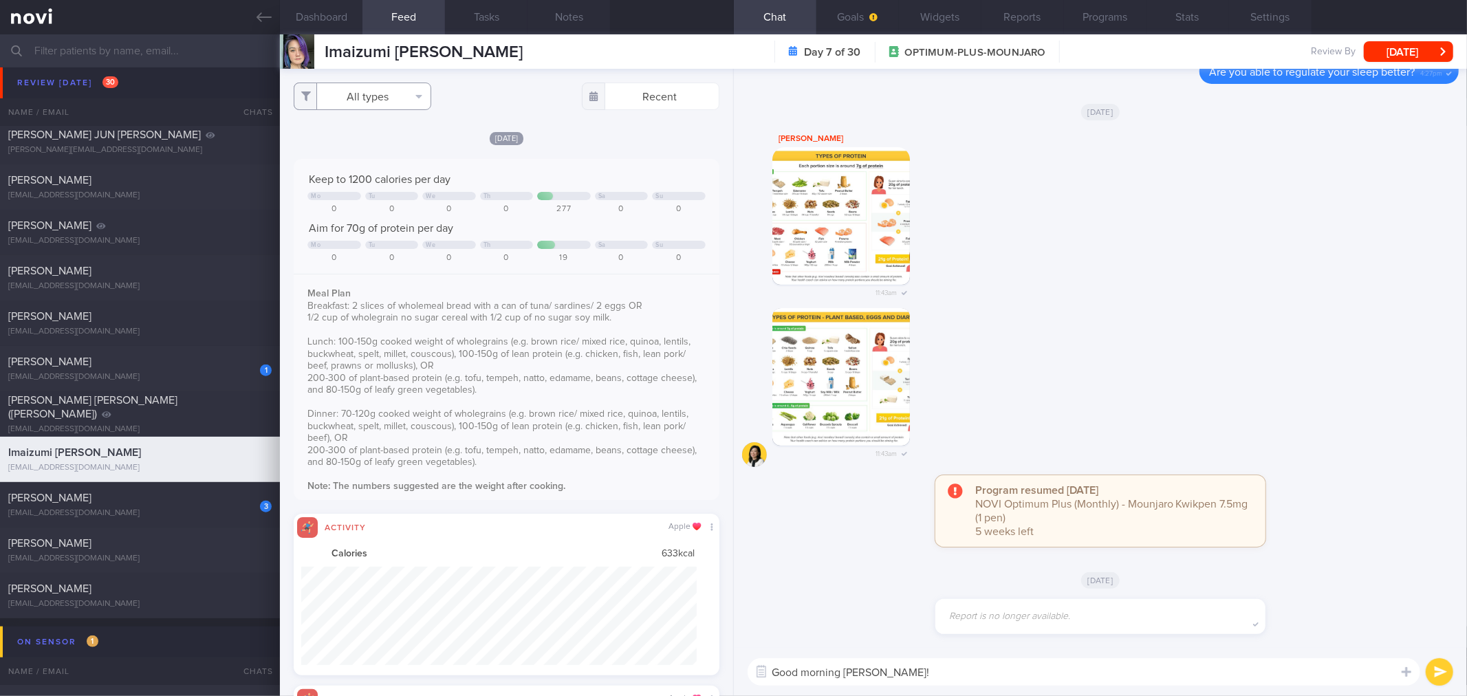
click at [386, 100] on button "All types" at bounding box center [363, 97] width 138 height 28
click at [383, 144] on button "Activity" at bounding box center [362, 143] width 136 height 21
click at [383, 186] on button "Weight" at bounding box center [362, 185] width 136 height 21
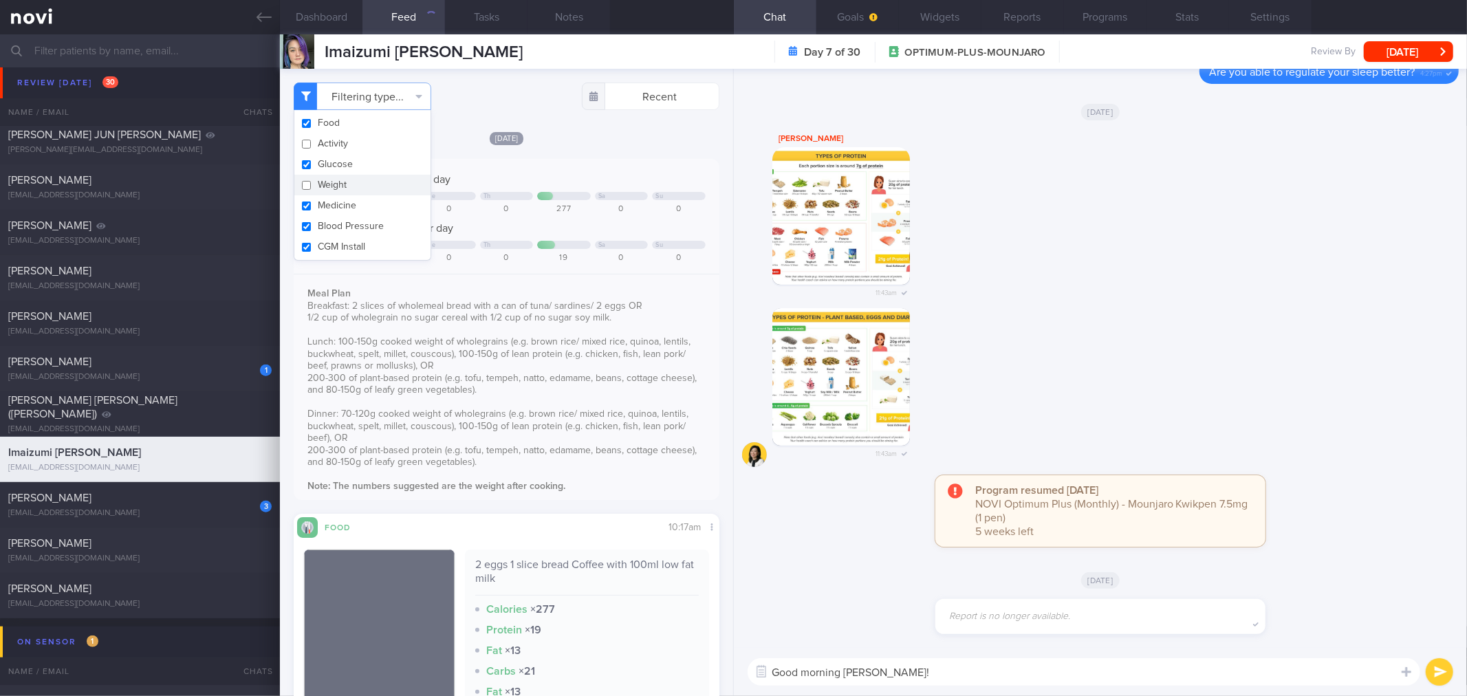
checkbox input "false"
click at [547, 142] on div "[DATE]" at bounding box center [506, 138] width 425 height 14
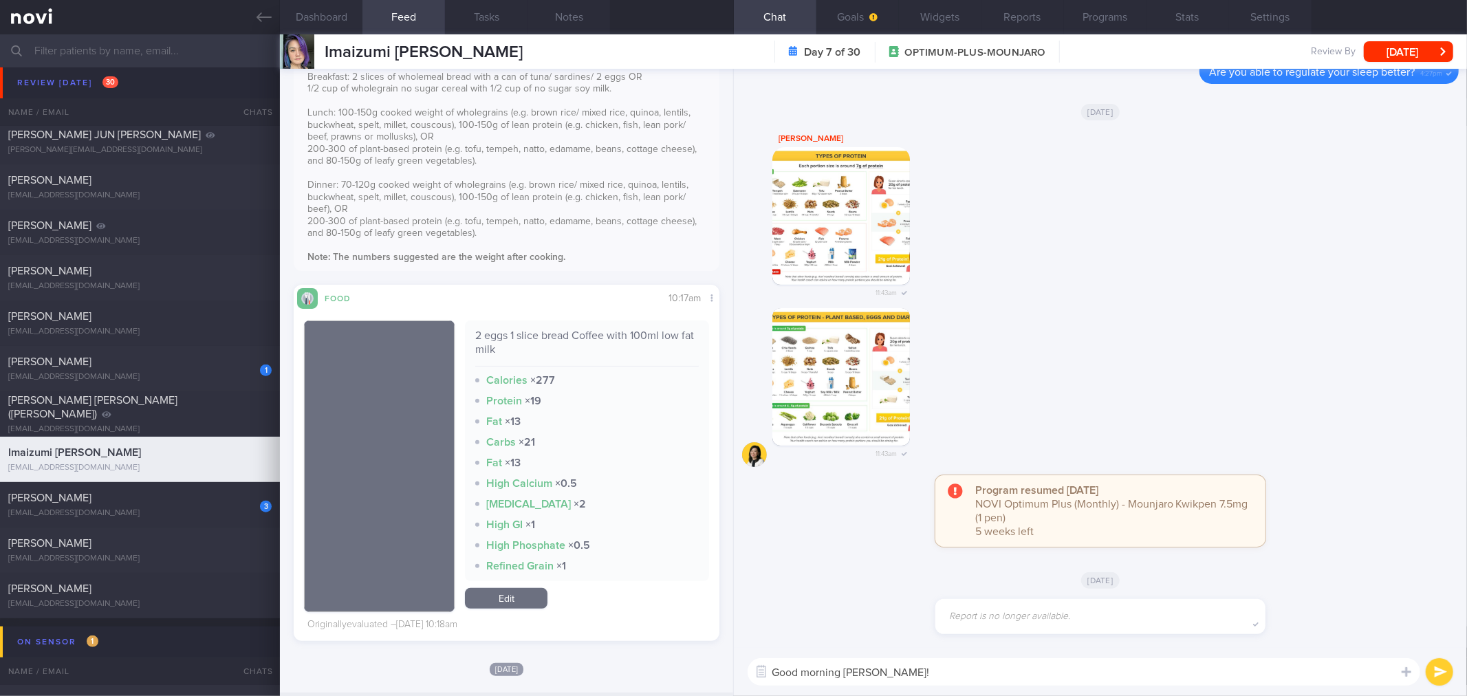
click at [931, 670] on textarea "Good morning Miza!" at bounding box center [1083, 672] width 672 height 28
type textarea "Good morning Miza! How are you doing with your diet and exercise thus far?"
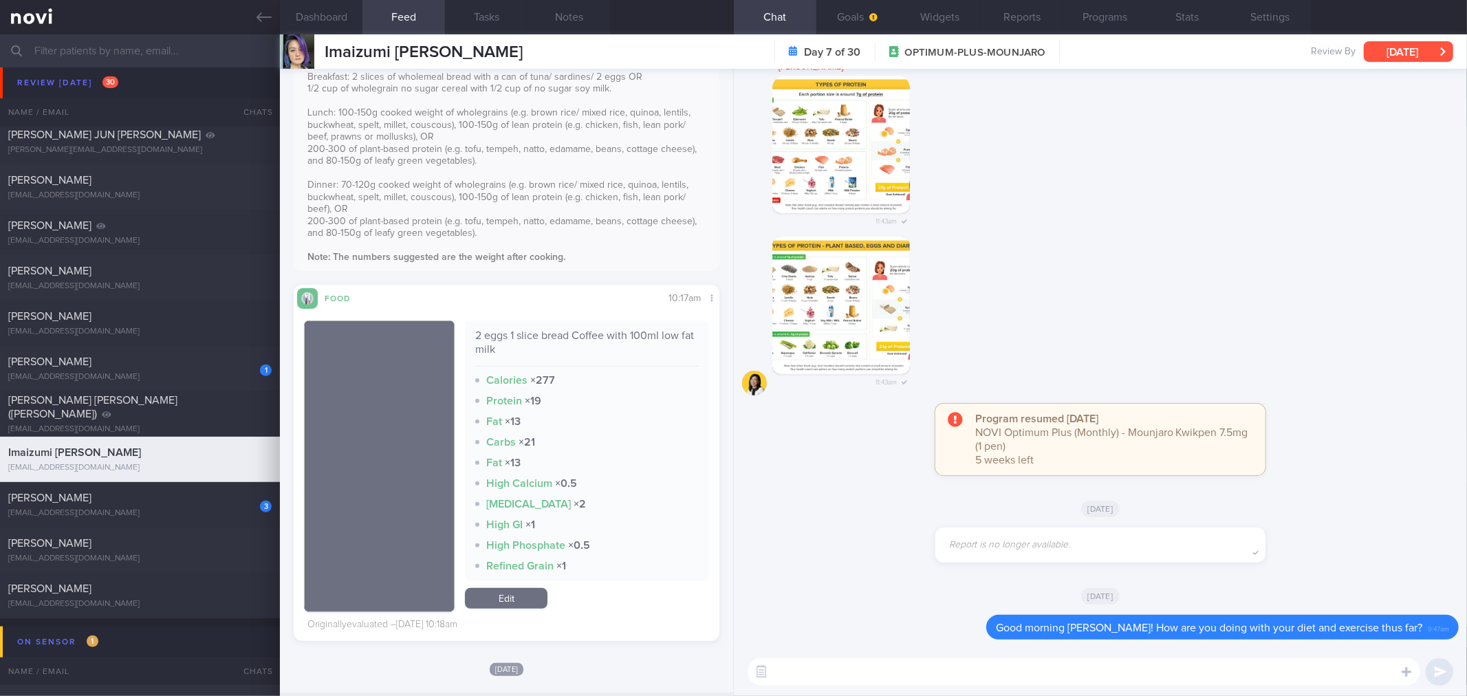
click at [1383, 51] on button "[DATE]" at bounding box center [1408, 51] width 89 height 21
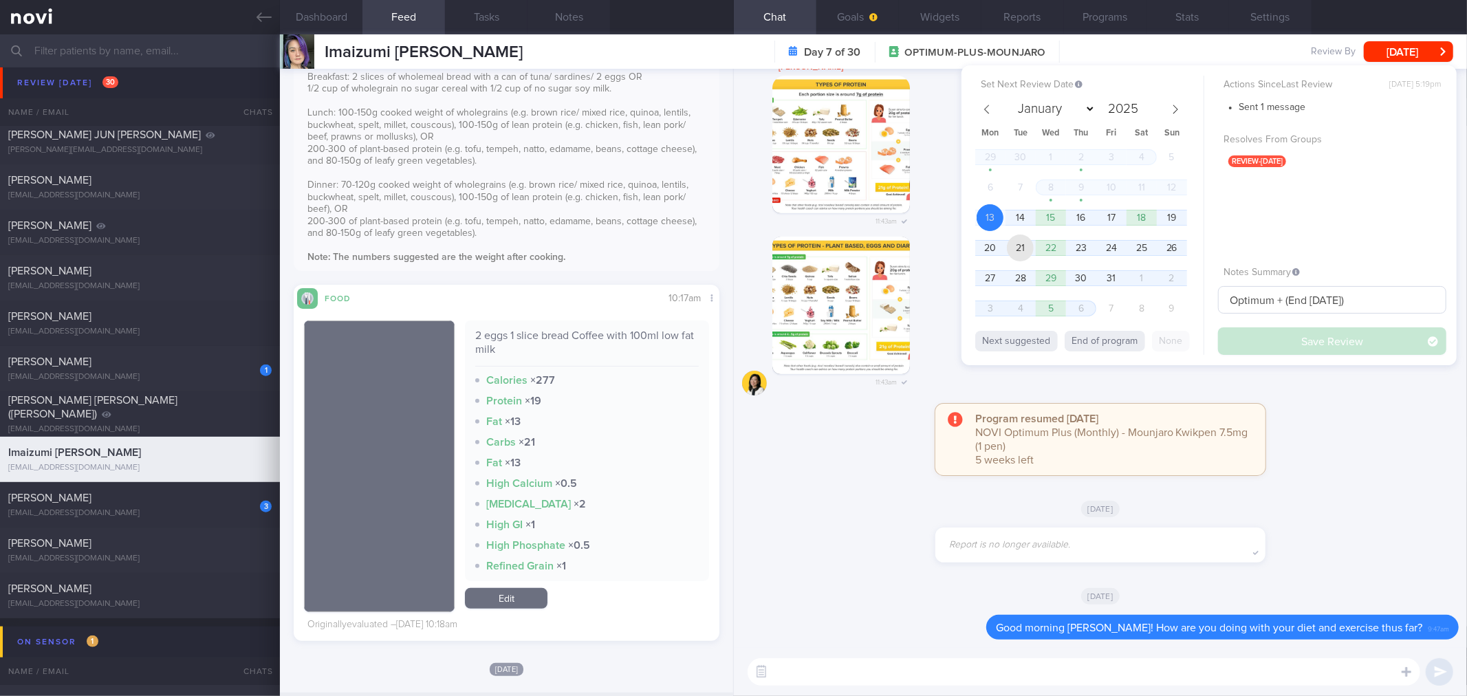
click at [1018, 235] on span "21" at bounding box center [1020, 247] width 27 height 27
click at [1278, 335] on button "Save Review" at bounding box center [1332, 341] width 228 height 28
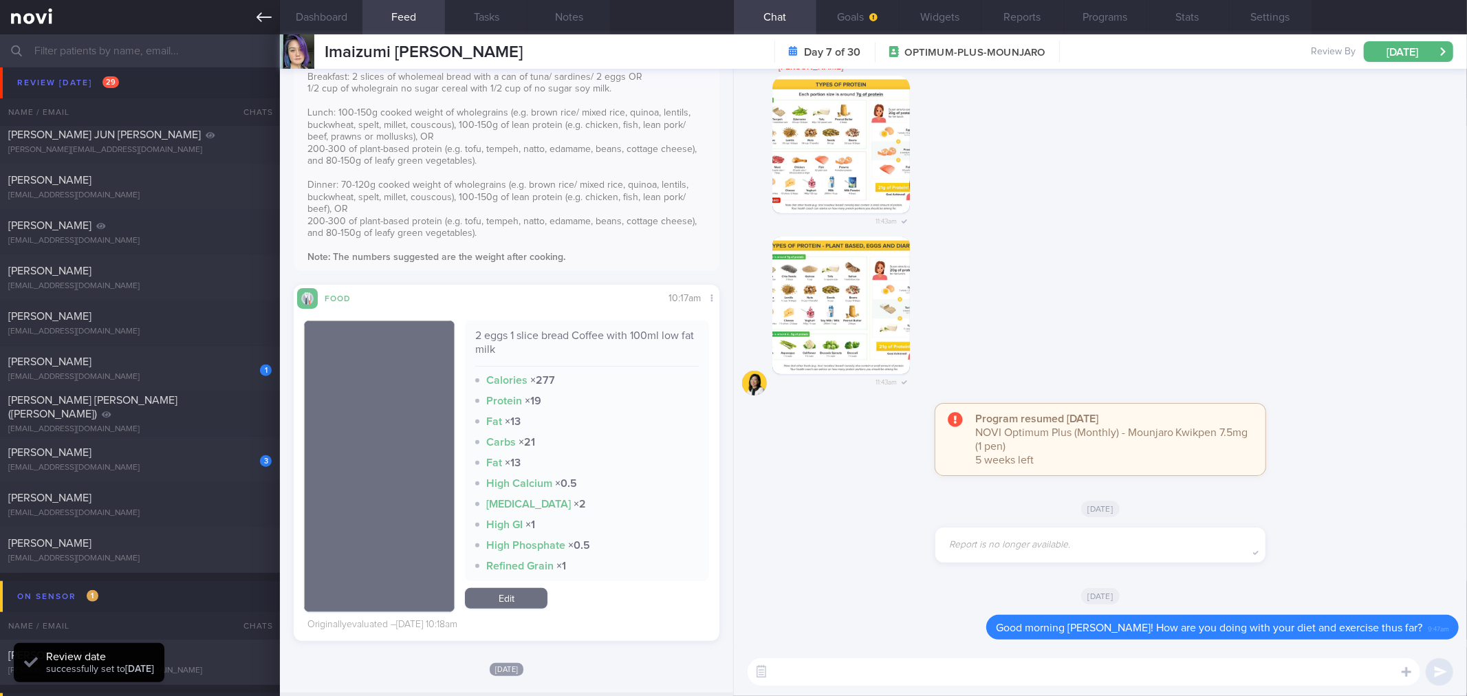
click at [265, 24] on icon at bounding box center [263, 17] width 15 height 15
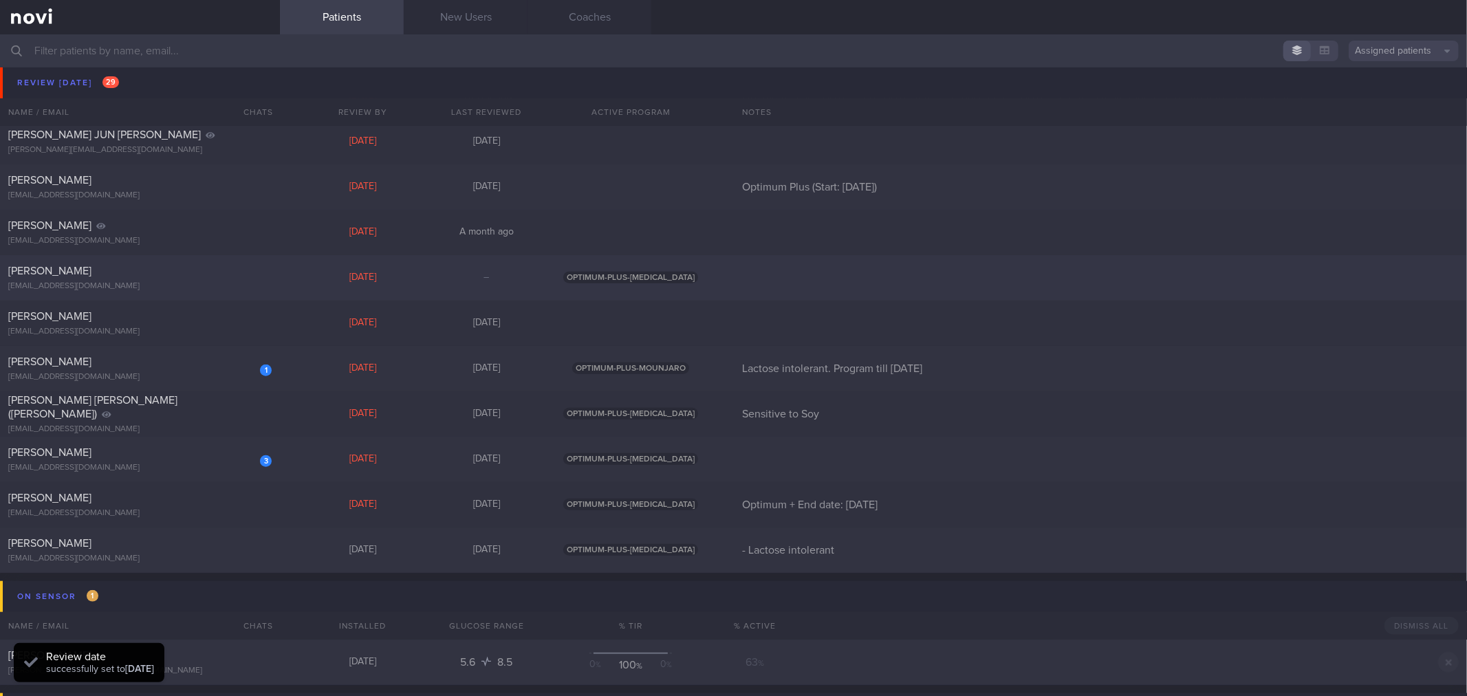
click at [217, 283] on div "[EMAIL_ADDRESS][DOMAIN_NAME]" at bounding box center [139, 286] width 263 height 10
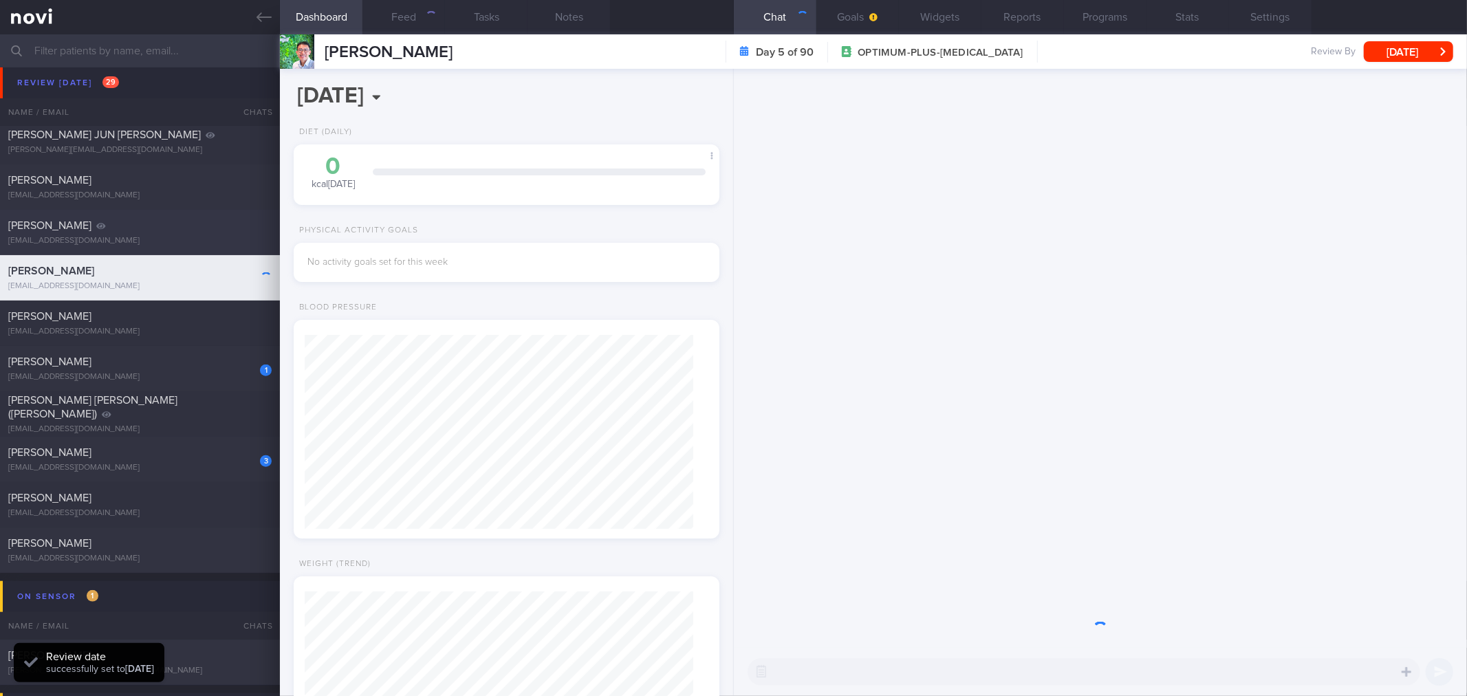
scroll to position [194, 389]
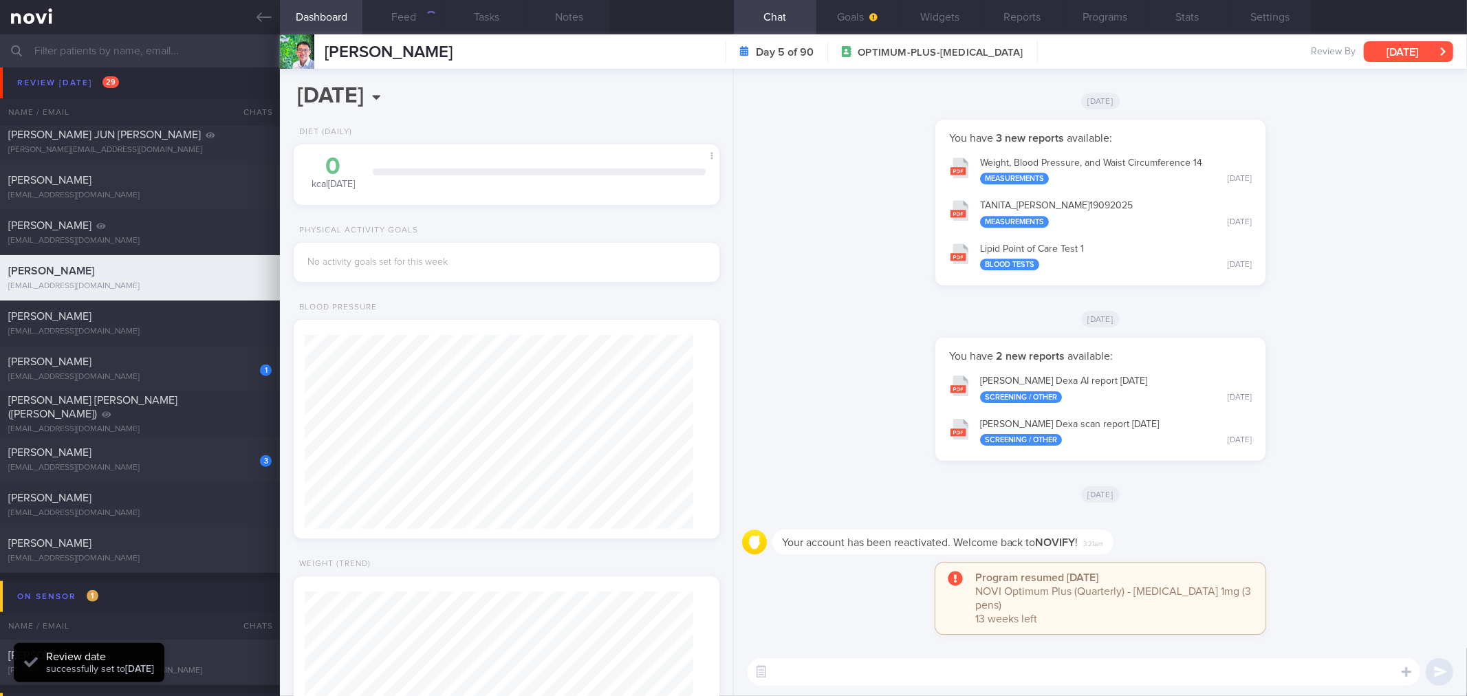
click at [1388, 50] on button "[DATE]" at bounding box center [1408, 51] width 89 height 21
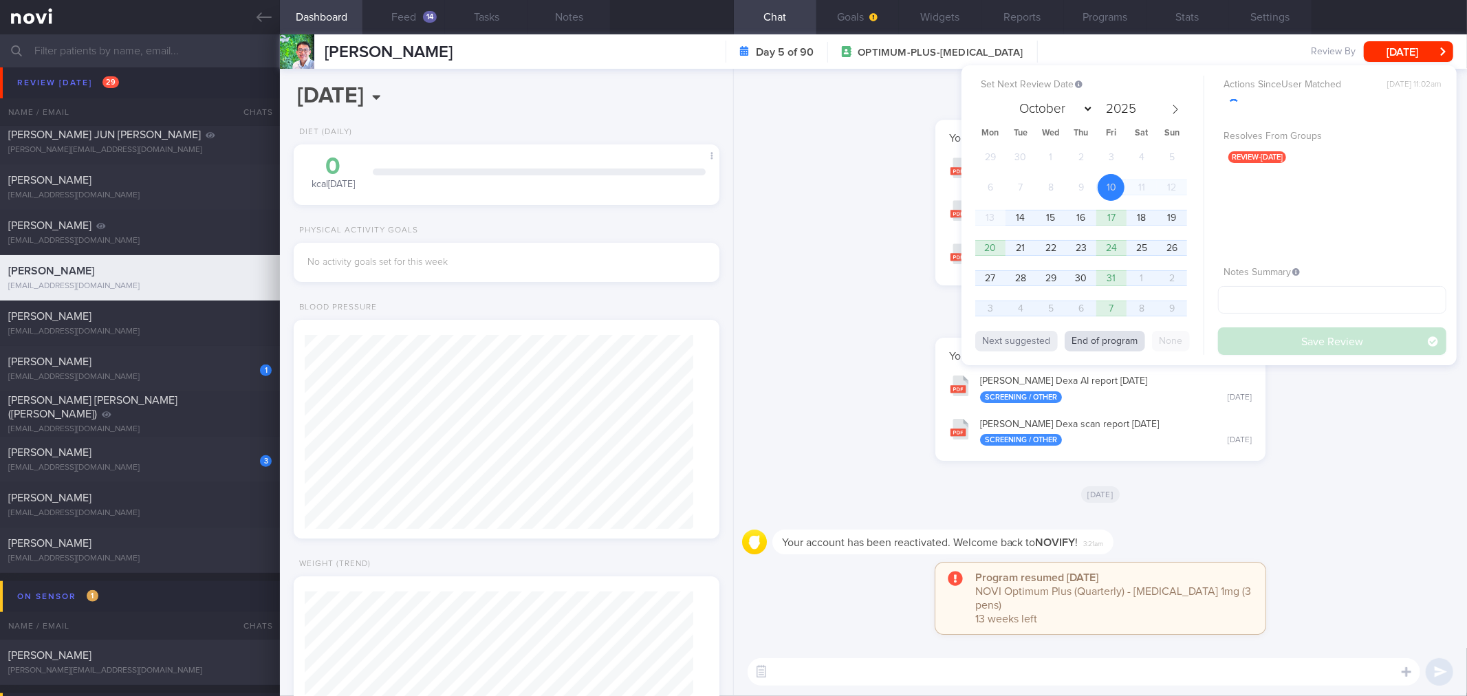
click at [1118, 338] on button "End of program" at bounding box center [1104, 341] width 80 height 21
type input "2026"
select select "0"
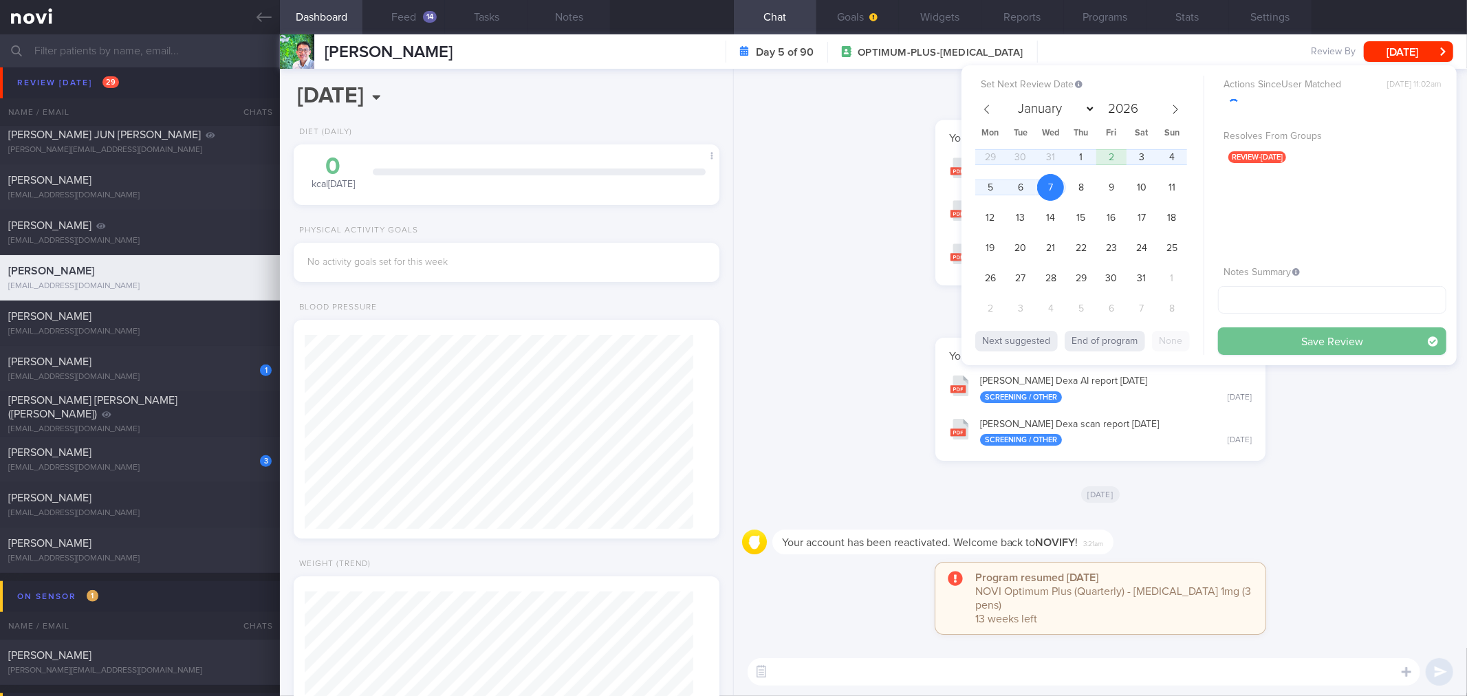
click at [1293, 340] on button "Save Review" at bounding box center [1332, 341] width 228 height 28
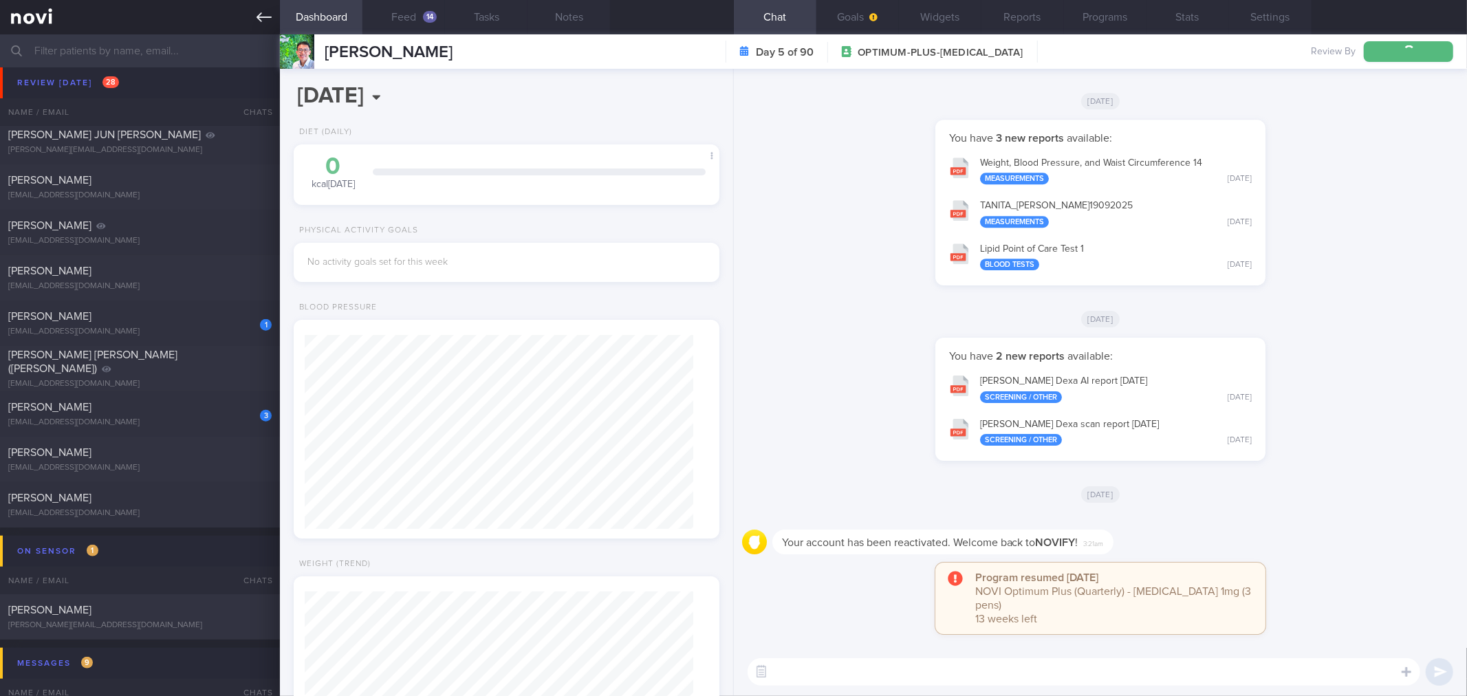
click at [264, 18] on icon at bounding box center [263, 17] width 15 height 15
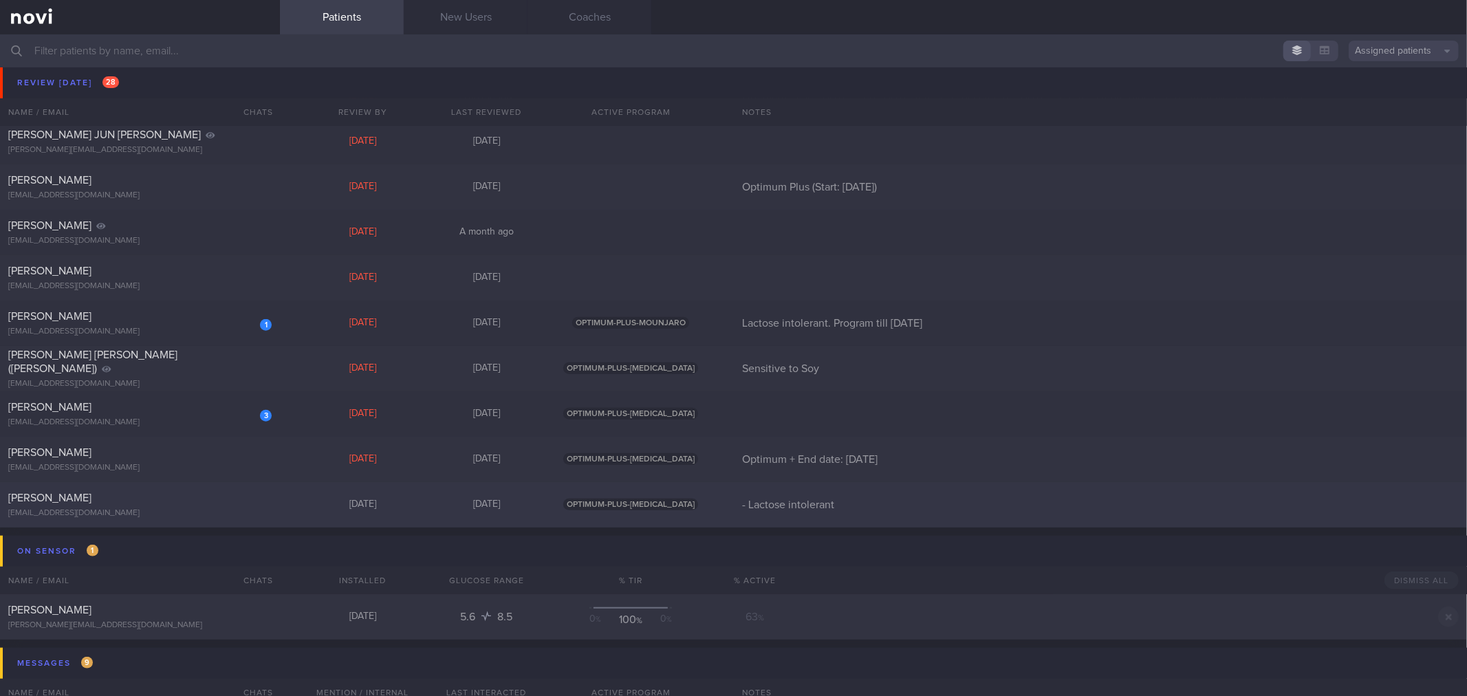
click at [175, 499] on div "[PERSON_NAME]" at bounding box center [138, 498] width 260 height 14
select select "9"
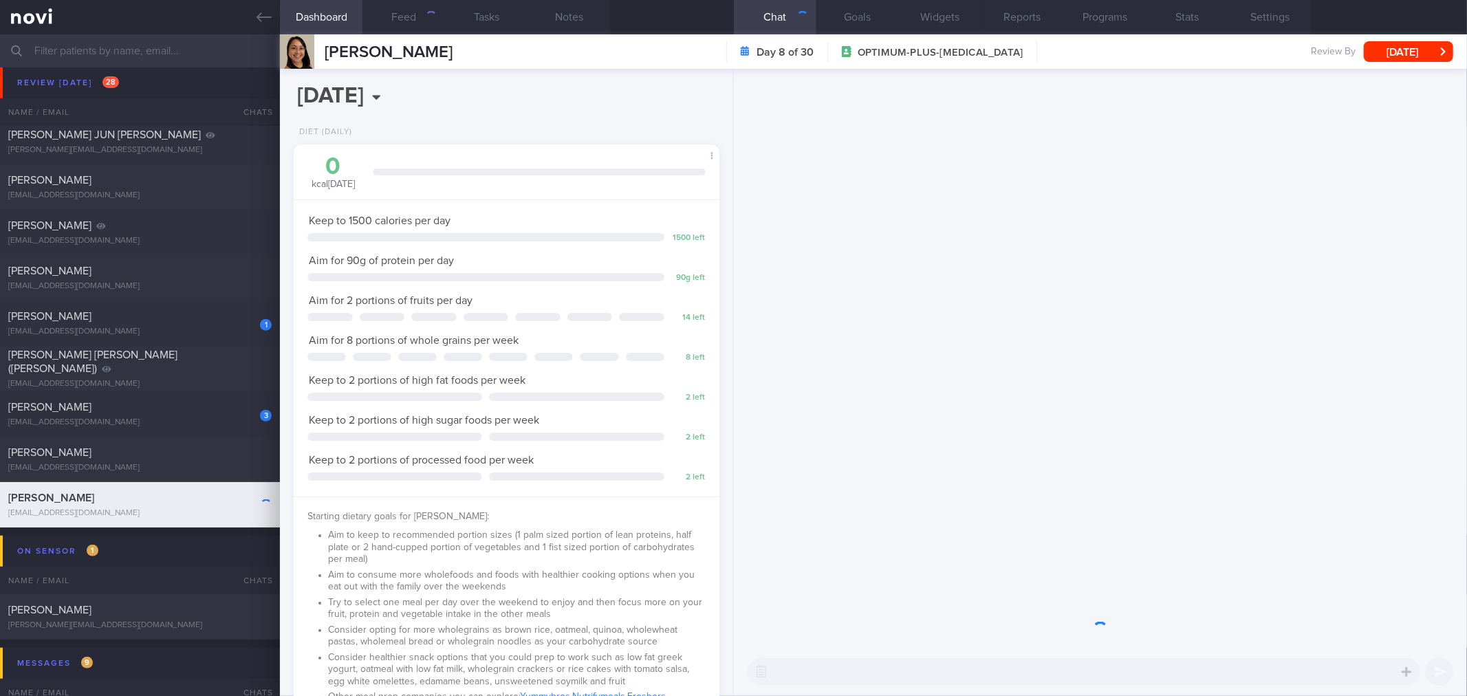
scroll to position [214, 389]
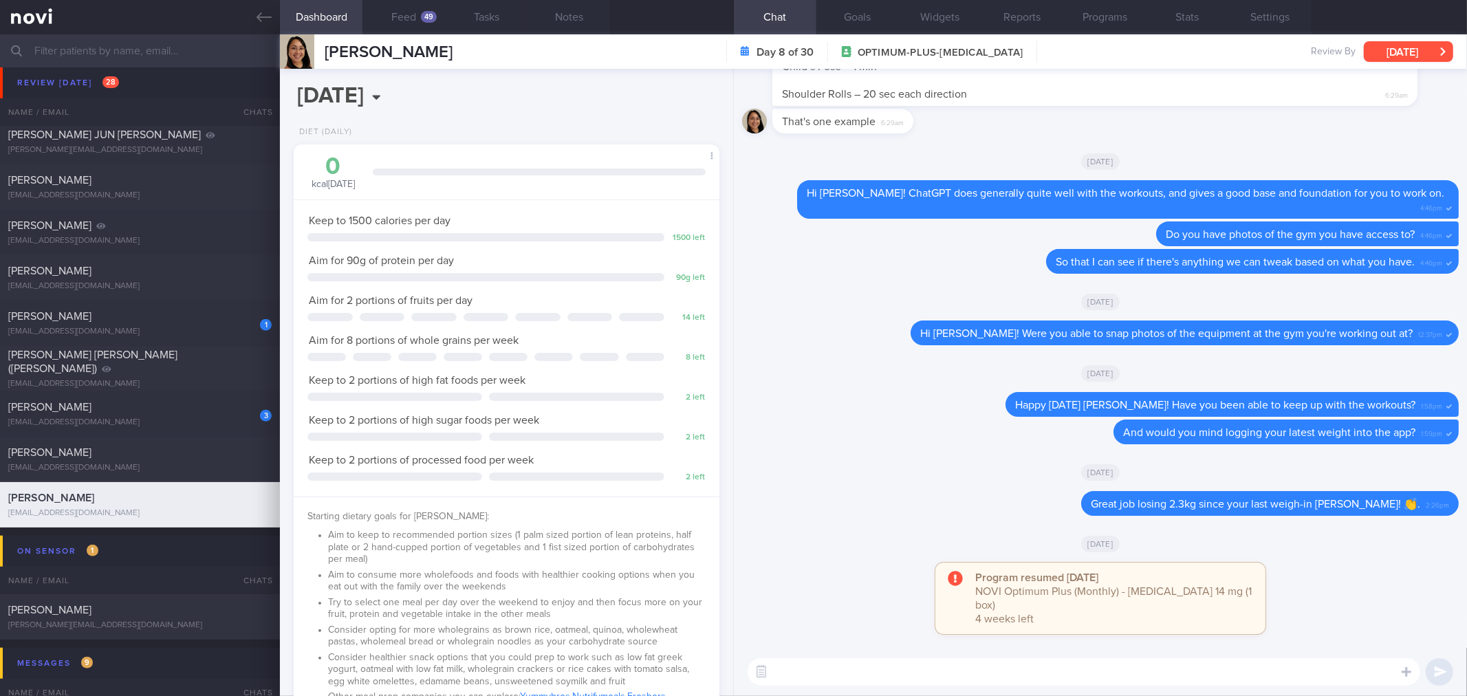
click at [1399, 55] on button "[DATE]" at bounding box center [1408, 51] width 89 height 21
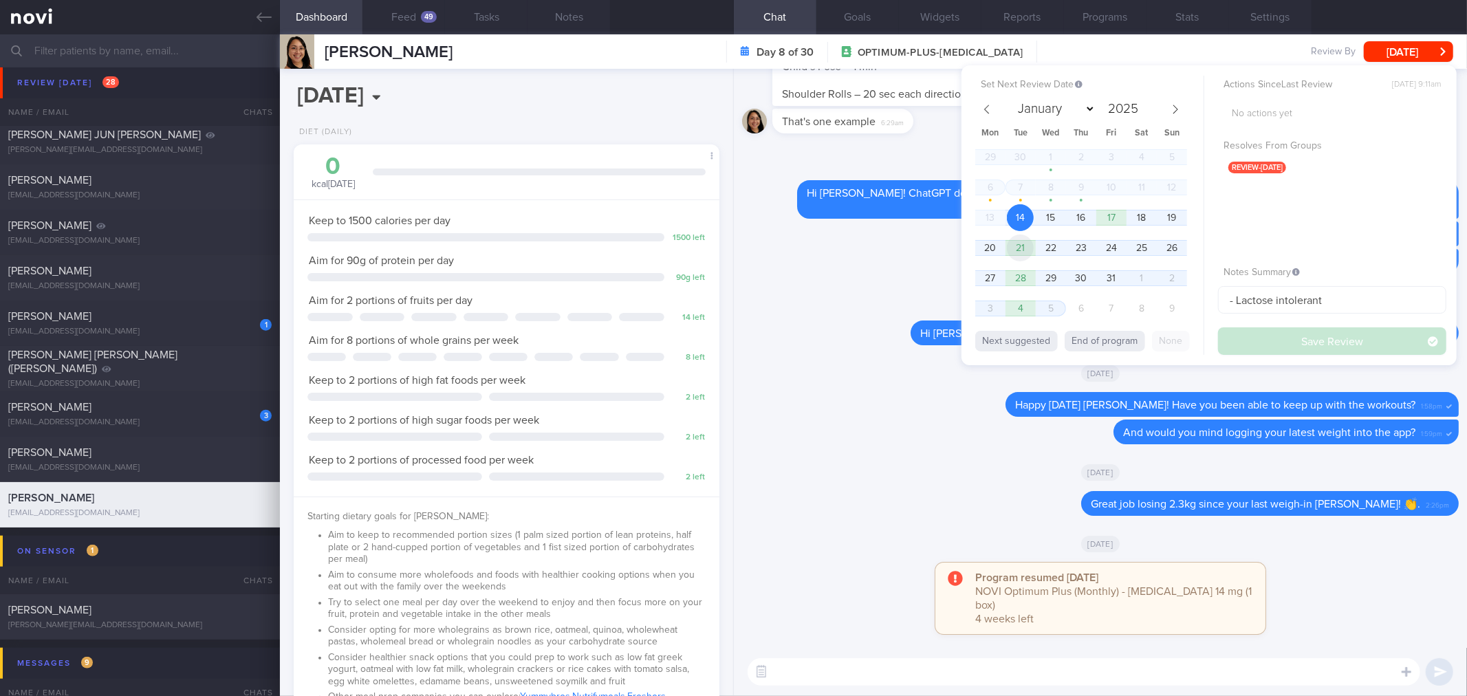
click at [1027, 250] on span "21" at bounding box center [1020, 247] width 27 height 27
drag, startPoint x: 1296, startPoint y: 339, endPoint x: 182, endPoint y: 36, distance: 1155.1
click at [1296, 340] on button "Save Review" at bounding box center [1332, 341] width 228 height 28
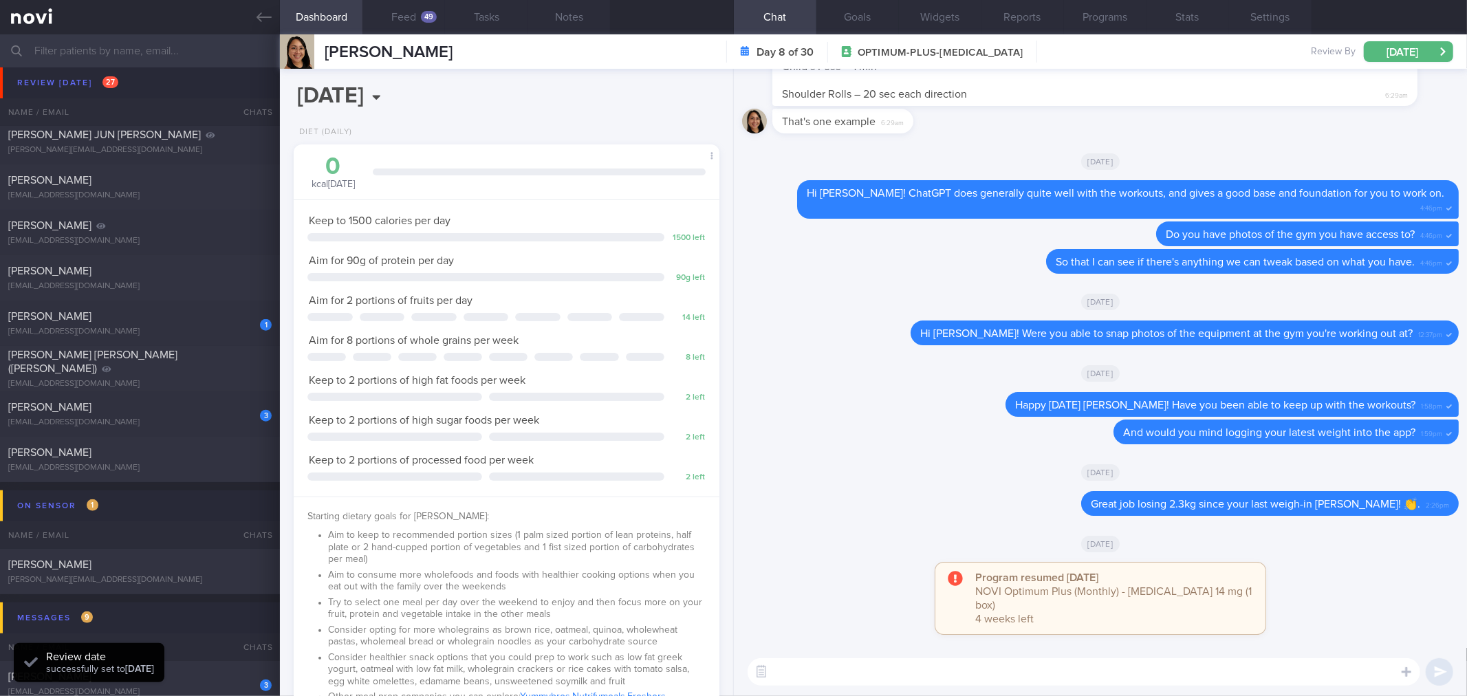
click at [265, 23] on icon at bounding box center [263, 17] width 15 height 15
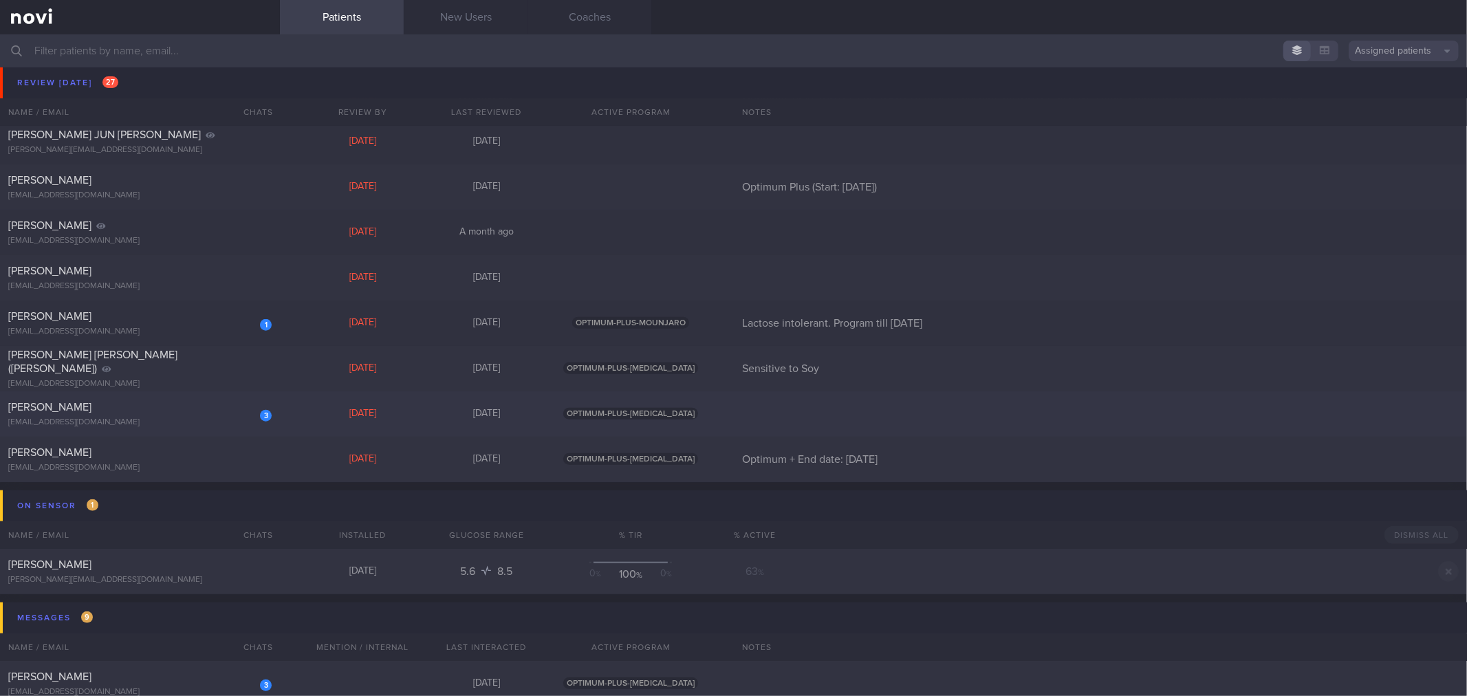
click at [222, 419] on div "[EMAIL_ADDRESS][DOMAIN_NAME]" at bounding box center [139, 422] width 263 height 10
select select "9"
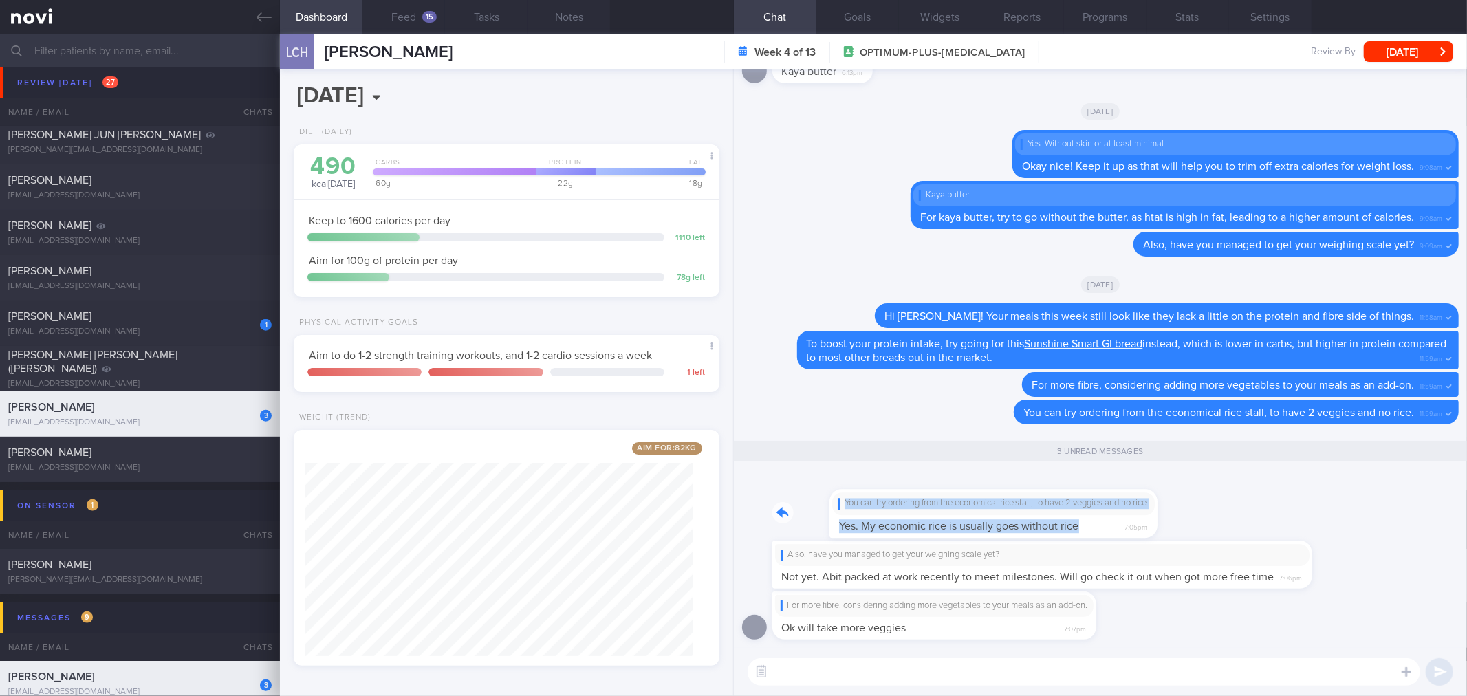
drag, startPoint x: 1049, startPoint y: 519, endPoint x: 1168, endPoint y: 516, distance: 119.0
click at [1168, 516] on div "You can try ordering from the economical rice stall, to have 2 veggies and no r…" at bounding box center [1100, 505] width 716 height 67
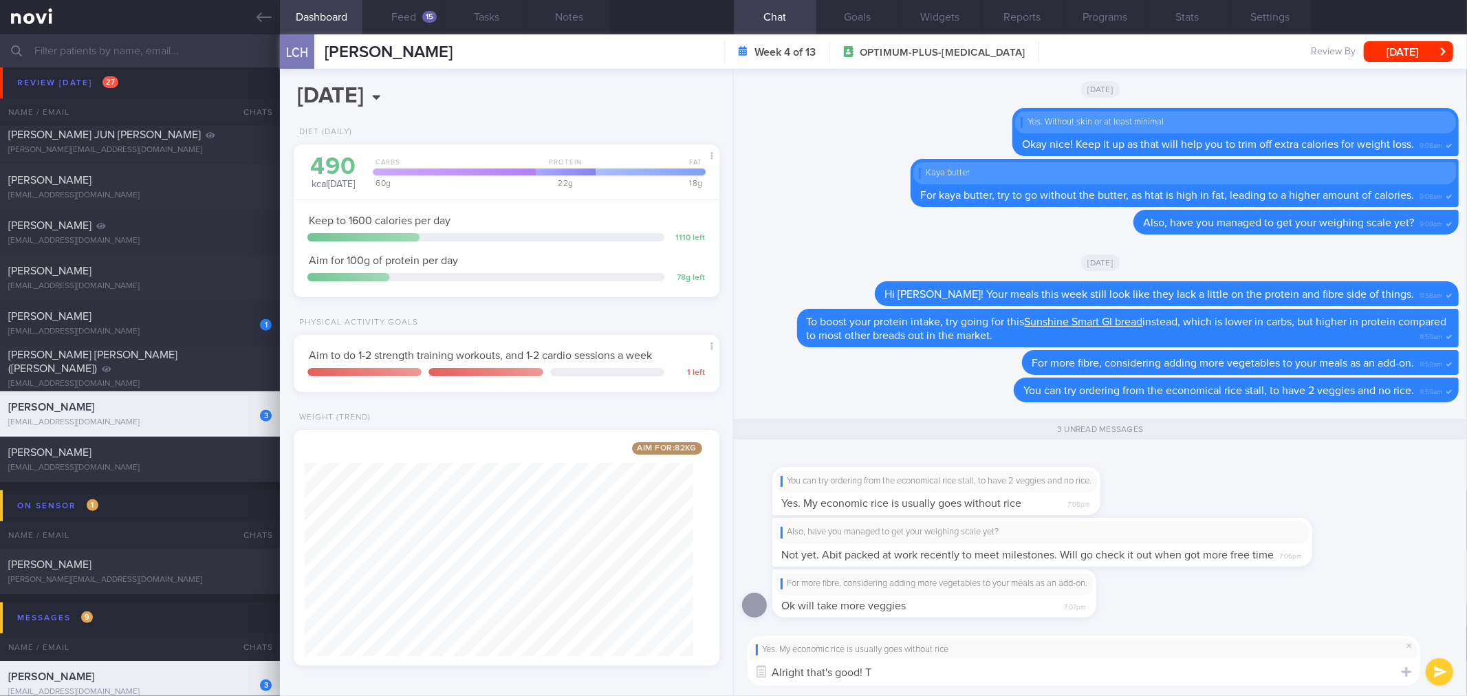
type textarea "Alright that's good!"
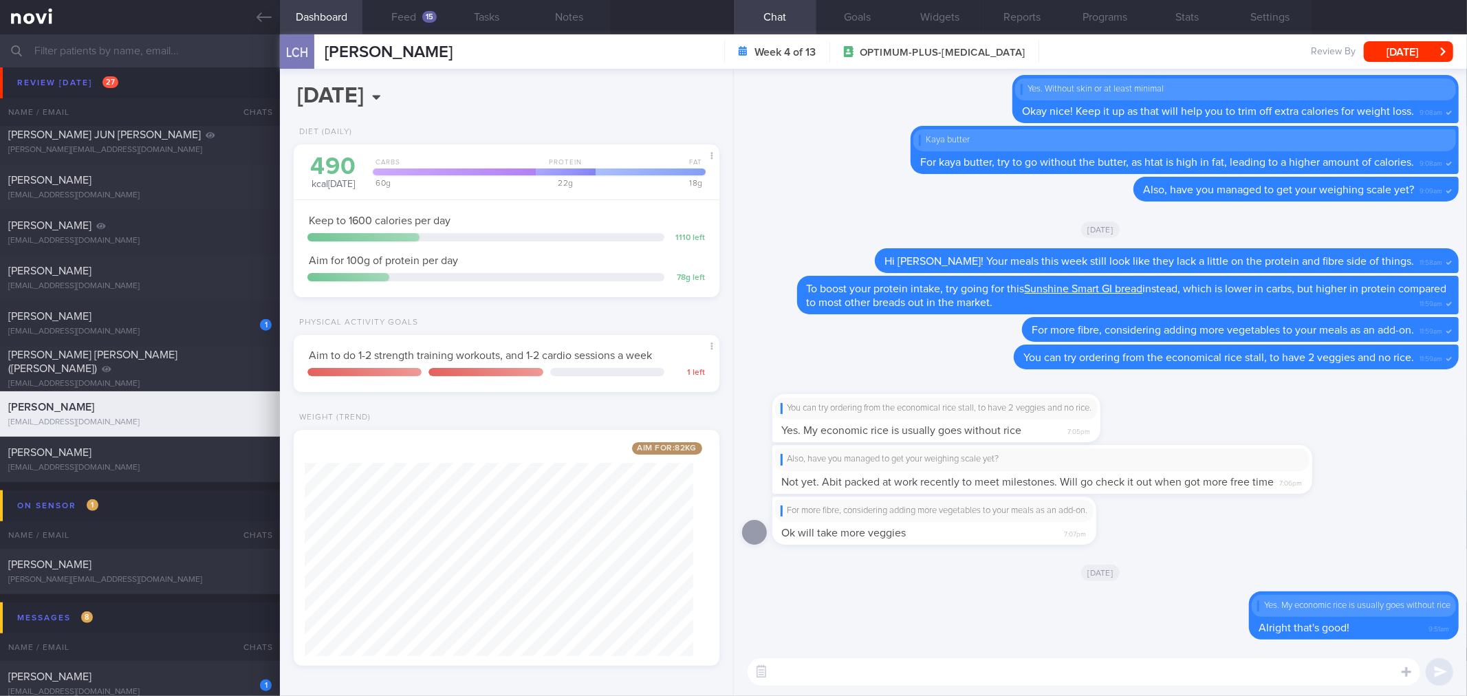
drag, startPoint x: 1048, startPoint y: 461, endPoint x: 1187, endPoint y: 455, distance: 139.1
click at [1187, 455] on div "Also, have you managed to get your weighing scale yet?" at bounding box center [1041, 459] width 523 height 11
drag, startPoint x: 1020, startPoint y: 466, endPoint x: 1260, endPoint y: 465, distance: 240.0
click at [1260, 465] on div "Also, have you managed to get your weighing scale yet? Not yet. Abit packed at …" at bounding box center [1062, 469] width 581 height 48
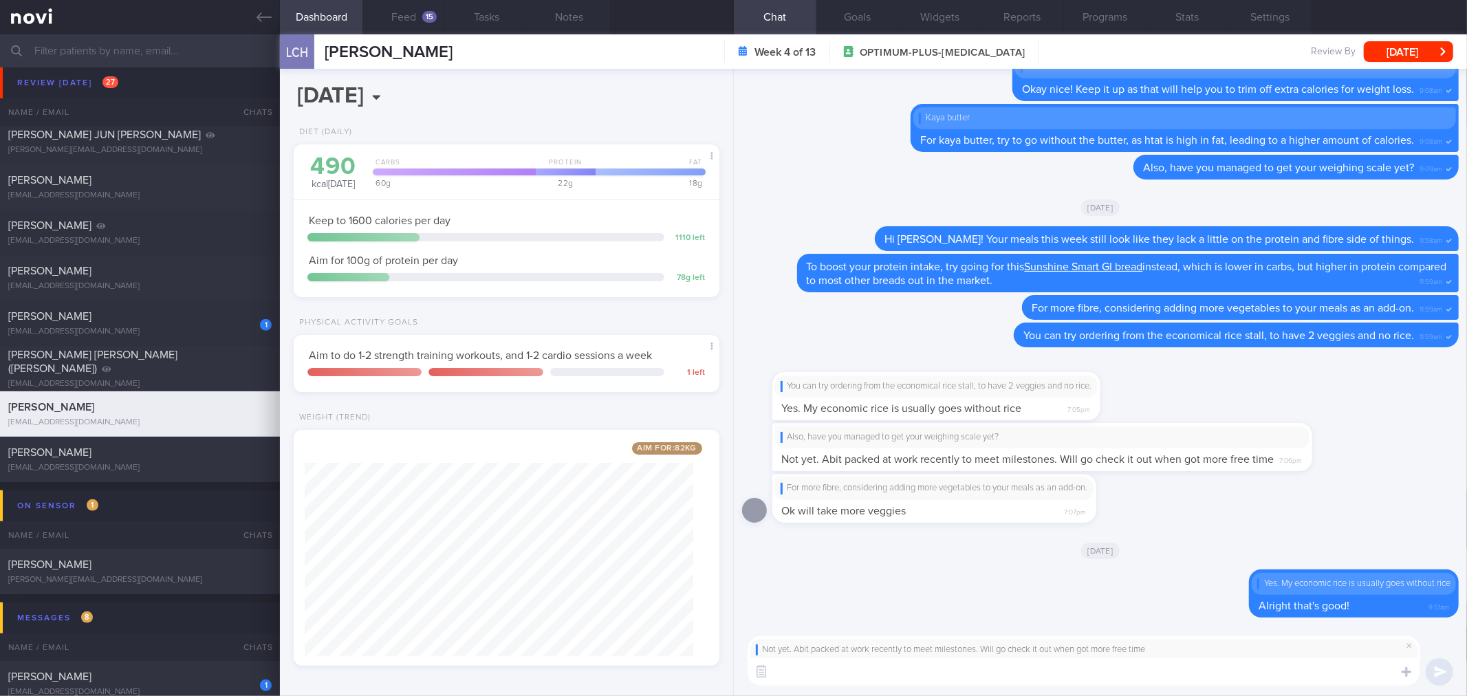
click at [1064, 672] on textarea at bounding box center [1083, 672] width 672 height 28
type textarea "Okay no problem. Do you feel that your clothes are a bit looser now?"
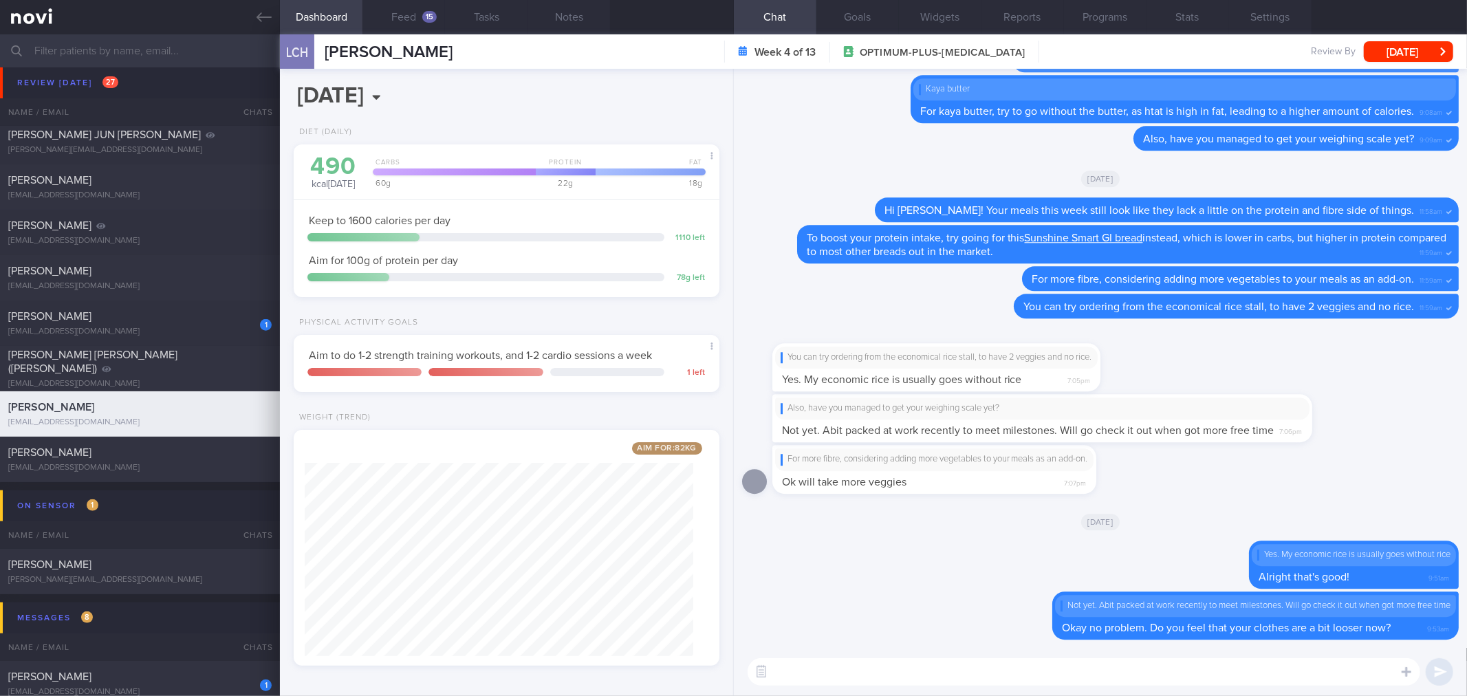
drag, startPoint x: 1016, startPoint y: 475, endPoint x: 1262, endPoint y: 474, distance: 246.2
click at [1262, 474] on div "For more fibre, considering adding more vegetables to your meals as an add-on. …" at bounding box center [1100, 473] width 716 height 56
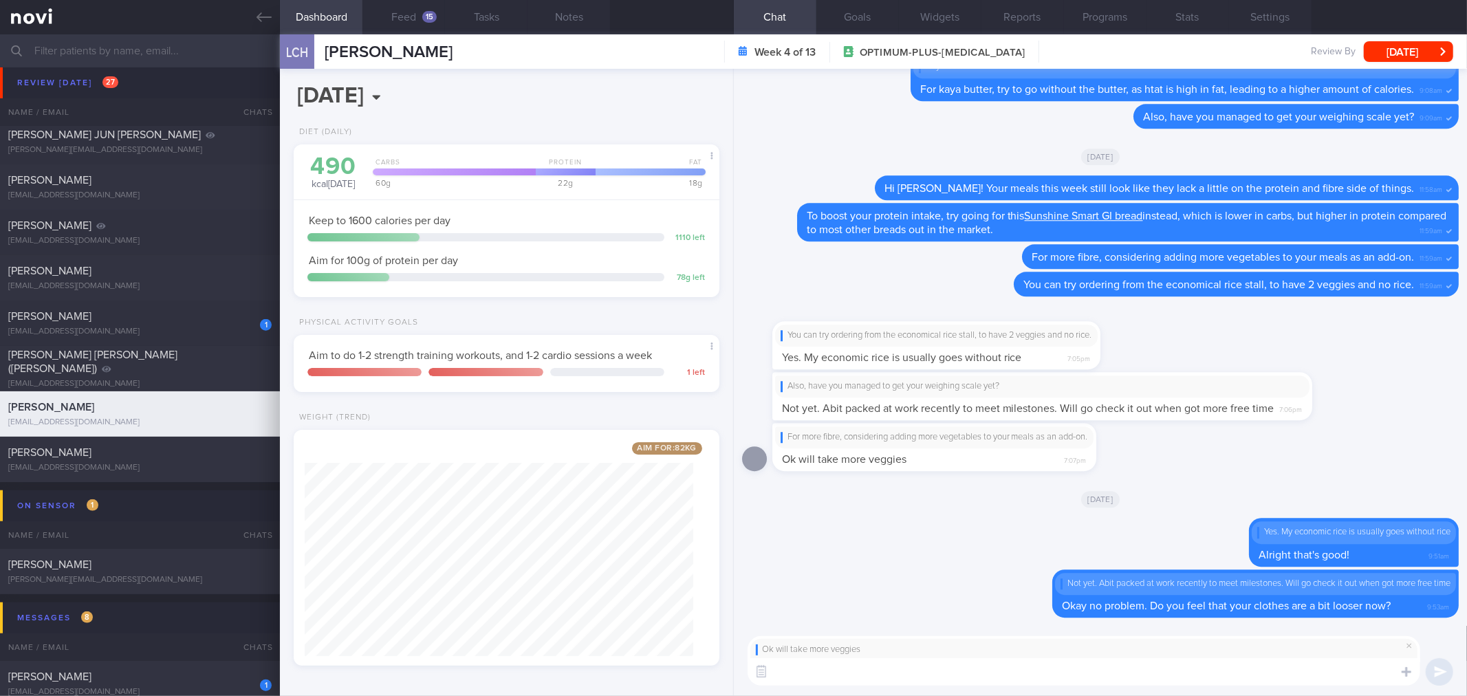
type textarea "👍"
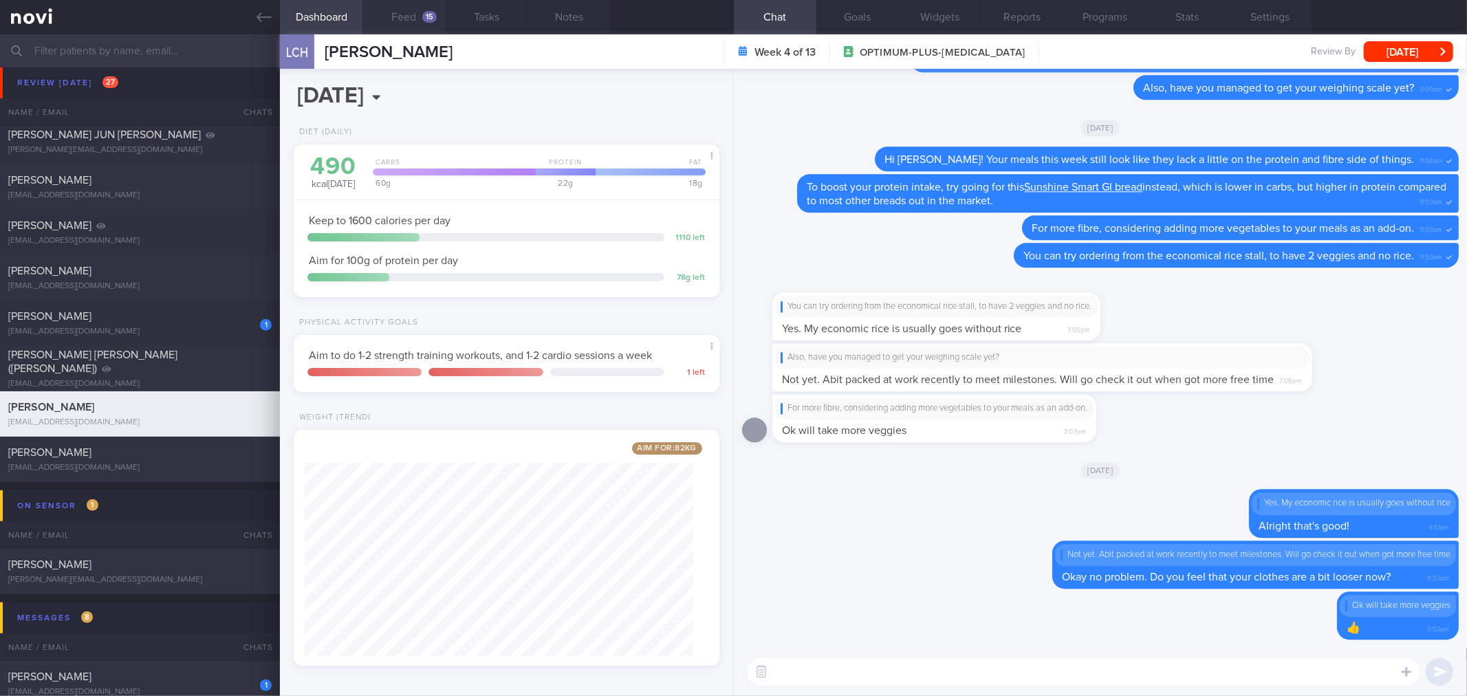
click at [428, 15] on div "15" at bounding box center [429, 17] width 14 height 12
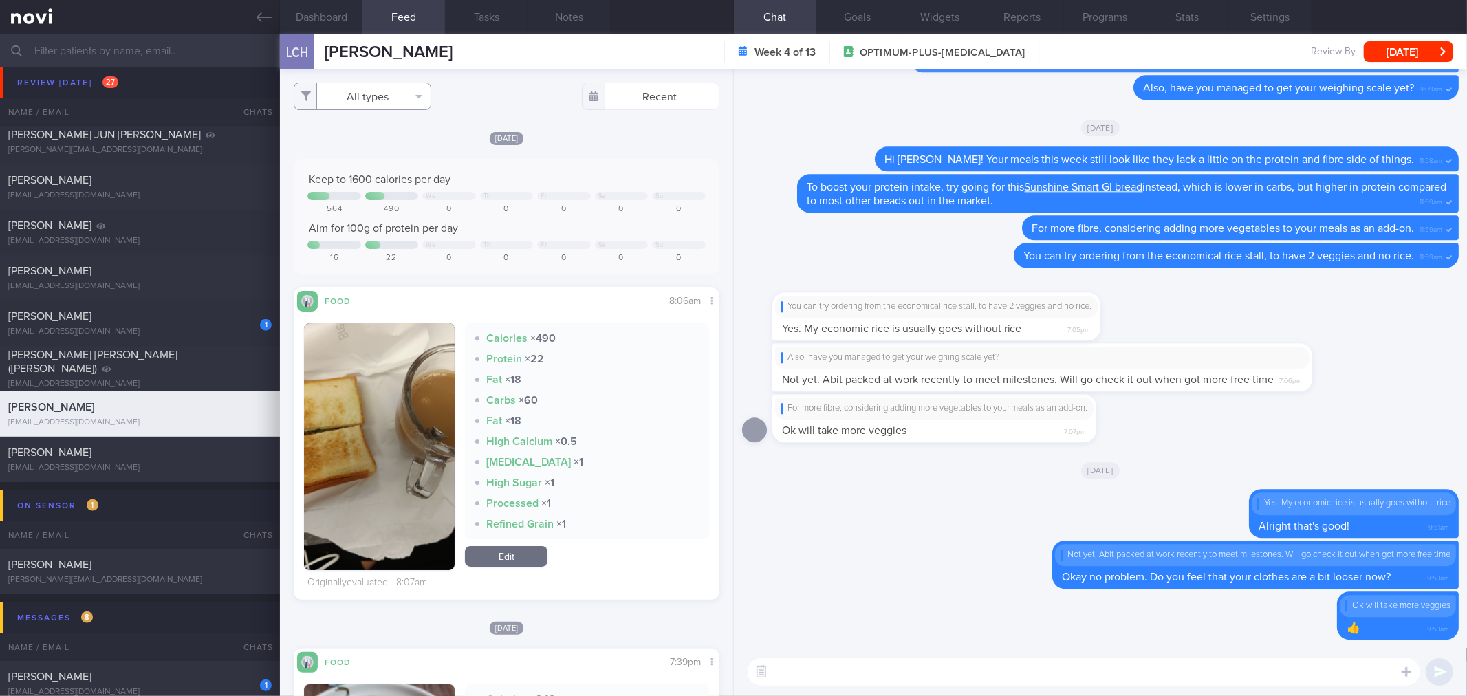
click at [394, 96] on button "All types" at bounding box center [363, 97] width 138 height 28
click at [389, 149] on button "Activity" at bounding box center [362, 143] width 136 height 21
checkbox input "false"
click at [382, 181] on button "Weight" at bounding box center [362, 185] width 136 height 21
checkbox input "false"
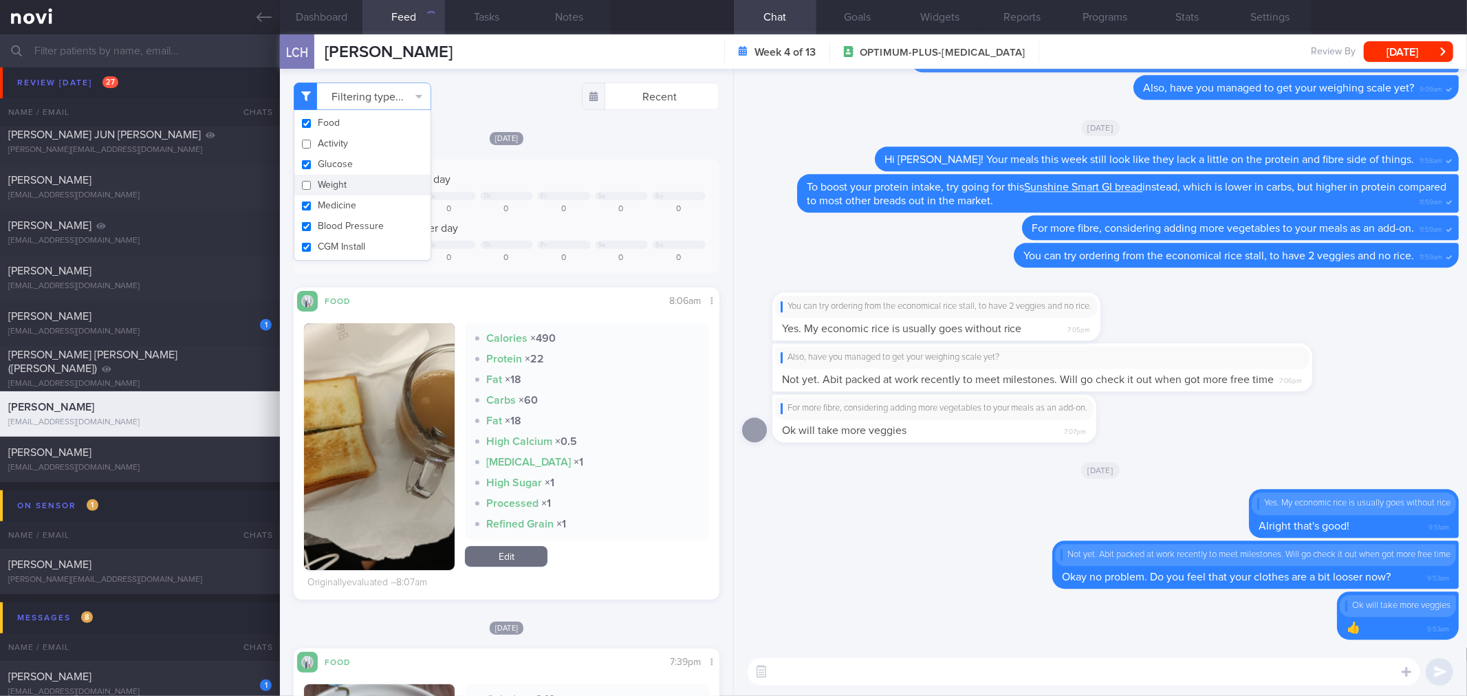
click at [571, 145] on div "Today Keep to 1600 calories per day We Th Fr Sa Su 564 490 0 0 0 0 0 Aim for 10…" at bounding box center [506, 365] width 425 height 469
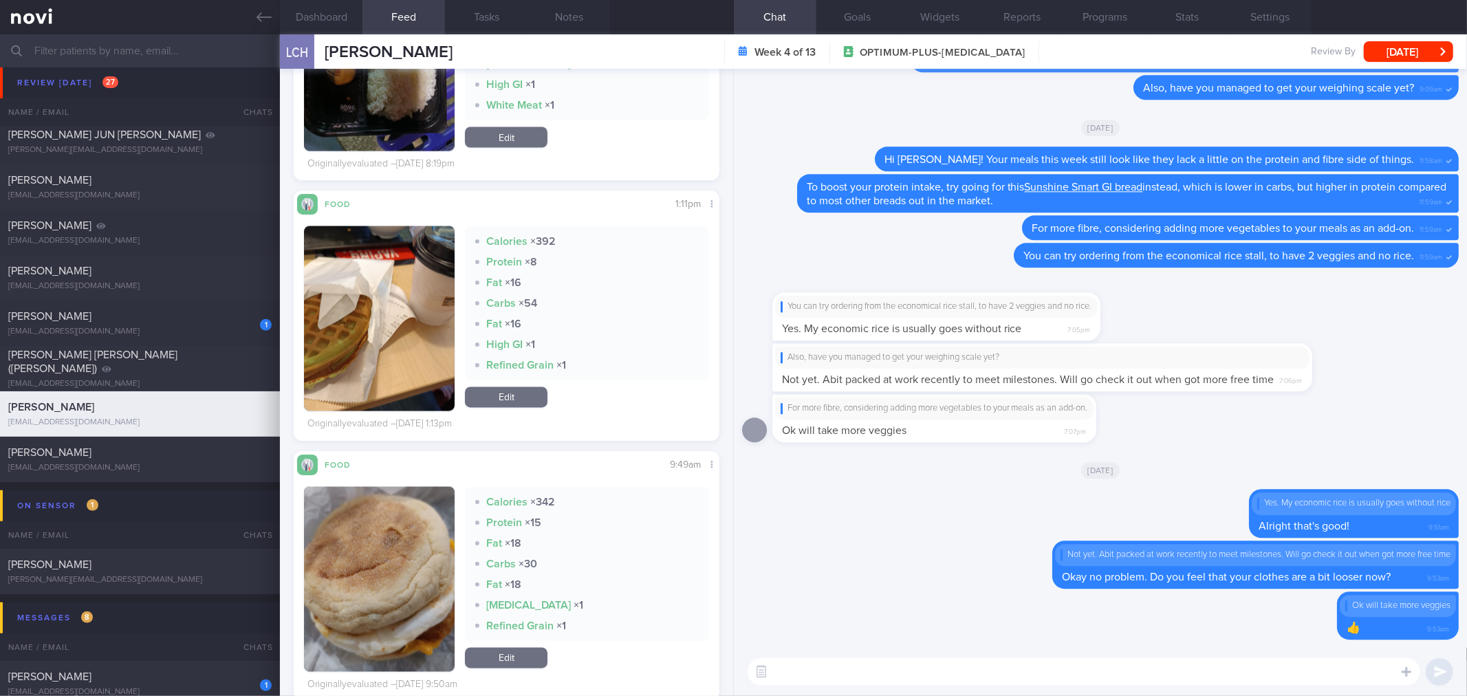
scroll to position [2292, 0]
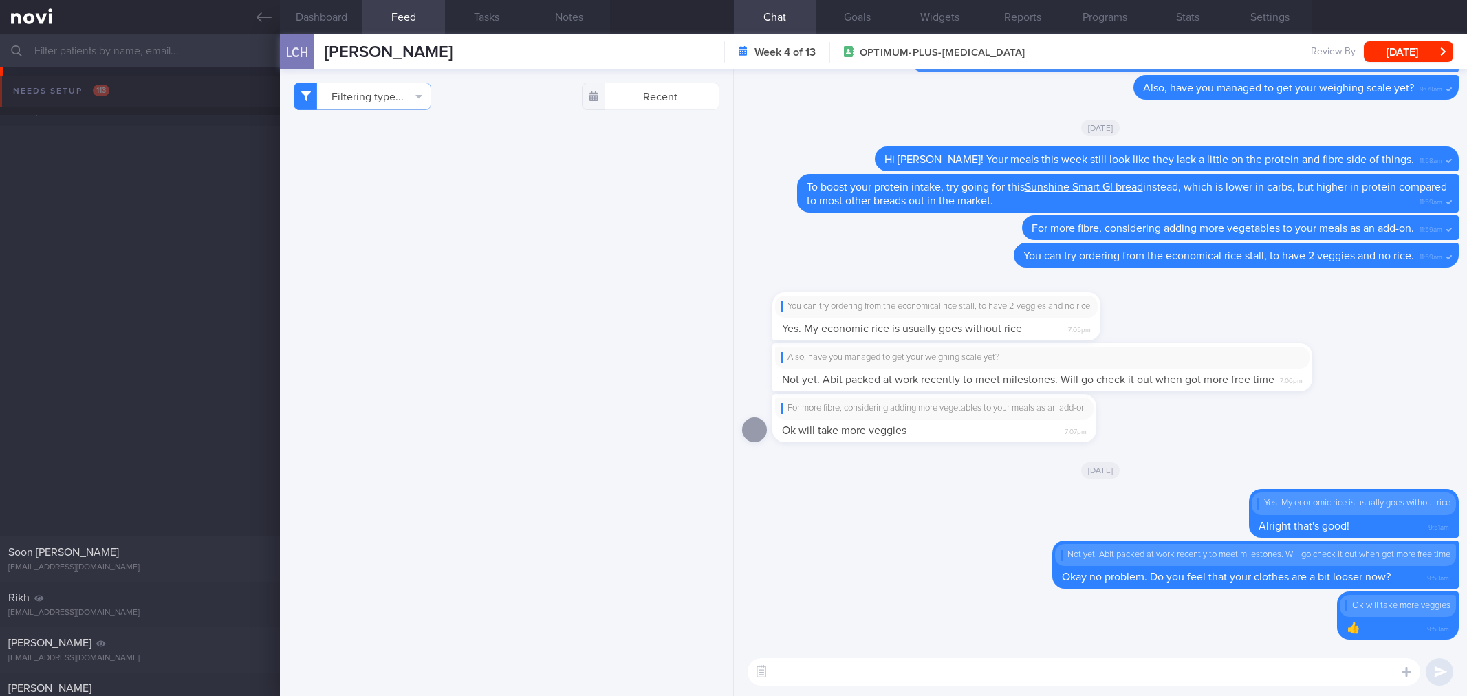
select select "9"
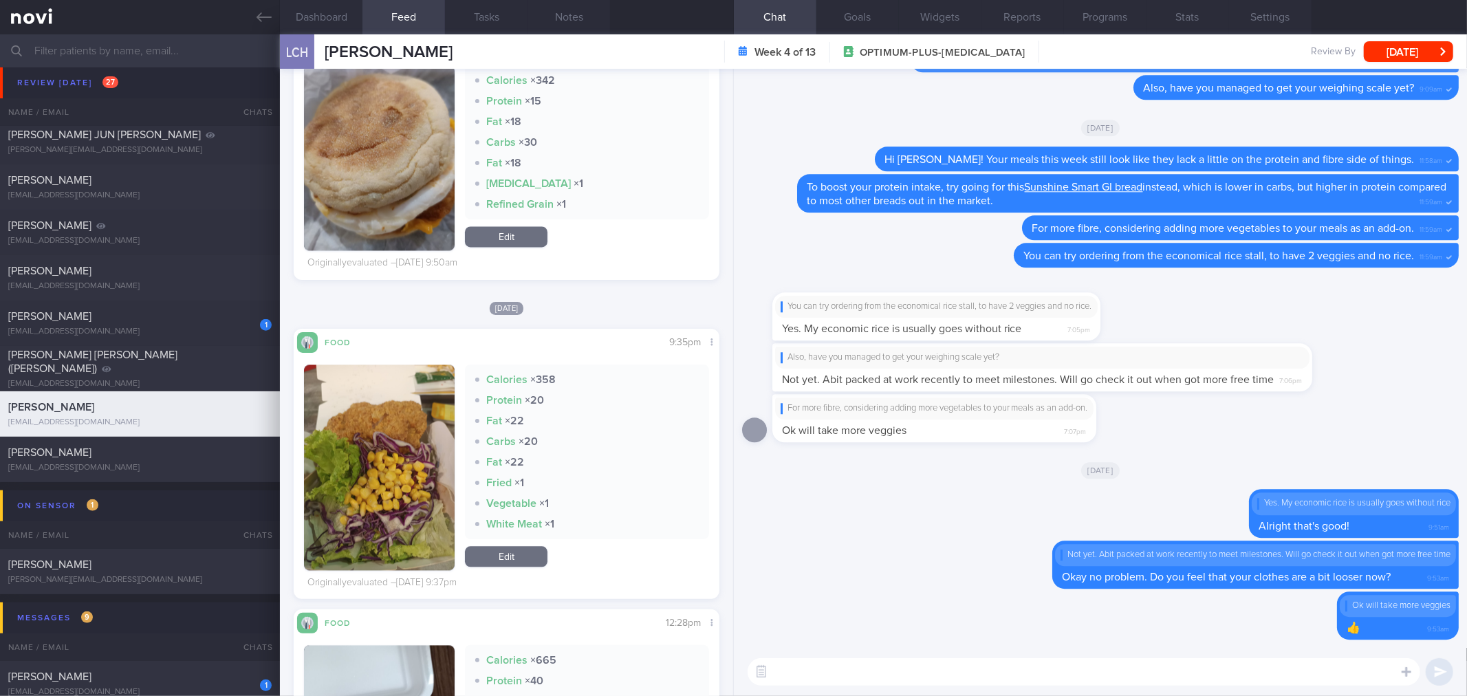
scroll to position [2673, 0]
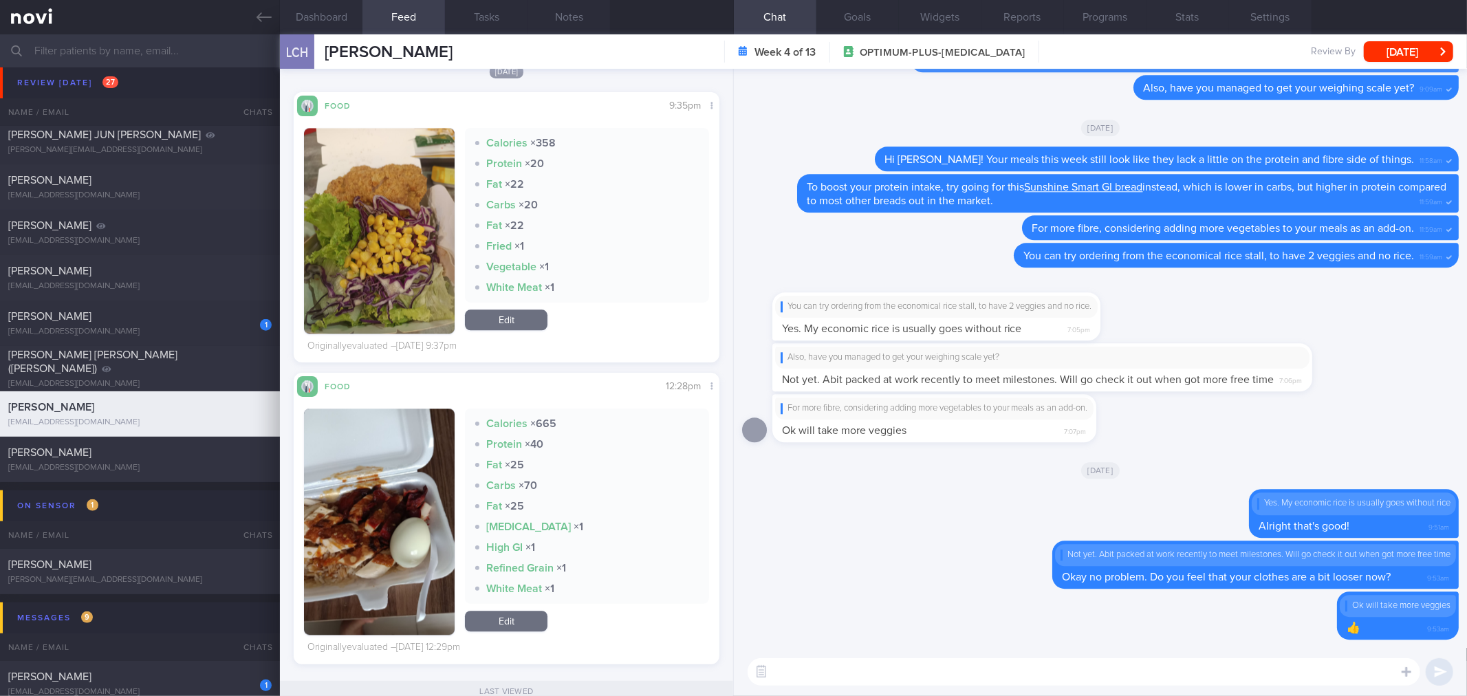
click at [899, 661] on textarea at bounding box center [1083, 672] width 672 height 28
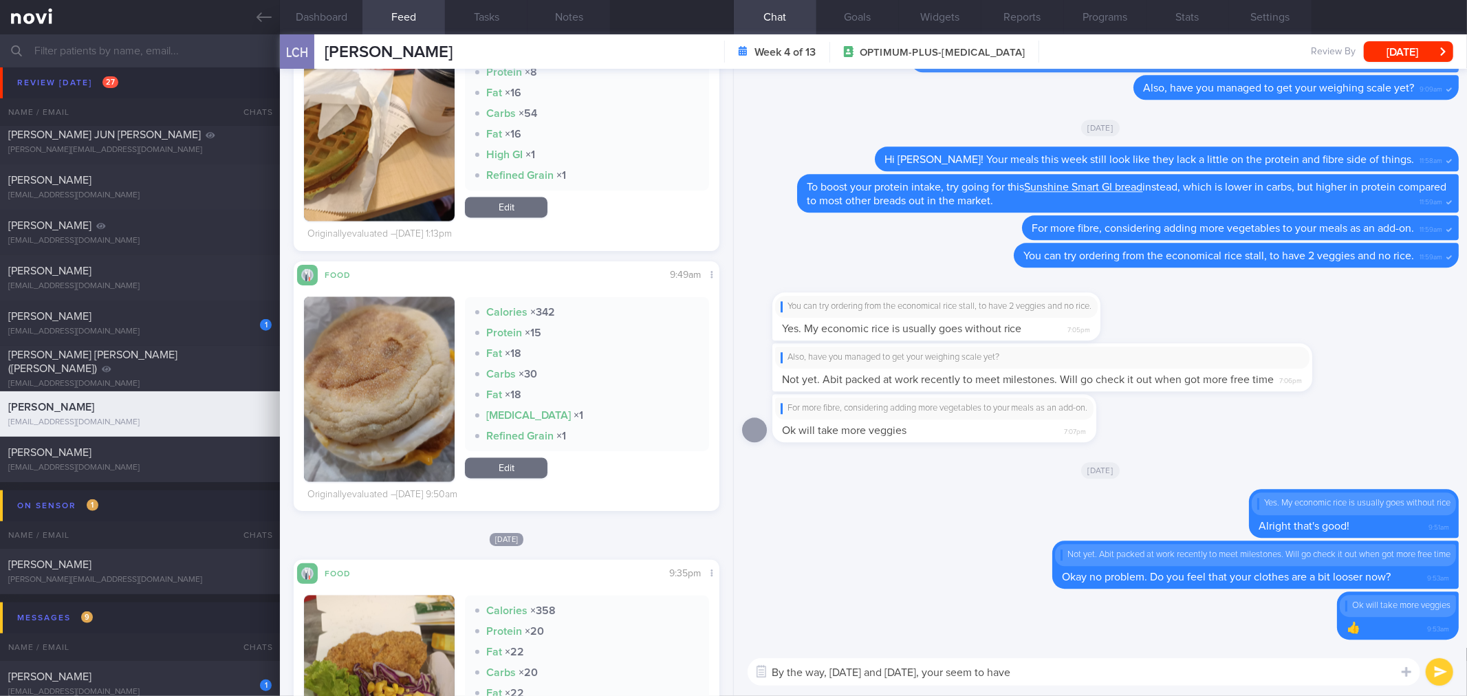
scroll to position [2444, 0]
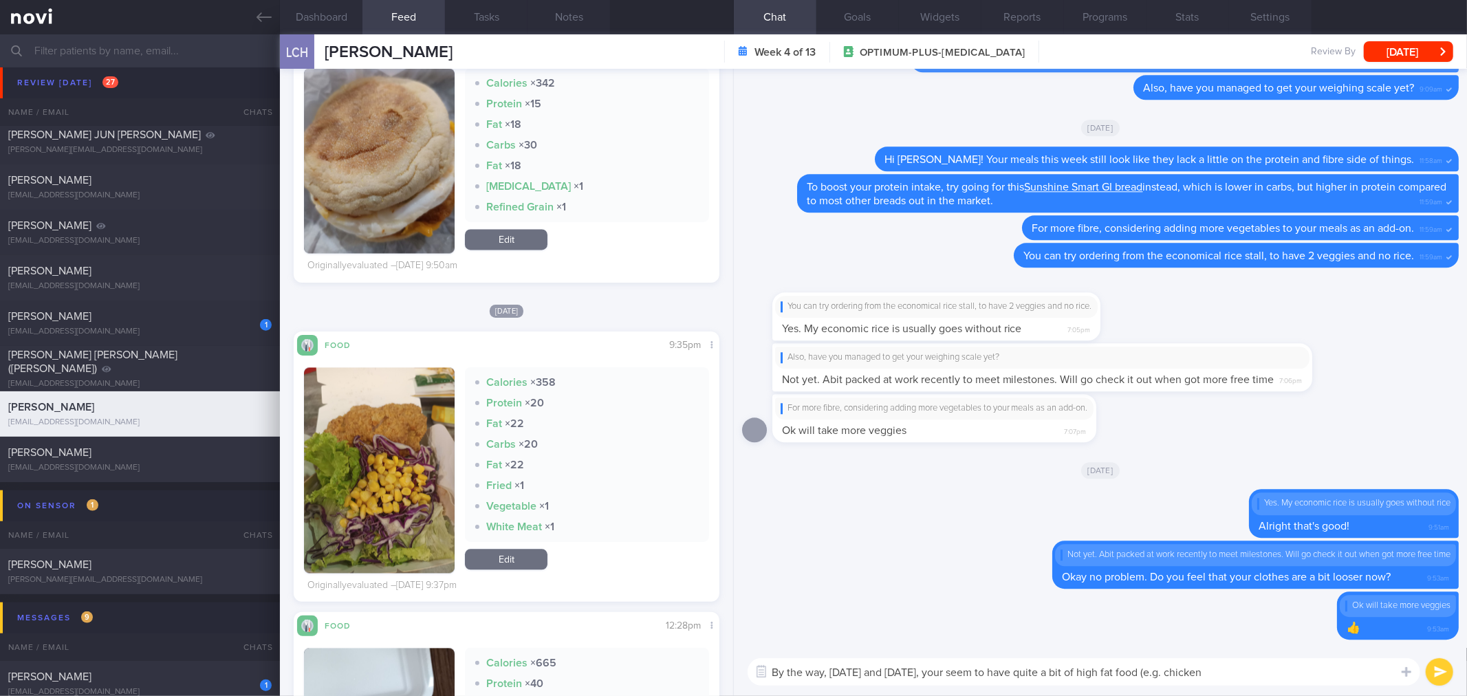
click at [410, 472] on button "button" at bounding box center [379, 470] width 151 height 206
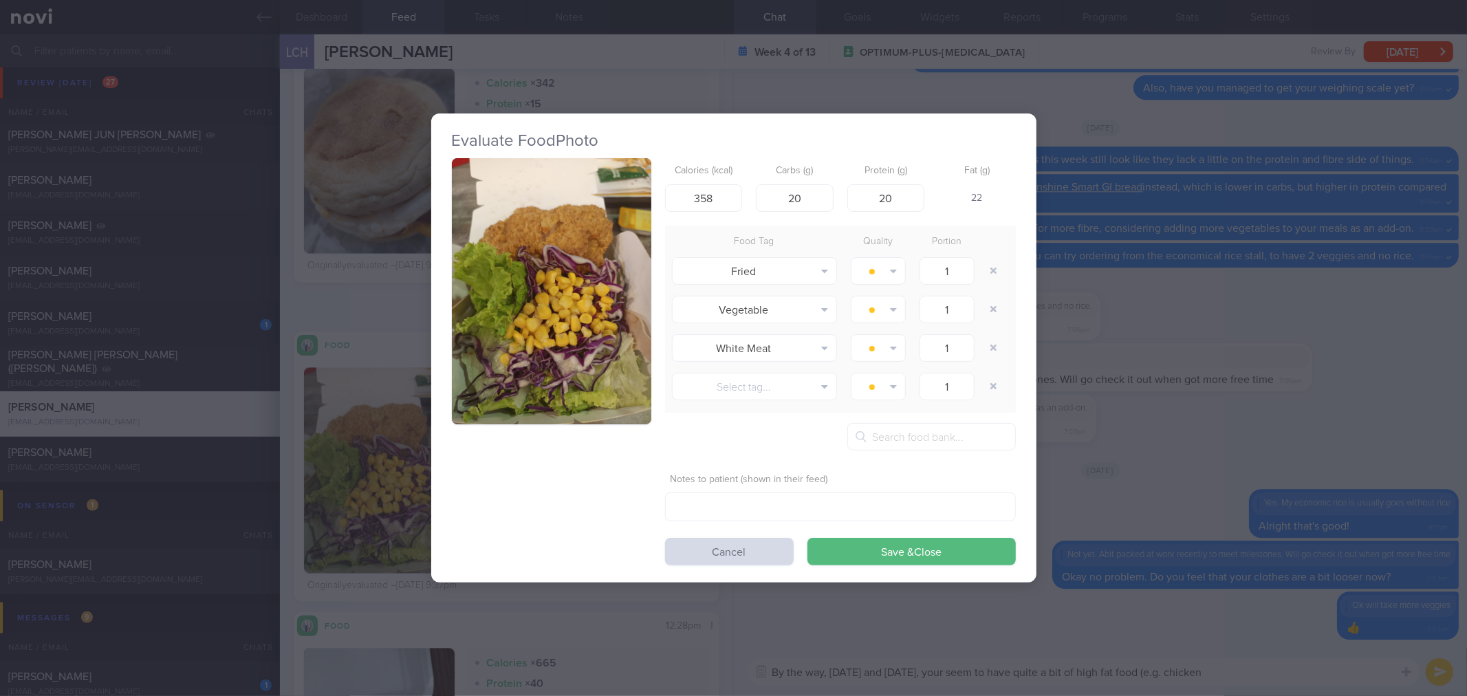
click at [507, 220] on button "button" at bounding box center [551, 291] width 199 height 266
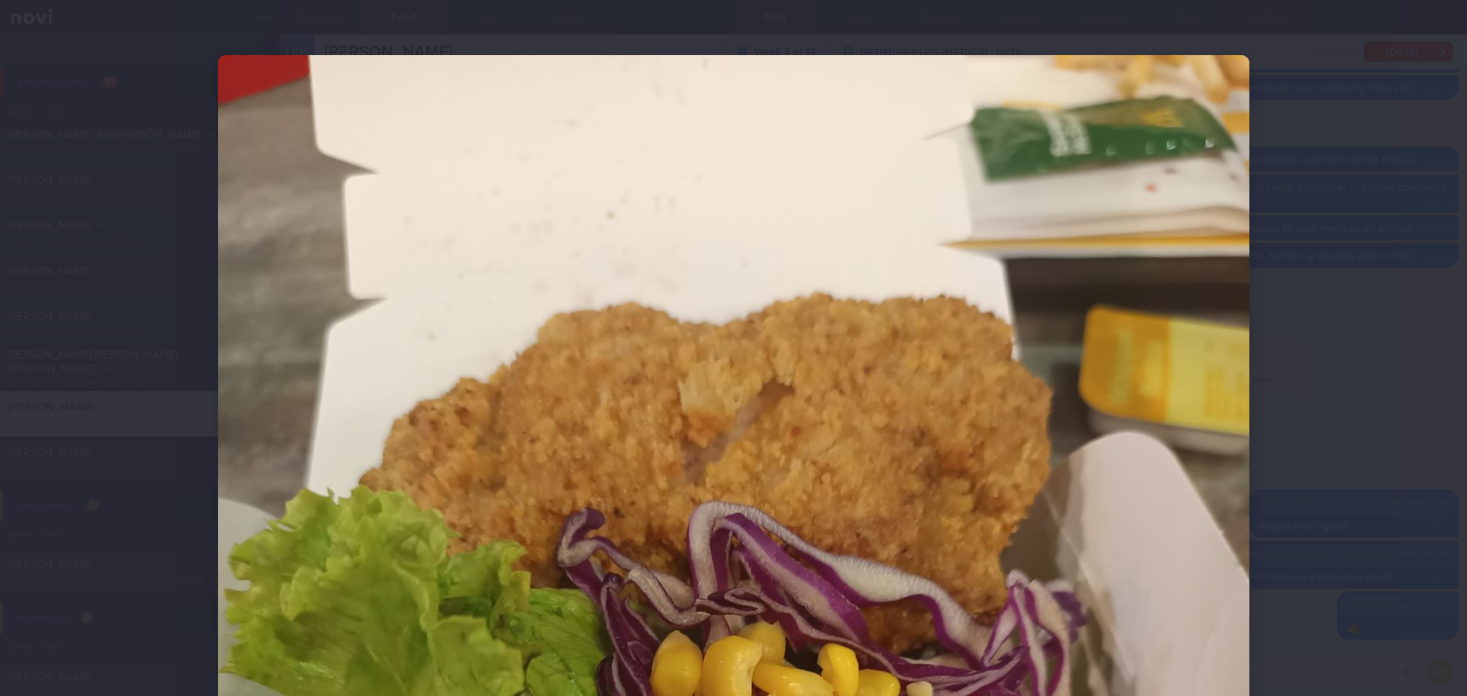
scroll to position [382, 0]
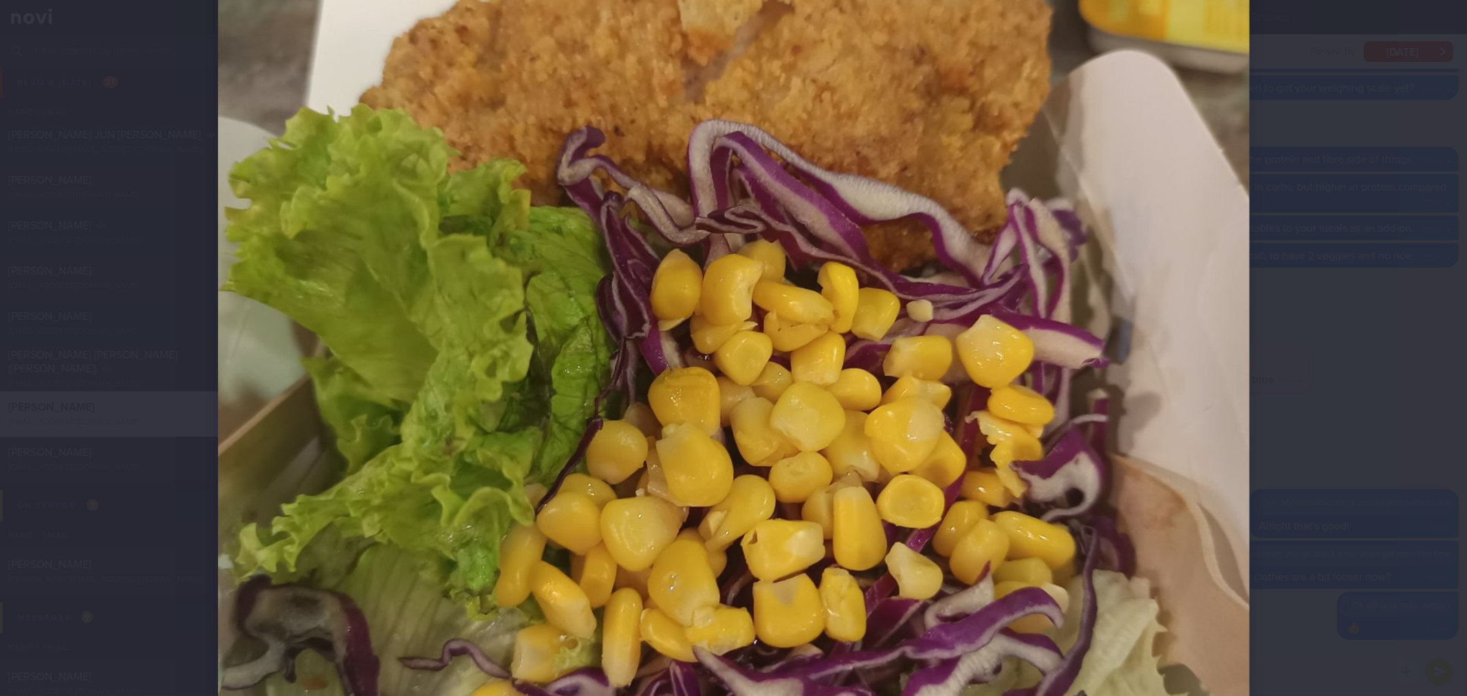
click at [1267, 417] on div at bounding box center [733, 360] width 1141 height 1485
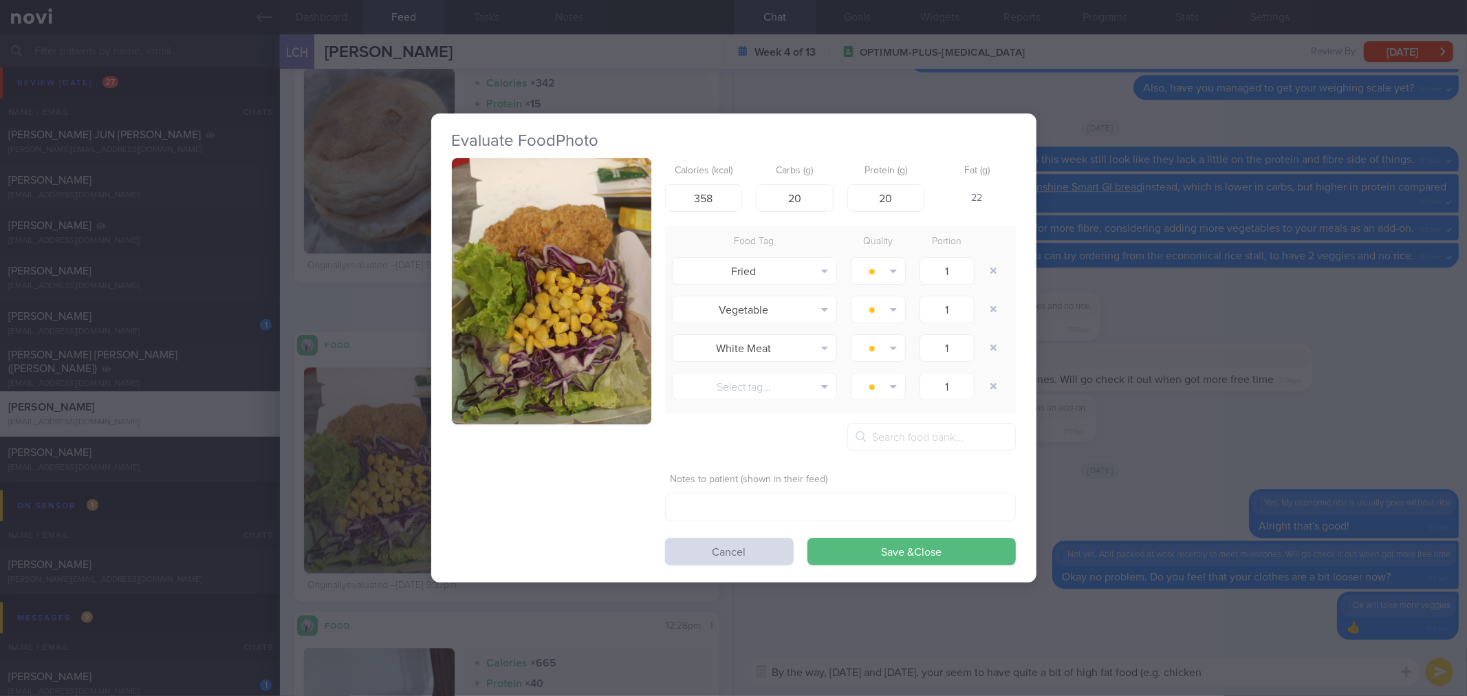
click at [1198, 437] on div "Evaluate Food Photo Calories (kcal) 358 Carbs (g) 20 Protein (g) 20 Fat (g) 22 …" at bounding box center [733, 348] width 1467 height 696
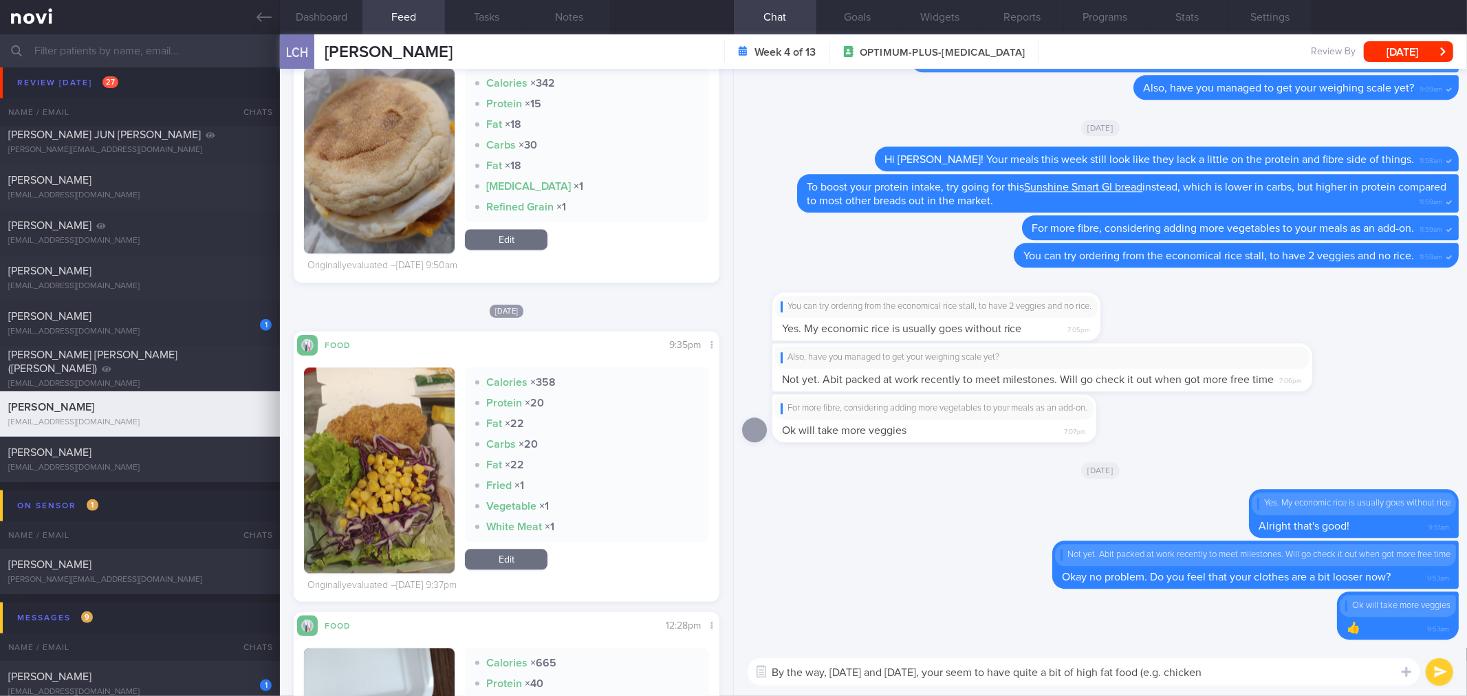
click at [1183, 672] on textarea "By the way, last Friday and Saturday, your seem to have quite a bit of high fat…" at bounding box center [1083, 672] width 672 height 28
click at [1204, 675] on textarea "By the way, last Friday and Saturday, your seem to have quite a bit of high fat…" at bounding box center [1083, 672] width 672 height 28
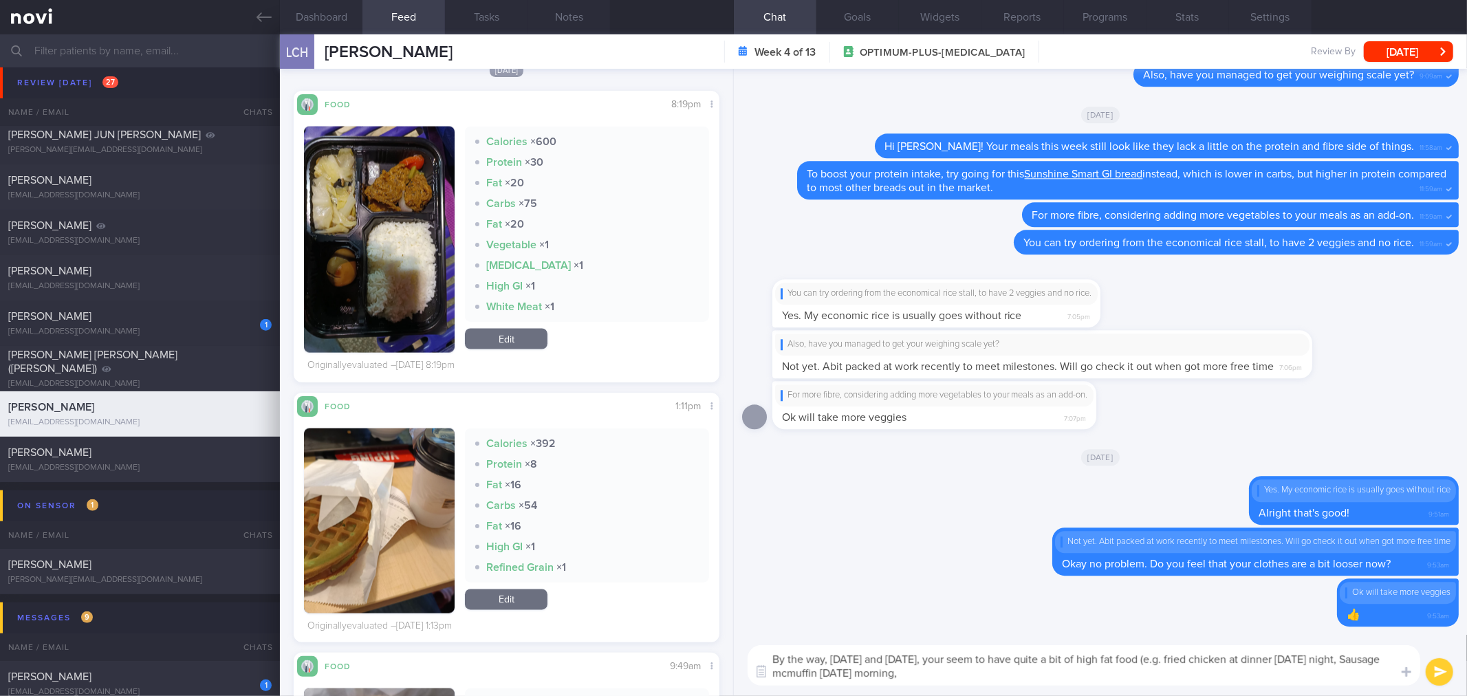
scroll to position [1833, 0]
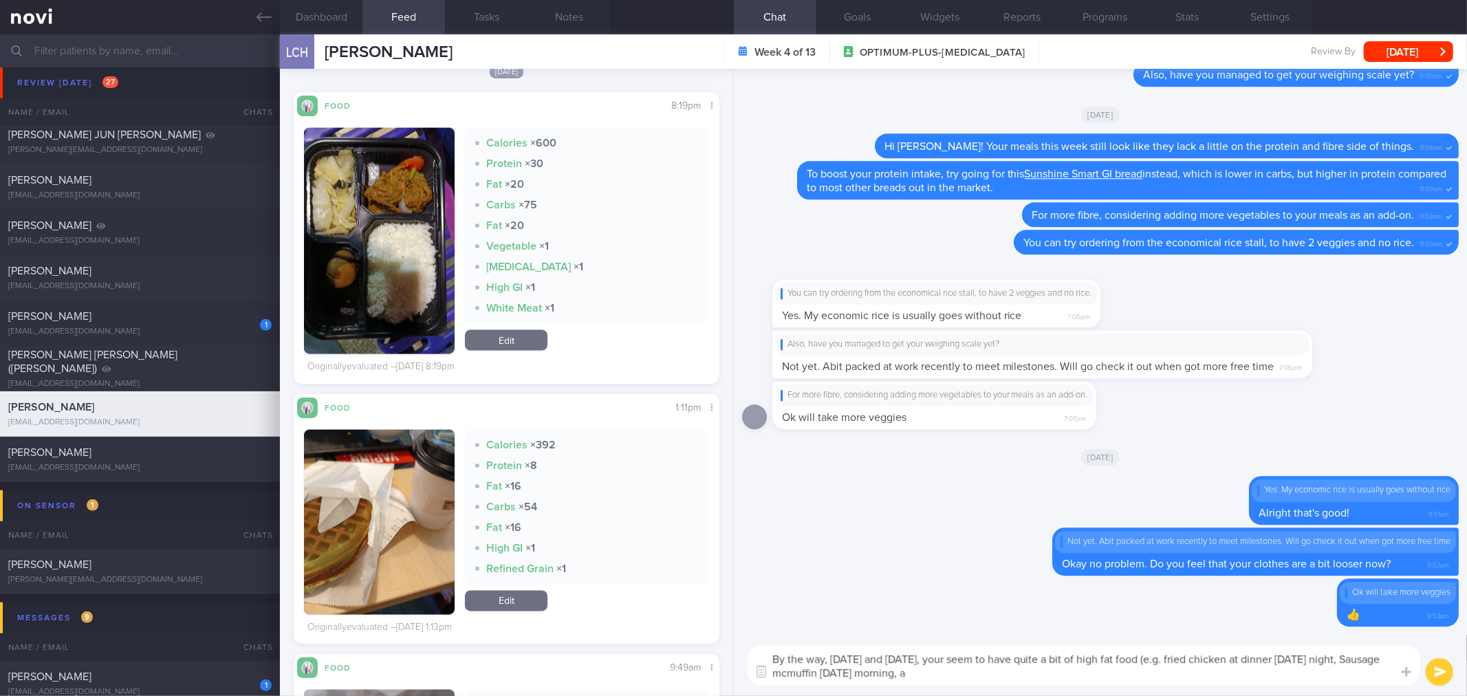
click at [396, 527] on button "button" at bounding box center [379, 522] width 151 height 185
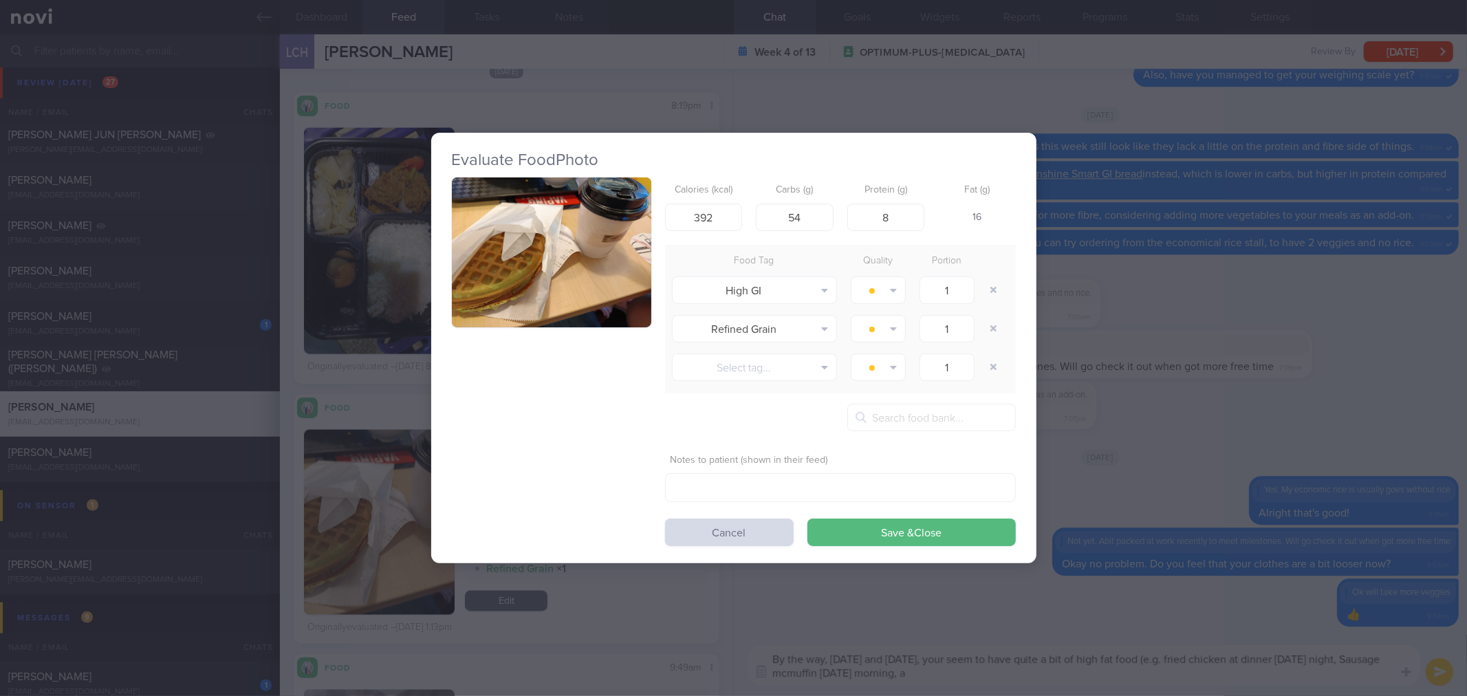
click at [534, 292] on button "button" at bounding box center [551, 252] width 199 height 150
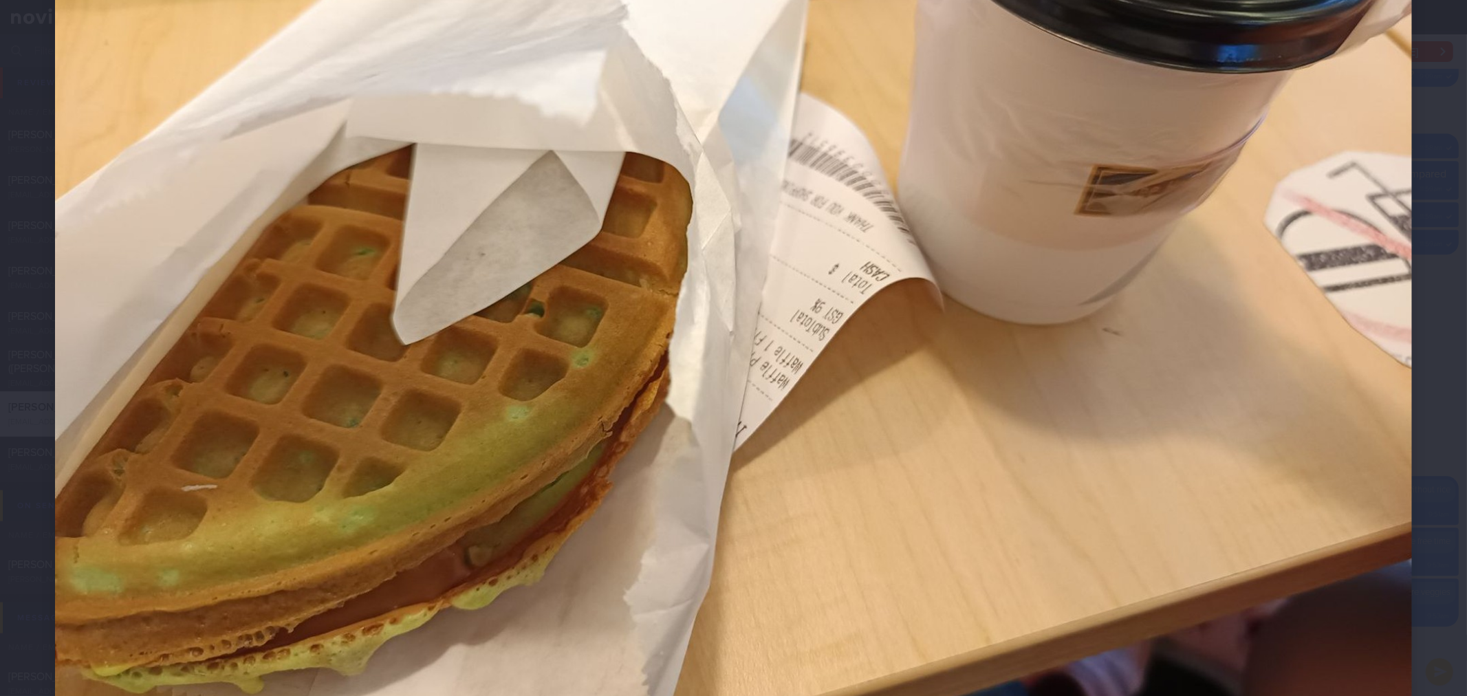
scroll to position [305, 0]
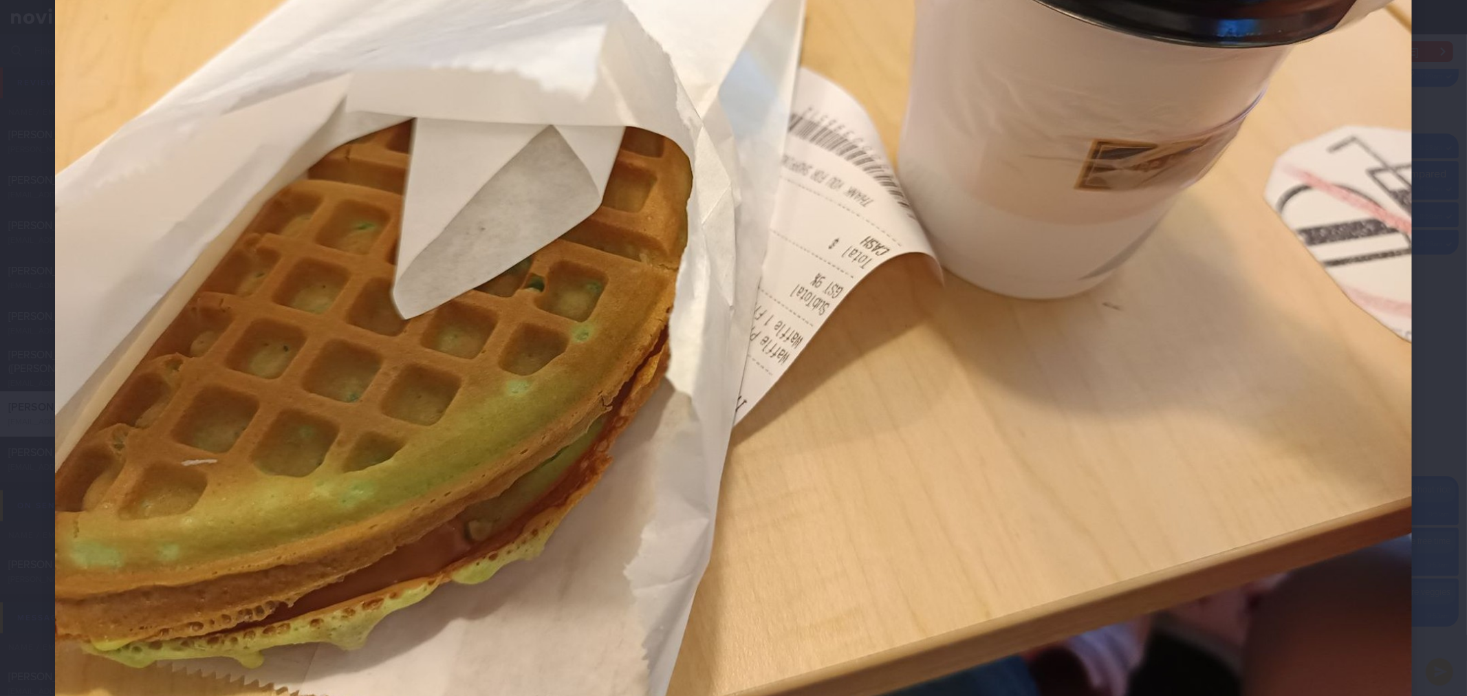
click at [1383, 432] on img at bounding box center [733, 259] width 1357 height 1018
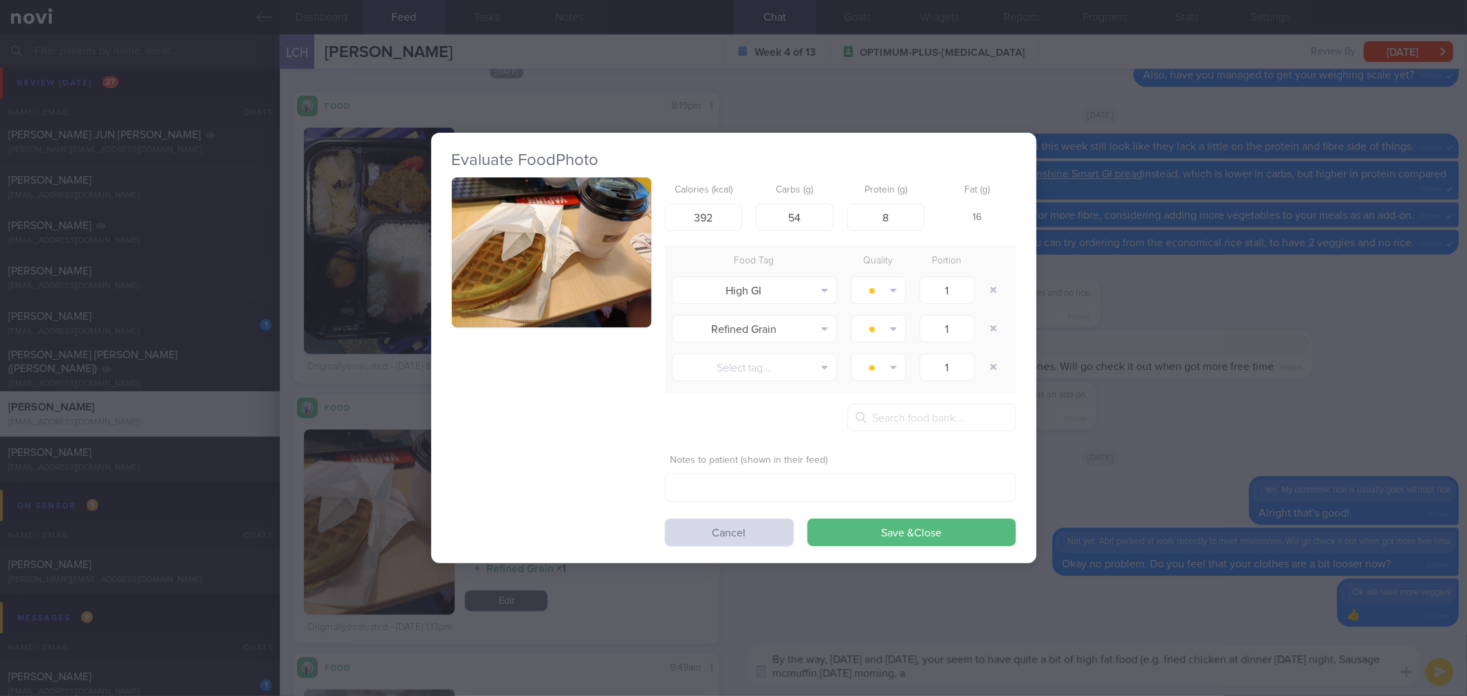
drag, startPoint x: 1330, startPoint y: 458, endPoint x: 1324, endPoint y: 463, distance: 7.3
click at [1328, 461] on div "Evaluate Food Photo Calories (kcal) 392 Carbs (g) 54 Protein (g) 8 Fat (g) 16 F…" at bounding box center [733, 348] width 1467 height 696
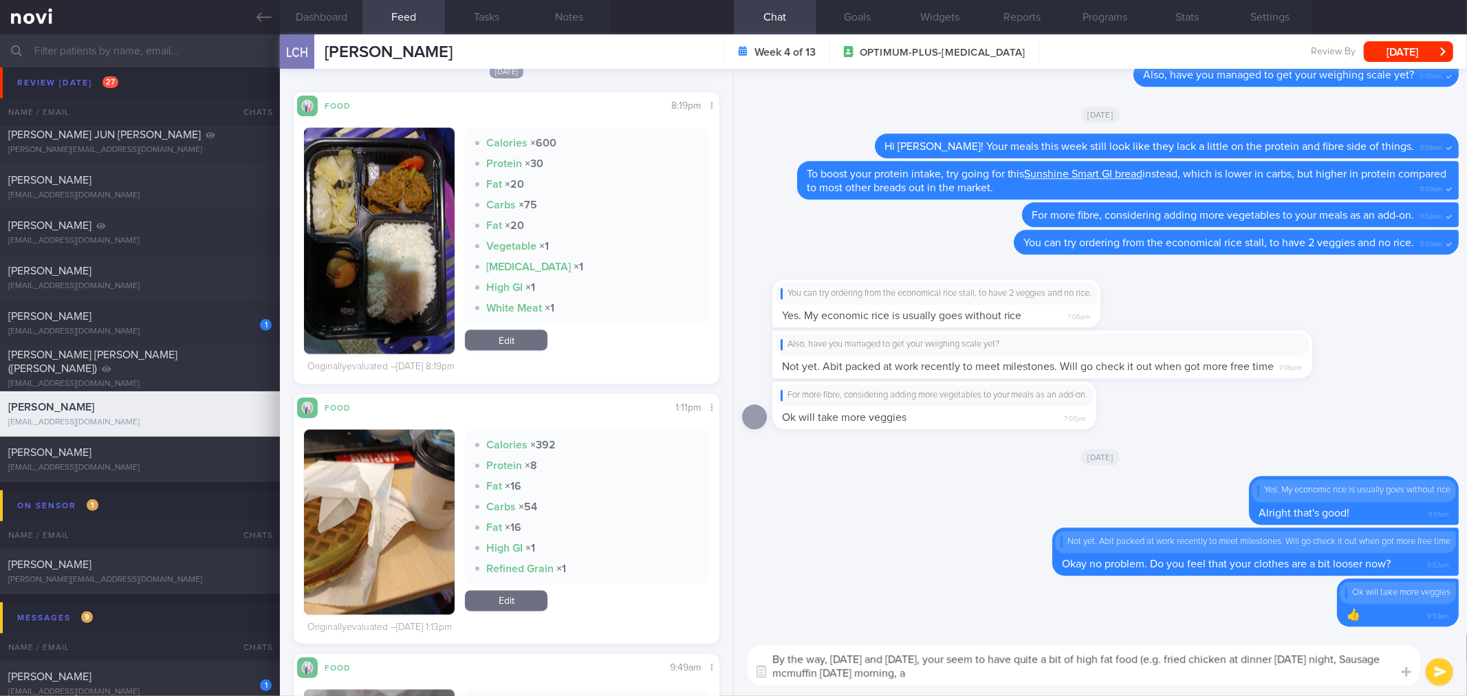
click at [424, 542] on img "button" at bounding box center [379, 522] width 151 height 185
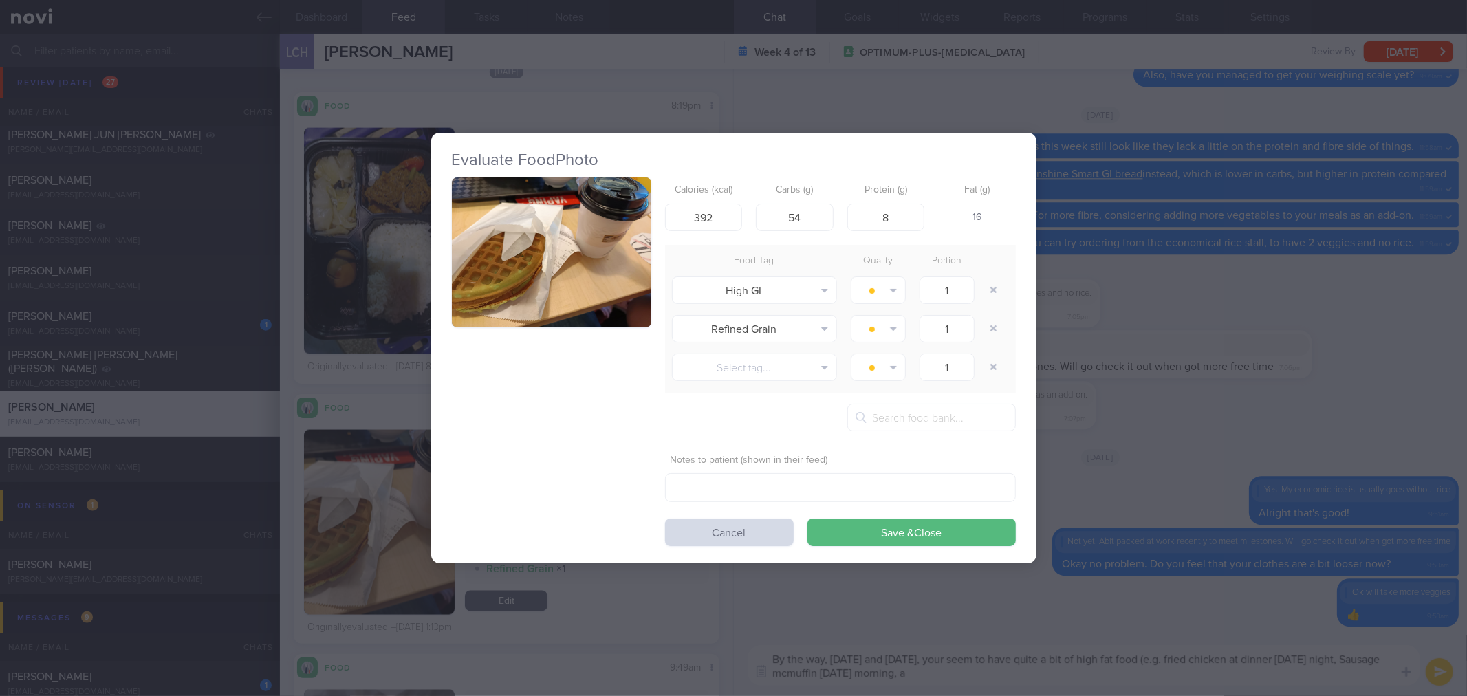
click at [558, 367] on div "Calories (kcal) 392 Carbs (g) 54 Protein (g) 8 Fat (g) 16 Food Tag Quality Port…" at bounding box center [734, 361] width 564 height 369
click at [561, 299] on button "button" at bounding box center [551, 252] width 199 height 150
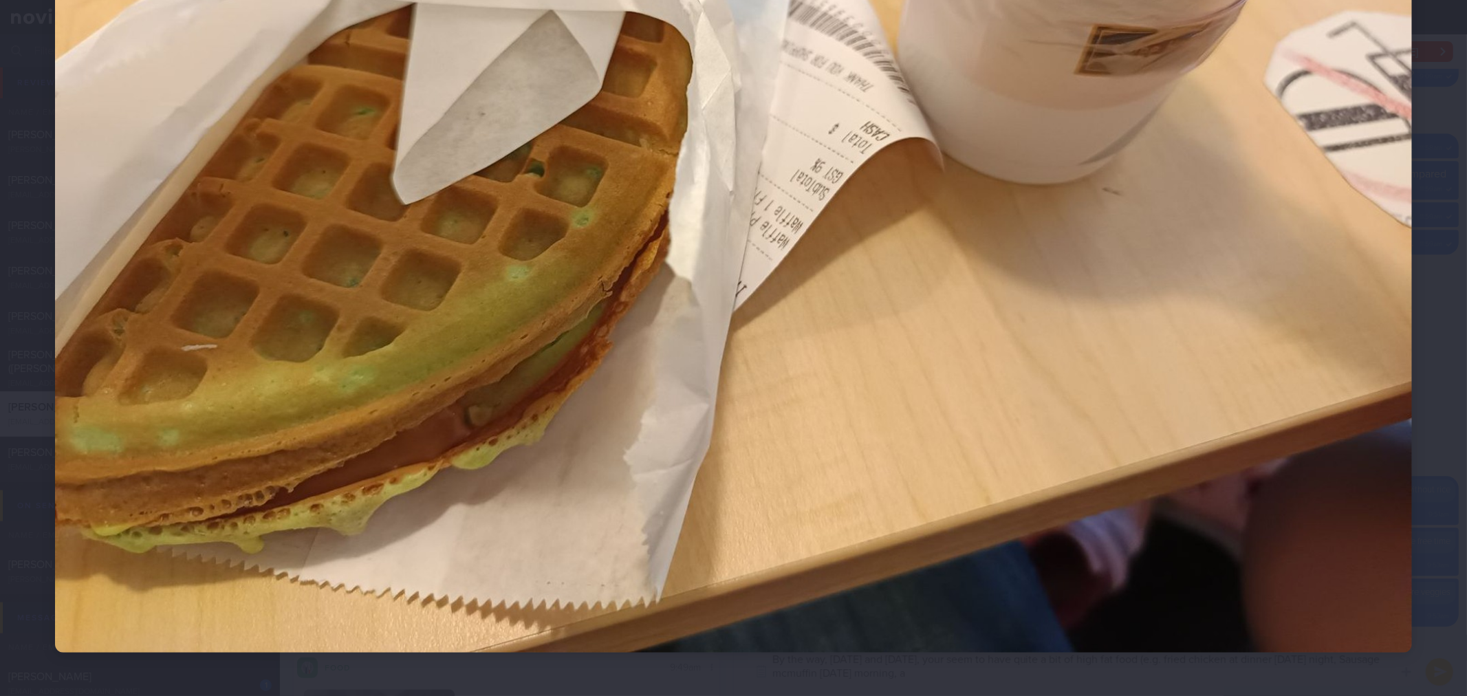
scroll to position [423, 0]
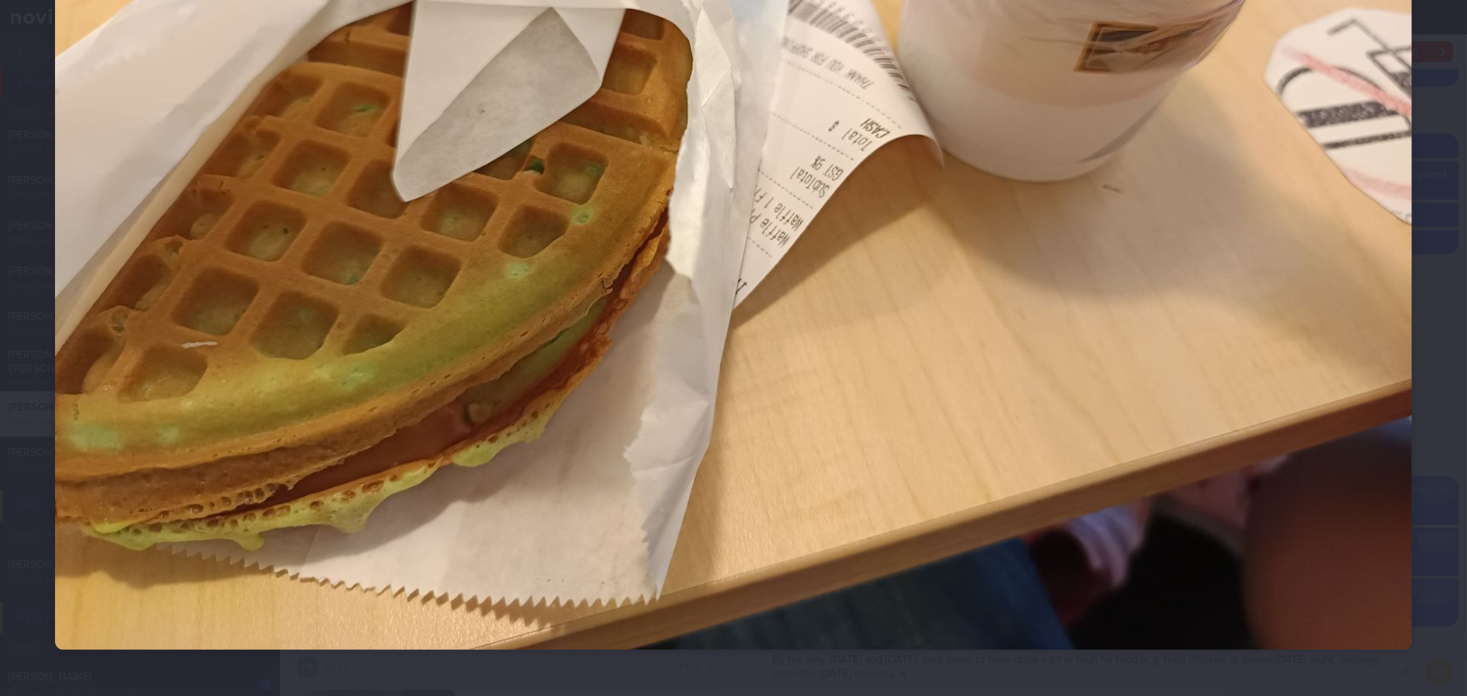
click at [1423, 492] on div at bounding box center [733, 141] width 1467 height 1128
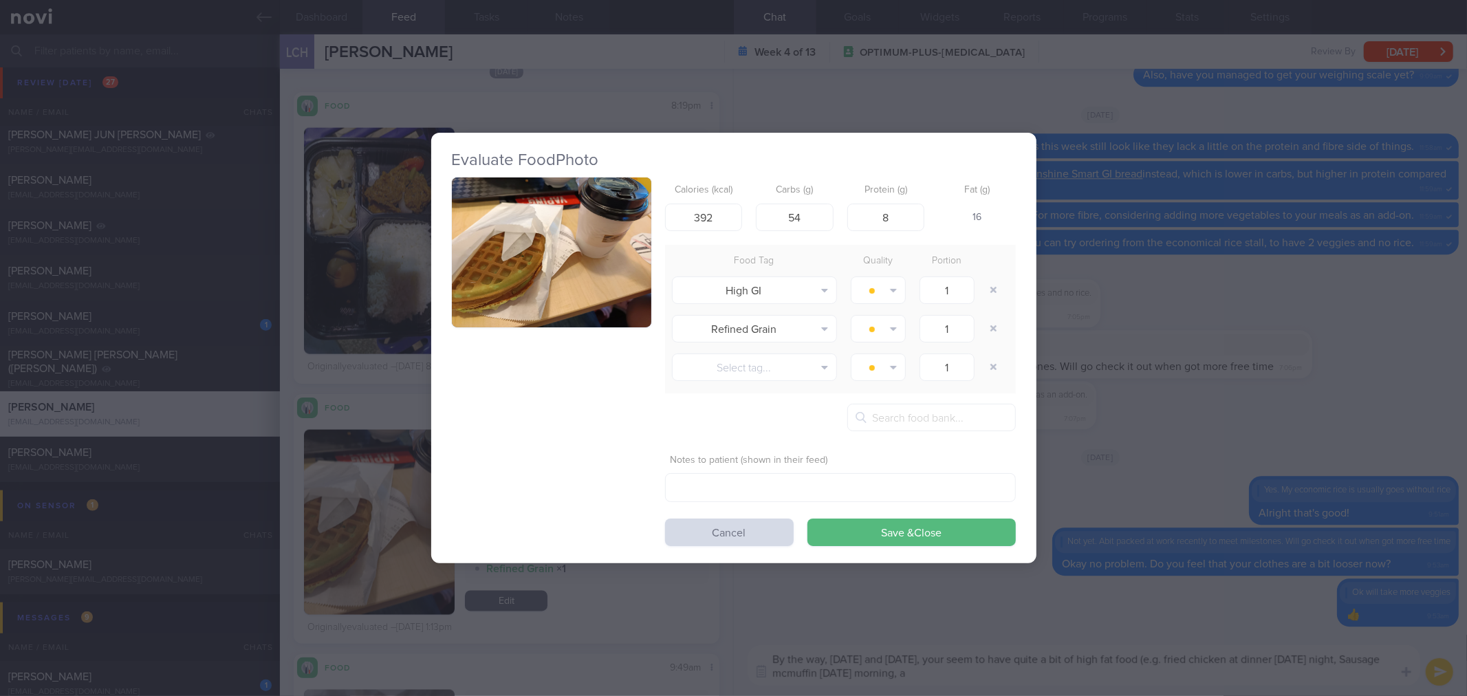
click at [1375, 507] on div "Evaluate Food Photo Calories (kcal) 392 Carbs (g) 54 Protein (g) 8 Fat (g) 16 F…" at bounding box center [733, 348] width 1467 height 696
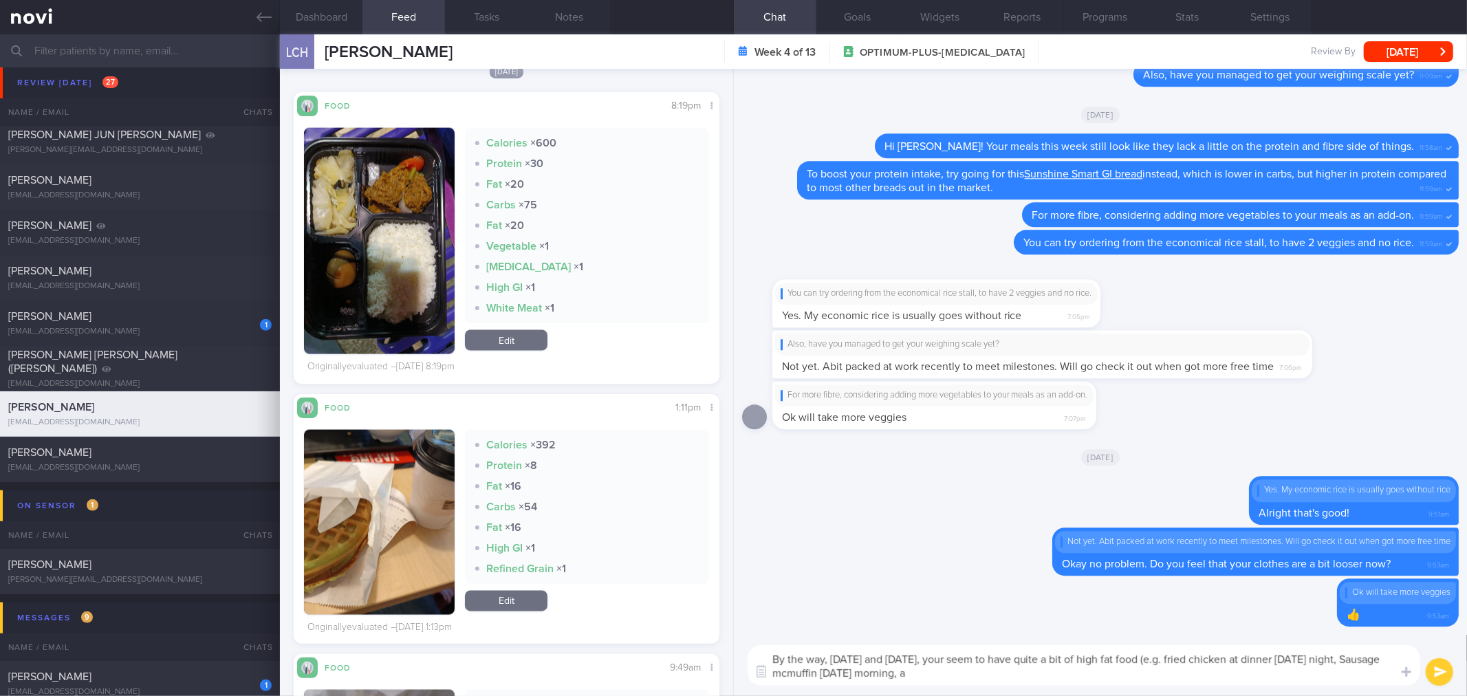
click at [1045, 672] on textarea "By the way, last Friday and Saturday, your seem to have quite a bit of high fat…" at bounding box center [1083, 665] width 672 height 41
type textarea "By the way, last Friday and Saturday, your seem to have quite a bit of high fat…"
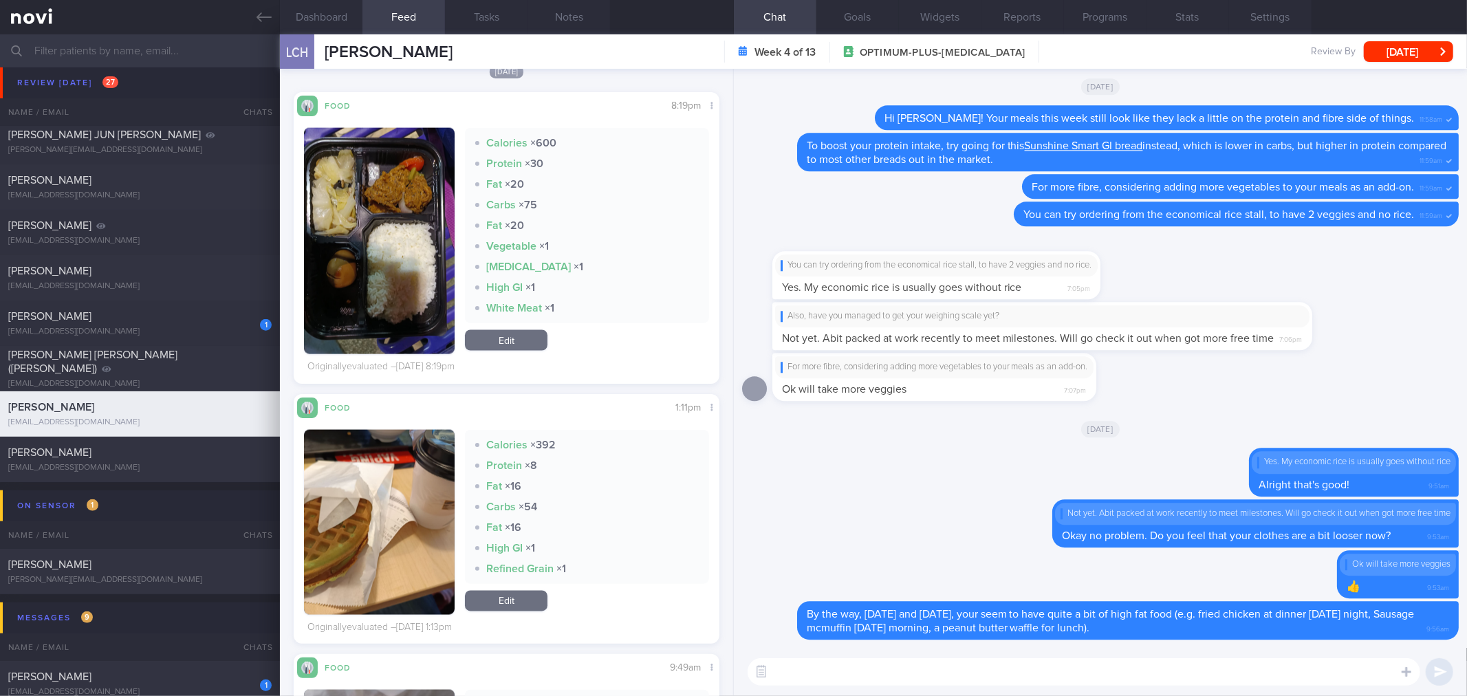
click at [1018, 676] on textarea at bounding box center [1083, 672] width 672 height 28
click at [1115, 672] on textarea at bounding box center [1083, 672] width 672 height 28
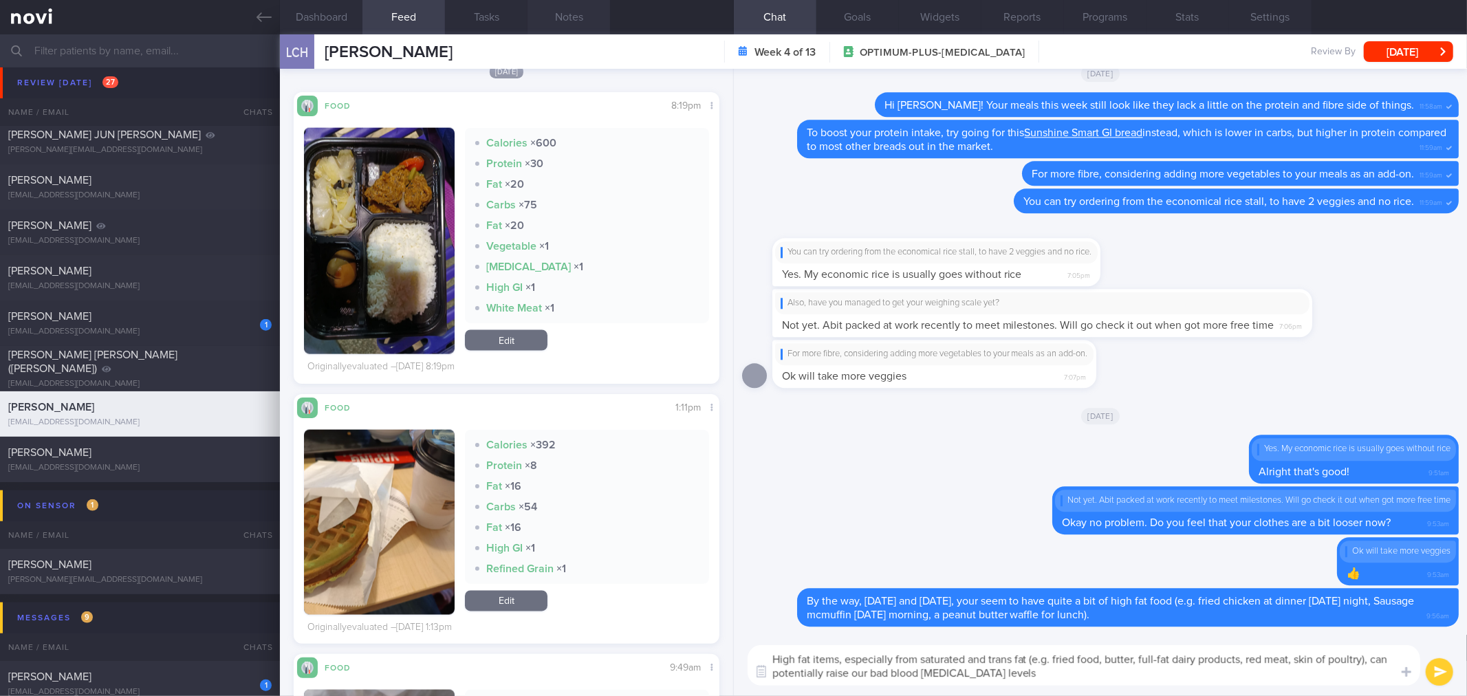
click at [545, 9] on button "Notes" at bounding box center [568, 17] width 83 height 34
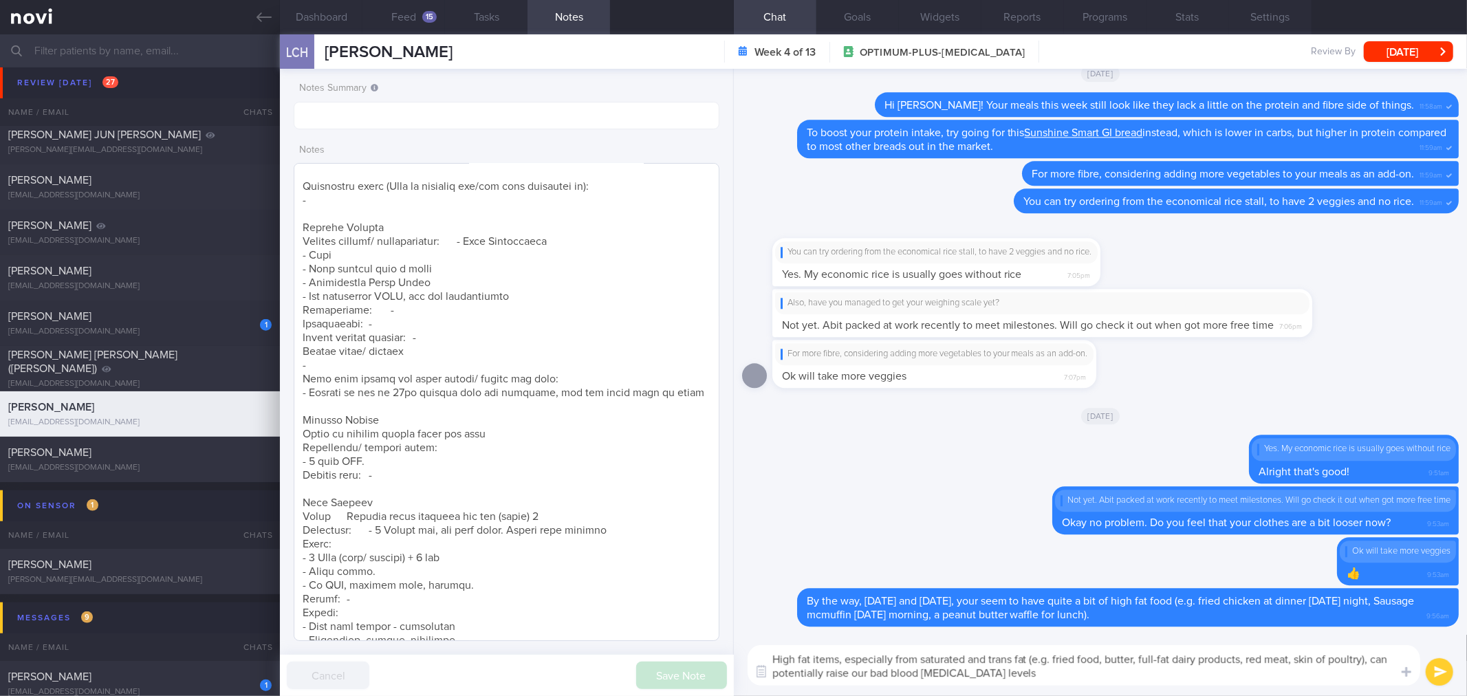
scroll to position [229, 0]
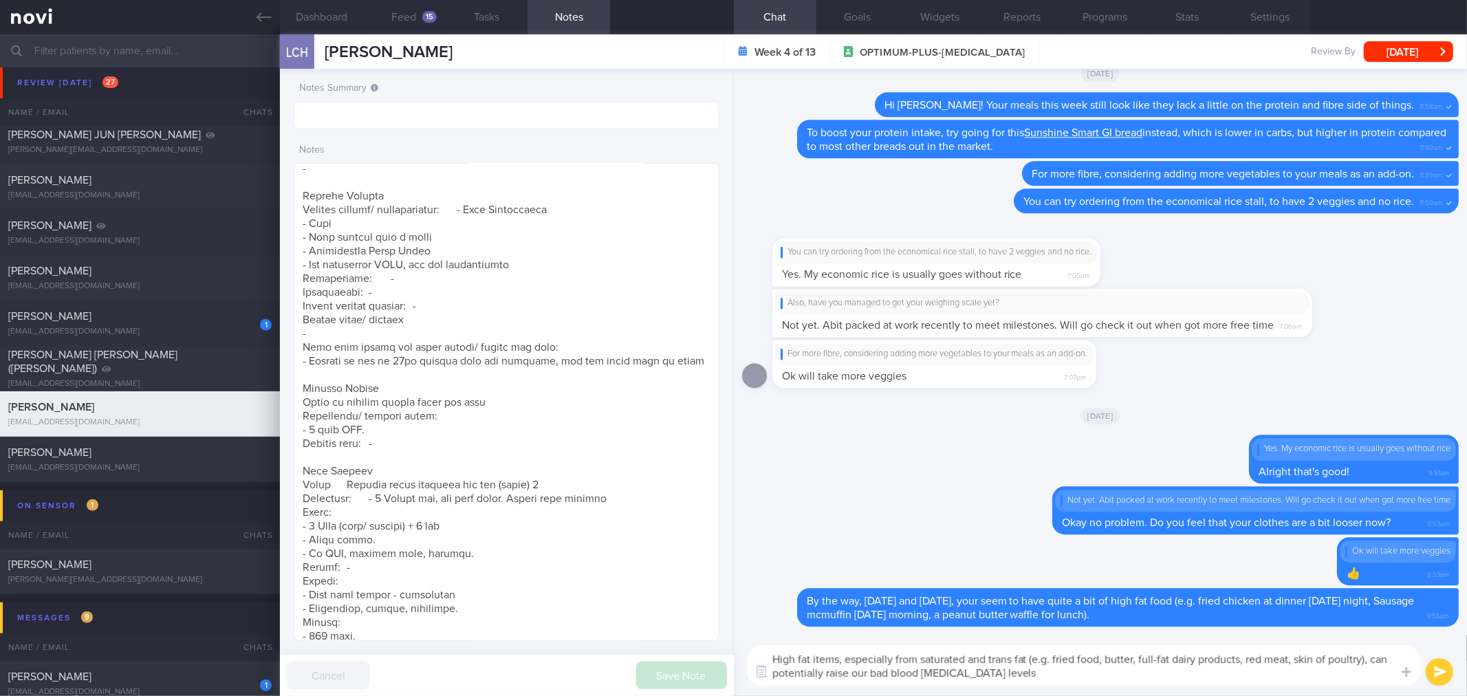
click at [1063, 682] on textarea "High fat items, especially from saturated and trans fat (e.g. fried food, butte…" at bounding box center [1083, 665] width 672 height 41
type textarea "High fat items, especially from saturated and trans fat (e.g. fried food, butte…"
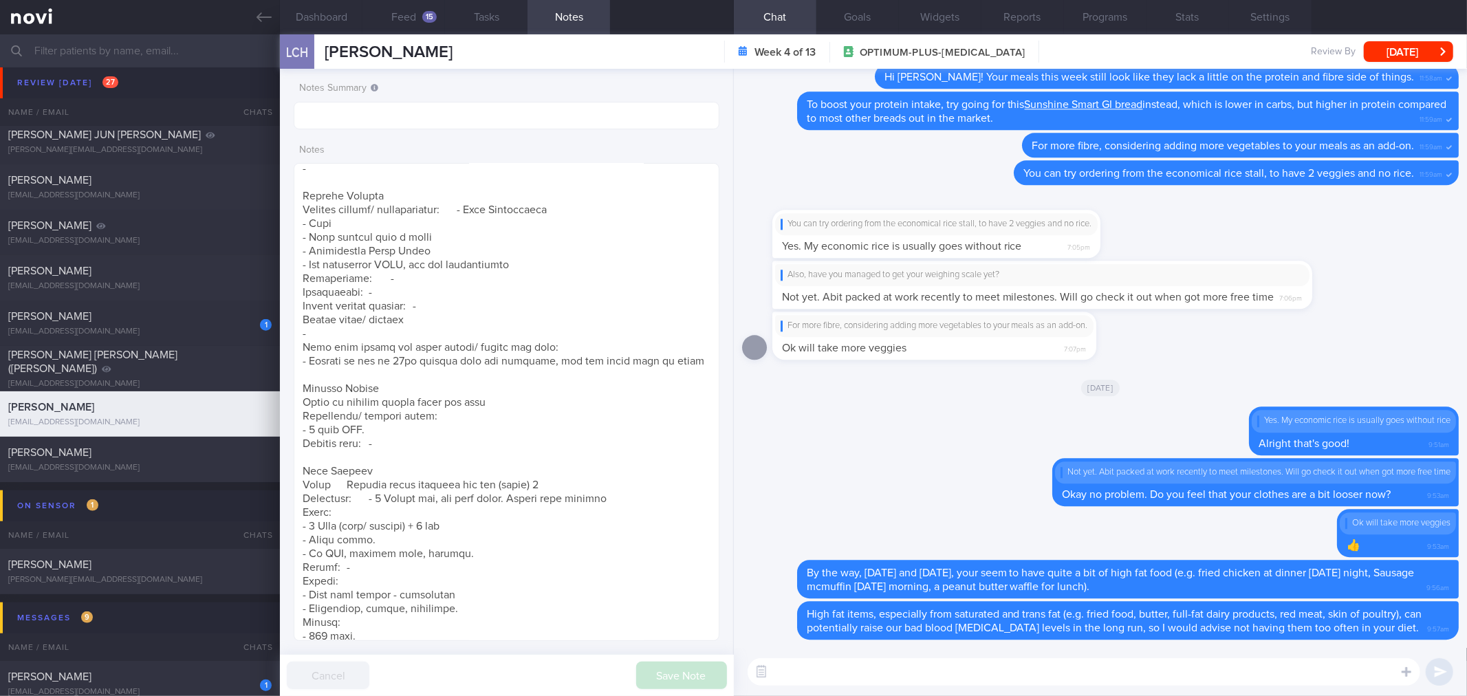
type textarea "A"
type textarea "Additionally, they are also high in calories, making it more difficult to lose …"
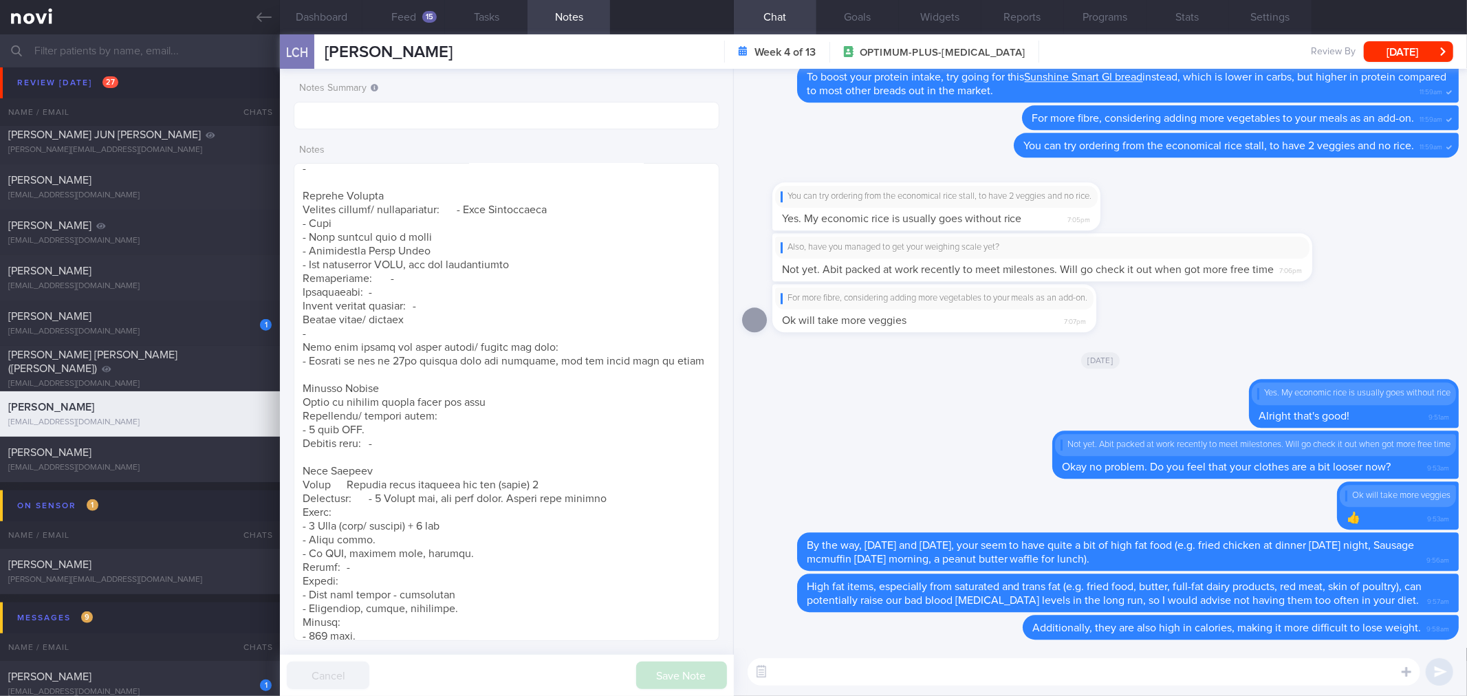
click at [855, 676] on textarea at bounding box center [1083, 672] width 672 height 28
click at [933, 655] on div "Instead, opt for healtiher, Instead, opt for healtiher, ​ Instead, opt for heal…" at bounding box center [1100, 672] width 733 height 48
click at [943, 677] on textarea "Instead, opt for healtiher," at bounding box center [1083, 672] width 672 height 28
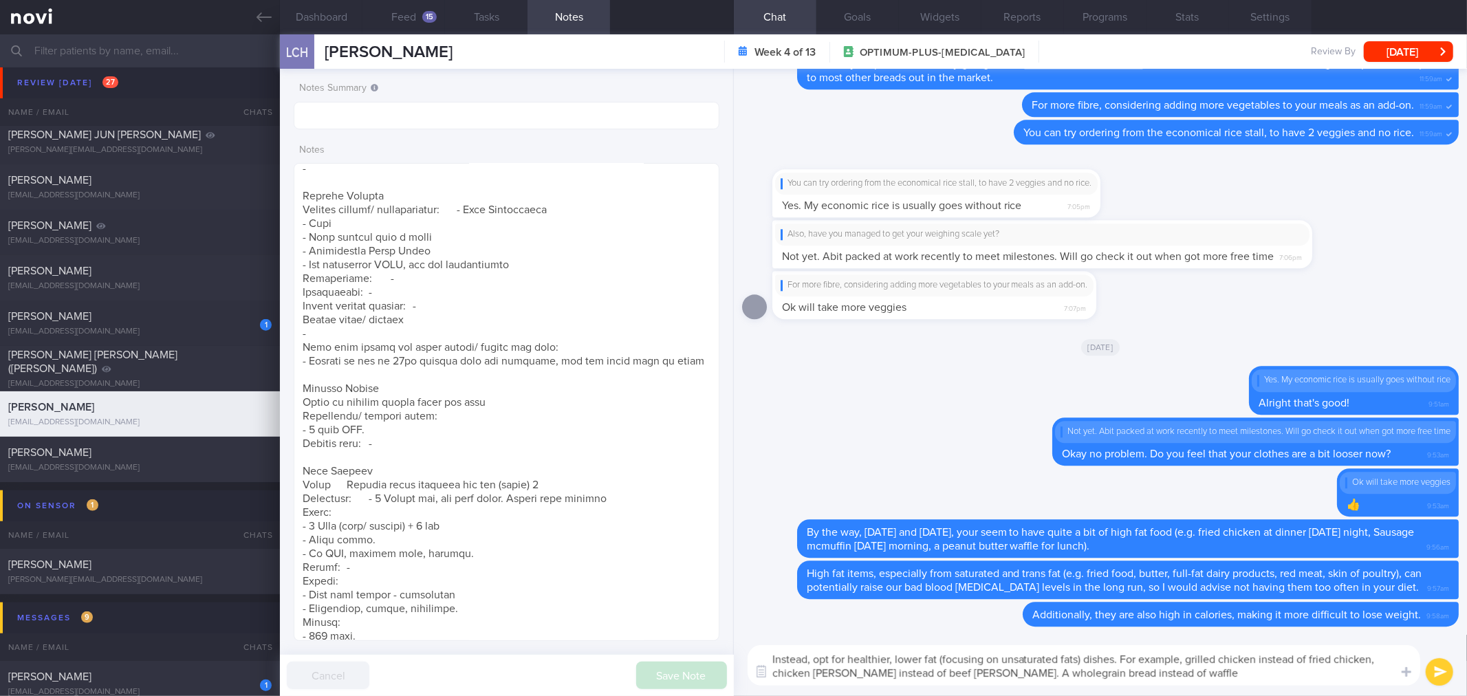
type textarea "Instead, opt for healthier, lower fat (focusing on unsaturated fats) dishes. Fo…"
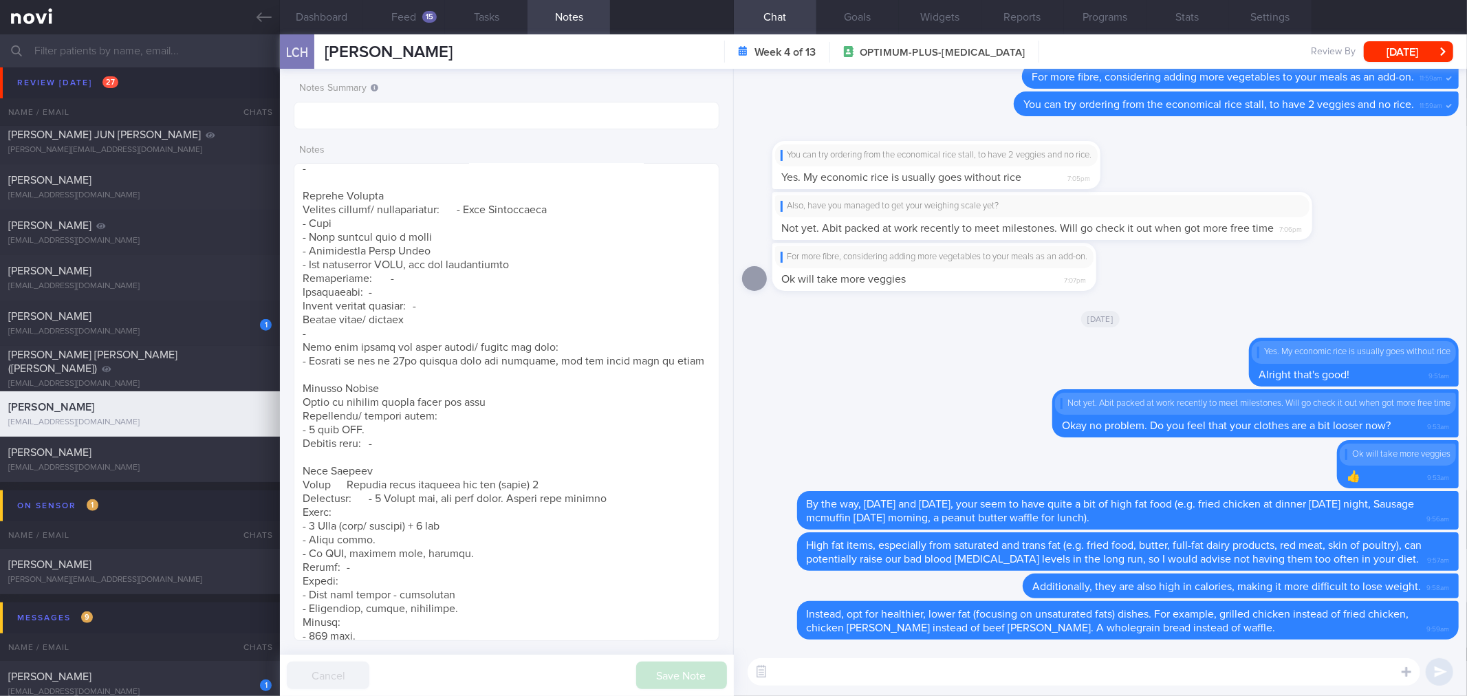
click at [919, 668] on textarea at bounding box center [1083, 672] width 672 height 28
